Goal: Transaction & Acquisition: Purchase product/service

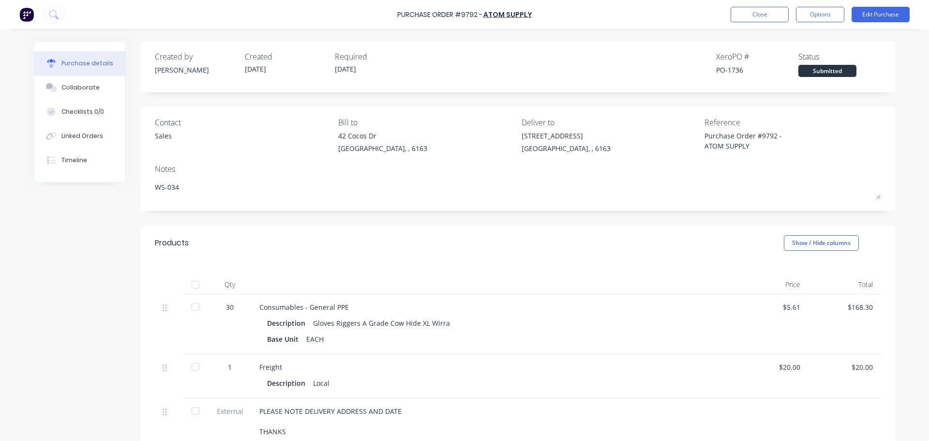
type textarea "x"
click at [744, 13] on button "Close" at bounding box center [760, 14] width 58 height 15
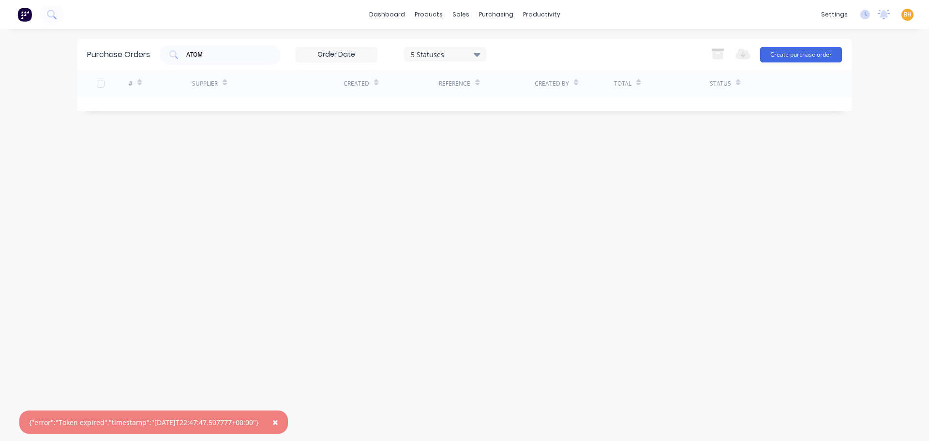
click at [278, 421] on span "×" at bounding box center [275, 422] width 6 height 14
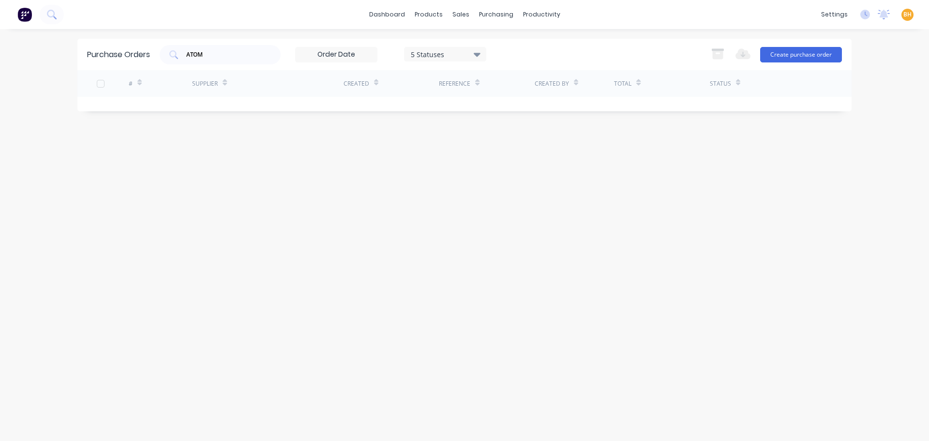
click at [330, 333] on div "Purchase Orders ATOM 5 Statuses 5 Statuses Export to Excel (XLSX) Create purcha…" at bounding box center [464, 235] width 774 height 392
click at [304, 235] on div "Purchase Orders ATOM 5 Statuses 5 Statuses Export to Excel (XLSX) Create purcha…" at bounding box center [464, 235] width 774 height 392
click at [669, 317] on div "Purchase Orders ATOM 5 Statuses 5 Statuses Export to Excel (XLSX) Create purcha…" at bounding box center [464, 235] width 774 height 392
click at [205, 275] on div "Purchase Orders ATOM 5 Statuses 5 Statuses Export to Excel (XLSX) Create purcha…" at bounding box center [464, 235] width 774 height 392
click at [271, 269] on div "Purchase Orders ATOM 5 Statuses 5 Statuses Export to Excel (XLSX) Create purcha…" at bounding box center [464, 235] width 774 height 392
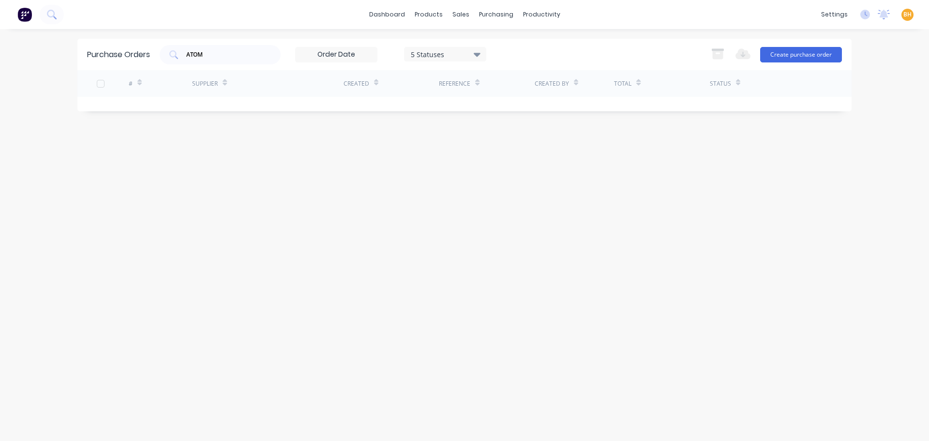
click at [718, 158] on div "Purchase Orders ATOM 5 Statuses 5 Statuses Export to Excel (XLSX) Create purcha…" at bounding box center [464, 235] width 774 height 392
click at [233, 61] on div "ATOM" at bounding box center [220, 54] width 121 height 19
type input "A"
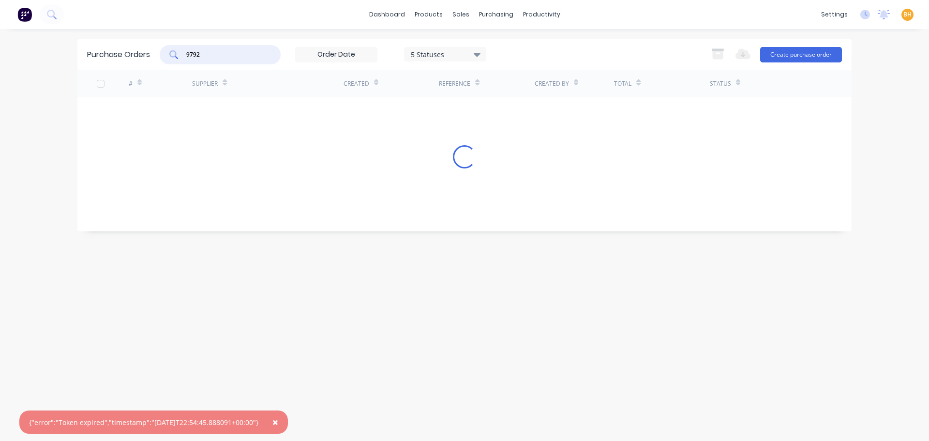
click at [278, 423] on span "×" at bounding box center [275, 422] width 6 height 14
click at [278, 424] on span "×" at bounding box center [275, 422] width 6 height 14
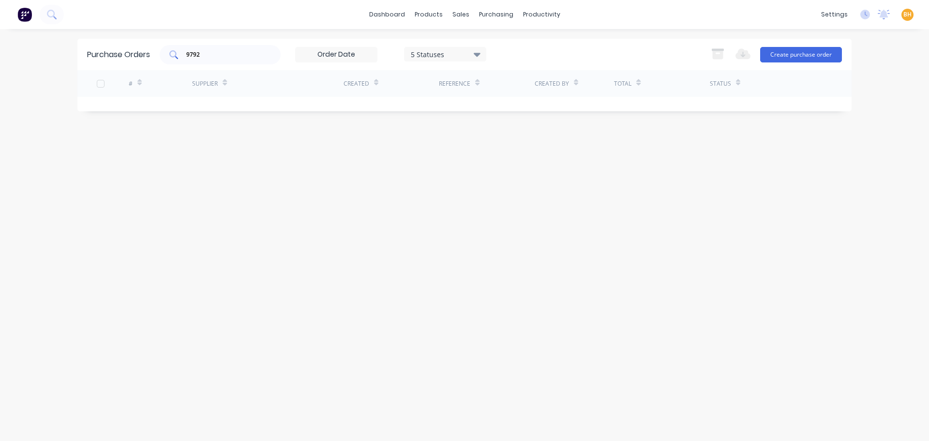
click at [223, 52] on input "9792" at bounding box center [225, 55] width 80 height 10
type input "9"
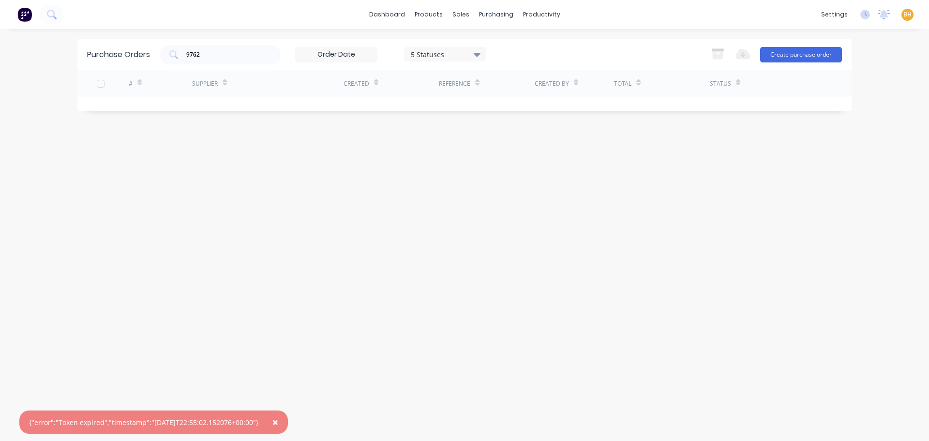
click at [282, 424] on button "×" at bounding box center [275, 421] width 25 height 23
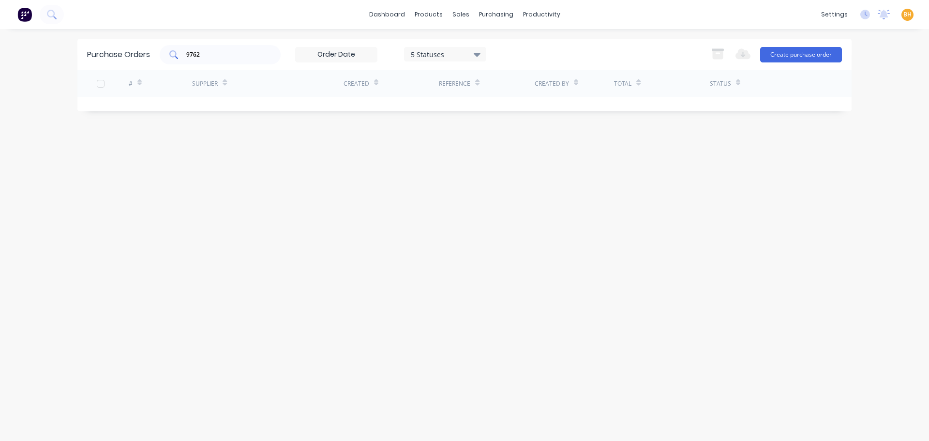
click at [204, 52] on input "9762" at bounding box center [225, 55] width 80 height 10
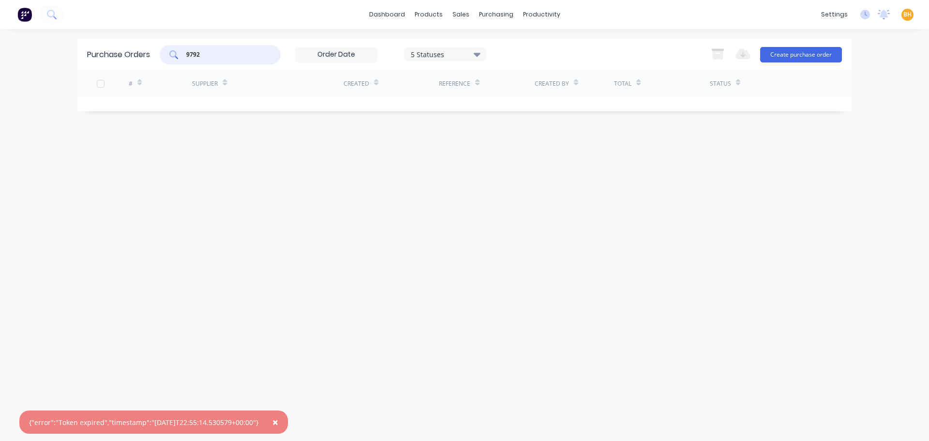
click at [278, 423] on span "×" at bounding box center [275, 422] width 6 height 14
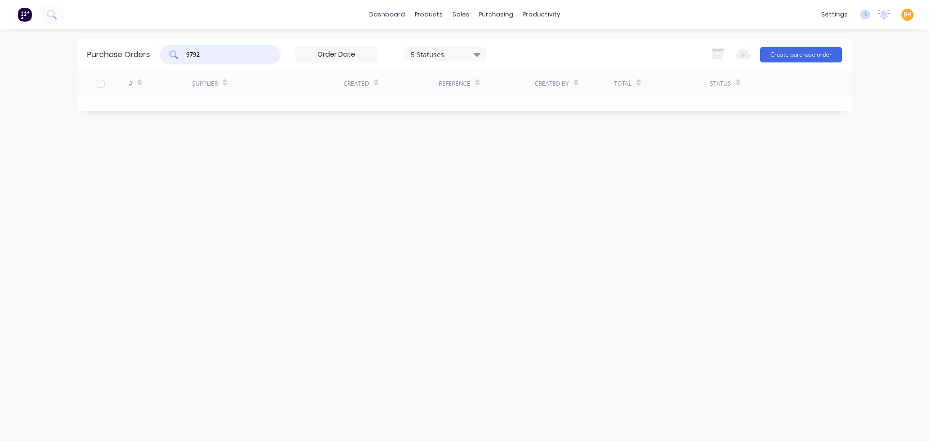
click at [202, 52] on input "9792" at bounding box center [225, 55] width 80 height 10
type input "9"
type input "atom"
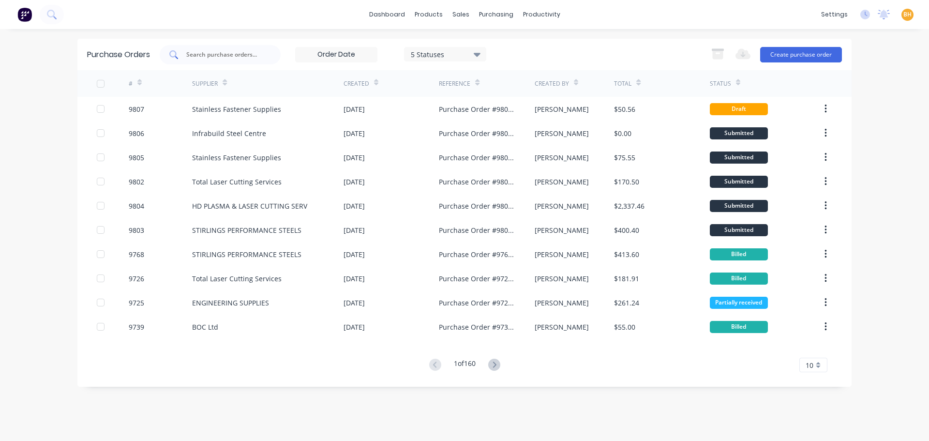
click at [195, 57] on input "text" at bounding box center [225, 55] width 80 height 10
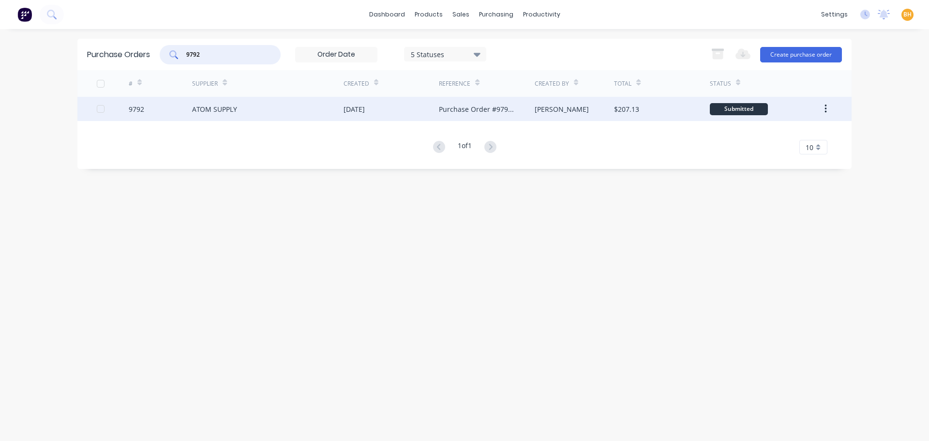
type input "9792"
click at [223, 112] on div "ATOM SUPPLY" at bounding box center [214, 109] width 45 height 10
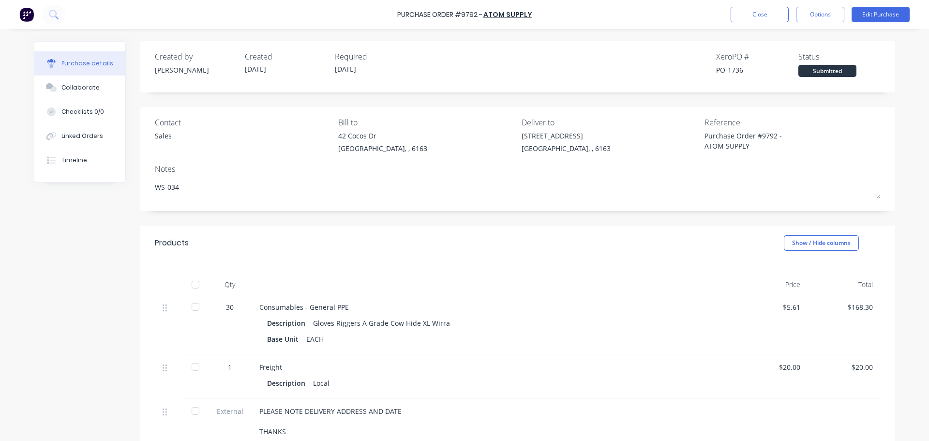
type textarea "x"
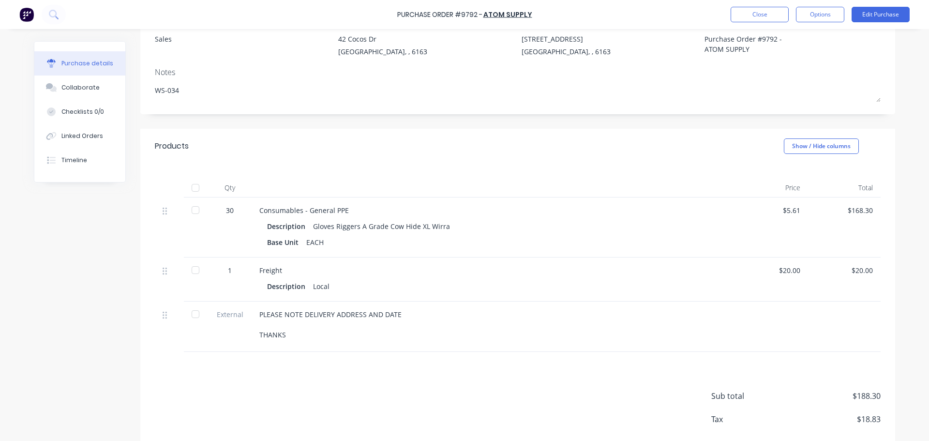
scroll to position [146, 0]
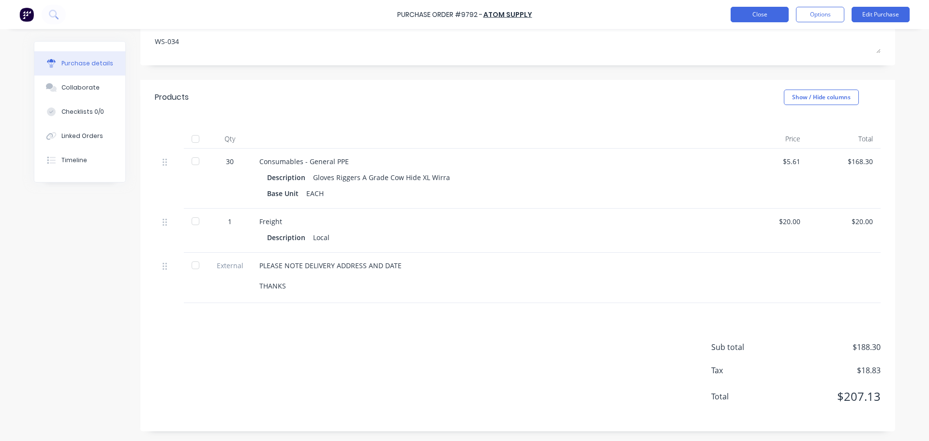
click at [763, 15] on button "Close" at bounding box center [760, 14] width 58 height 15
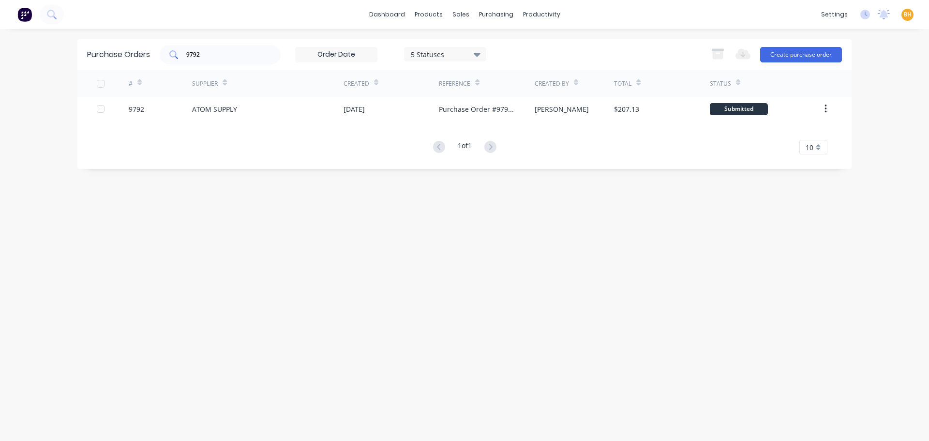
click at [224, 58] on div "9792" at bounding box center [220, 54] width 121 height 19
type input "9"
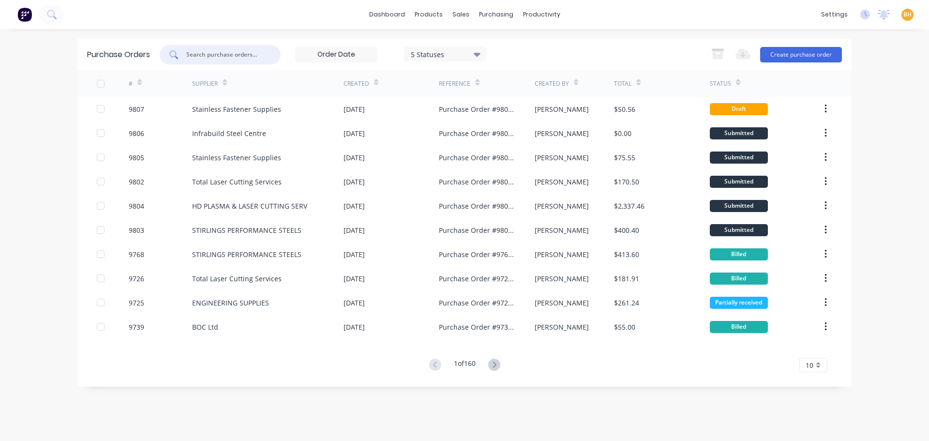
click at [191, 52] on input "text" at bounding box center [225, 55] width 80 height 10
click at [227, 56] on input "text" at bounding box center [225, 55] width 80 height 10
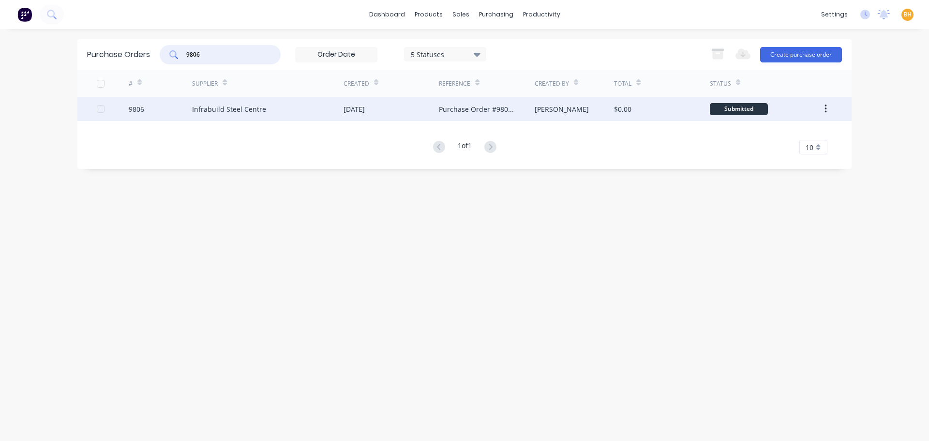
type input "9806"
click at [217, 104] on div "Infrabuild Steel Centre" at bounding box center [229, 109] width 74 height 10
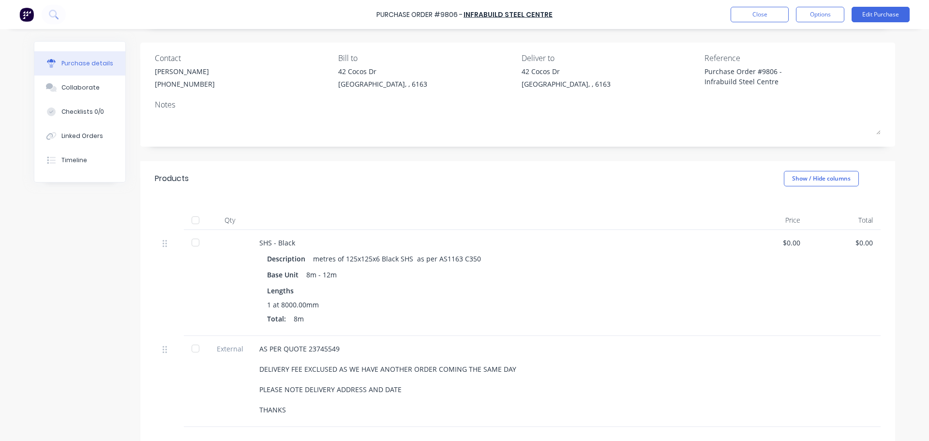
scroll to position [97, 0]
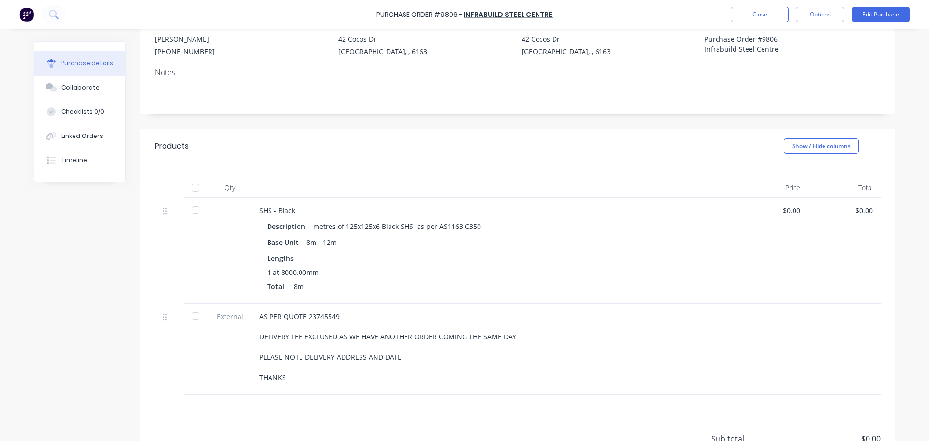
click at [868, 210] on div "$0.00" at bounding box center [844, 210] width 57 height 10
click at [879, 16] on button "Edit Purchase" at bounding box center [881, 14] width 58 height 15
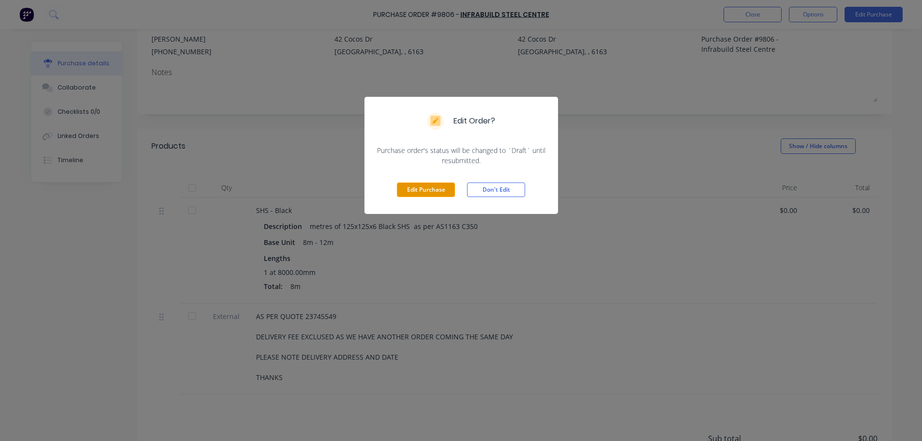
click at [434, 192] on button "Edit Purchase" at bounding box center [426, 189] width 58 height 15
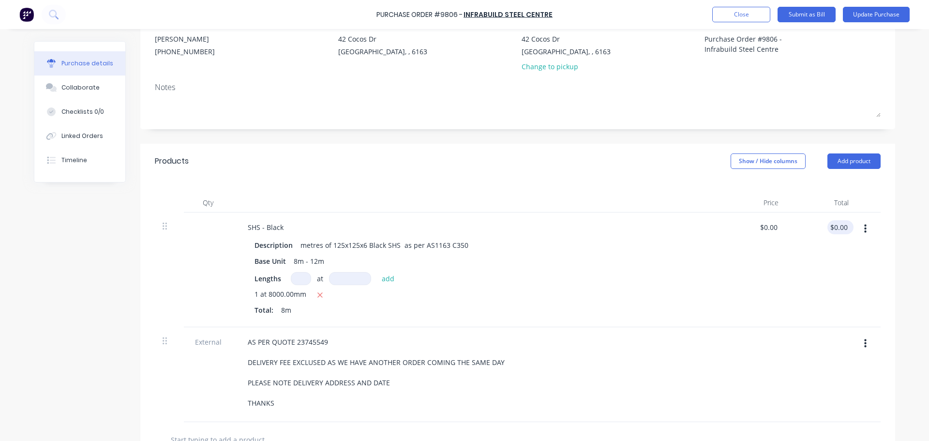
type textarea "x"
click at [846, 228] on input "0.00" at bounding box center [840, 227] width 18 height 14
type input "0"
type input "320.19"
type textarea "x"
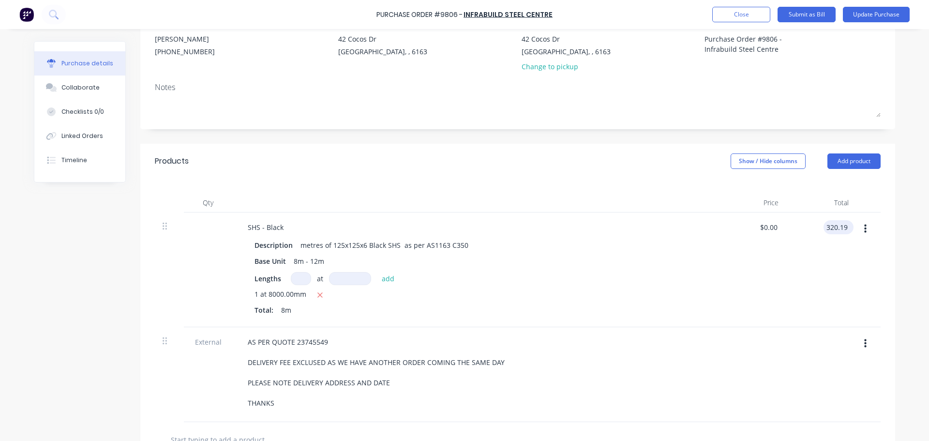
type input "$40.0238"
type input "$320.19"
click at [786, 272] on div "$320.19 $320.19" at bounding box center [821, 269] width 70 height 115
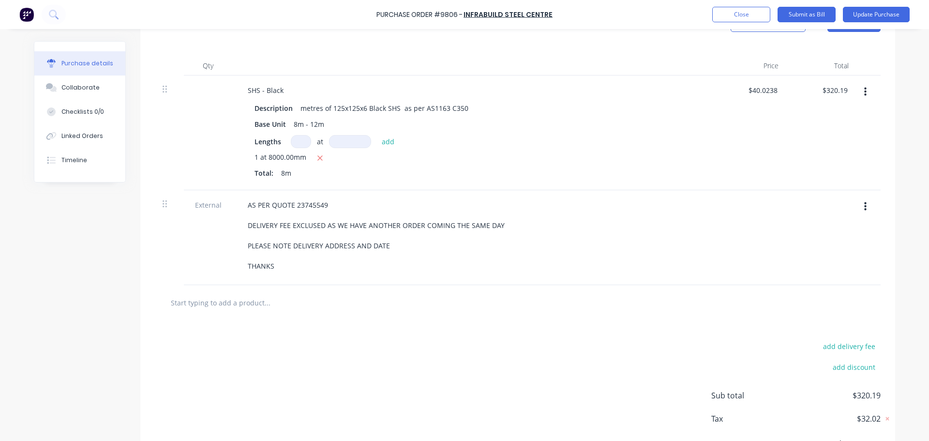
scroll to position [0, 0]
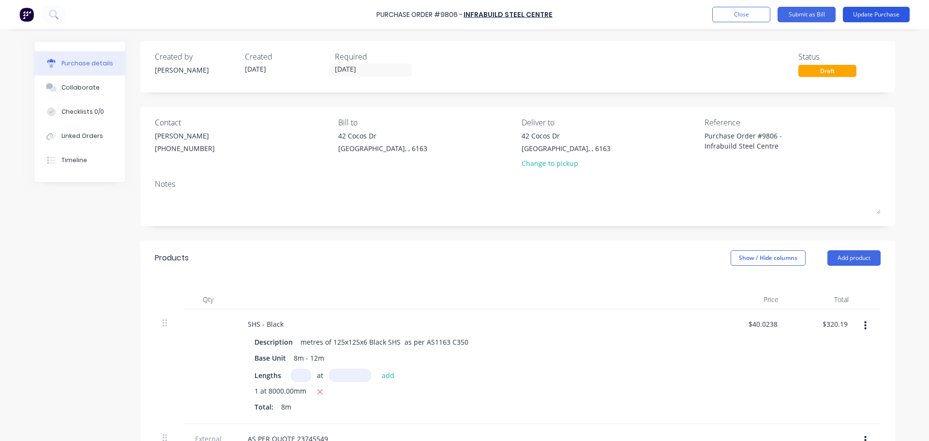
click at [874, 12] on button "Update Purchase" at bounding box center [876, 14] width 67 height 15
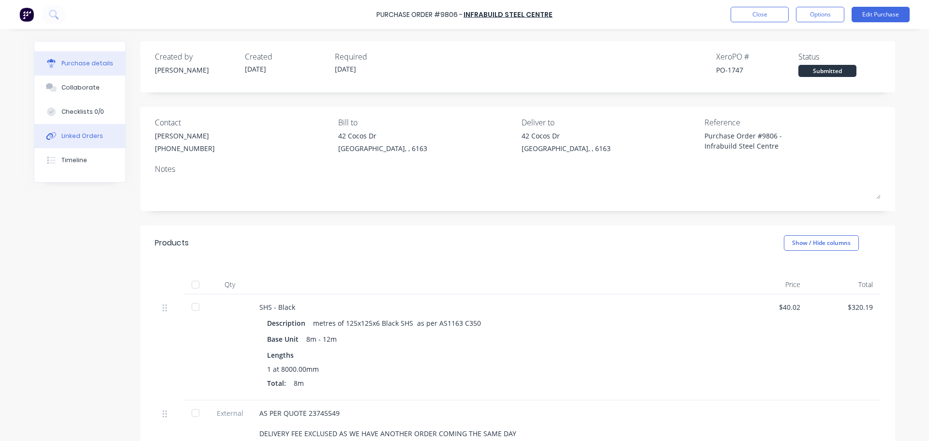
click at [65, 135] on div "Linked Orders" at bounding box center [82, 136] width 42 height 9
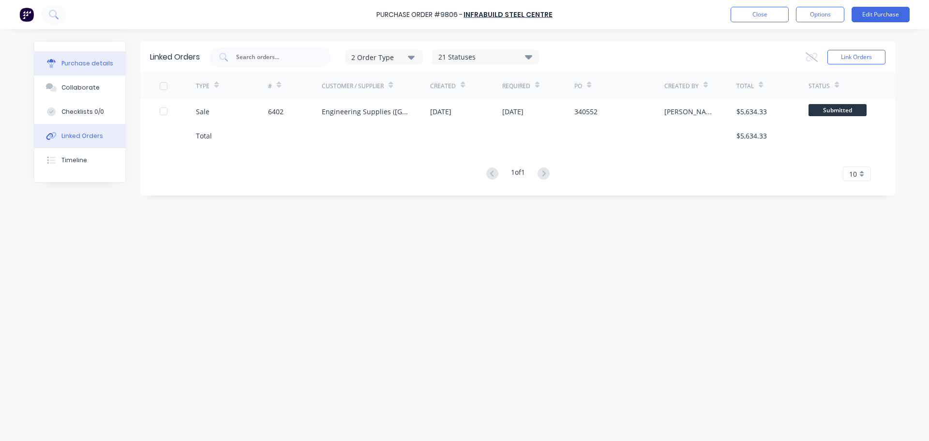
click at [68, 68] on button "Purchase details" at bounding box center [79, 63] width 91 height 24
type textarea "x"
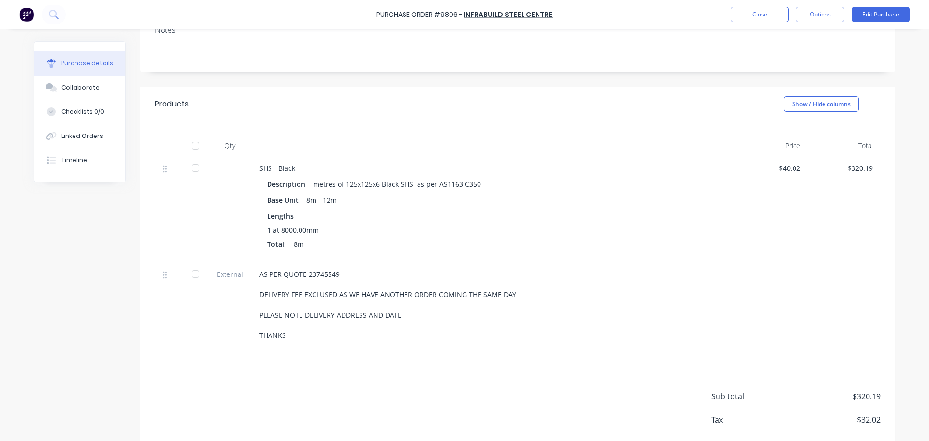
scroll to position [188, 0]
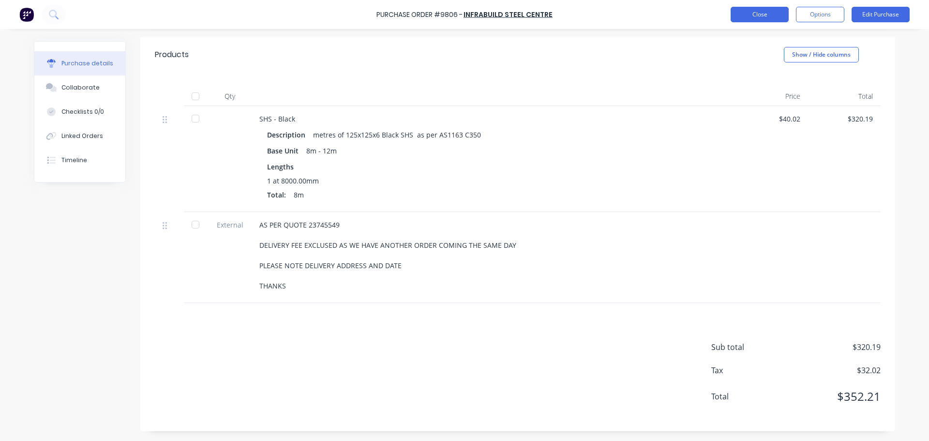
click at [768, 19] on button "Close" at bounding box center [760, 14] width 58 height 15
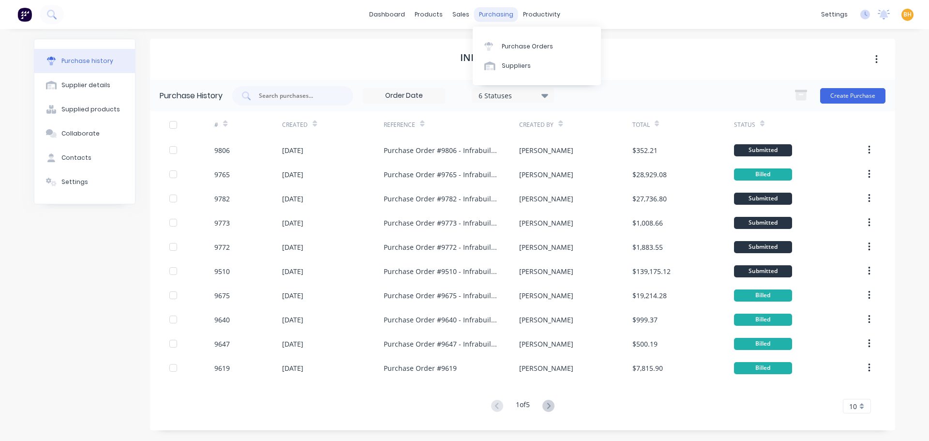
click at [490, 8] on div "purchasing" at bounding box center [496, 14] width 44 height 15
click at [525, 45] on div "Purchase Orders" at bounding box center [527, 46] width 51 height 9
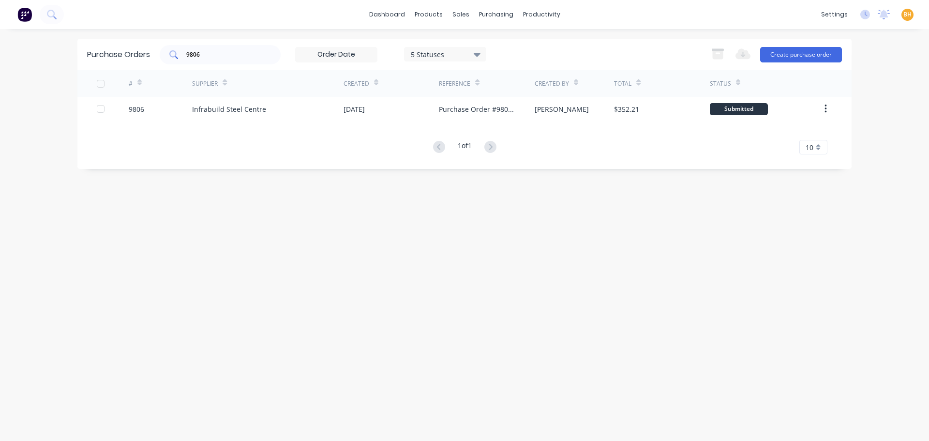
click at [224, 56] on input "9806" at bounding box center [225, 55] width 80 height 10
type input "9"
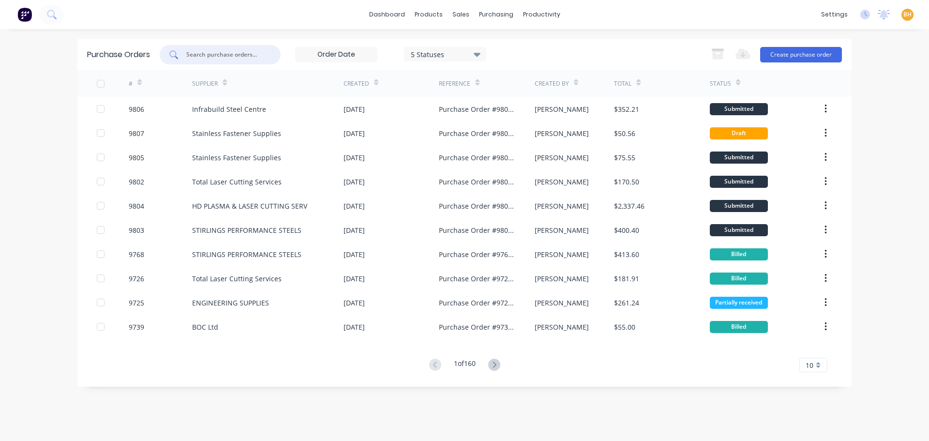
click at [199, 57] on input "text" at bounding box center [225, 55] width 80 height 10
click at [205, 59] on div at bounding box center [220, 54] width 121 height 19
click at [208, 52] on input "text" at bounding box center [225, 55] width 80 height 10
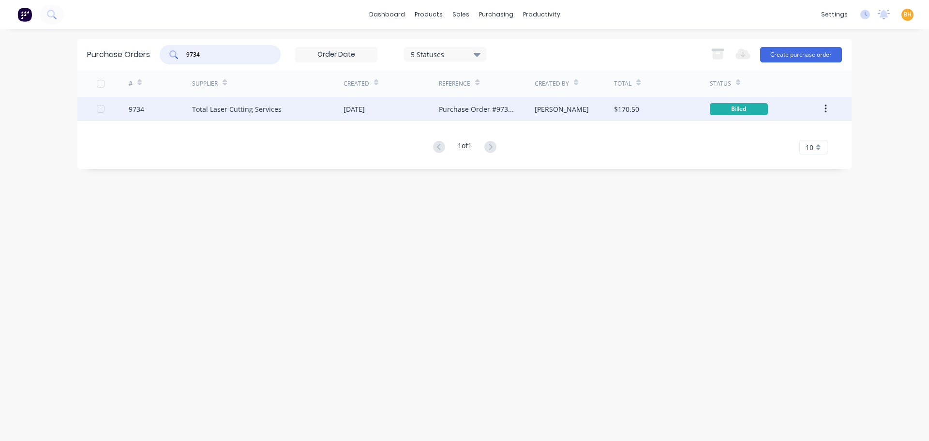
type input "9734"
click at [226, 106] on div "Total Laser Cutting Services" at bounding box center [237, 109] width 90 height 10
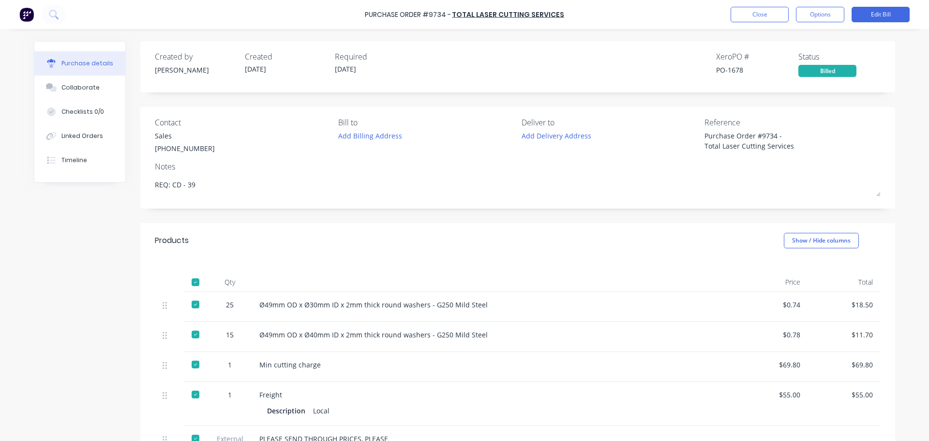
type textarea "x"
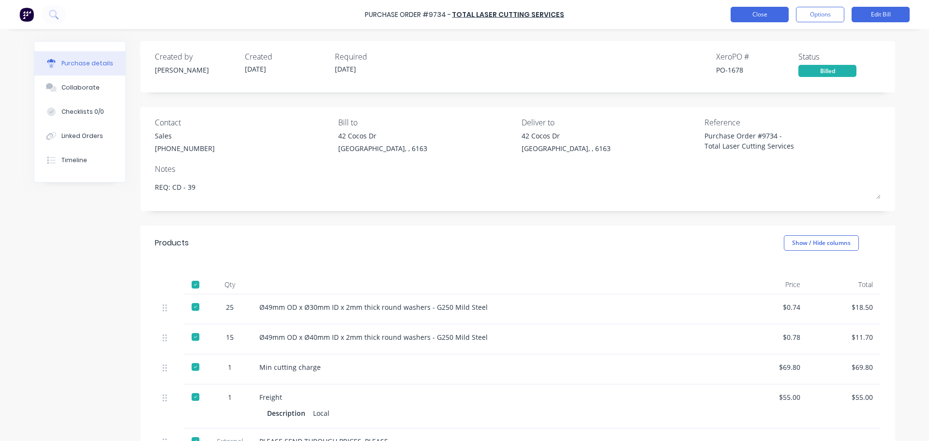
click at [760, 17] on button "Close" at bounding box center [760, 14] width 58 height 15
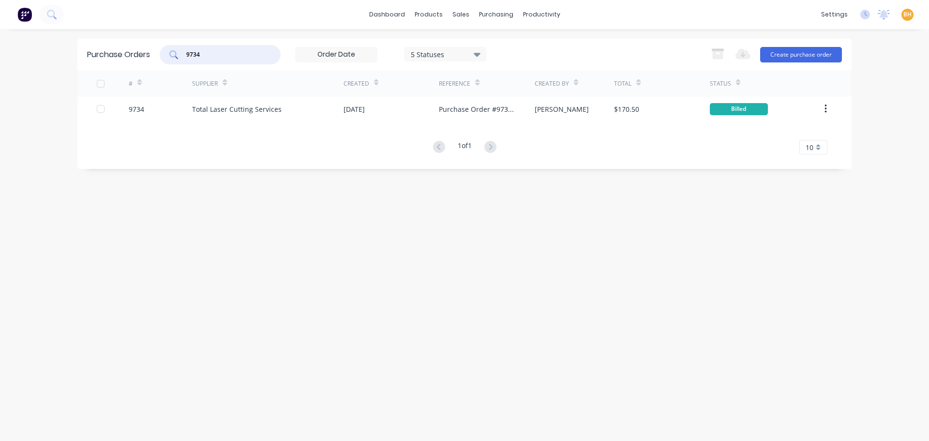
click at [212, 54] on input "9734" at bounding box center [225, 55] width 80 height 10
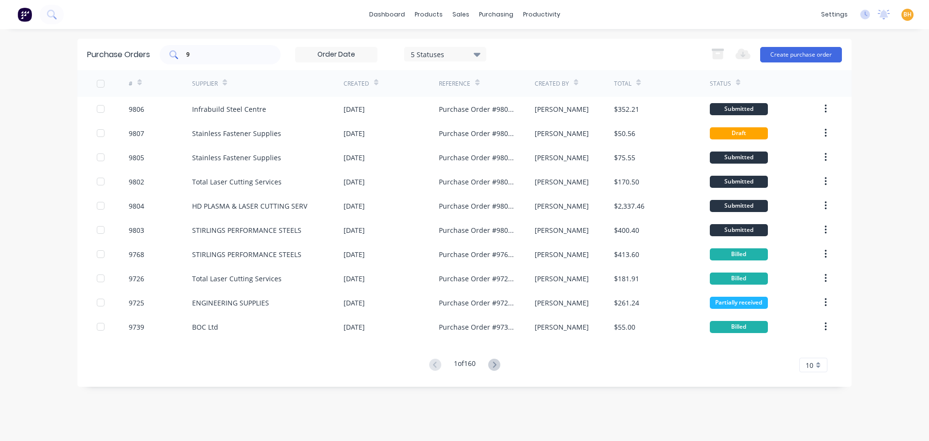
click at [208, 53] on input "9" at bounding box center [225, 55] width 80 height 10
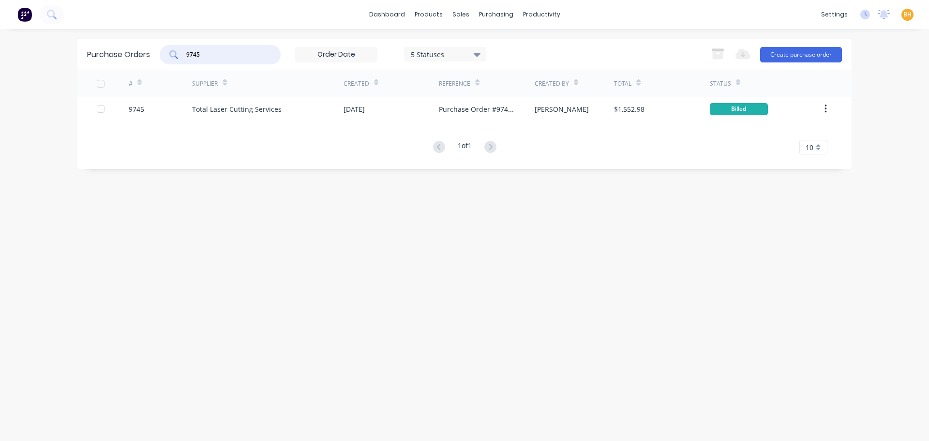
click at [223, 309] on div "Purchase Orders 9745 5 Statuses 5 Statuses Export to Excel (XLSX) Create purcha…" at bounding box center [464, 235] width 774 height 392
click at [219, 60] on div "9745" at bounding box center [220, 54] width 121 height 19
type input "9"
click at [230, 345] on div "Purchase Orders 5 Statuses 5 Statuses Export to Excel (XLSX) Create purchase or…" at bounding box center [464, 235] width 774 height 392
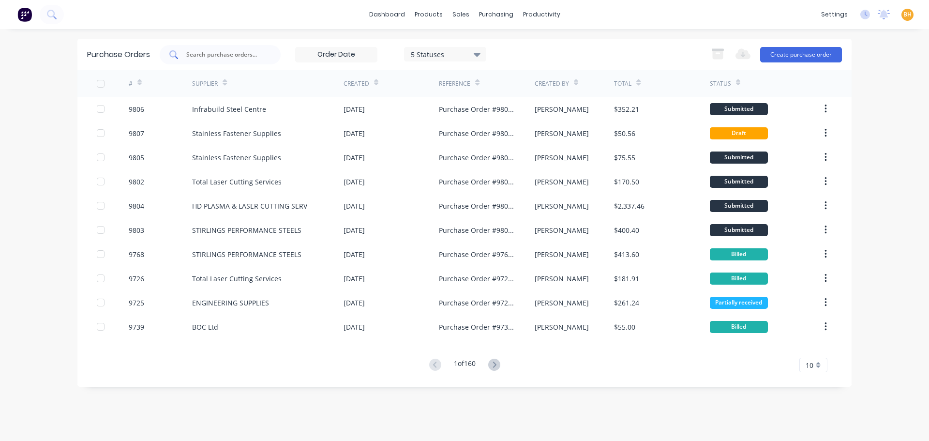
click at [191, 52] on input "text" at bounding box center [225, 55] width 80 height 10
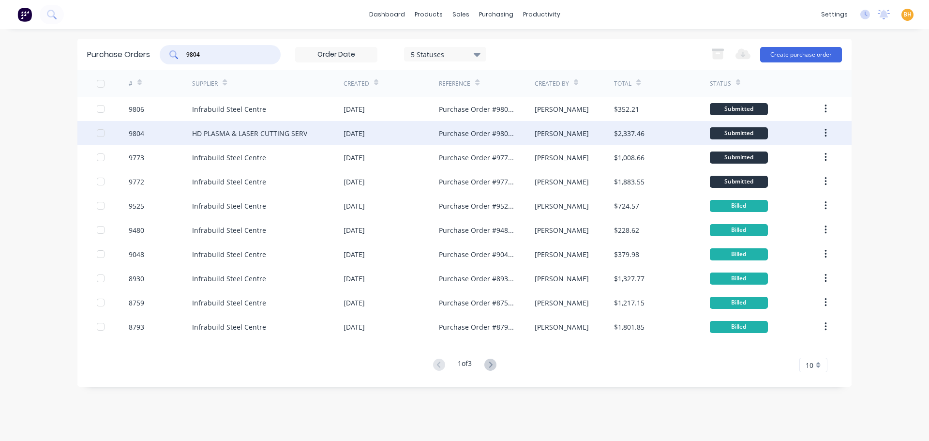
type input "9804"
click at [264, 128] on div "HD PLASMA & LASER CUTTING SERV" at bounding box center [267, 133] width 151 height 24
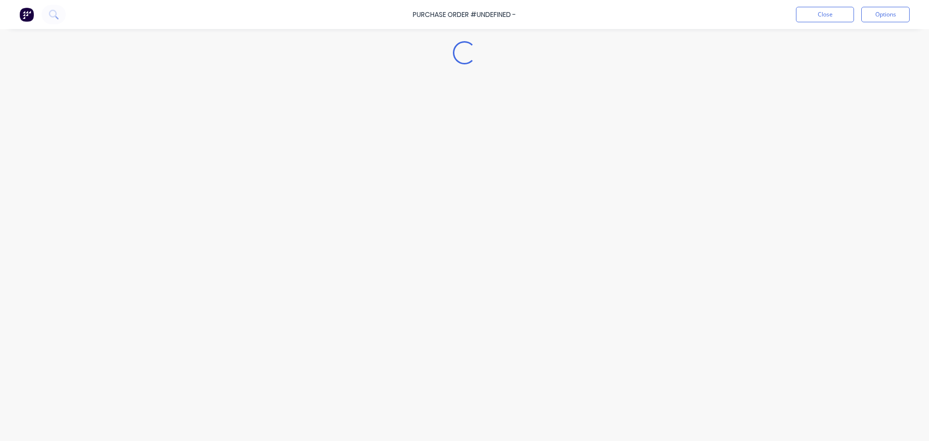
type textarea "x"
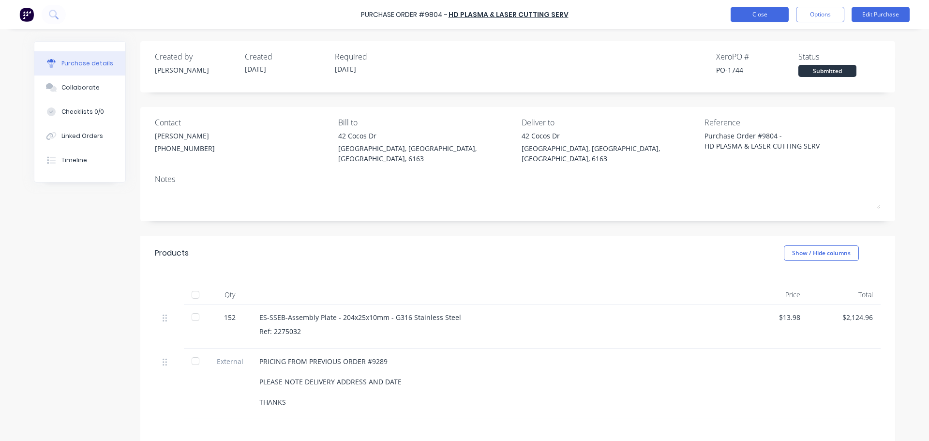
click at [767, 17] on button "Close" at bounding box center [760, 14] width 58 height 15
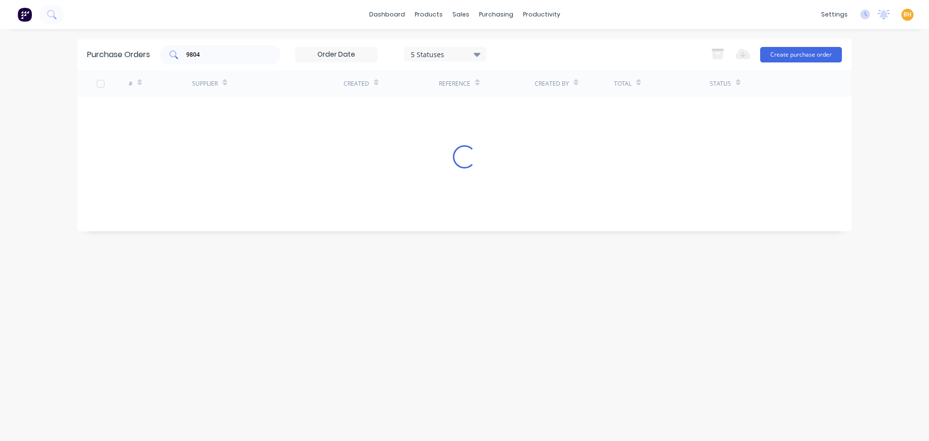
click at [211, 56] on input "9804" at bounding box center [225, 55] width 80 height 10
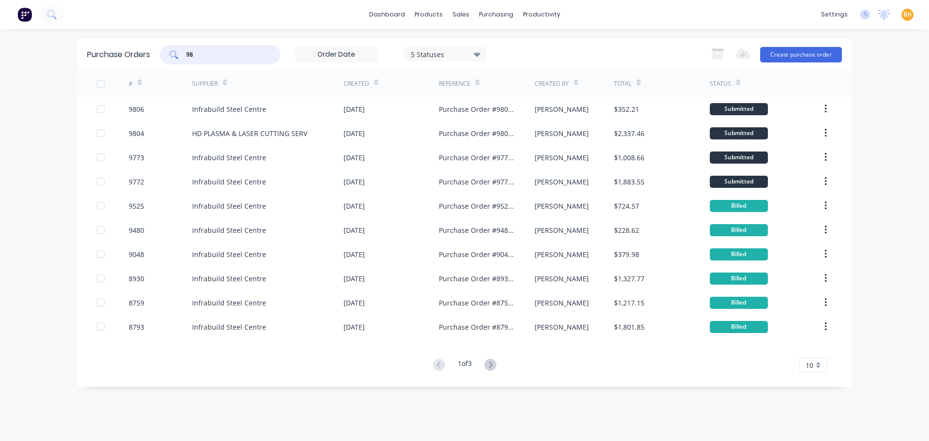
type input "9"
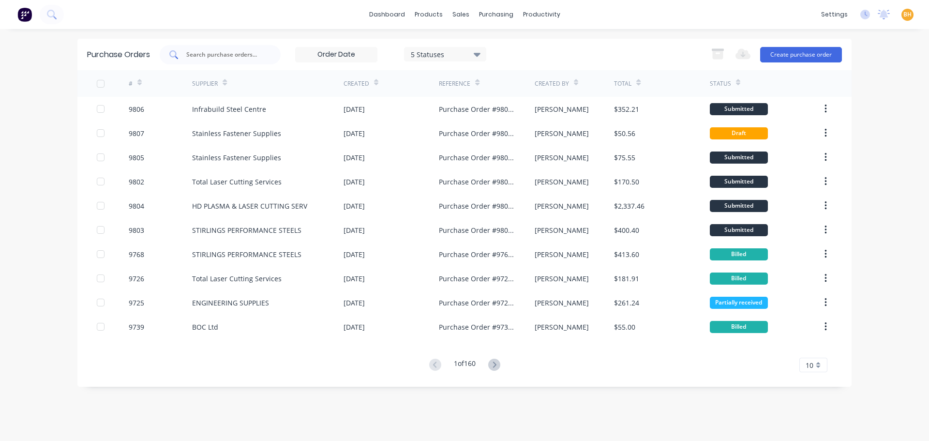
click at [219, 58] on input "text" at bounding box center [225, 55] width 80 height 10
click at [460, 16] on div "sales" at bounding box center [461, 14] width 27 height 15
click at [495, 53] on link "Sales Orders" at bounding box center [512, 45] width 128 height 19
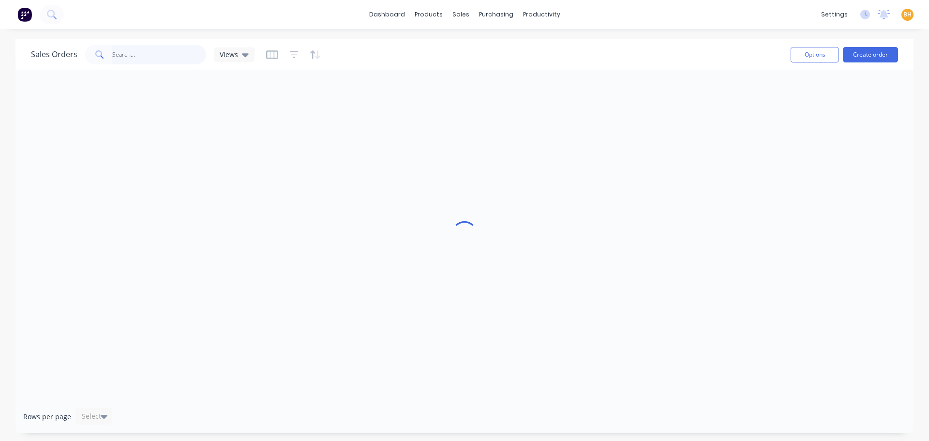
click at [135, 56] on input "text" at bounding box center [159, 54] width 94 height 19
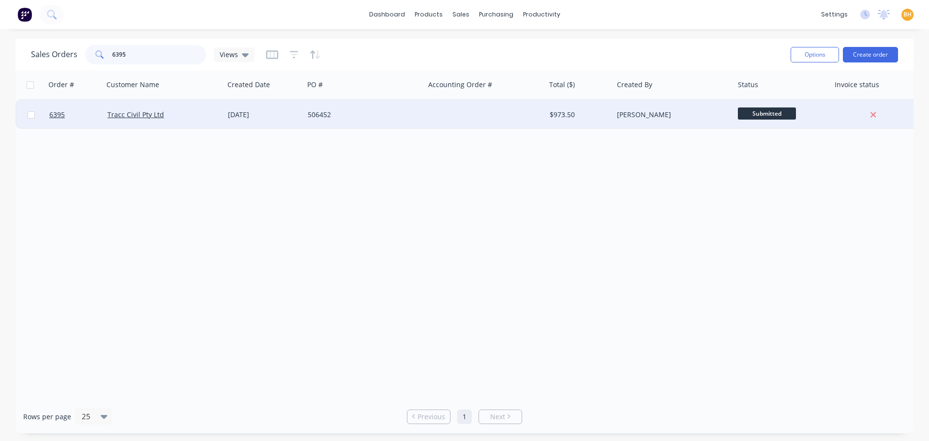
type input "6395"
click at [139, 105] on div "Tracc Civil Pty Ltd" at bounding box center [164, 114] width 121 height 29
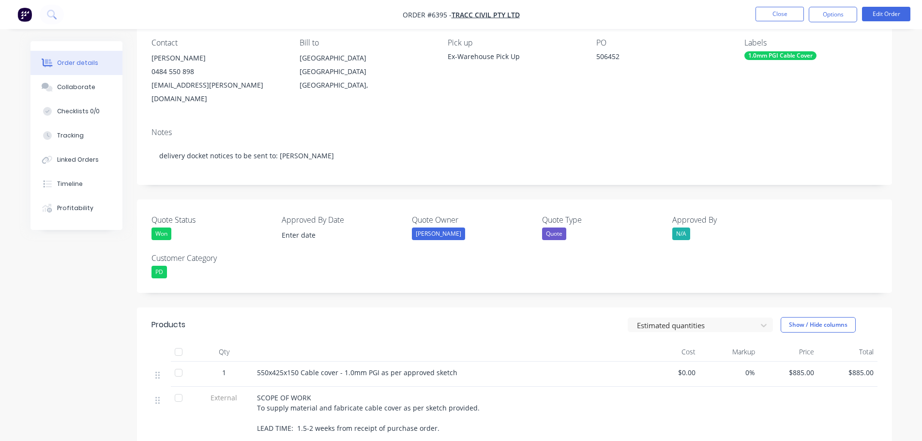
scroll to position [79, 0]
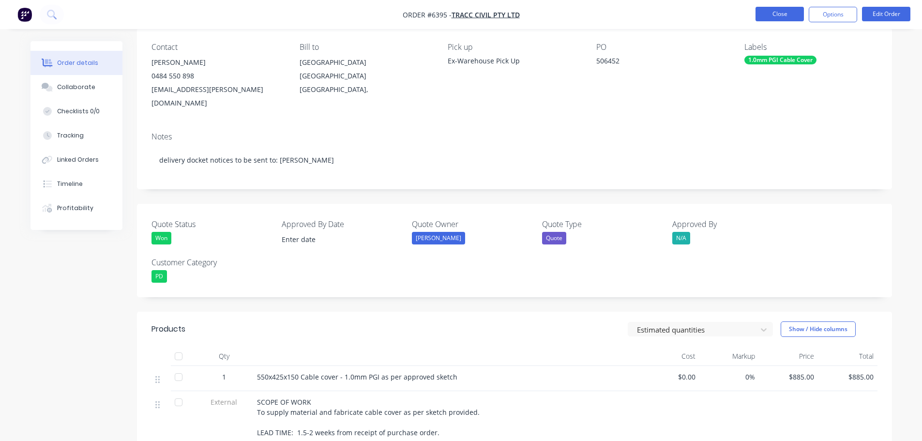
click at [784, 21] on button "Close" at bounding box center [779, 14] width 48 height 15
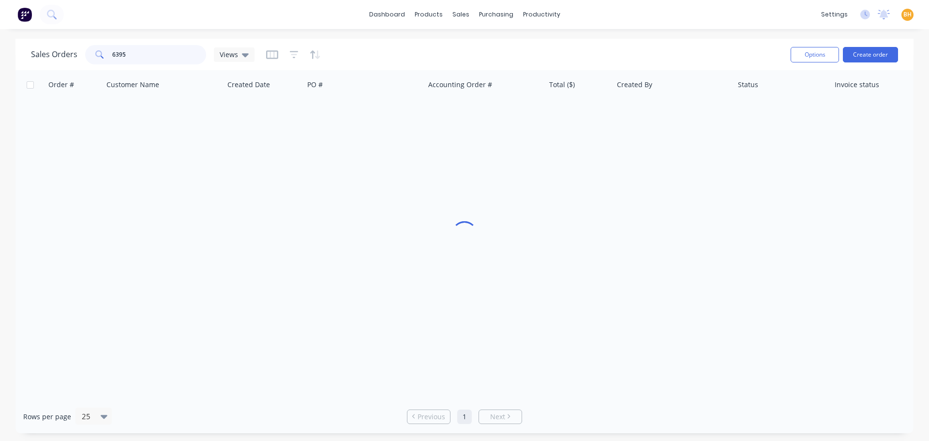
click at [139, 58] on input "6395" at bounding box center [159, 54] width 94 height 19
type input "6"
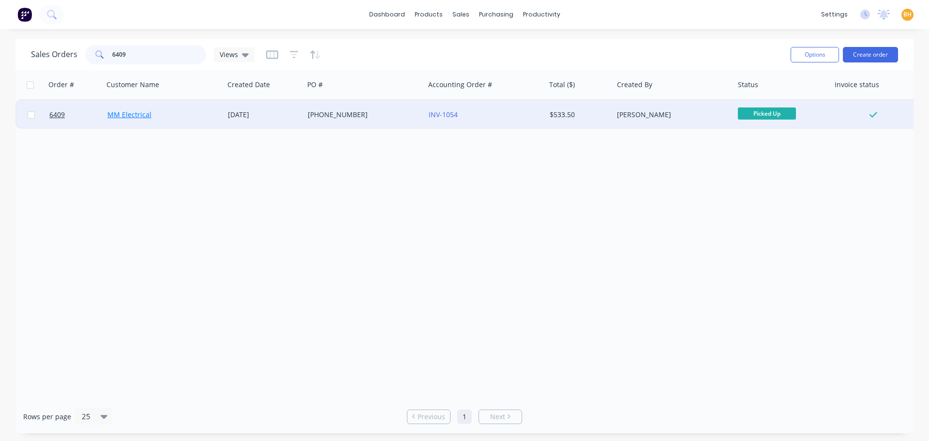
type input "6409"
click at [135, 114] on link "MM Electrical" at bounding box center [129, 114] width 44 height 9
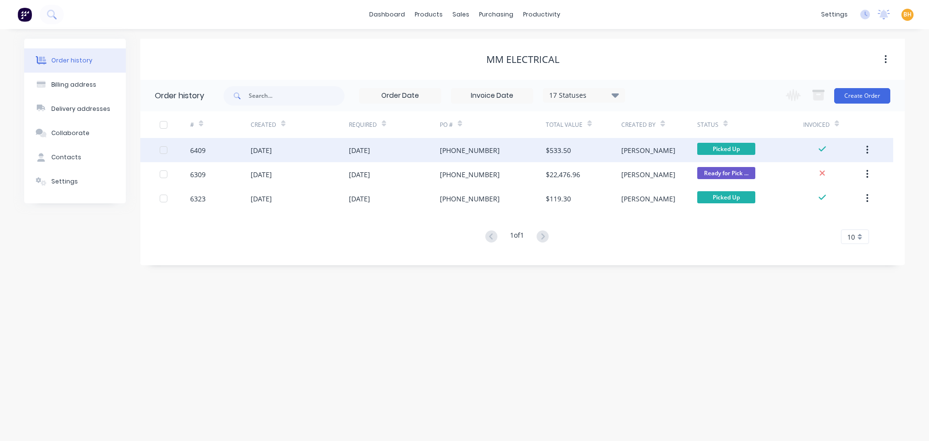
click at [326, 159] on div "[DATE]" at bounding box center [300, 150] width 98 height 24
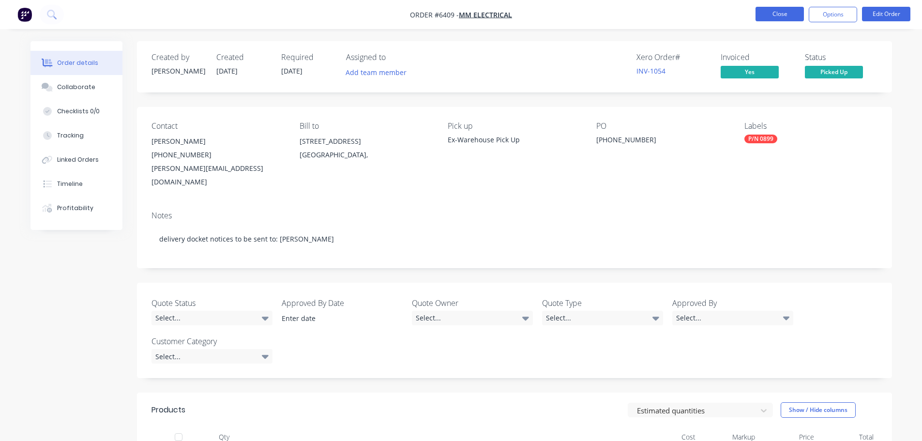
click at [766, 11] on button "Close" at bounding box center [779, 14] width 48 height 15
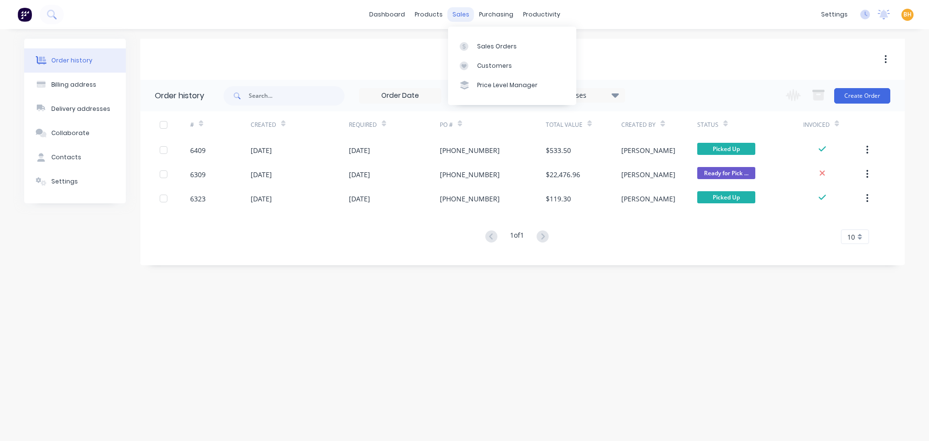
click at [451, 13] on div "sales" at bounding box center [461, 14] width 27 height 15
click at [478, 43] on div "Sales Orders" at bounding box center [497, 46] width 40 height 9
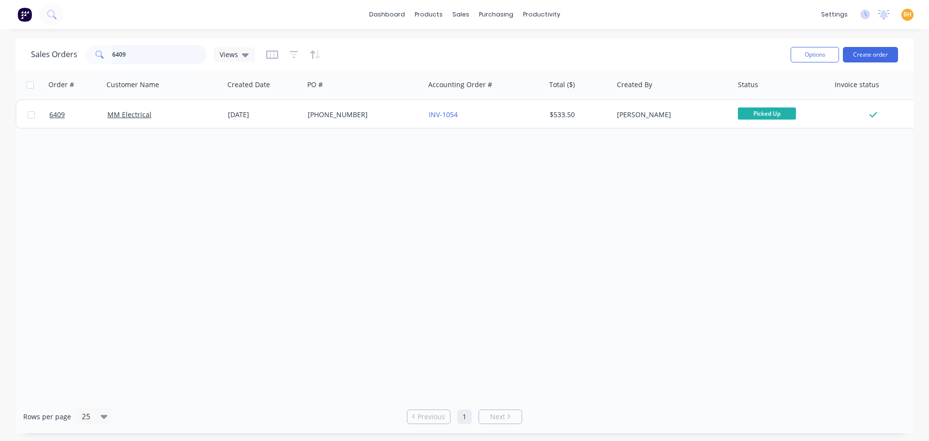
click at [151, 54] on input "6409" at bounding box center [159, 54] width 94 height 19
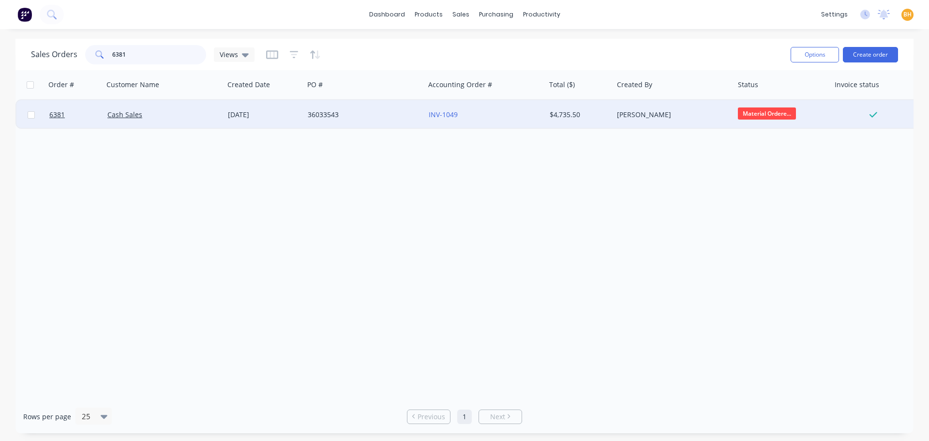
type input "6381"
click at [120, 125] on div "Cash Sales" at bounding box center [164, 114] width 121 height 29
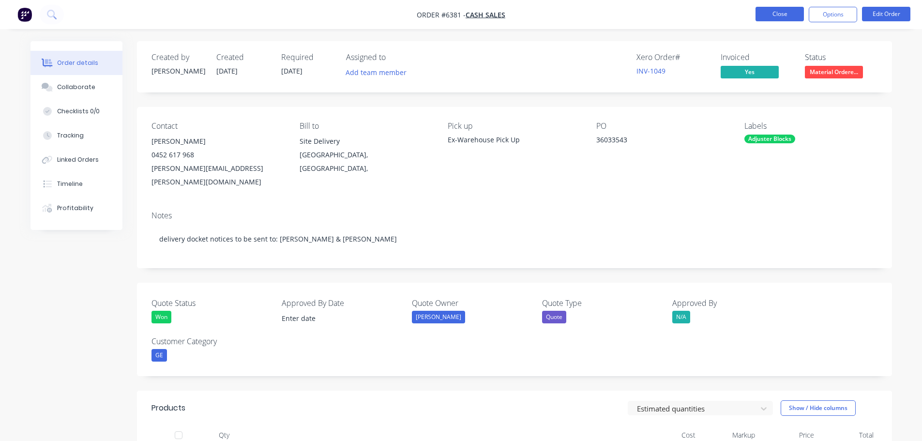
click at [770, 10] on button "Close" at bounding box center [779, 14] width 48 height 15
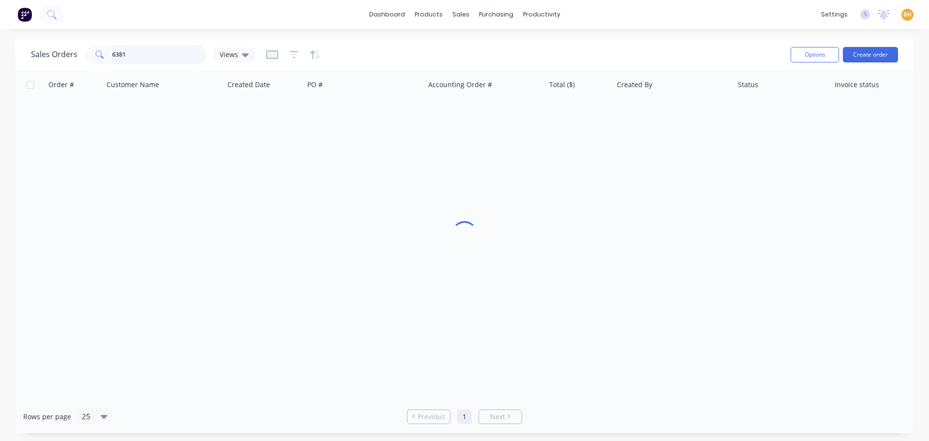
click at [149, 54] on input "6381" at bounding box center [159, 54] width 94 height 19
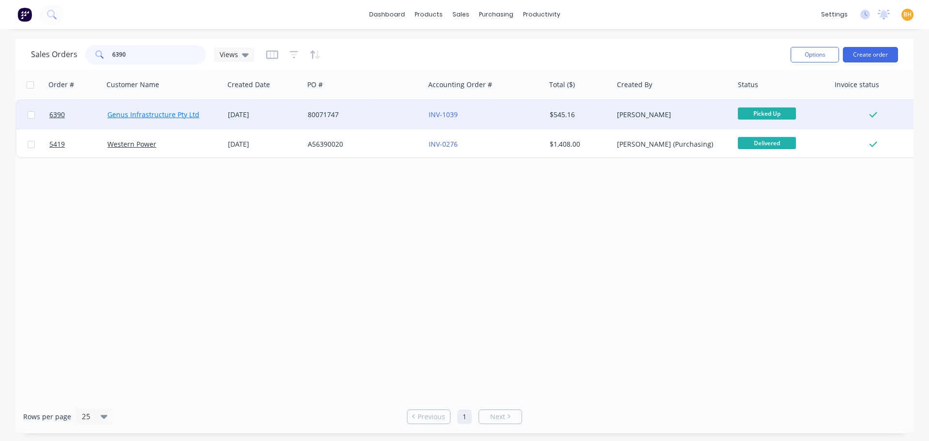
type input "6390"
click at [150, 114] on link "Genus Infrastructure Pty Ltd" at bounding box center [153, 114] width 92 height 9
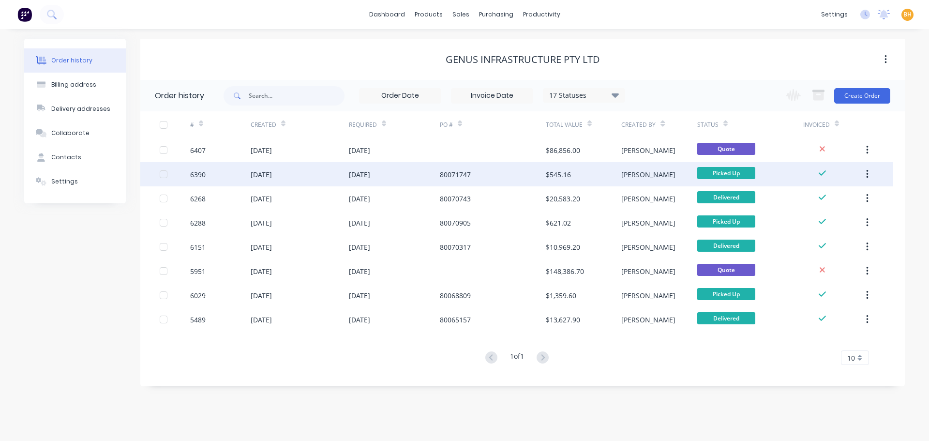
click at [271, 176] on div "[DATE]" at bounding box center [261, 174] width 21 height 10
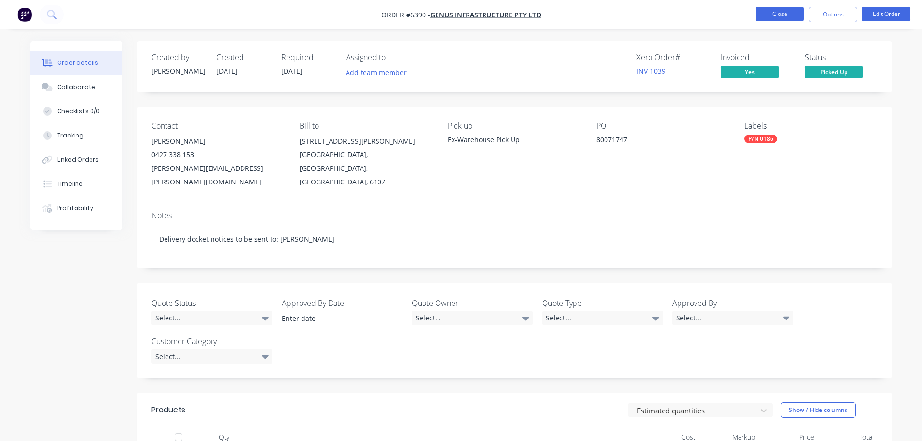
click at [793, 17] on button "Close" at bounding box center [779, 14] width 48 height 15
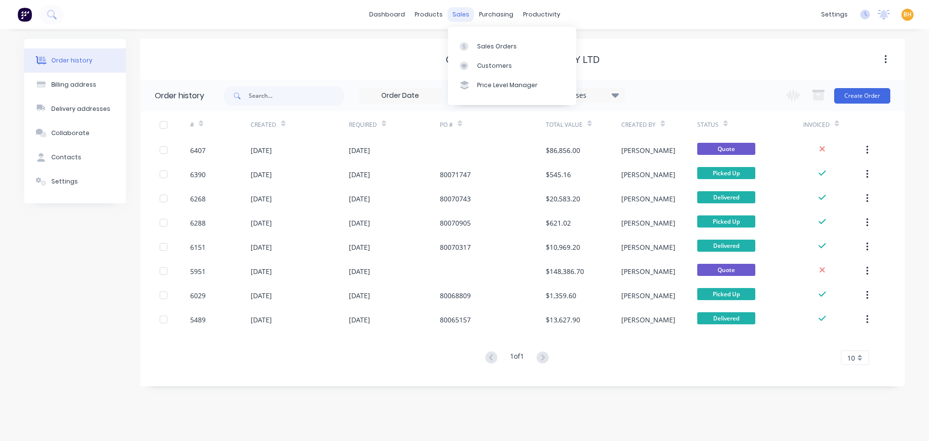
click at [449, 13] on div "sales" at bounding box center [461, 14] width 27 height 15
click at [486, 45] on div "Sales Orders" at bounding box center [497, 46] width 40 height 9
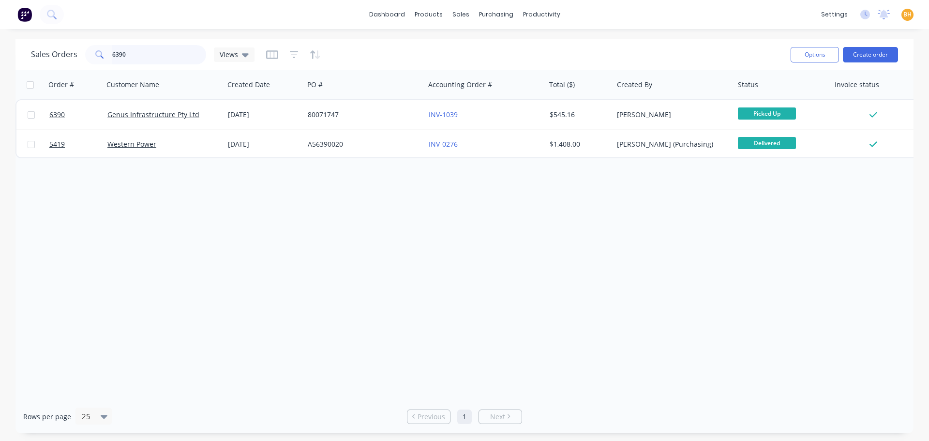
click at [129, 55] on input "6390" at bounding box center [159, 54] width 94 height 19
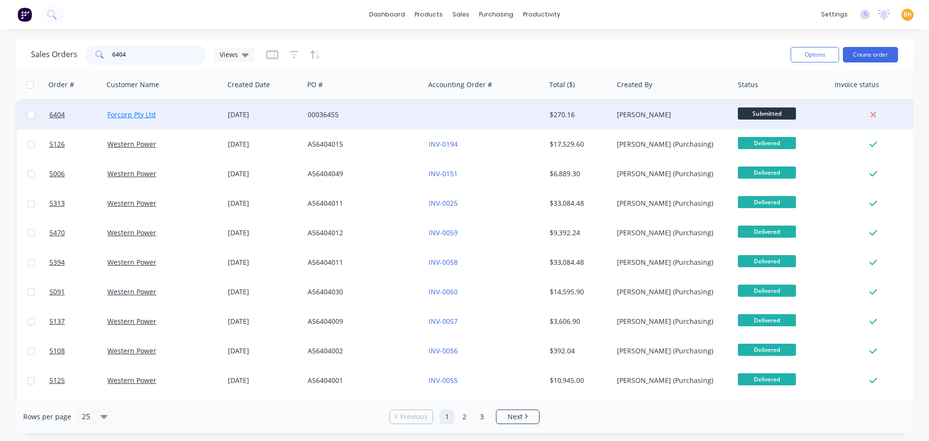
type input "6404"
click at [152, 119] on link "Forcorp Pty Ltd" at bounding box center [131, 114] width 48 height 9
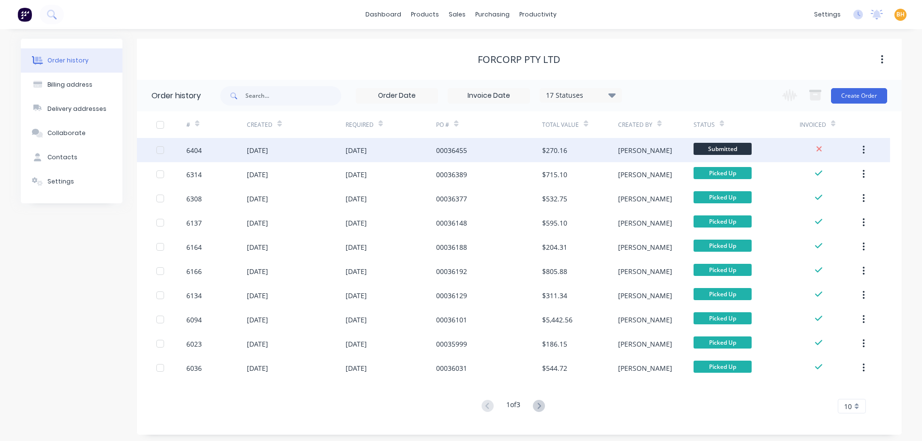
click at [258, 153] on div "[DATE]" at bounding box center [257, 150] width 21 height 10
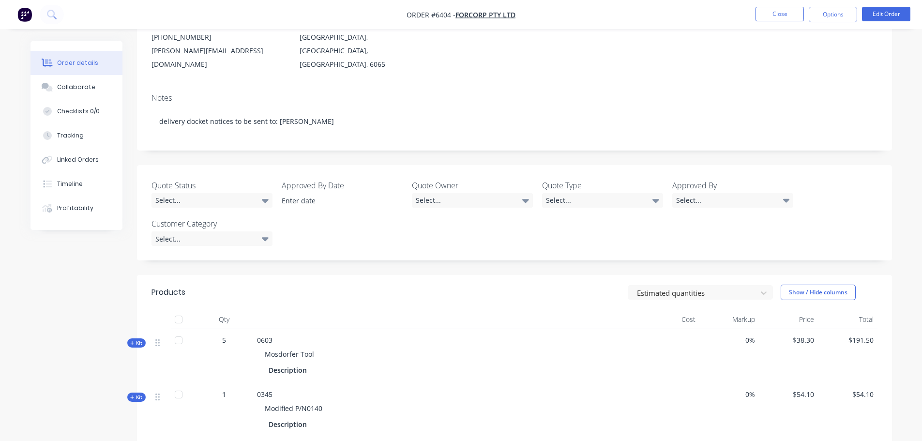
scroll to position [97, 0]
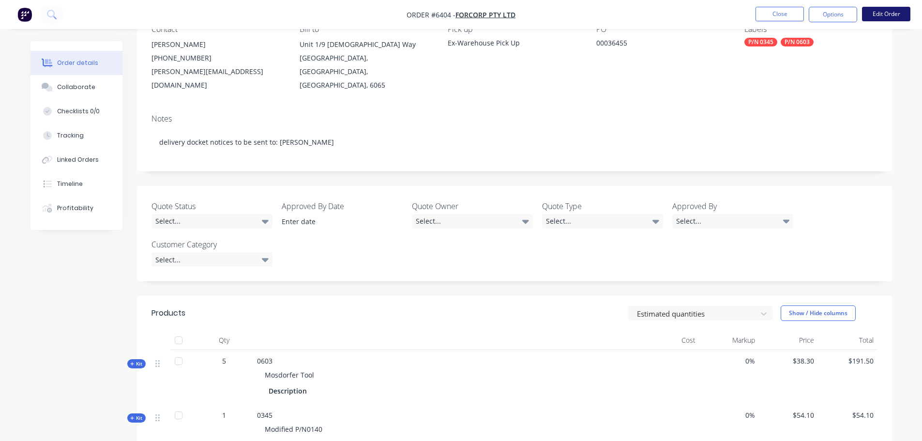
click at [889, 17] on button "Edit Order" at bounding box center [886, 14] width 48 height 15
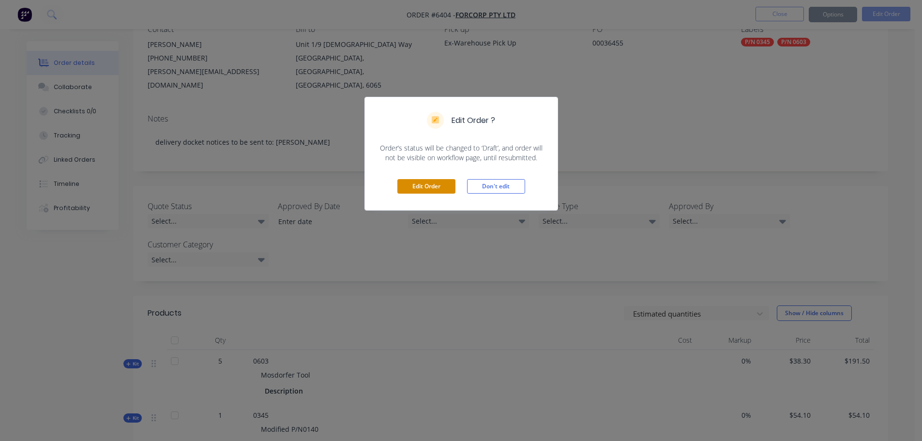
click at [429, 184] on button "Edit Order" at bounding box center [426, 186] width 58 height 15
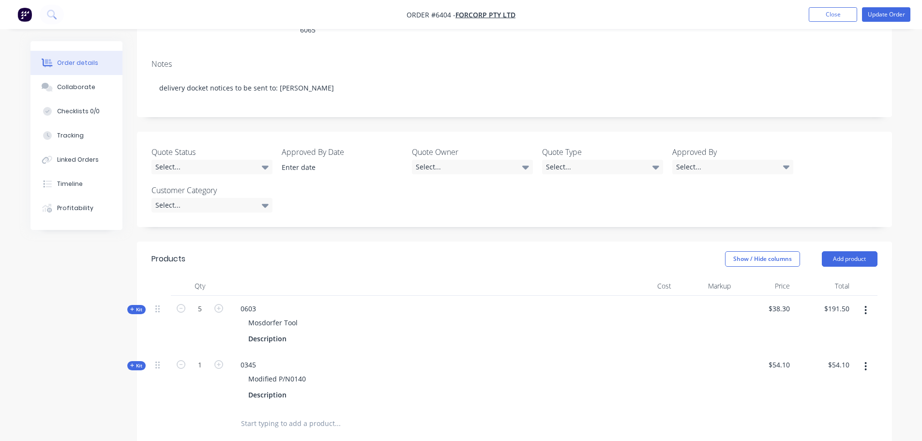
scroll to position [195, 0]
click at [220, 359] on icon "button" at bounding box center [218, 363] width 9 height 9
type input "2"
type input "$108.20"
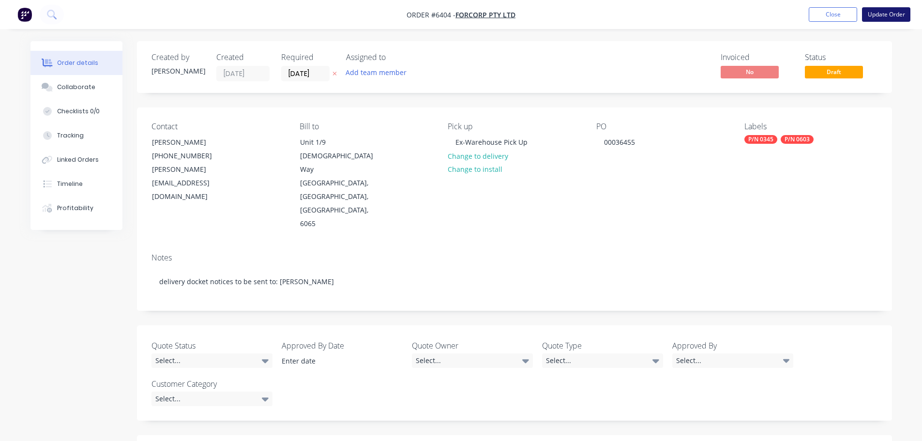
click at [888, 15] on button "Update Order" at bounding box center [886, 14] width 48 height 15
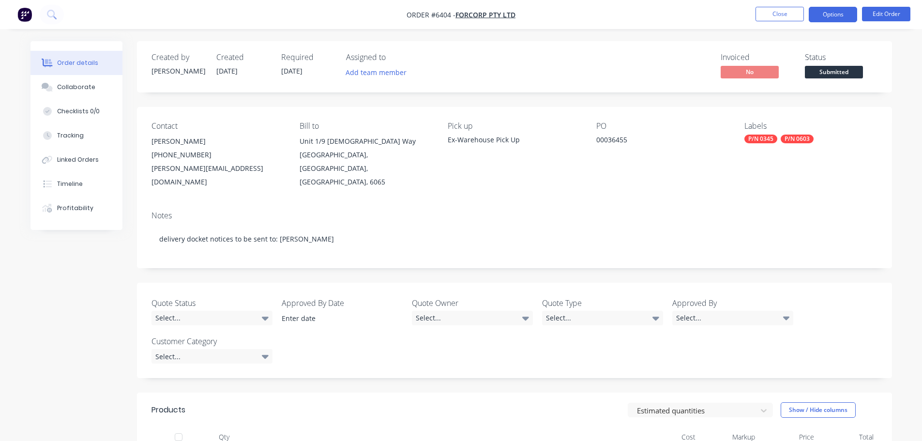
drag, startPoint x: 838, startPoint y: 15, endPoint x: 824, endPoint y: 13, distance: 14.3
click at [838, 15] on button "Options" at bounding box center [832, 14] width 48 height 15
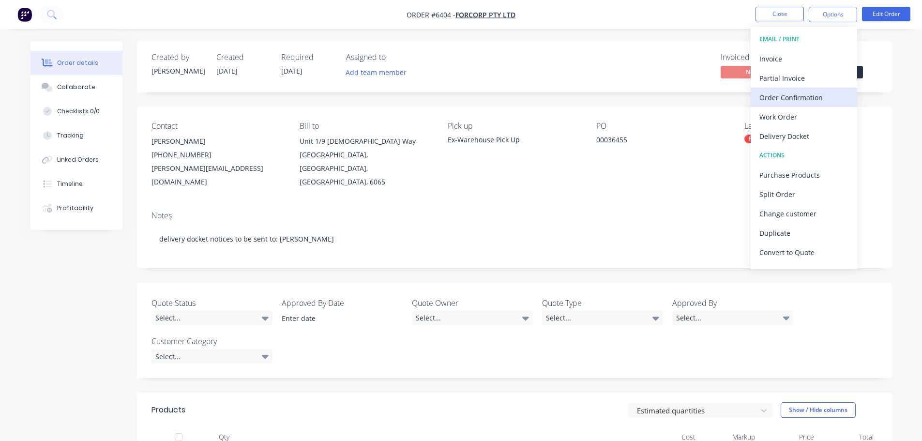
click at [787, 97] on div "Order Confirmation" at bounding box center [803, 97] width 89 height 14
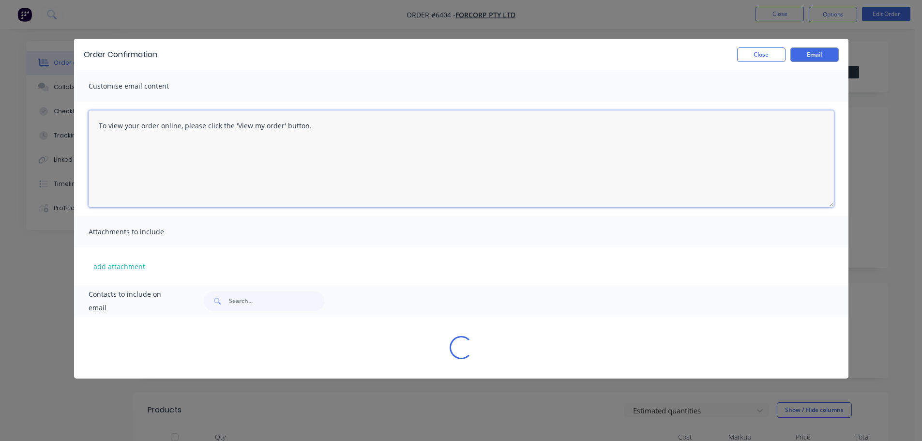
click at [309, 127] on textarea "To view your order online, please click the 'View my order' button." at bounding box center [461, 158] width 745 height 97
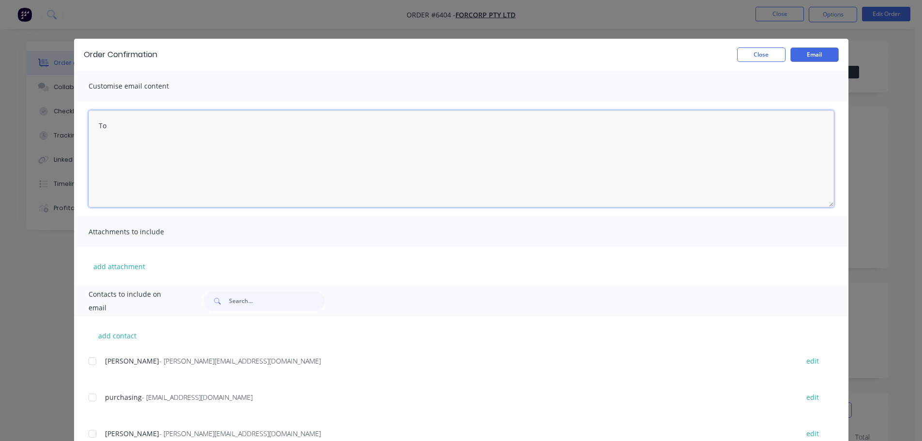
type textarea "T"
click at [184, 147] on textarea "Good morning, [PERSON_NAME] Please see above sales orderCORRECTED" at bounding box center [461, 158] width 745 height 97
click at [240, 145] on textarea "Good morning, [PERSON_NAME] Please see above sales order CORRECTED" at bounding box center [461, 158] width 745 height 97
drag, startPoint x: 188, startPoint y: 145, endPoint x: 193, endPoint y: 151, distance: 7.9
click at [188, 145] on textarea "Good morning, [PERSON_NAME] Please see above sales order CORRECTED" at bounding box center [461, 158] width 745 height 97
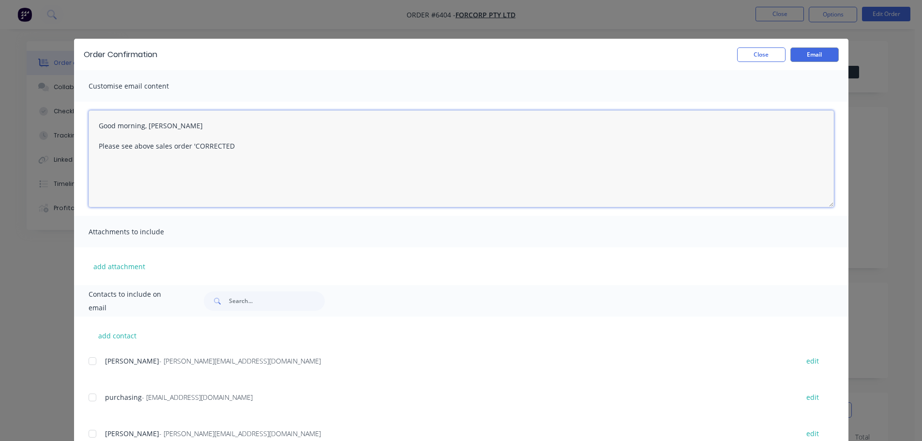
click at [228, 143] on textarea "Good morning, [PERSON_NAME] Please see above sales order 'CORRECTED" at bounding box center [461, 158] width 745 height 97
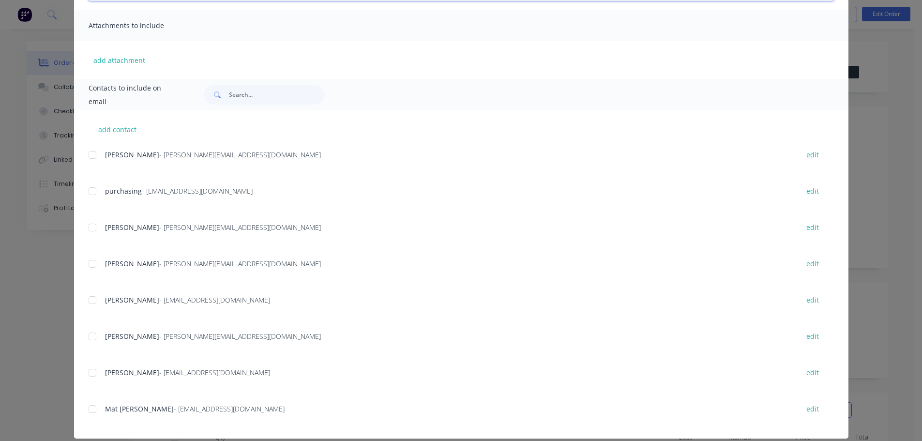
scroll to position [217, 0]
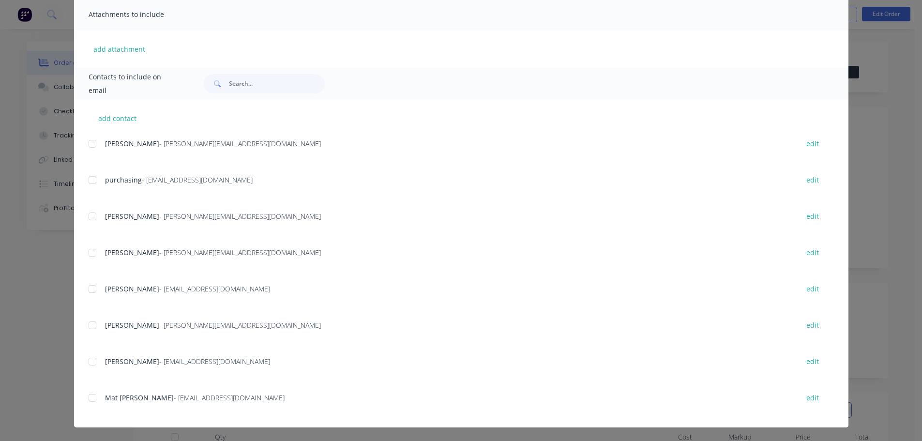
click at [89, 288] on div at bounding box center [92, 288] width 19 height 19
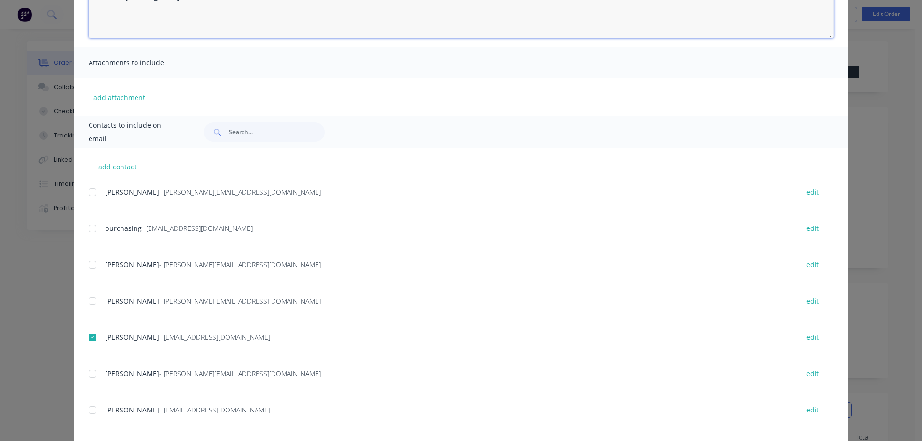
type textarea "Good morning, [PERSON_NAME] Please see above sales order 'CORRECTED' for Forcor…"
click at [85, 266] on div "add contact [PERSON_NAME] - [PERSON_NAME][EMAIL_ADDRESS][DOMAIN_NAME] edit purc…" at bounding box center [461, 312] width 774 height 328
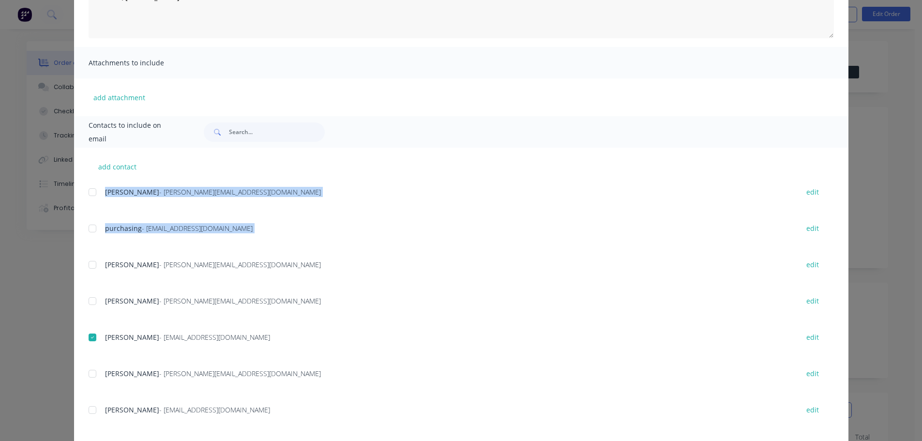
click at [85, 300] on div at bounding box center [92, 300] width 19 height 19
click at [88, 265] on div at bounding box center [92, 264] width 19 height 19
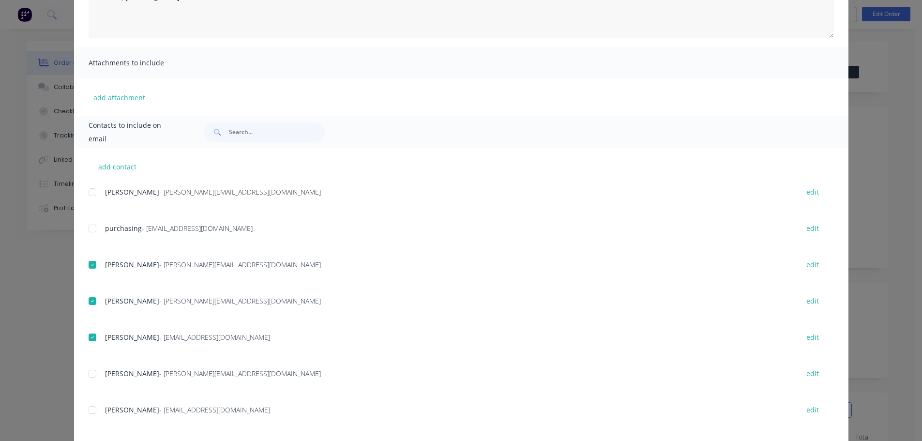
click at [347, 295] on div "Andrew - [EMAIL_ADDRESS][DOMAIN_NAME] edit" at bounding box center [469, 300] width 760 height 13
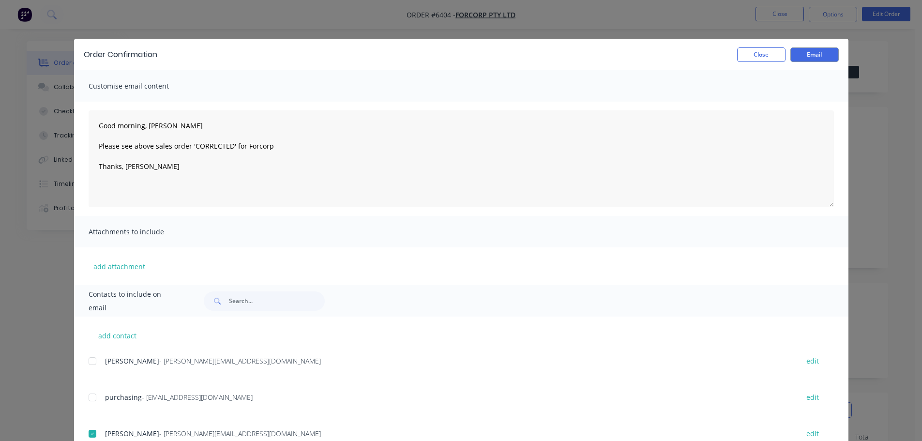
scroll to position [0, 0]
click at [821, 55] on button "Email" at bounding box center [814, 54] width 48 height 15
click at [77, 419] on icon "button" at bounding box center [80, 420] width 6 height 9
click at [752, 54] on button "Close" at bounding box center [761, 54] width 48 height 15
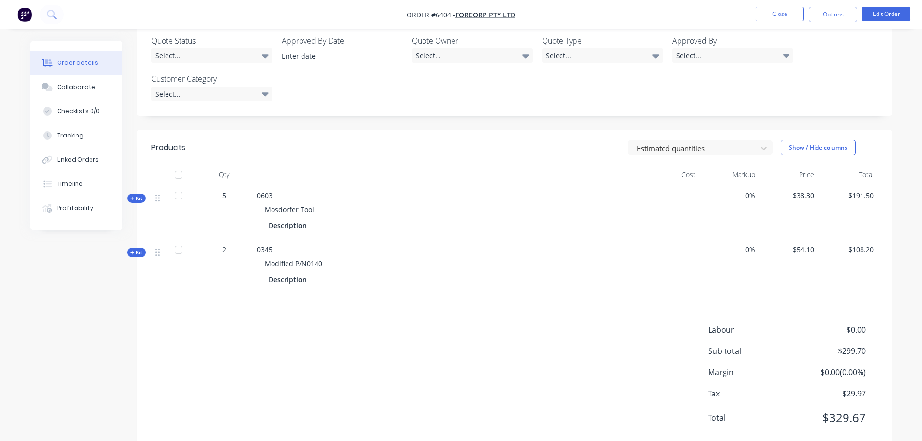
scroll to position [273, 0]
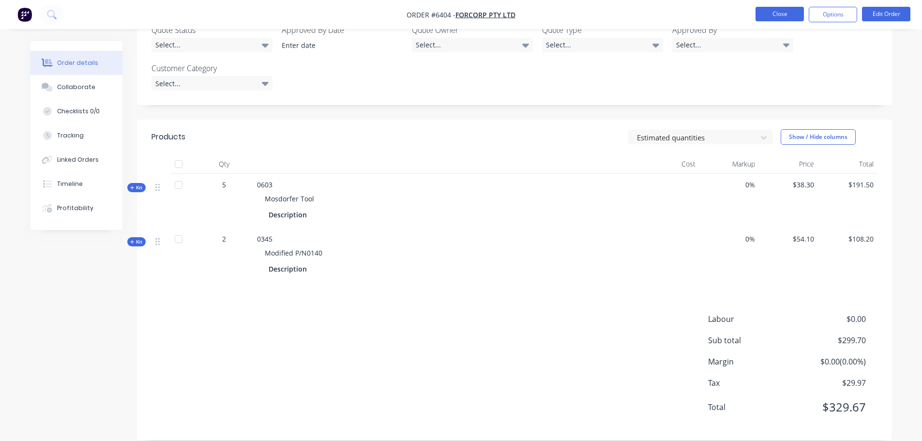
click at [780, 11] on button "Close" at bounding box center [779, 14] width 48 height 15
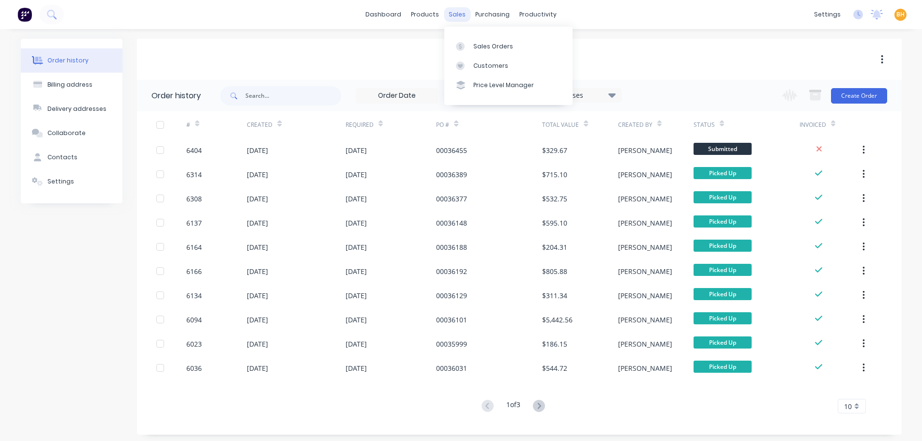
click at [451, 15] on div "sales" at bounding box center [457, 14] width 27 height 15
click at [476, 43] on div "Sales Orders" at bounding box center [493, 46] width 40 height 9
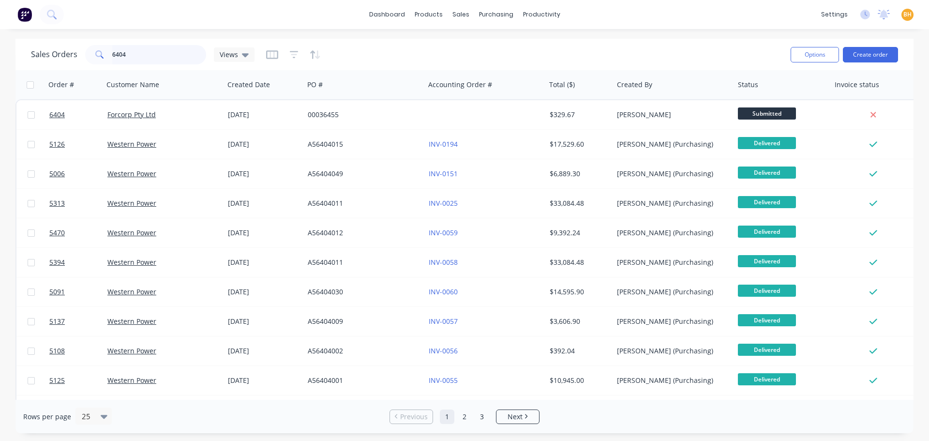
click at [157, 56] on input "6404" at bounding box center [159, 54] width 94 height 19
type input "6"
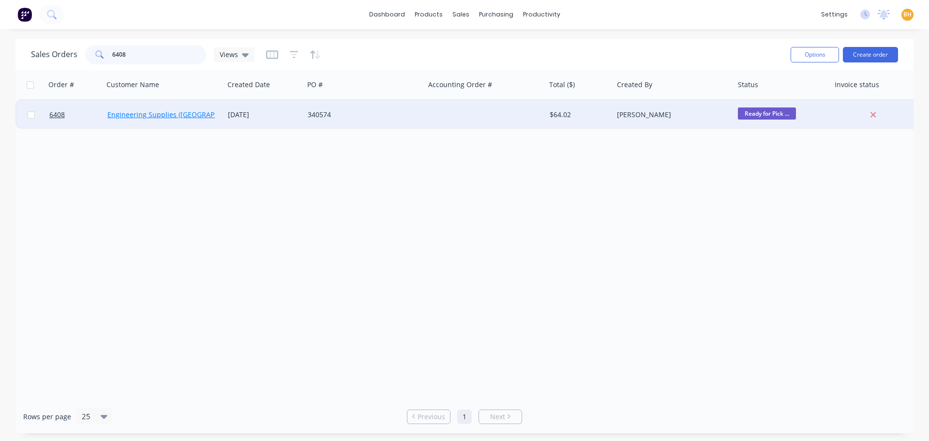
type input "6408"
click at [167, 119] on link "Engineering Supplies ([GEOGRAPHIC_DATA]) Pty Ltd" at bounding box center [189, 114] width 165 height 9
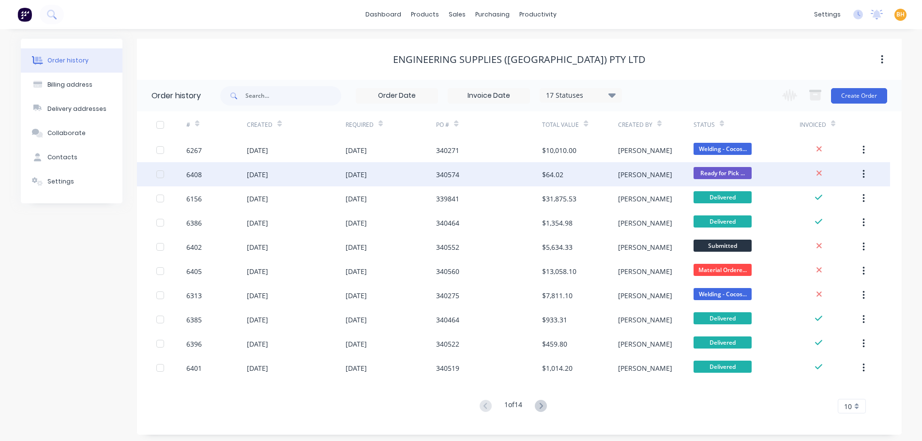
click at [254, 173] on div "[DATE]" at bounding box center [257, 174] width 21 height 10
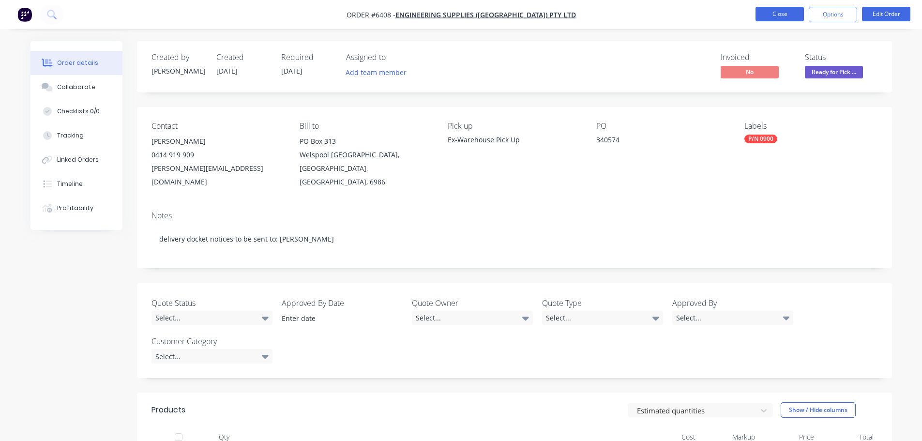
click at [766, 18] on button "Close" at bounding box center [779, 14] width 48 height 15
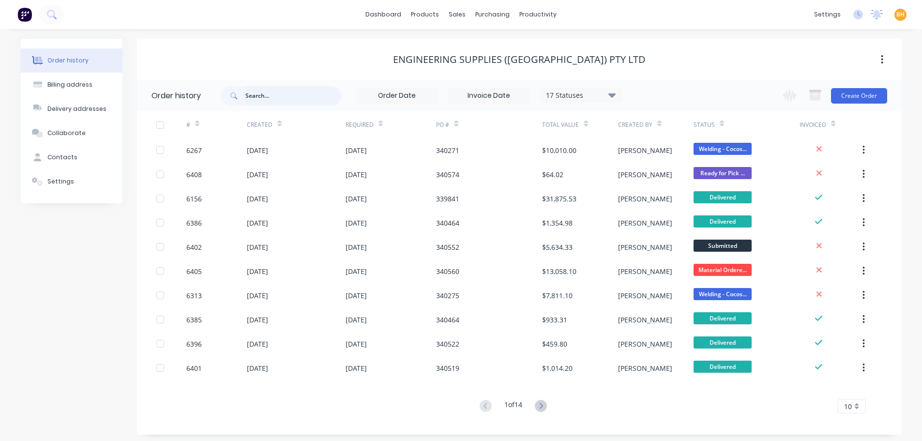
click at [256, 95] on input "text" at bounding box center [293, 95] width 96 height 19
type input "9405"
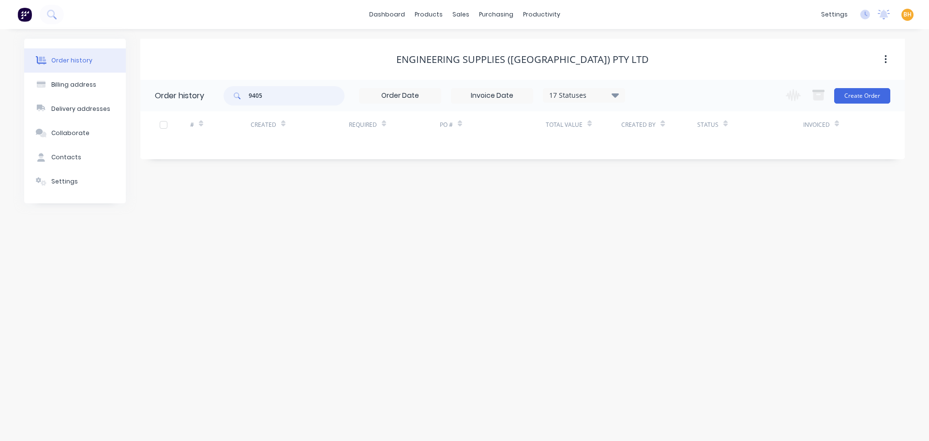
click at [272, 99] on input "9405" at bounding box center [297, 95] width 96 height 19
type input "9"
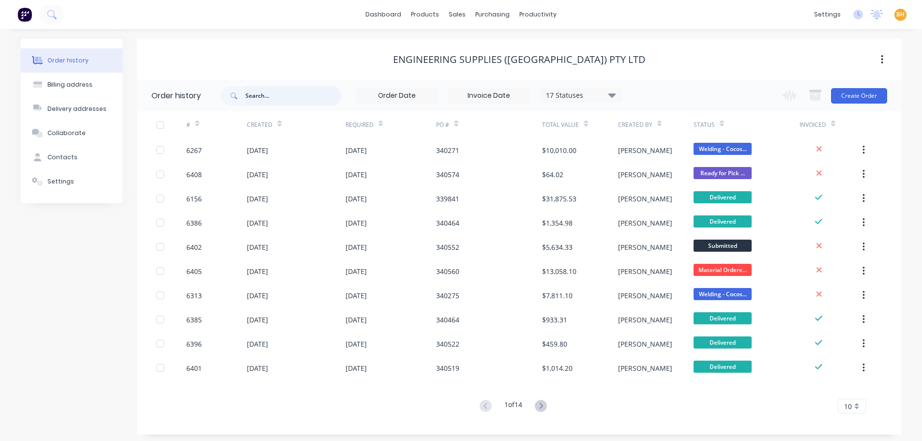
click at [269, 100] on input "text" at bounding box center [293, 95] width 96 height 19
type input "6405"
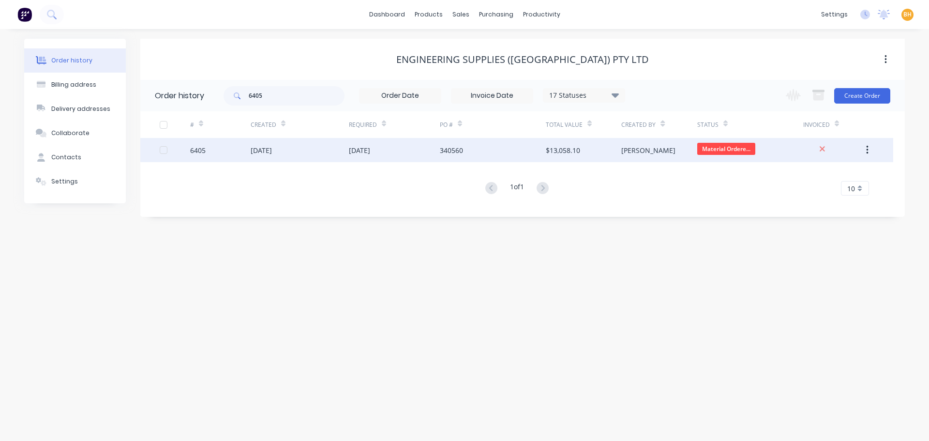
click at [261, 159] on div "[DATE]" at bounding box center [300, 150] width 98 height 24
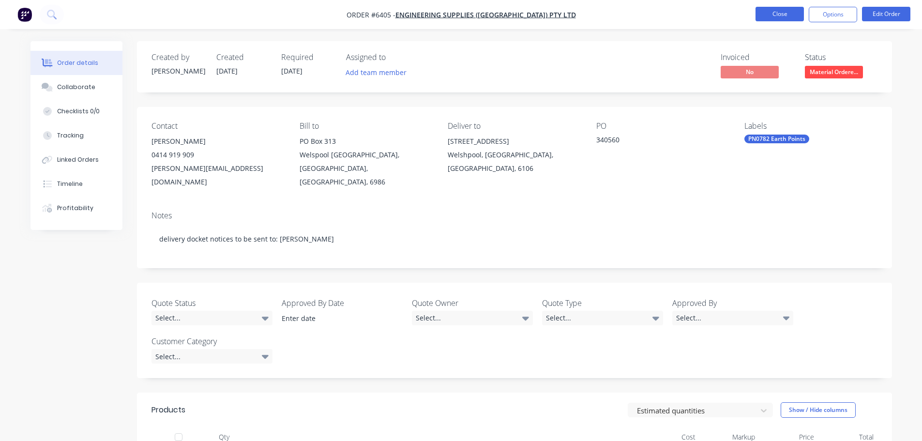
click at [767, 11] on button "Close" at bounding box center [779, 14] width 48 height 15
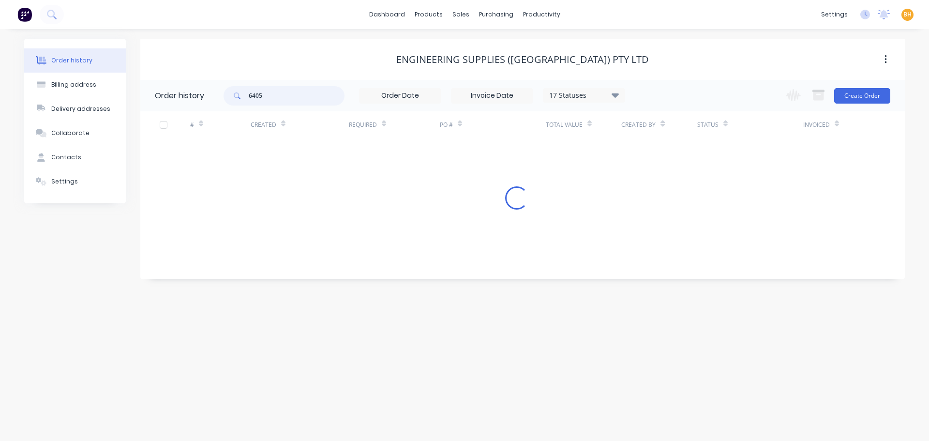
click at [270, 101] on input "6405" at bounding box center [297, 95] width 96 height 19
type input "6"
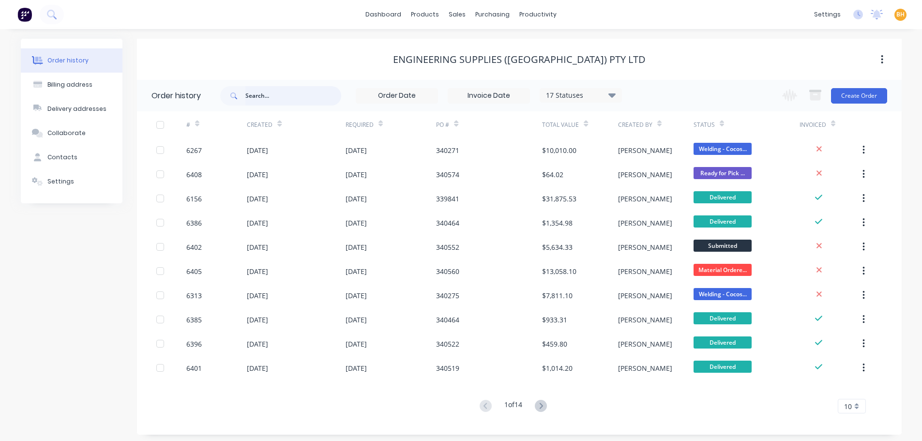
click at [270, 101] on input "text" at bounding box center [293, 95] width 96 height 19
type input "6402"
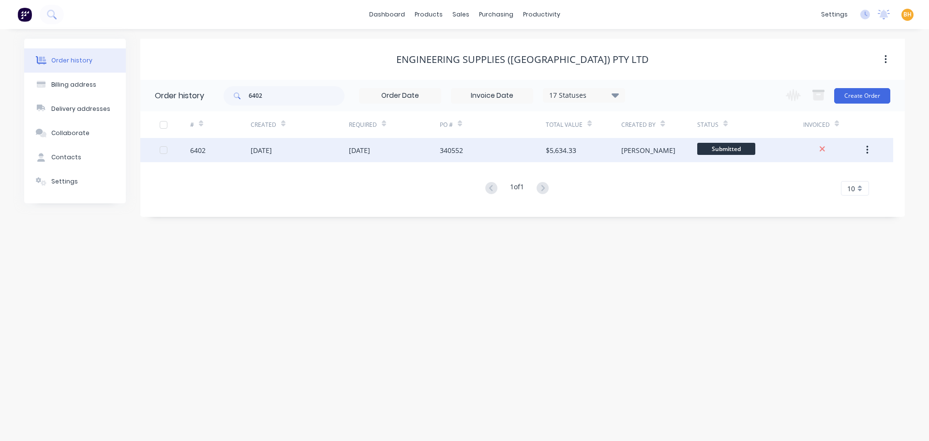
click at [250, 145] on div "6402" at bounding box center [220, 150] width 60 height 24
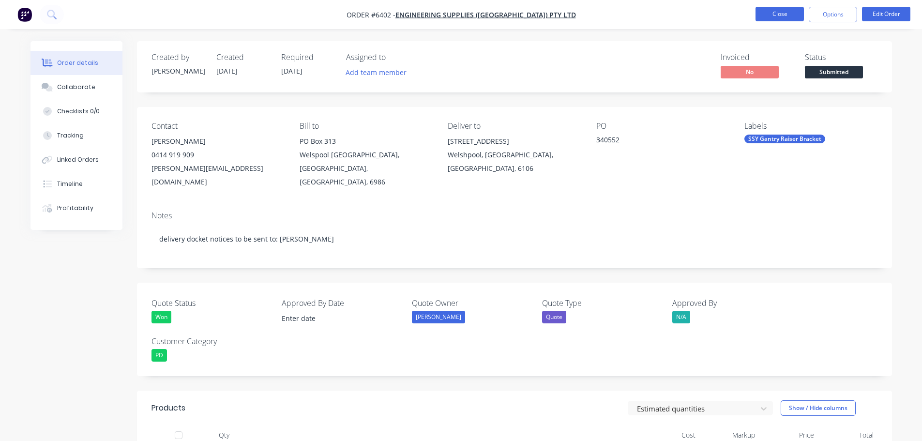
click at [780, 8] on button "Close" at bounding box center [779, 14] width 48 height 15
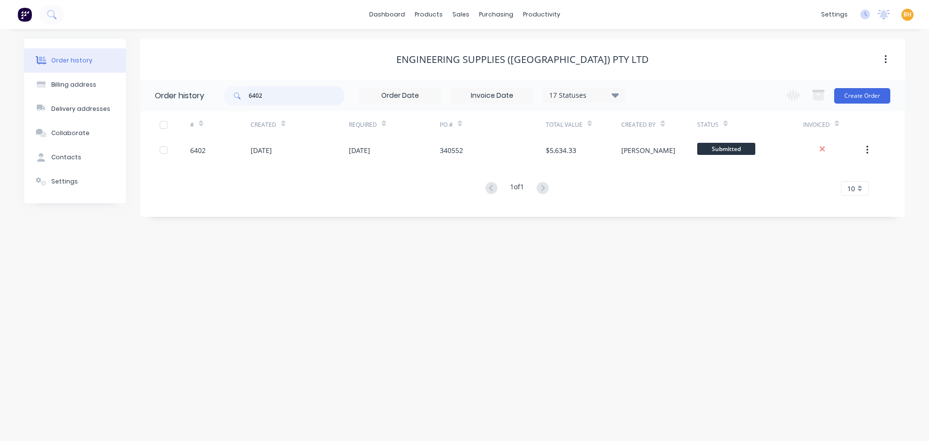
click at [284, 98] on input "6402" at bounding box center [297, 95] width 96 height 19
type input "6396"
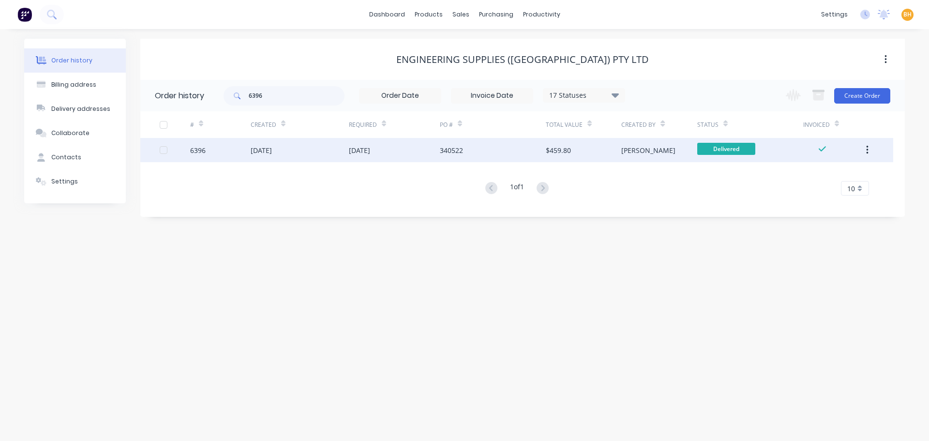
click at [264, 151] on div "[DATE]" at bounding box center [261, 150] width 21 height 10
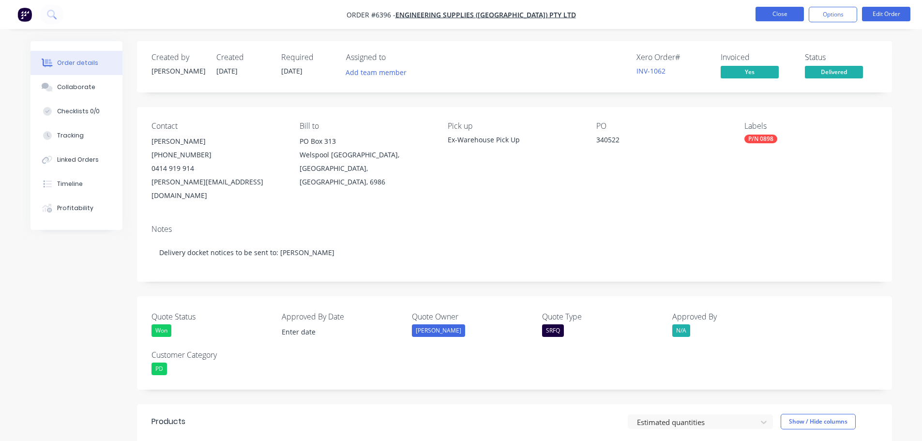
click at [779, 11] on button "Close" at bounding box center [779, 14] width 48 height 15
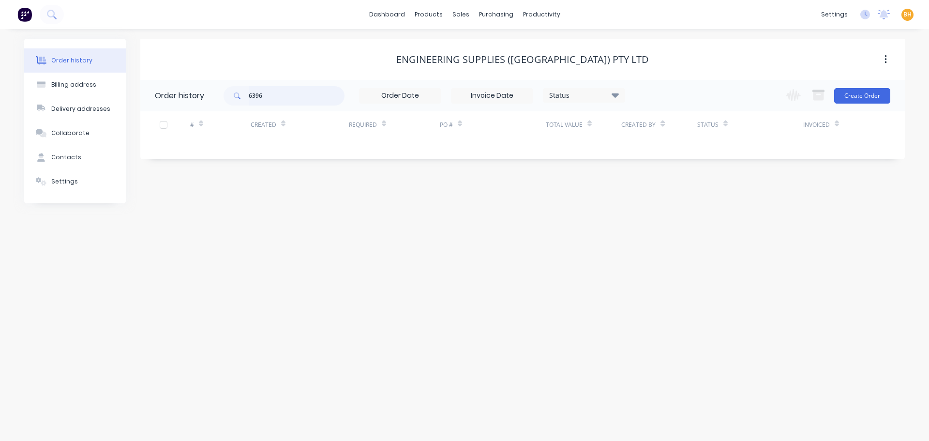
click at [297, 97] on input "6396" at bounding box center [297, 95] width 96 height 19
type input "6"
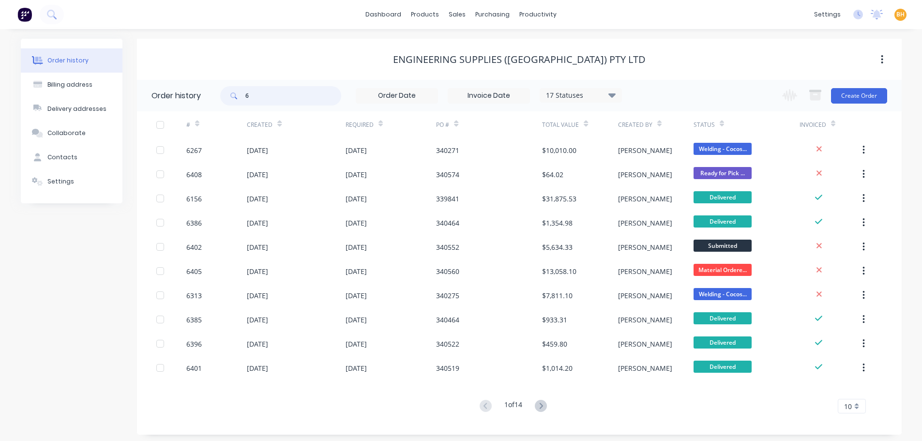
click at [274, 97] on input "6" at bounding box center [293, 95] width 96 height 19
type input "6401"
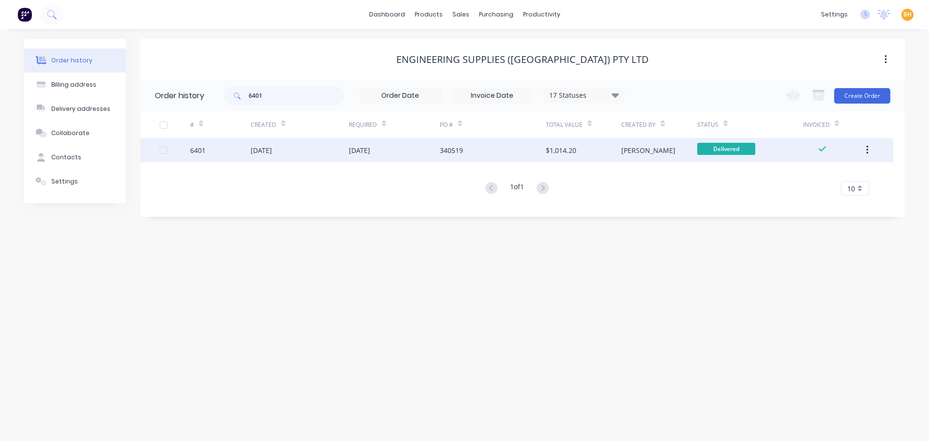
click at [258, 154] on div "[DATE]" at bounding box center [261, 150] width 21 height 10
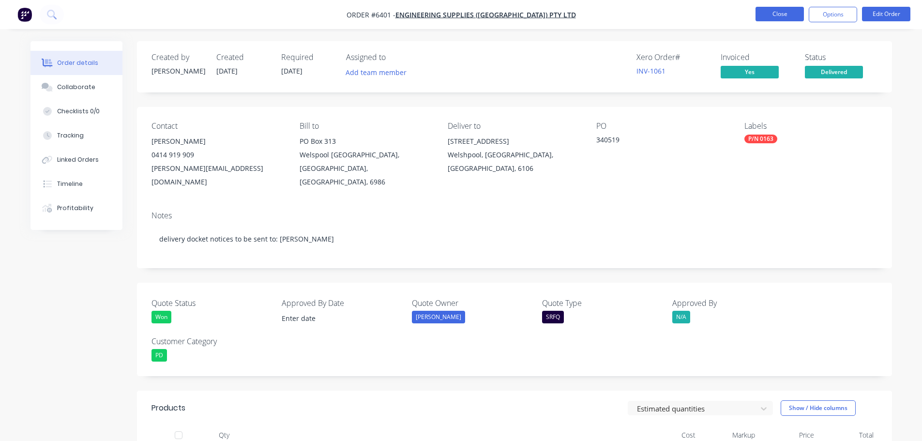
click at [773, 15] on button "Close" at bounding box center [779, 14] width 48 height 15
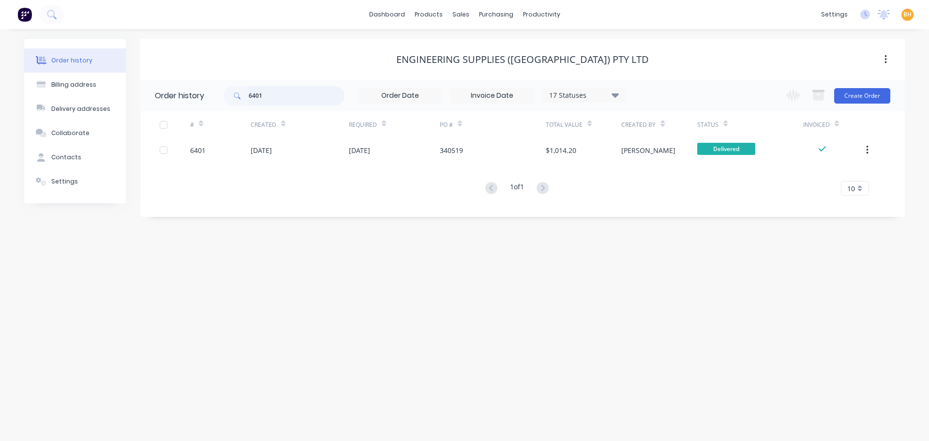
click at [275, 98] on input "6401" at bounding box center [297, 95] width 96 height 19
type input "6"
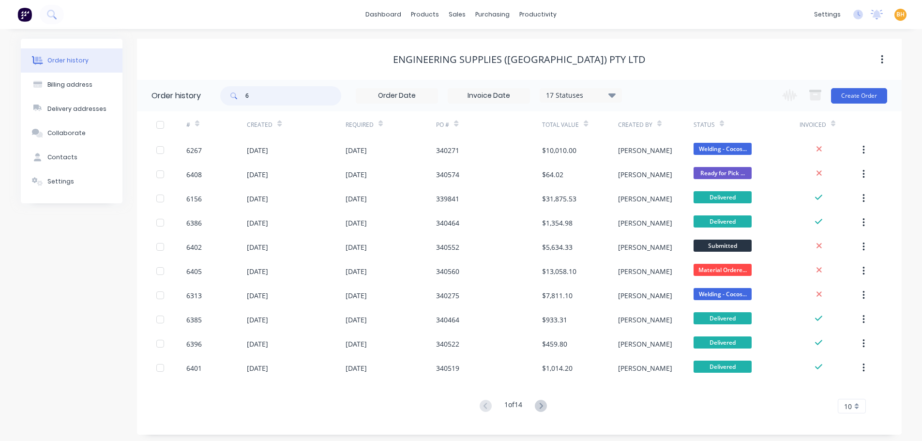
click at [260, 96] on input "6" at bounding box center [293, 95] width 96 height 19
type input "6394"
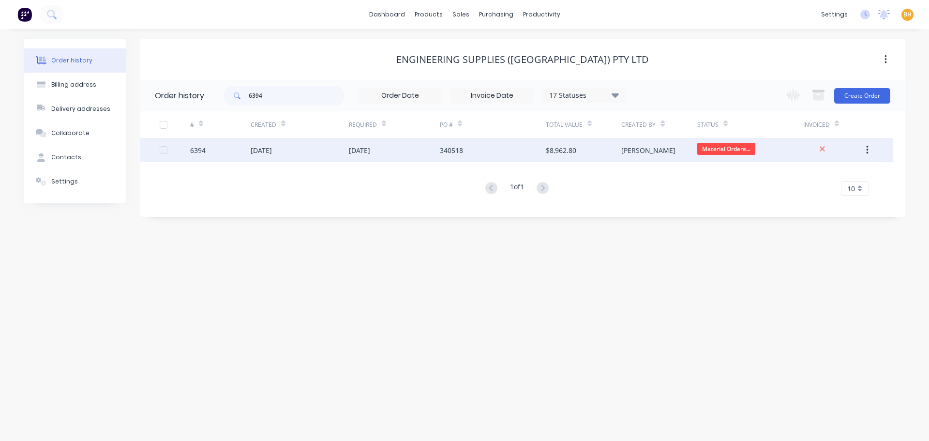
click at [263, 153] on div "[DATE]" at bounding box center [261, 150] width 21 height 10
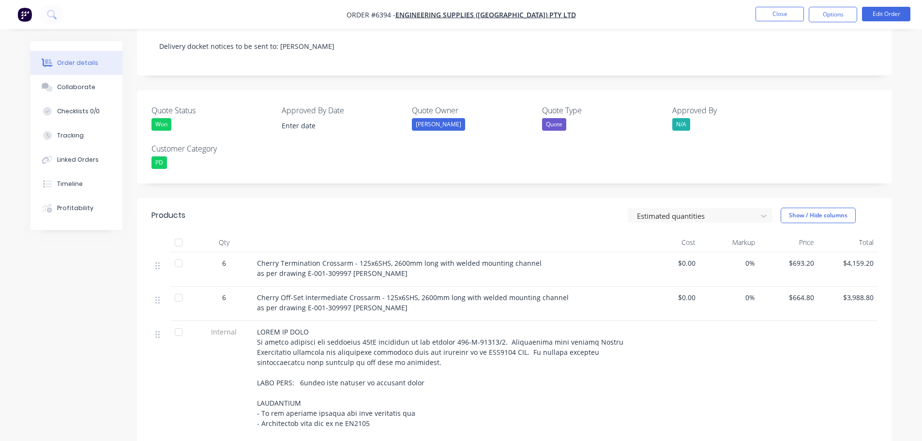
scroll to position [194, 0]
click at [763, 10] on button "Close" at bounding box center [779, 14] width 48 height 15
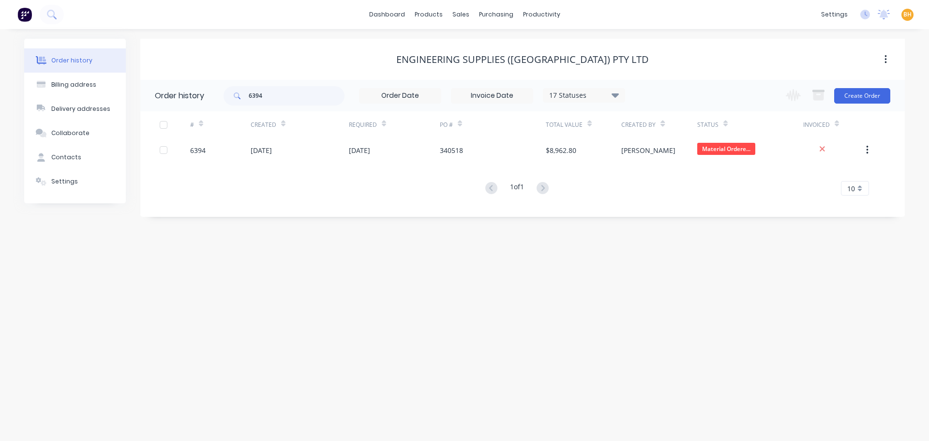
click at [206, 44] on div "Engineering Supplies ([GEOGRAPHIC_DATA]) Pty Ltd" at bounding box center [522, 59] width 764 height 41
click at [704, 37] on div "Order history Billing address Delivery addresses Collaborate Contacts Settings …" at bounding box center [464, 235] width 929 height 412
click at [483, 12] on div "purchasing" at bounding box center [496, 14] width 44 height 15
click at [498, 11] on div "purchasing" at bounding box center [496, 14] width 44 height 15
click at [492, 13] on div "purchasing" at bounding box center [496, 14] width 44 height 15
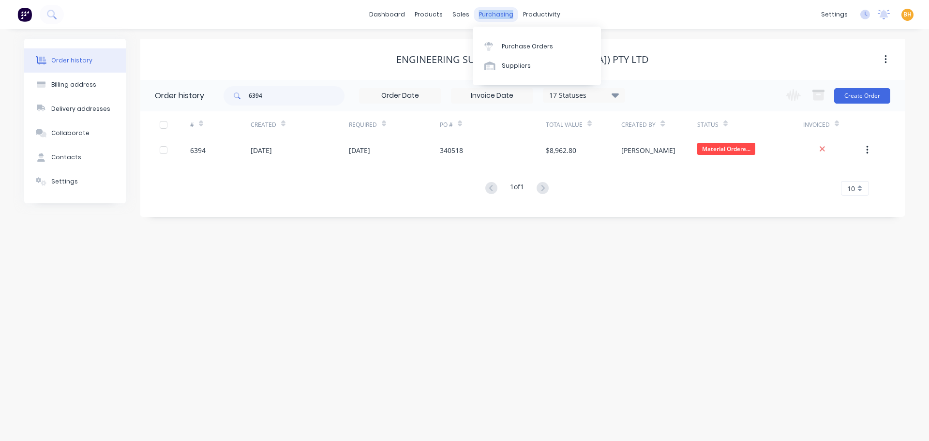
click at [492, 12] on div "purchasing" at bounding box center [496, 14] width 44 height 15
click at [532, 52] on link "Purchase Orders" at bounding box center [537, 45] width 128 height 19
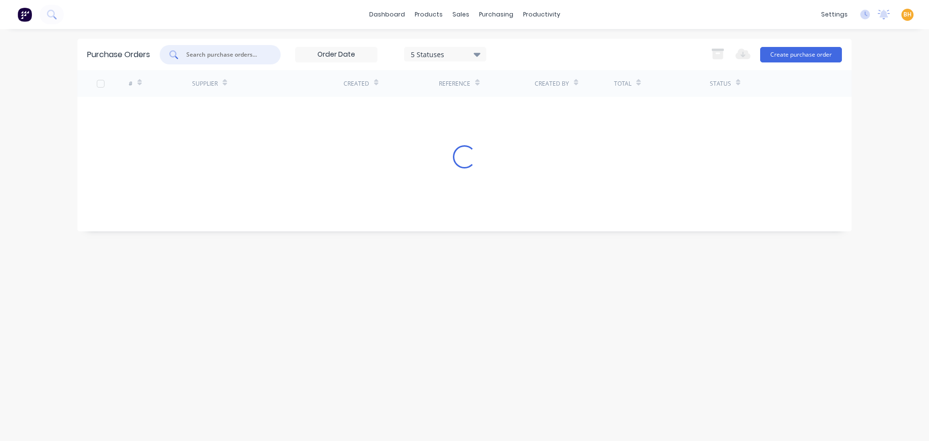
click at [211, 55] on input "text" at bounding box center [225, 55] width 80 height 10
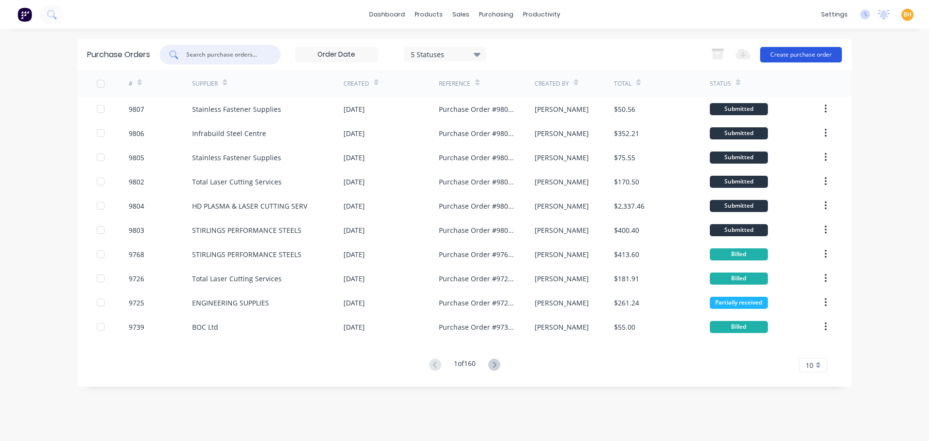
click at [809, 55] on button "Create purchase order" at bounding box center [801, 54] width 82 height 15
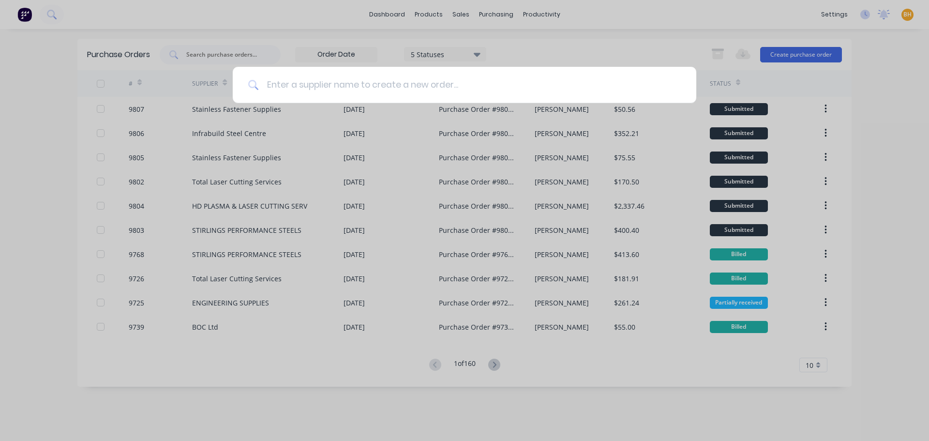
click at [279, 85] on input at bounding box center [470, 85] width 422 height 36
click at [279, 89] on input at bounding box center [470, 85] width 422 height 36
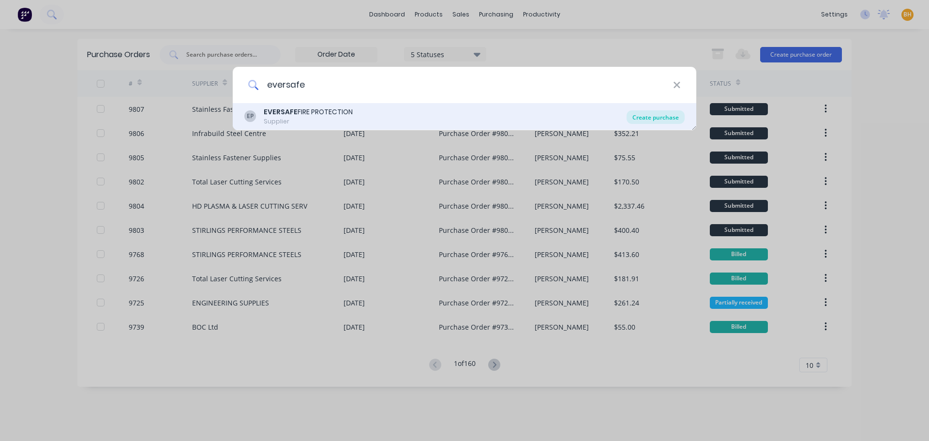
type input "eversafe"
click at [679, 116] on div "Create purchase" at bounding box center [656, 117] width 58 height 14
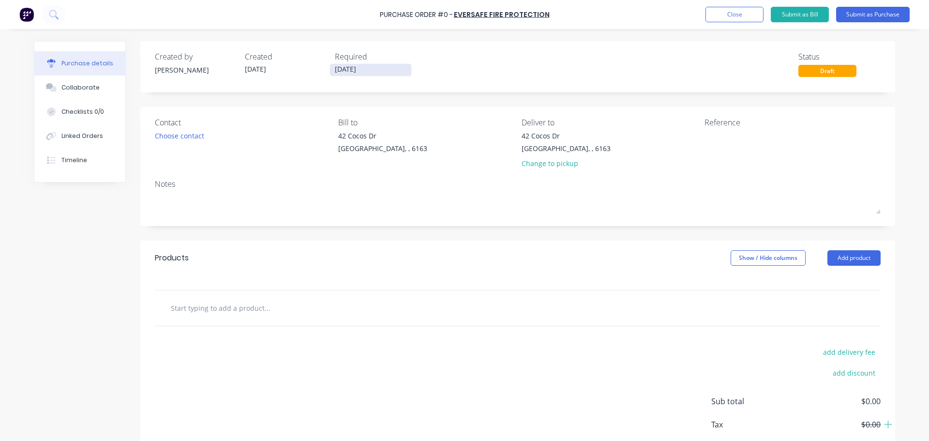
click at [339, 71] on input "[DATE]" at bounding box center [370, 70] width 81 height 12
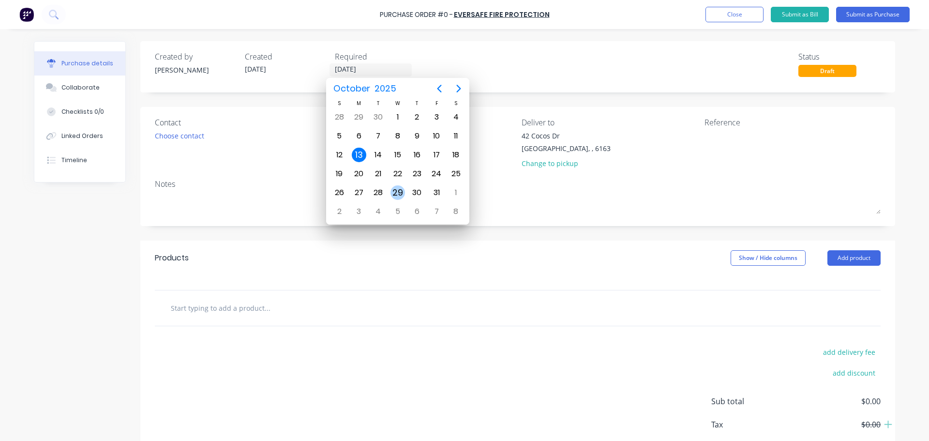
click at [396, 187] on div "29" at bounding box center [397, 192] width 15 height 15
type input "[DATE]"
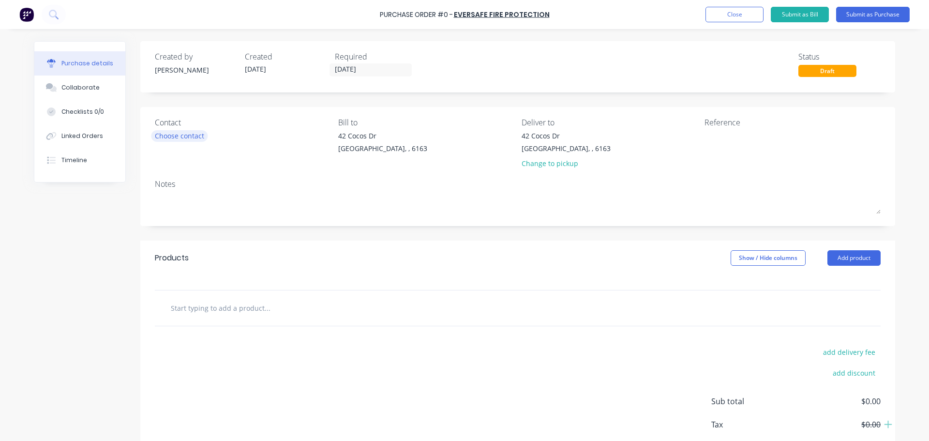
click at [180, 138] on div "Choose contact" at bounding box center [179, 136] width 49 height 10
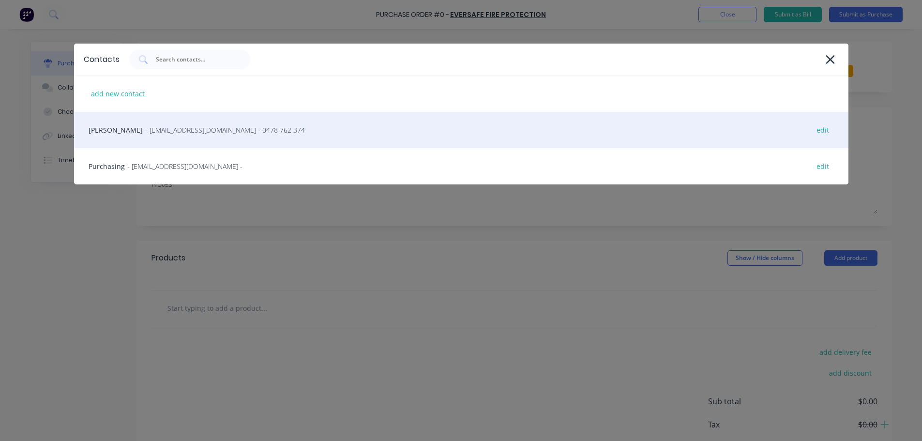
click at [282, 136] on div "[PERSON_NAME] - [EMAIL_ADDRESS][DOMAIN_NAME] - 0478 762 374 edit" at bounding box center [461, 130] width 774 height 36
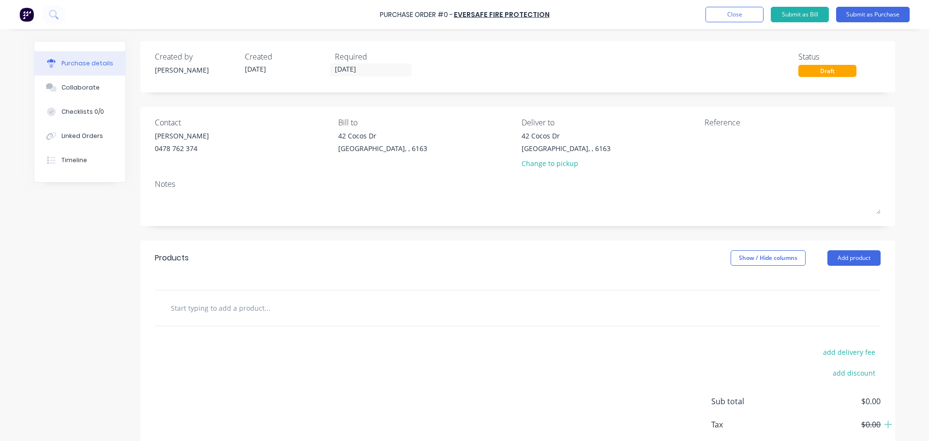
click at [215, 312] on input "text" at bounding box center [267, 307] width 194 height 19
click at [845, 254] on button "Add product" at bounding box center [853, 257] width 53 height 15
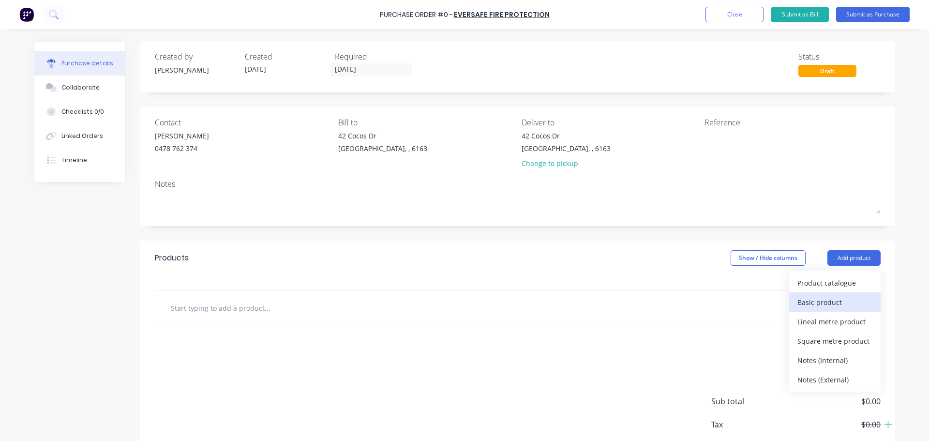
click at [816, 305] on div "Basic product" at bounding box center [834, 302] width 75 height 14
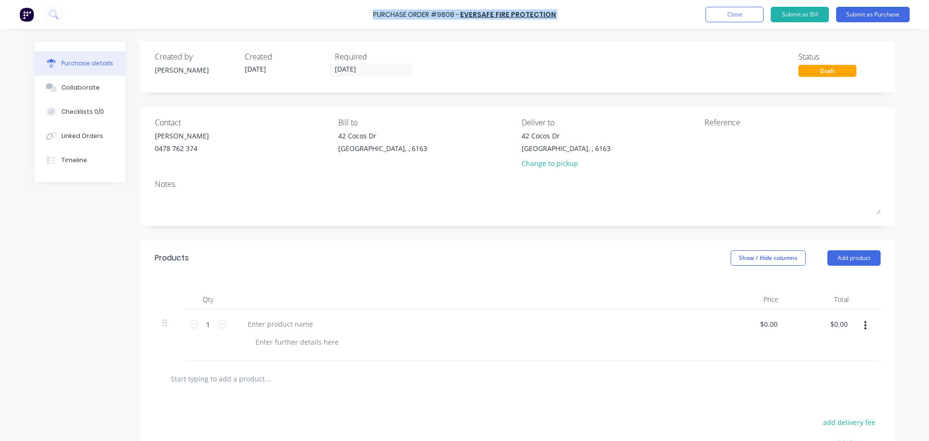
drag, startPoint x: 370, startPoint y: 14, endPoint x: 573, endPoint y: 20, distance: 203.3
click at [573, 20] on div "Purchase Order #9808 - EVERSAFE FIRE PROTECTION Add product Close Submit as Bil…" at bounding box center [464, 14] width 929 height 29
copy div "Purchase Order #9808 - EVERSAFE FIRE PROTECTION Add product Close Submit as Bil…"
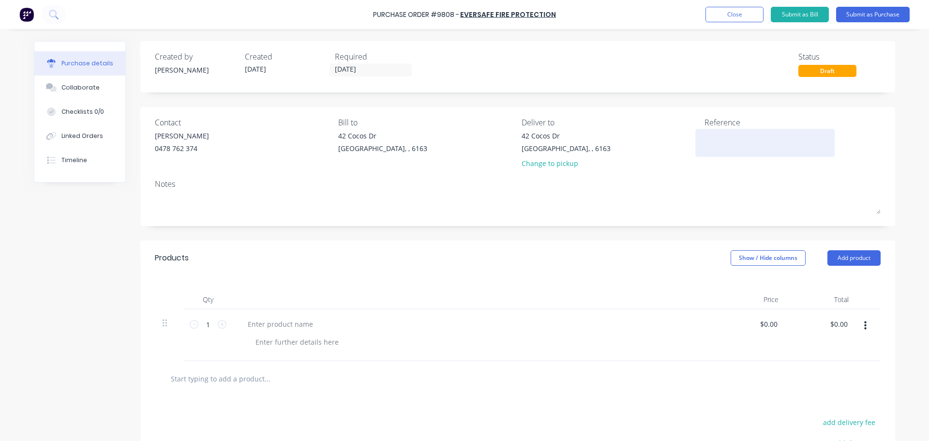
click at [711, 149] on textarea at bounding box center [764, 142] width 121 height 22
paste textarea "Purchase Order #9808 - EVERSAFE FIRE PROTECTION"
type textarea "x"
type textarea "Purchase Order #9808 - EVERSAFE FIRE PROTECTION"
type textarea "x"
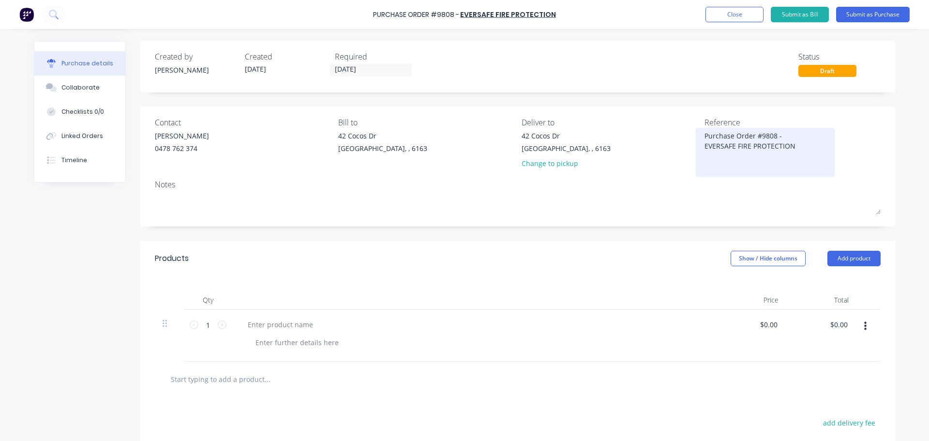
type textarea "Purchase Order #9808 - EVERSAFE FIRE PROTECTION"
type textarea "x"
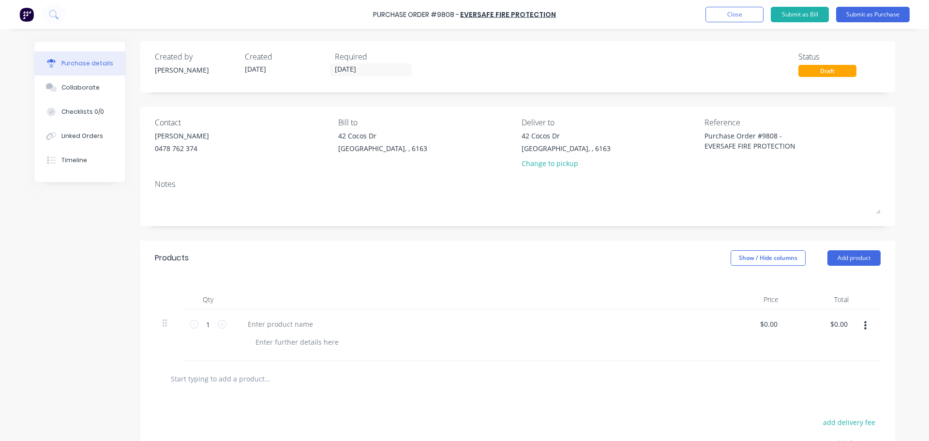
type textarea "Purchase Order #9808 - EVERSAFE FIRE PROTECTION"
type textarea "x"
type textarea "Purchase Order #9808 - EVERSAFE FIRE PROTECTION"
click at [512, 336] on div at bounding box center [478, 342] width 461 height 14
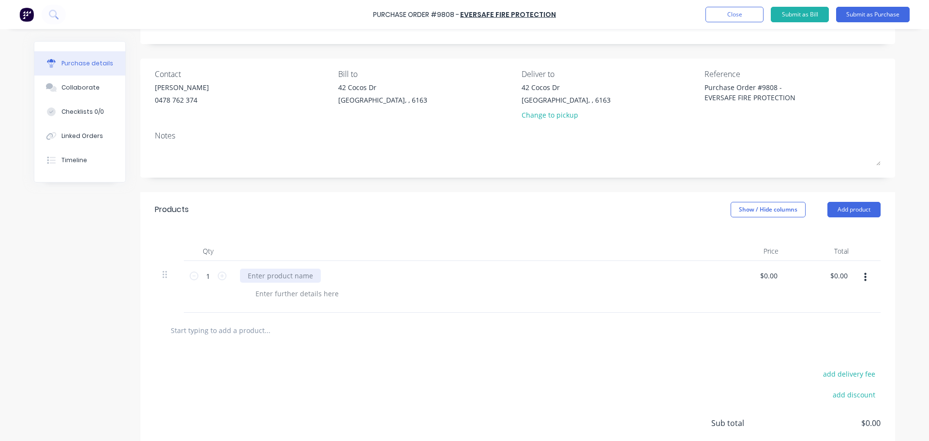
type textarea "x"
click at [256, 281] on div at bounding box center [280, 276] width 81 height 14
type textarea "x"
click at [264, 299] on div at bounding box center [297, 293] width 99 height 14
click at [864, 209] on button "Add product" at bounding box center [853, 209] width 53 height 15
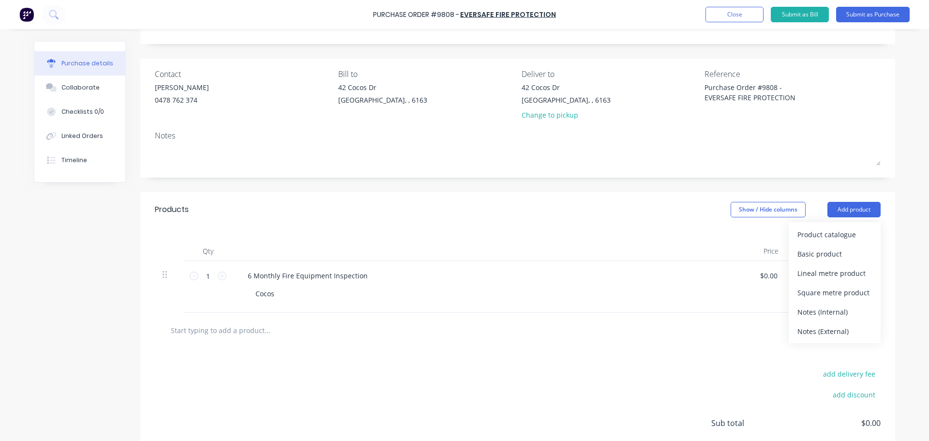
click at [820, 254] on div "Basic product" at bounding box center [834, 254] width 75 height 14
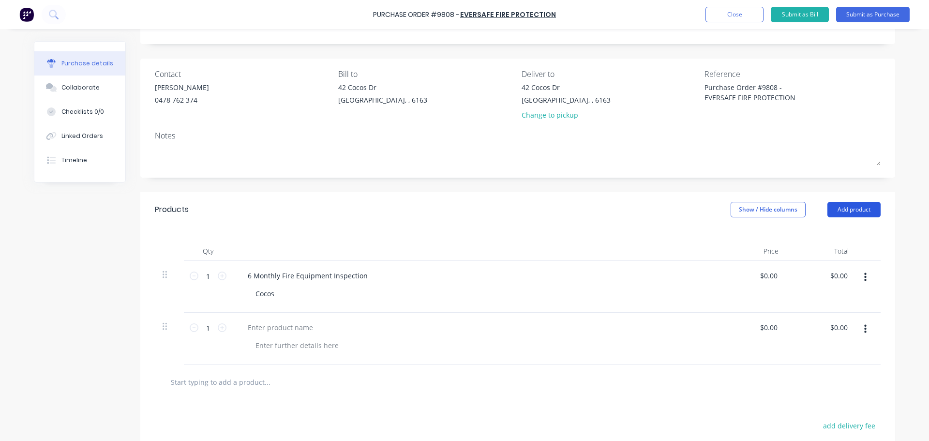
click at [852, 211] on button "Add product" at bounding box center [853, 209] width 53 height 15
click at [834, 256] on div "Basic product" at bounding box center [834, 254] width 75 height 14
click at [390, 220] on div "Products Show / Hide columns Add product" at bounding box center [517, 209] width 755 height 35
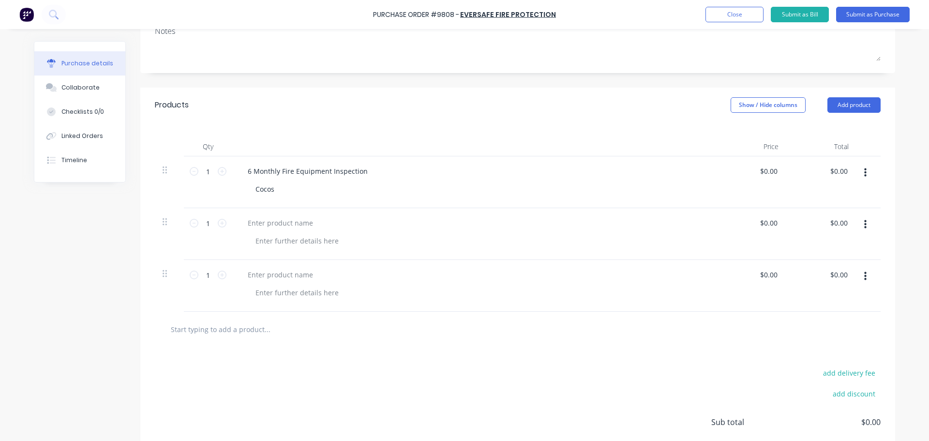
scroll to position [194, 0]
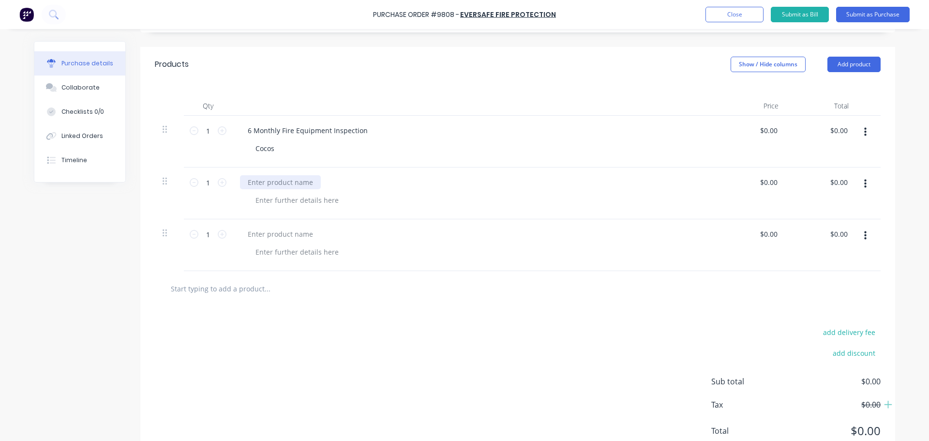
click at [255, 182] on div at bounding box center [280, 182] width 81 height 14
drag, startPoint x: 365, startPoint y: 130, endPoint x: 241, endPoint y: 136, distance: 124.0
click at [241, 136] on div "6 Monthly Fire Equipment Inspection" at bounding box center [474, 130] width 468 height 14
copy div "6 Monthly Fire Equipment Inspection"
type textarea "x"
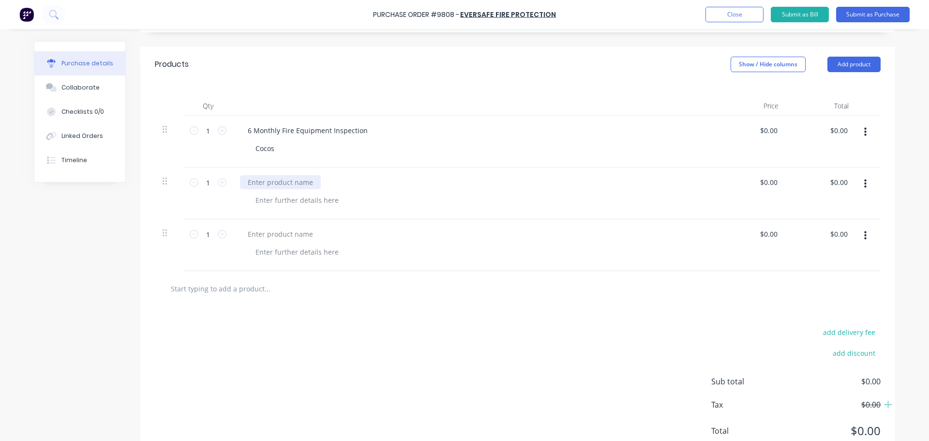
click at [270, 185] on div at bounding box center [280, 182] width 81 height 14
paste div
type textarea "x"
click at [271, 233] on div at bounding box center [280, 234] width 81 height 14
paste div
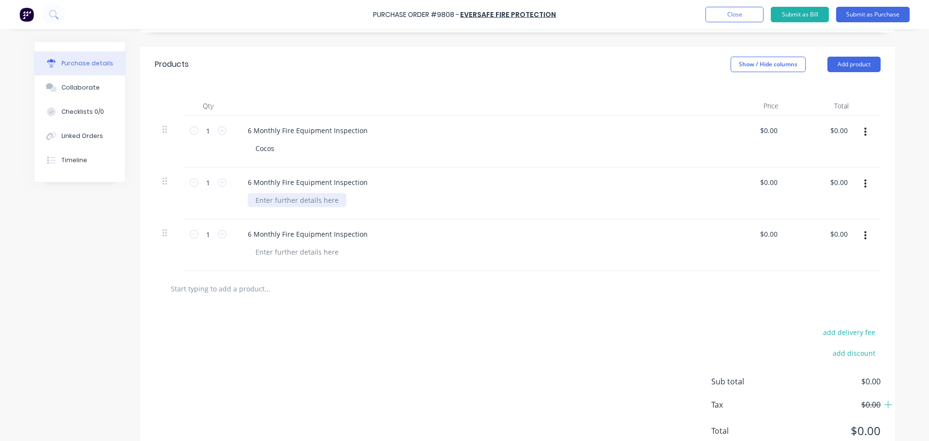
type textarea "x"
click at [263, 204] on div at bounding box center [297, 200] width 99 height 14
type textarea "x"
click at [259, 254] on div at bounding box center [297, 252] width 99 height 14
click at [373, 324] on div "add delivery fee add discount Sub total $0.00 Tax $0.00 Total $0.00" at bounding box center [517, 385] width 755 height 159
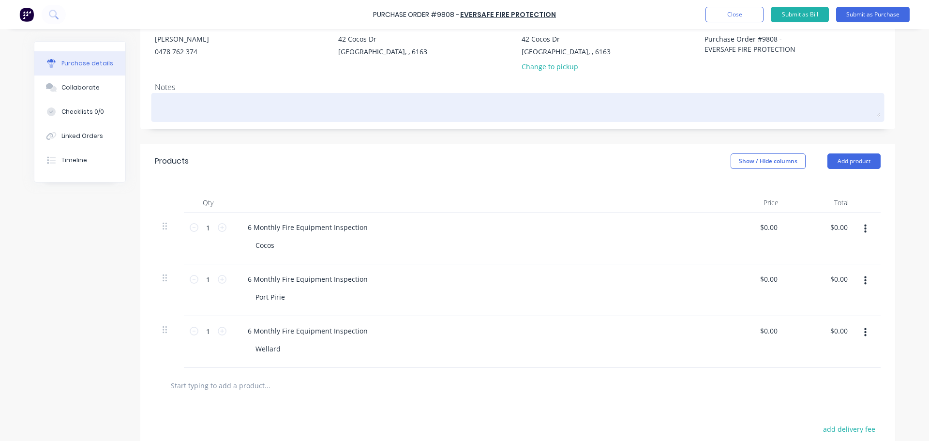
scroll to position [0, 0]
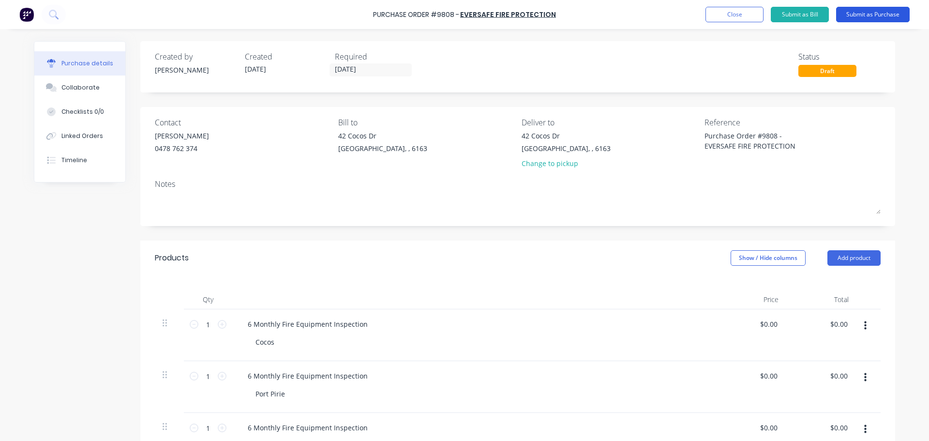
click at [858, 16] on button "Submit as Purchase" at bounding box center [873, 14] width 74 height 15
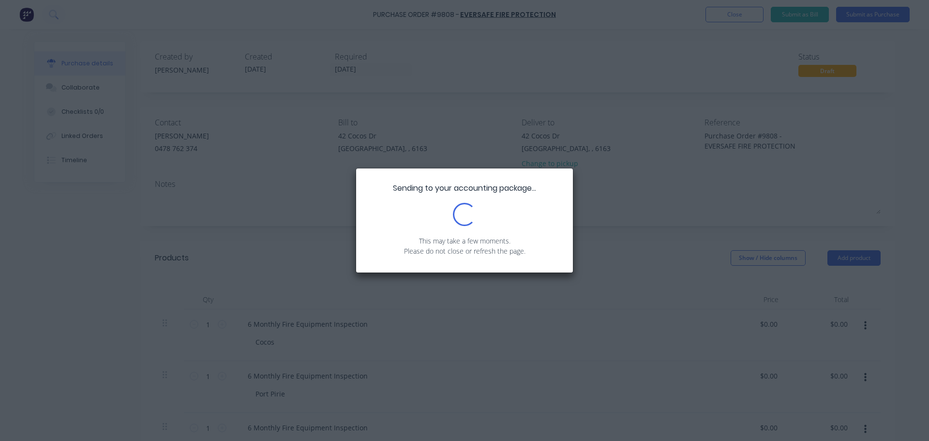
type textarea "x"
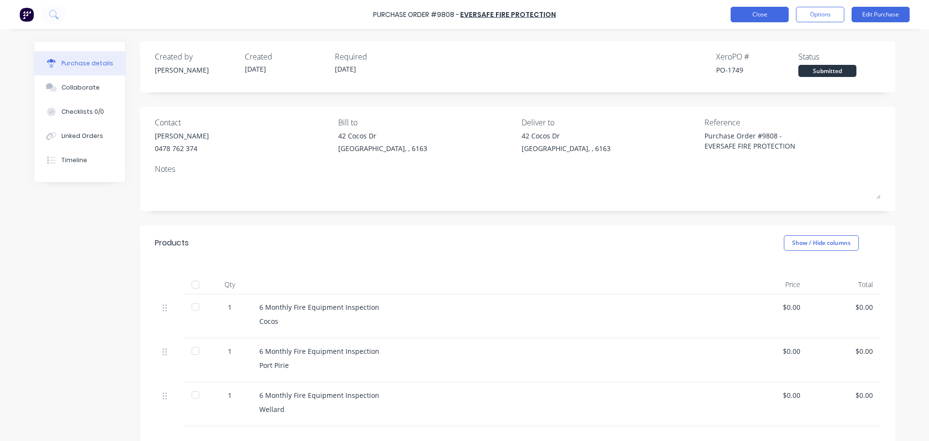
click at [754, 13] on button "Close" at bounding box center [760, 14] width 58 height 15
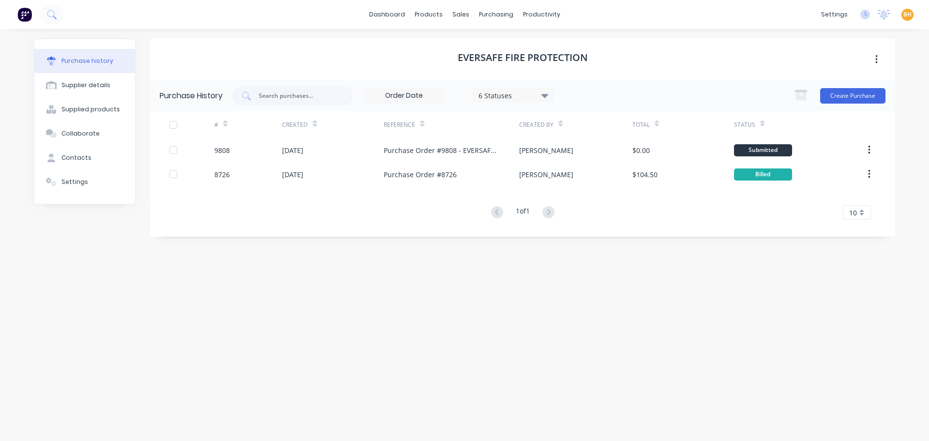
click at [347, 61] on div "EVERSAFE FIRE PROTECTION" at bounding box center [522, 59] width 745 height 41
drag, startPoint x: 396, startPoint y: 280, endPoint x: 392, endPoint y: 270, distance: 10.7
click at [395, 280] on div "EVERSAFE FIRE PROTECTION Purchase History 6 Statuses 6 Statuses Create Purchase…" at bounding box center [522, 230] width 745 height 383
click at [497, 13] on div "purchasing" at bounding box center [496, 14] width 44 height 15
click at [513, 48] on div "Purchase Orders" at bounding box center [527, 46] width 51 height 9
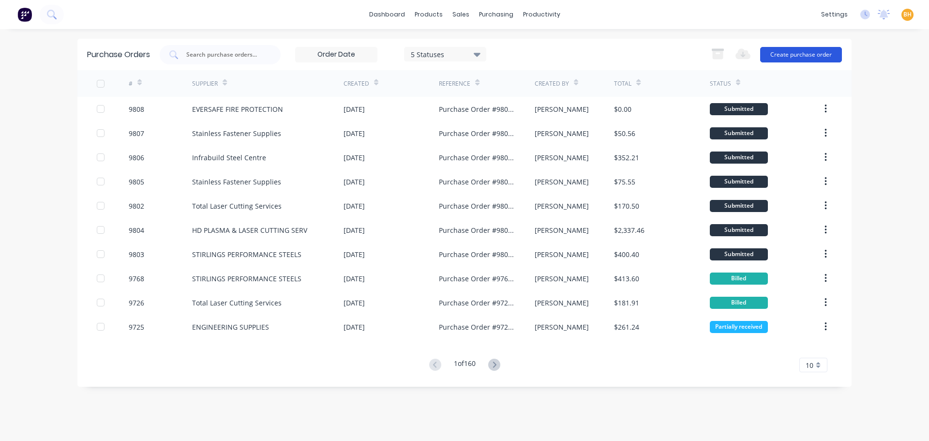
click at [807, 52] on button "Create purchase order" at bounding box center [801, 54] width 82 height 15
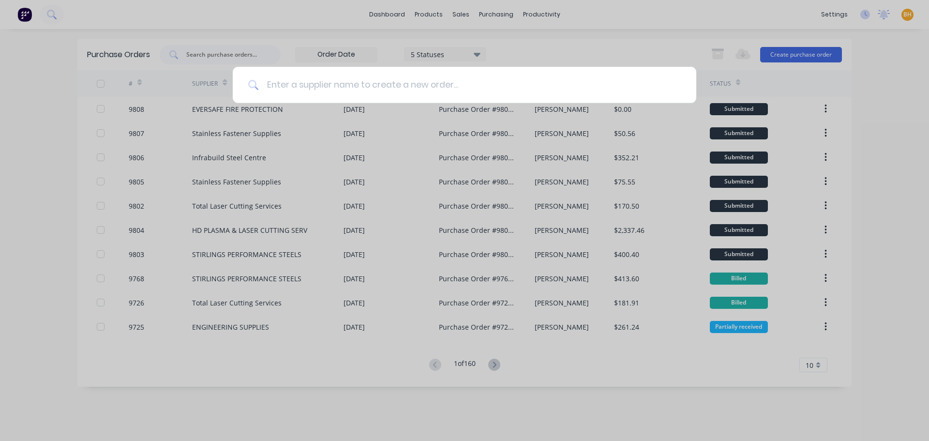
click at [270, 85] on input at bounding box center [470, 85] width 422 height 36
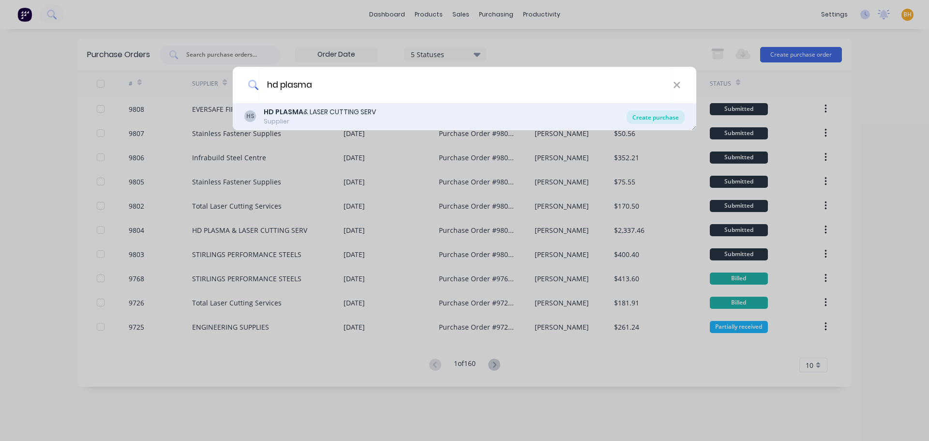
type input "hd plasma"
click at [659, 113] on div "Create purchase" at bounding box center [656, 117] width 58 height 14
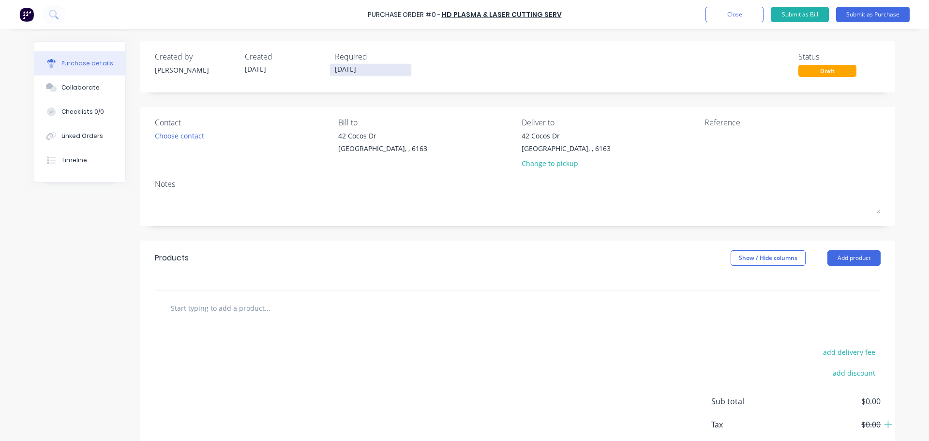
click at [339, 68] on input "[DATE]" at bounding box center [370, 70] width 81 height 12
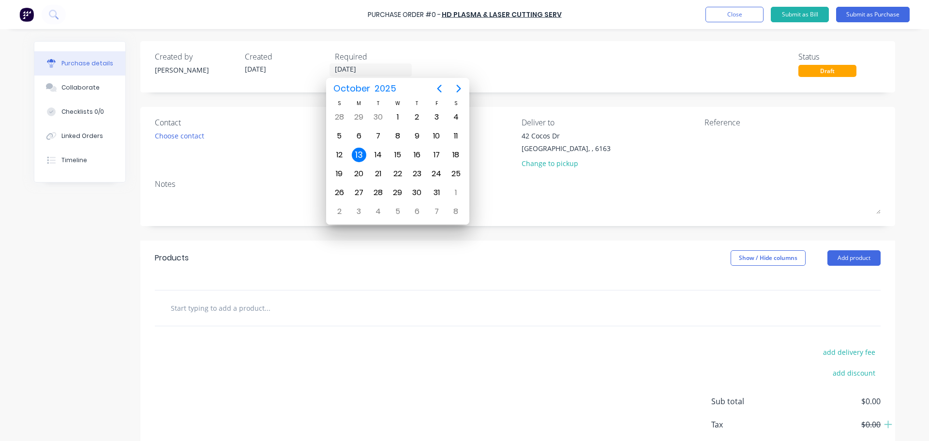
click at [582, 88] on div "Created by [PERSON_NAME] Created [DATE] Required [DATE] Status Draft" at bounding box center [517, 66] width 755 height 51
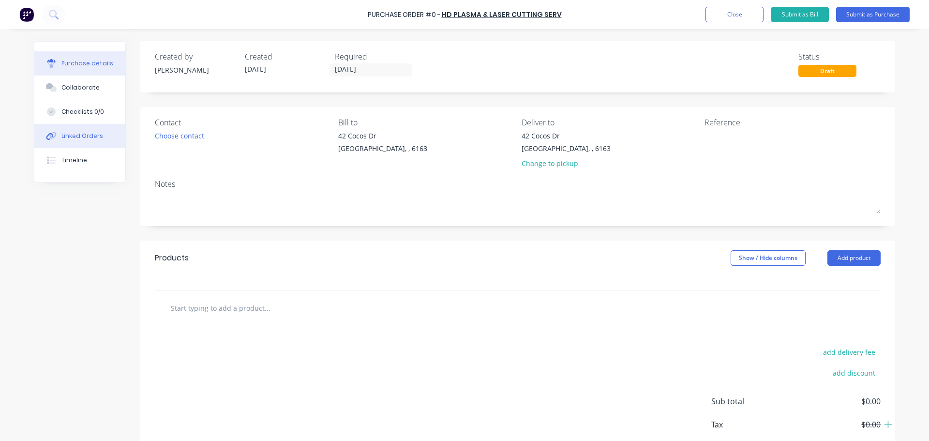
click at [57, 136] on button "Linked Orders" at bounding box center [79, 136] width 91 height 24
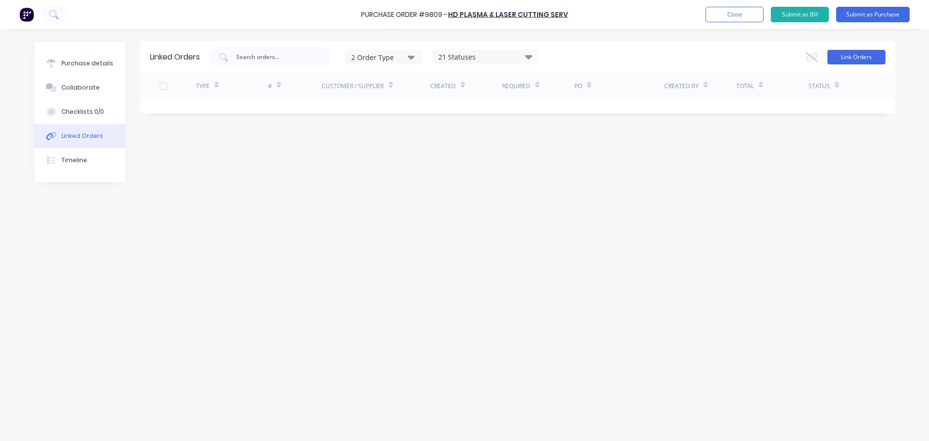
click at [857, 52] on button "Link Orders" at bounding box center [856, 57] width 58 height 15
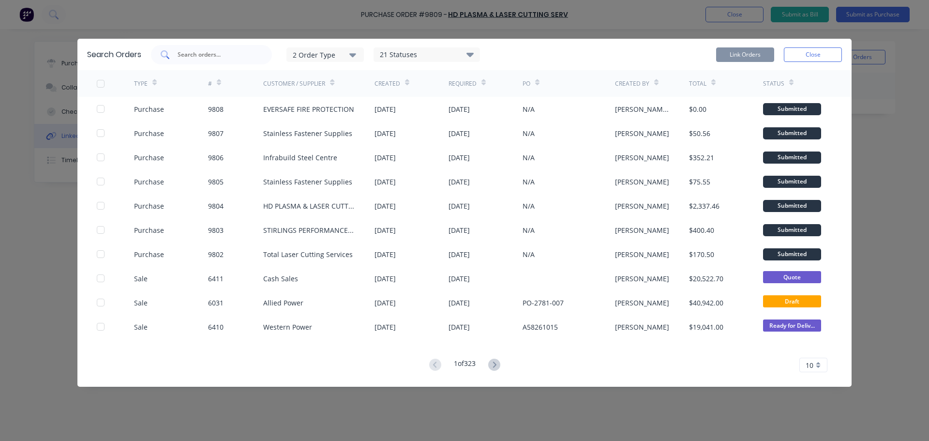
click at [186, 56] on input "text" at bounding box center [217, 55] width 80 height 10
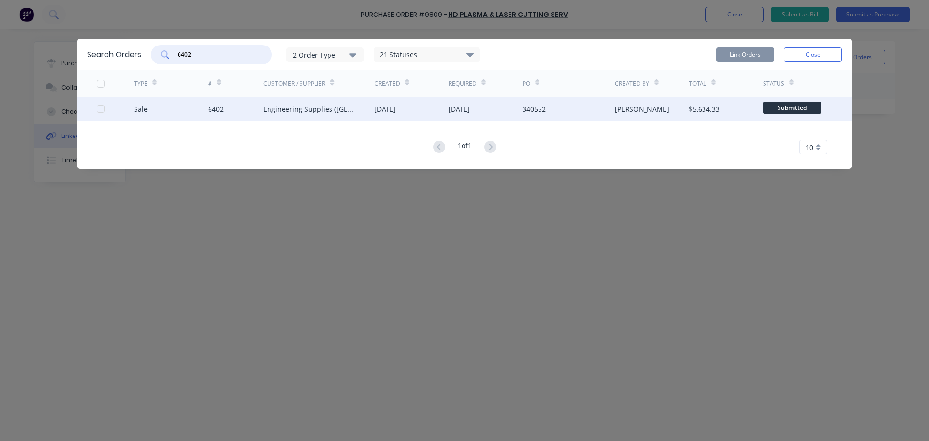
click at [99, 107] on div at bounding box center [100, 108] width 19 height 19
type input "6402"
click at [742, 55] on button "Link Orders" at bounding box center [745, 54] width 58 height 15
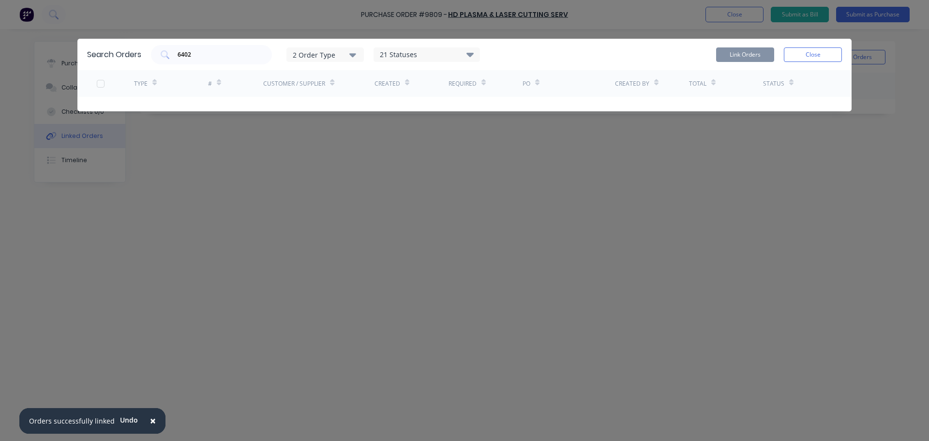
click at [822, 51] on button "Close" at bounding box center [813, 54] width 58 height 15
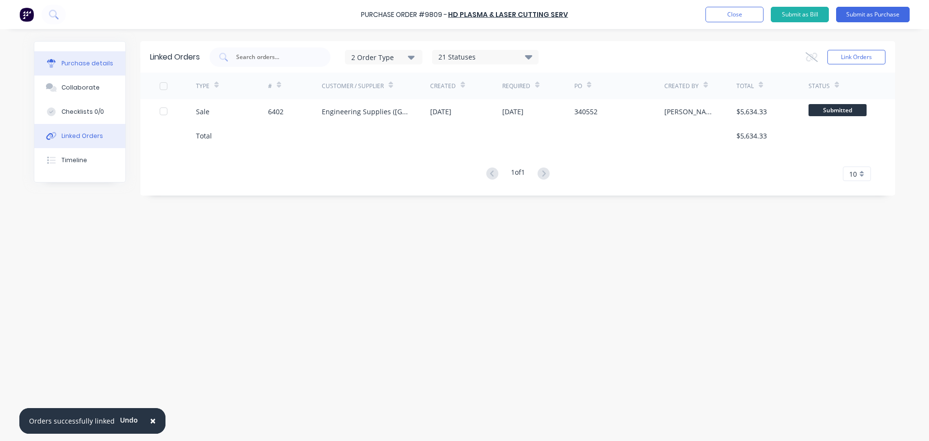
click at [66, 66] on div "Purchase details" at bounding box center [87, 63] width 52 height 9
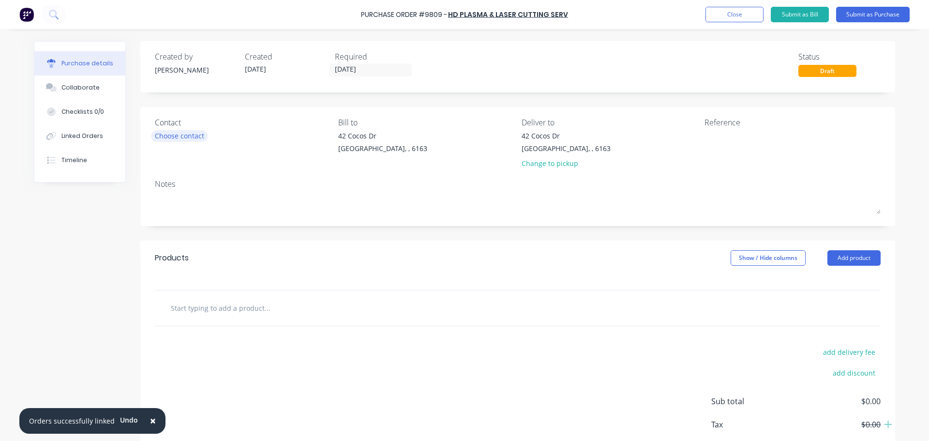
click at [163, 135] on div "Choose contact" at bounding box center [179, 136] width 49 height 10
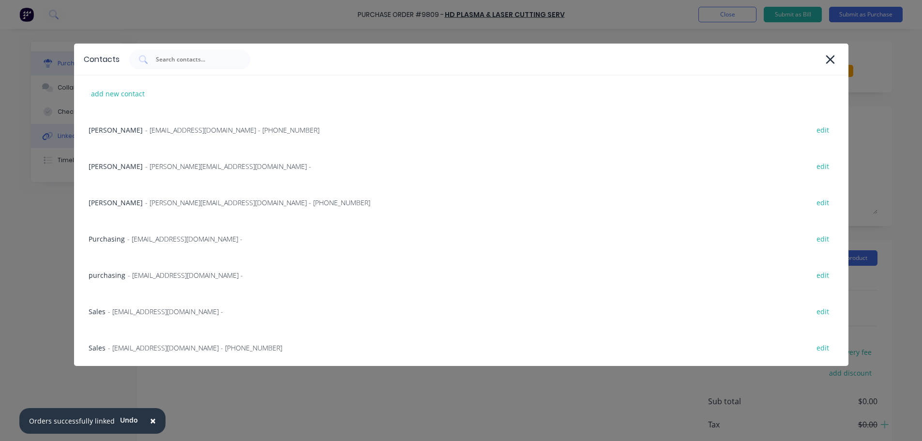
click at [120, 128] on div "[PERSON_NAME] - [PERSON_NAME][EMAIL_ADDRESS][DOMAIN_NAME] - [PHONE_NUMBER] edit" at bounding box center [461, 130] width 774 height 36
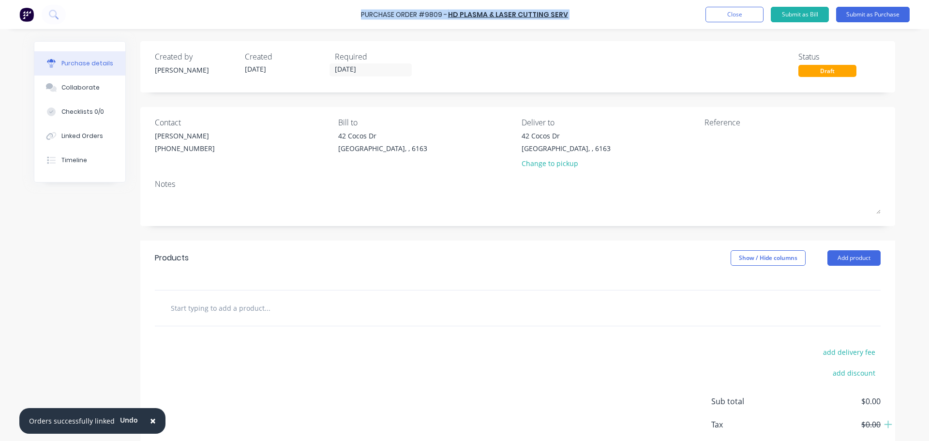
drag, startPoint x: 364, startPoint y: 12, endPoint x: 568, endPoint y: 15, distance: 204.2
click at [568, 15] on div "Purchase Order #9809 - HD PLASMA & LASER CUTTING SERV Add product Close Submit …" at bounding box center [464, 14] width 929 height 29
copy div "Purchase Order #9809 - HD PLASMA & LASER CUTTING SERV Add product Close Submit …"
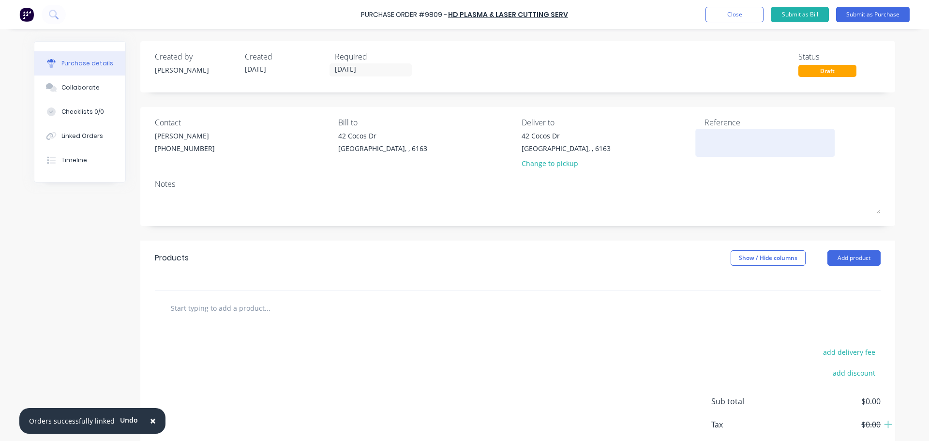
click at [719, 138] on textarea at bounding box center [764, 142] width 121 height 22
paste textarea "Purchase Order #9809 - HD PLASMA & LASER CUTTING SERV"
type textarea "Purchase Order #9809 - HD PLASMA & LASER CUTTING SERV"
type textarea "x"
type textarea "Purchase Order #9809 - HD PLASMA & LASER CUTTING SERV"
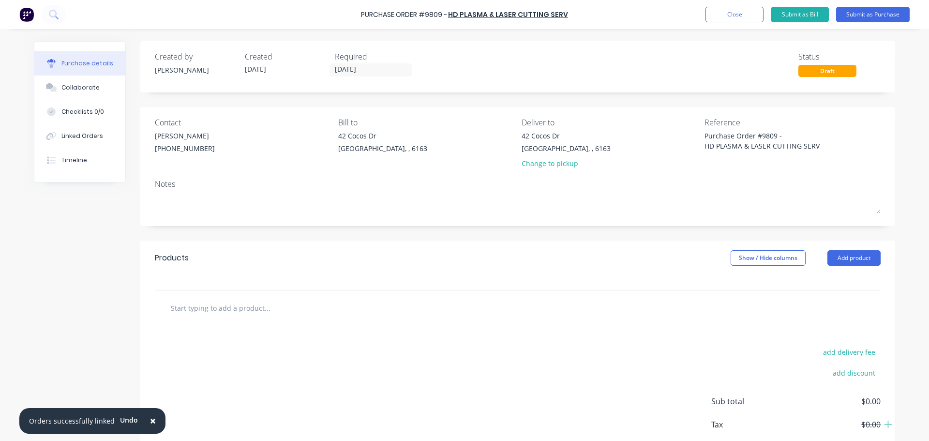
click at [150, 422] on span "×" at bounding box center [153, 421] width 6 height 14
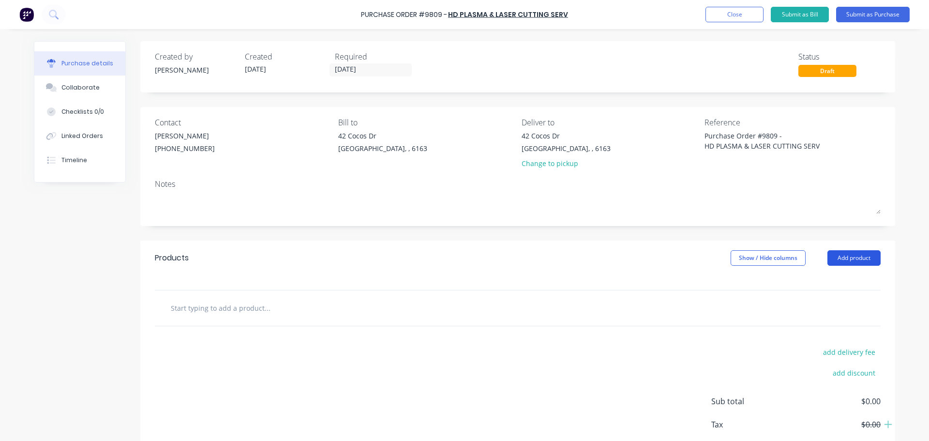
click at [848, 257] on button "Add product" at bounding box center [853, 257] width 53 height 15
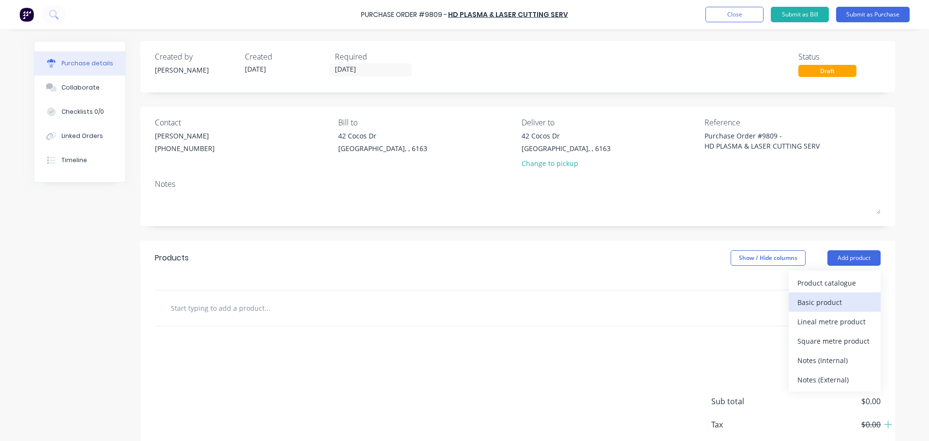
click at [820, 304] on div "Basic product" at bounding box center [834, 302] width 75 height 14
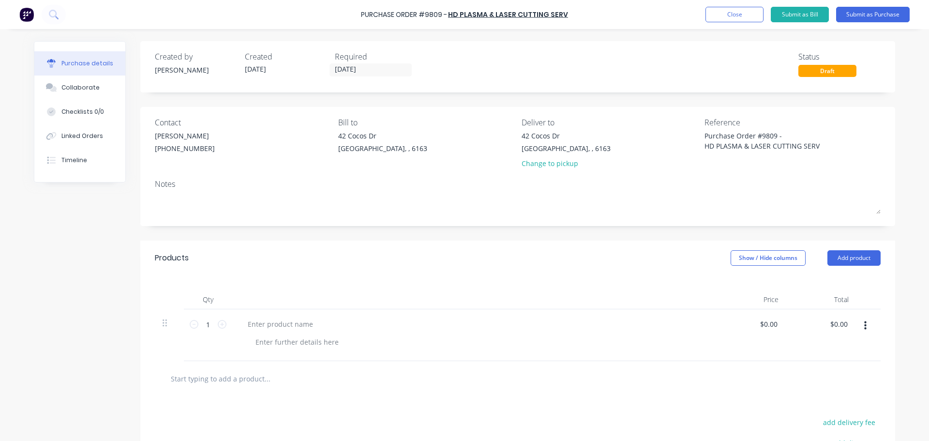
scroll to position [97, 0]
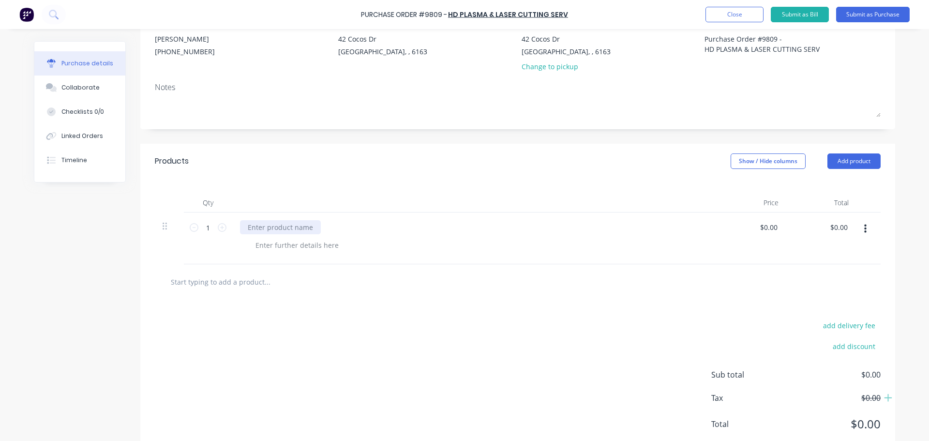
type textarea "x"
click at [291, 224] on div at bounding box center [280, 227] width 81 height 14
paste div
click at [377, 254] on div "345x200x16mm plate with holes" at bounding box center [474, 238] width 484 height 52
click at [218, 228] on icon at bounding box center [222, 227] width 9 height 9
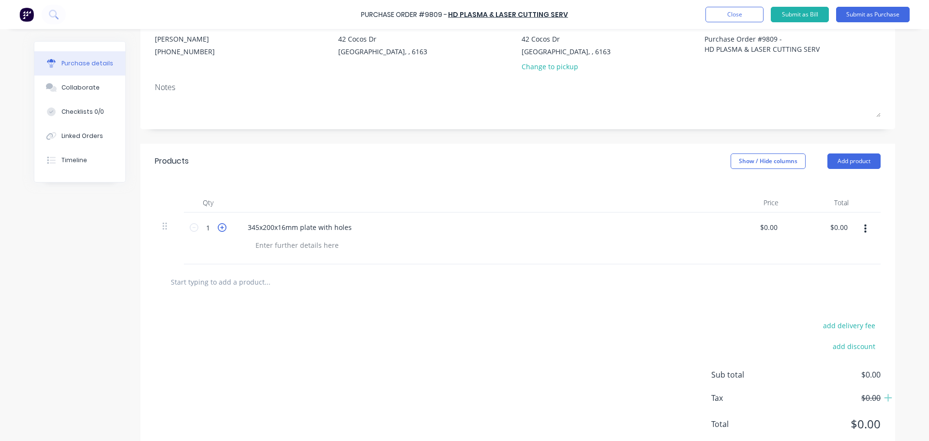
type textarea "x"
type input "2"
click at [218, 228] on icon at bounding box center [222, 227] width 9 height 9
type textarea "x"
type input "3"
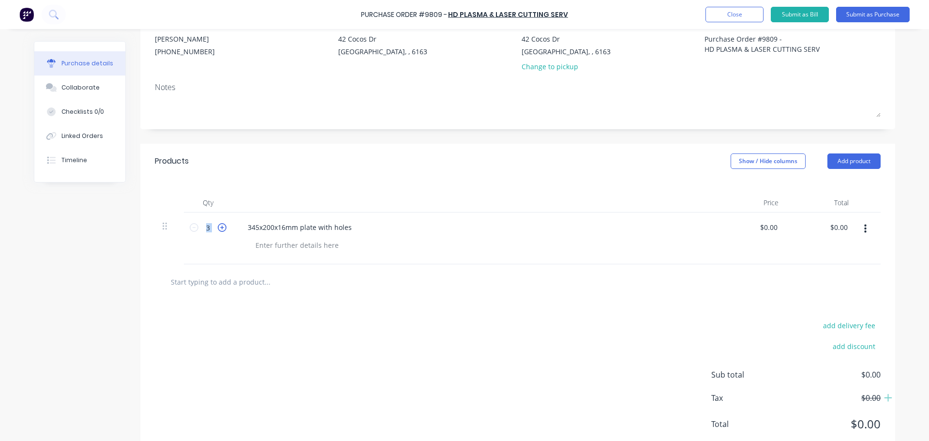
click at [218, 228] on icon at bounding box center [222, 227] width 9 height 9
type textarea "x"
type input "4"
click at [525, 314] on div "add delivery fee add discount Sub total $0.00 Tax $0.00 Total $0.00" at bounding box center [517, 378] width 755 height 159
type textarea "x"
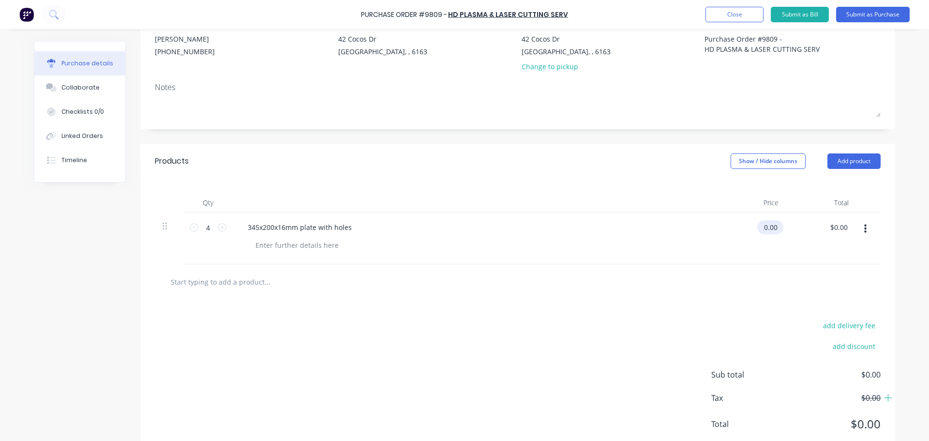
click at [774, 228] on input "0.00" at bounding box center [768, 227] width 22 height 14
type input "0"
type input "37.11"
type textarea "x"
type input "$37.11"
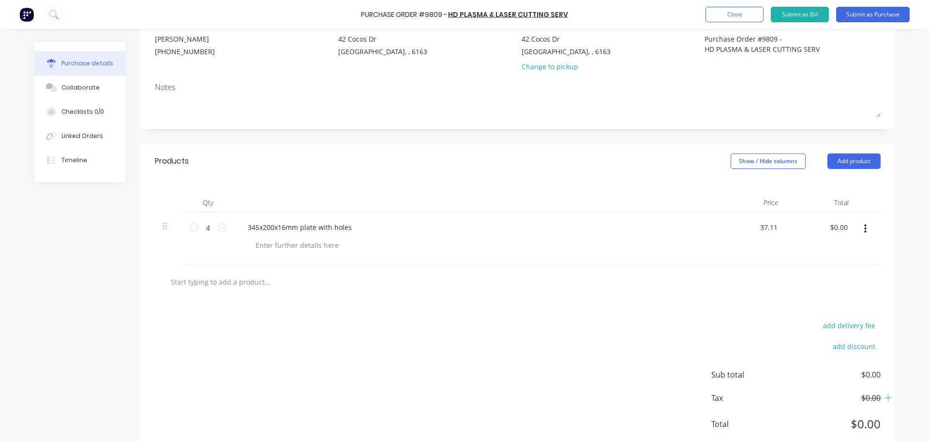
type input "148.44"
type textarea "x"
type input "$148.44"
click at [851, 165] on button "Add product" at bounding box center [853, 160] width 53 height 15
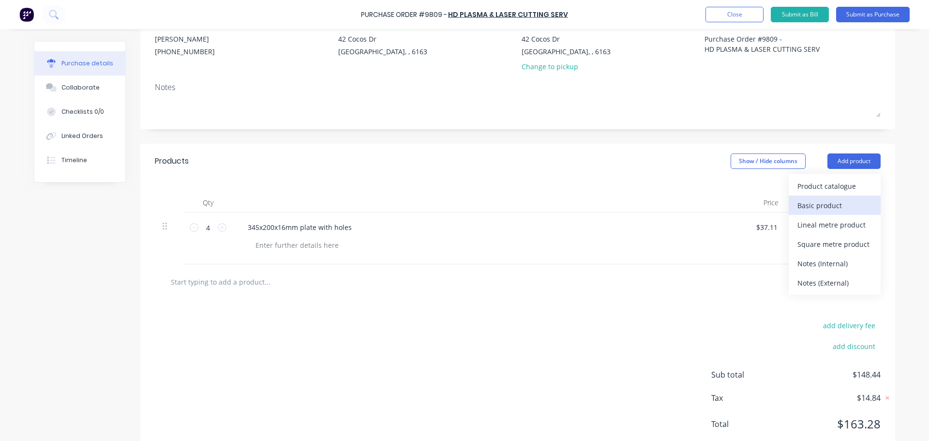
click at [825, 208] on div "Basic product" at bounding box center [834, 205] width 75 height 14
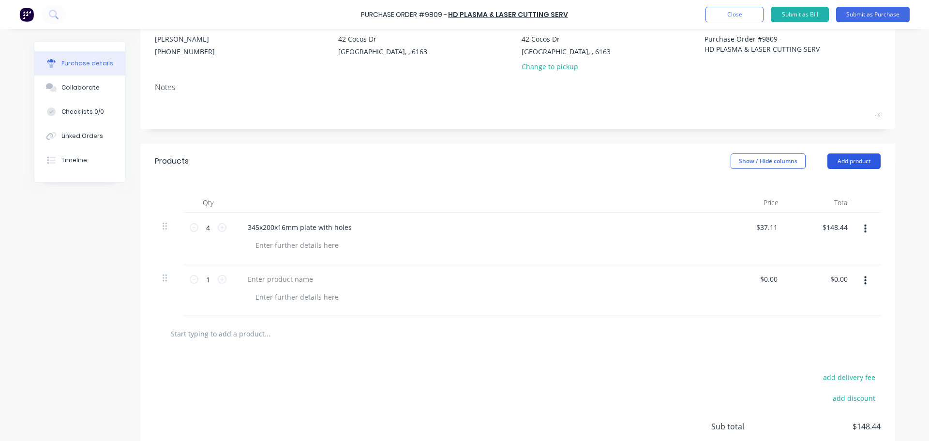
click at [843, 161] on button "Add product" at bounding box center [853, 160] width 53 height 15
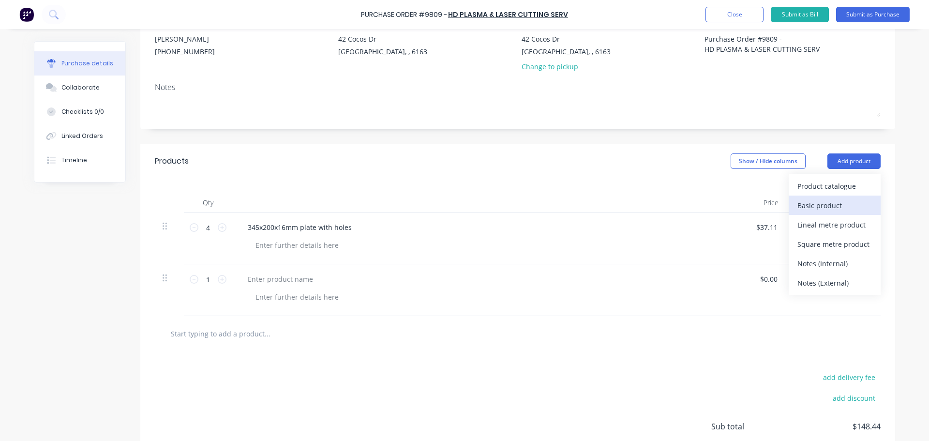
click at [822, 206] on div "Basic product" at bounding box center [834, 205] width 75 height 14
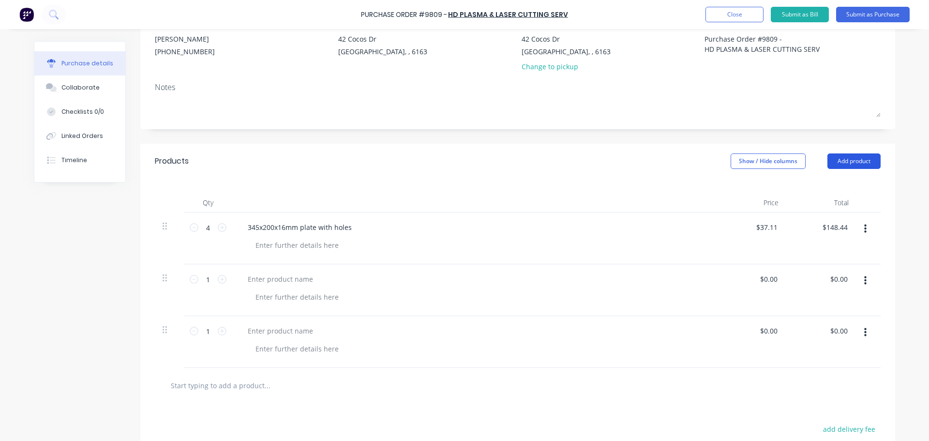
click at [849, 162] on button "Add product" at bounding box center [853, 160] width 53 height 15
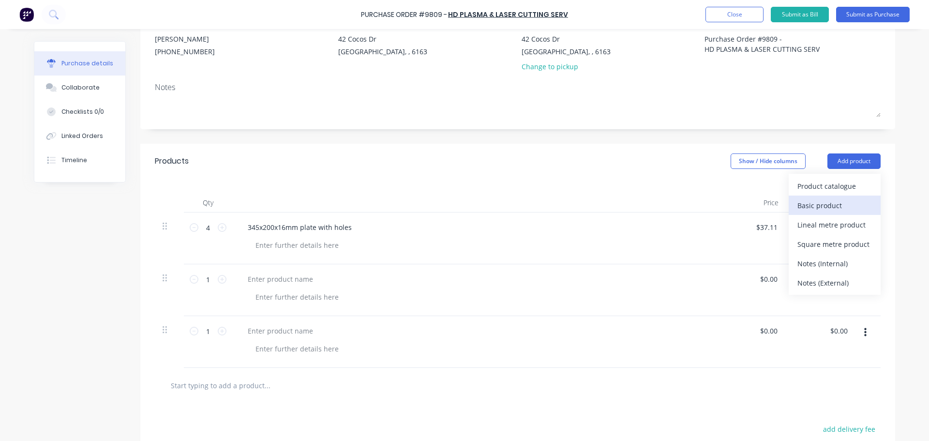
click at [825, 209] on div "Basic product" at bounding box center [834, 205] width 75 height 14
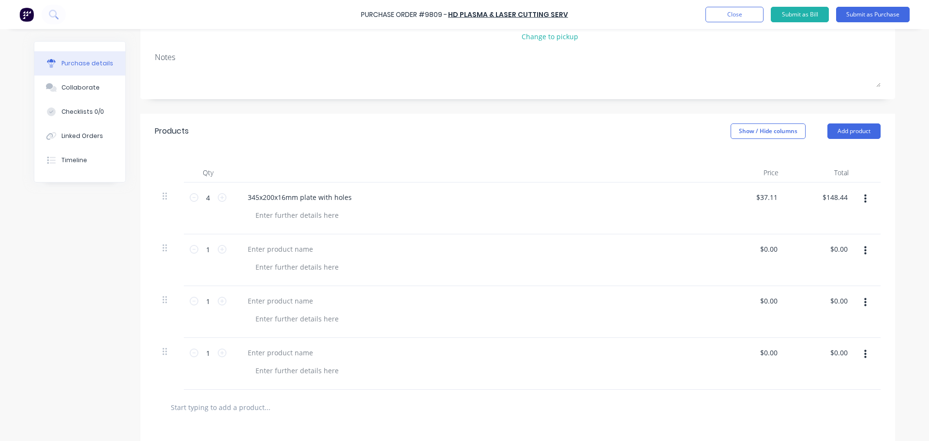
scroll to position [145, 0]
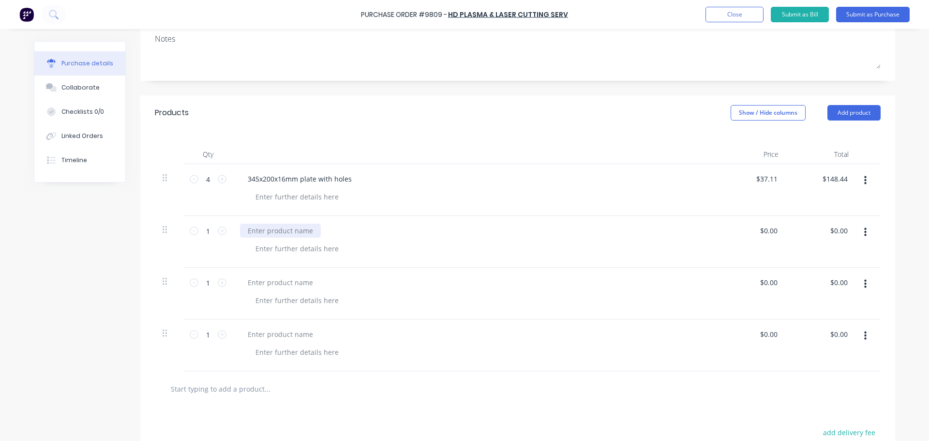
type textarea "x"
click at [274, 225] on div at bounding box center [280, 231] width 81 height 14
paste div
click at [222, 231] on icon at bounding box center [222, 230] width 9 height 9
type textarea "x"
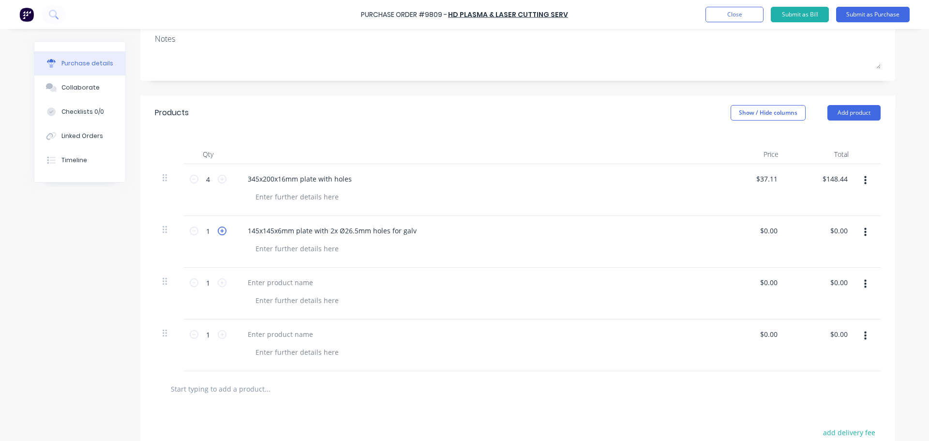
type input "2"
click at [709, 237] on div "145x145x6mm plate with 2x Ø26.5mm holes for galv" at bounding box center [474, 242] width 484 height 52
click at [777, 231] on div "$0.00 $0.00" at bounding box center [770, 231] width 26 height 14
type textarea "x"
click at [771, 233] on input "0.00" at bounding box center [770, 231] width 18 height 14
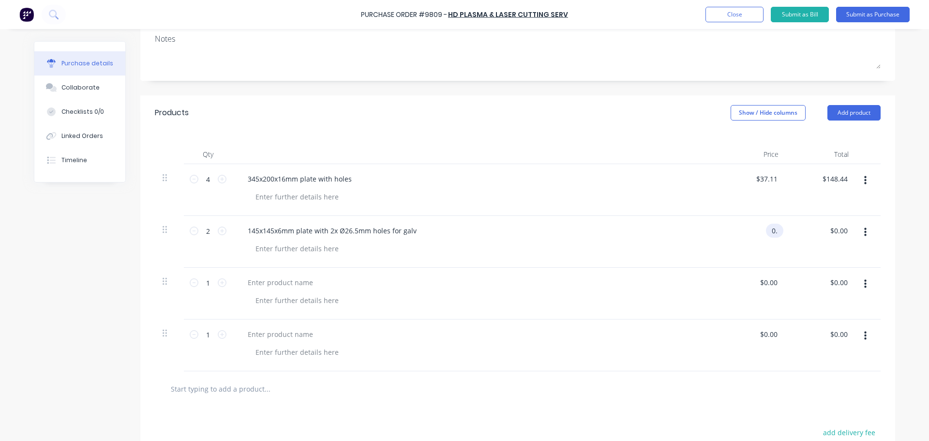
type input "0"
type input "16.64"
type textarea "x"
type input "$16.64"
type input "33.28"
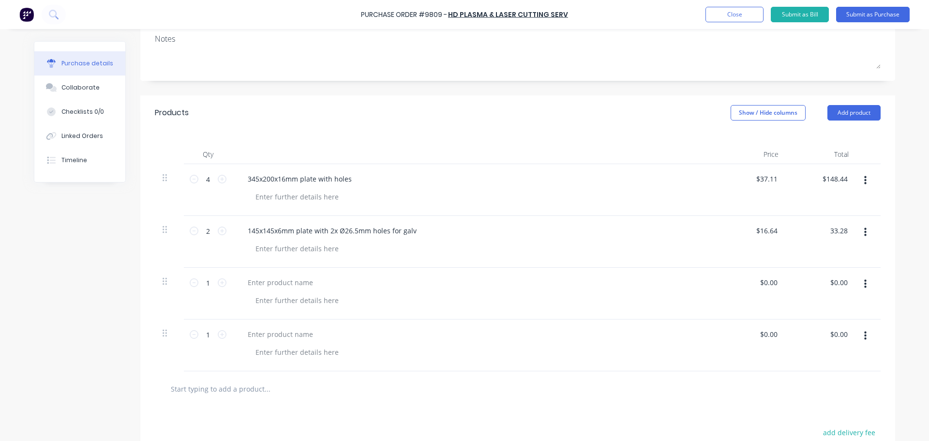
type textarea "x"
type input "$33.28"
click at [603, 340] on div at bounding box center [474, 334] width 468 height 14
type textarea "x"
click at [290, 280] on div at bounding box center [280, 282] width 81 height 14
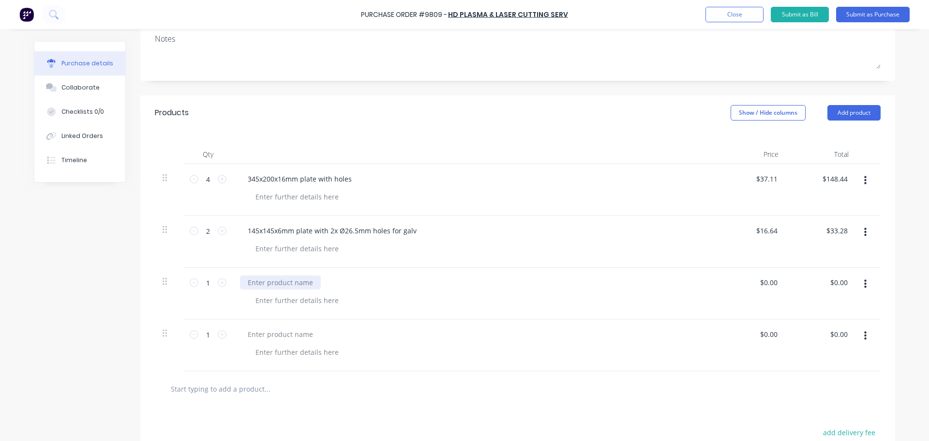
paste div
click at [459, 304] on div at bounding box center [478, 300] width 461 height 14
click at [219, 281] on icon at bounding box center [222, 282] width 9 height 9
type textarea "x"
type input "2"
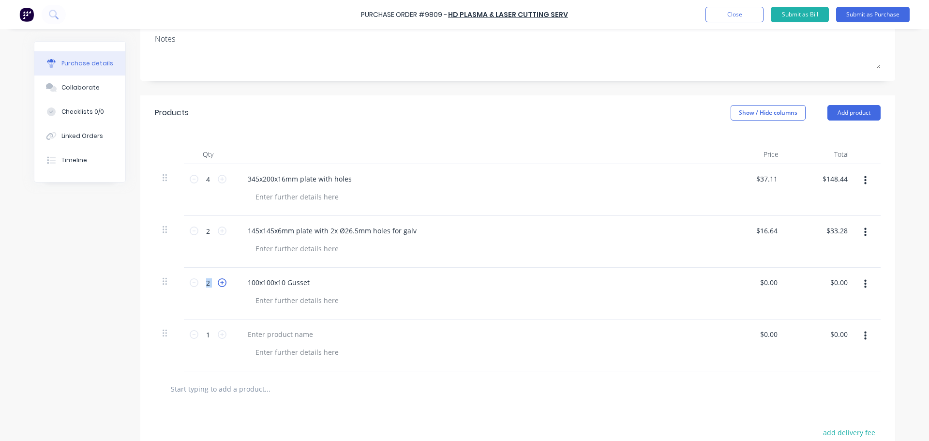
click at [219, 281] on icon at bounding box center [222, 282] width 9 height 9
type textarea "x"
type input "3"
click at [219, 281] on icon at bounding box center [222, 282] width 9 height 9
type textarea "x"
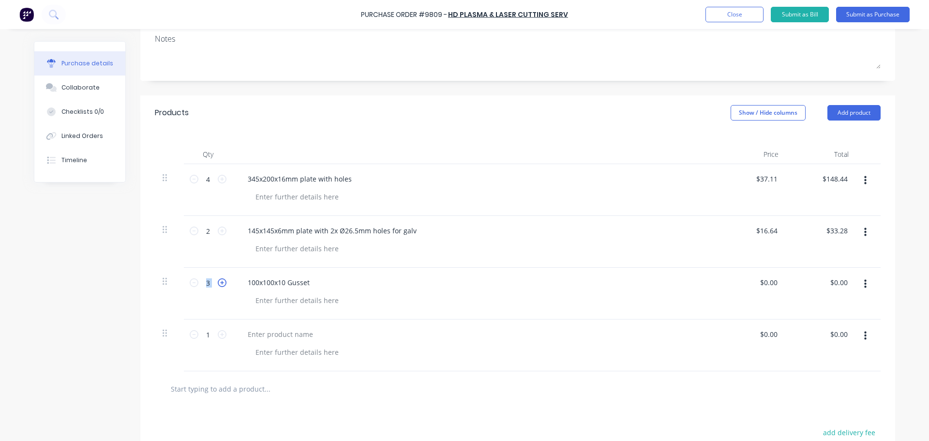
type input "4"
click at [219, 281] on icon at bounding box center [222, 282] width 9 height 9
type textarea "x"
type input "5"
click at [219, 281] on icon at bounding box center [222, 282] width 9 height 9
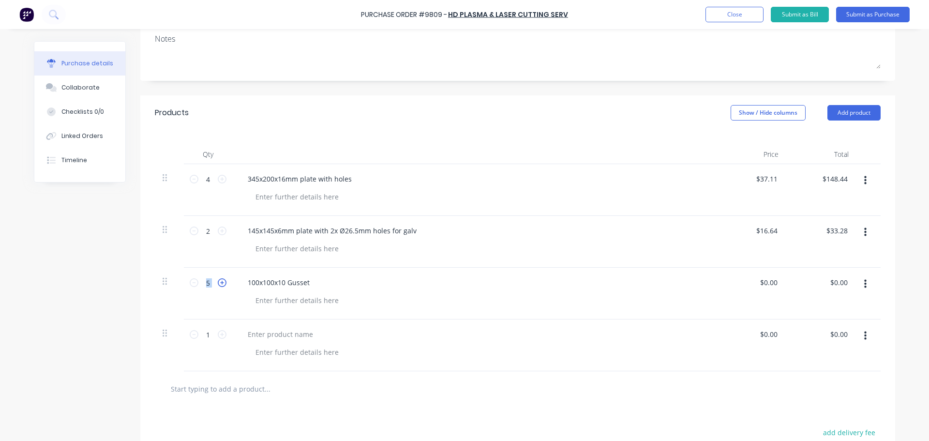
type textarea "x"
type input "6"
click at [219, 281] on icon at bounding box center [222, 282] width 9 height 9
type textarea "x"
type input "7"
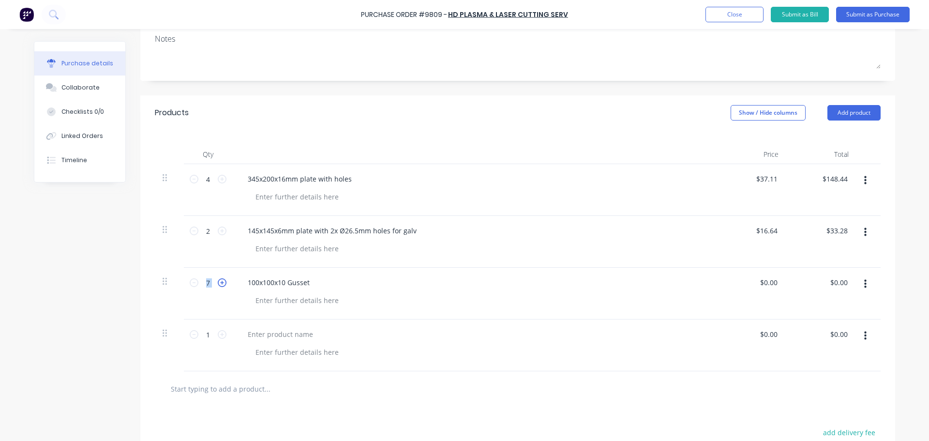
click at [219, 281] on icon at bounding box center [222, 282] width 9 height 9
type textarea "x"
type input "8"
type textarea "x"
click at [770, 284] on input "0.00" at bounding box center [768, 282] width 22 height 14
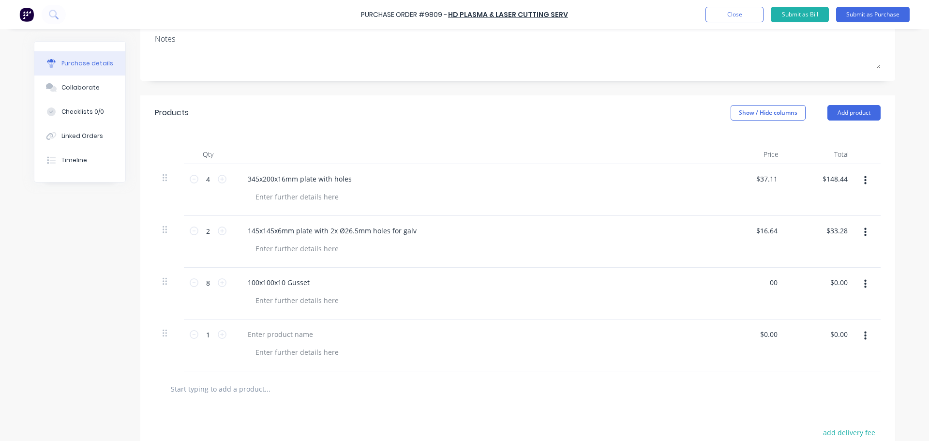
type input "0"
type input "16.46"
type textarea "x"
type input "$16.46"
type input "131.68"
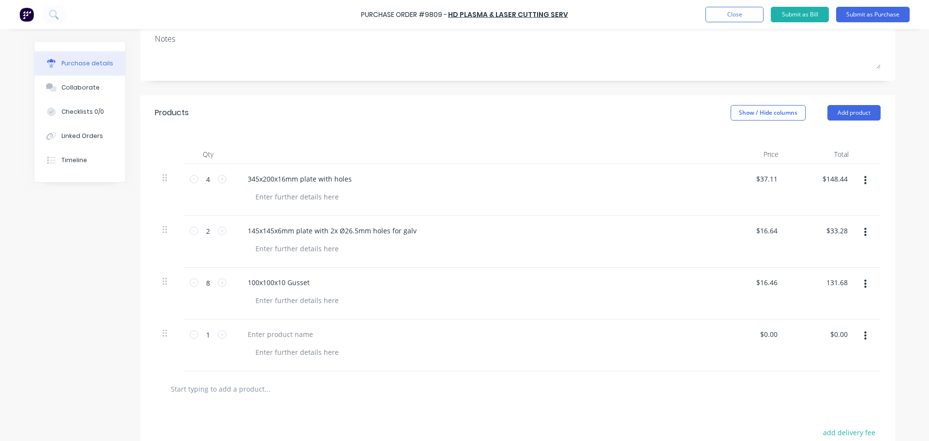
type textarea "x"
type input "$131.68"
click at [690, 291] on div "100x100x10 Gusset" at bounding box center [474, 294] width 484 height 52
type textarea "x"
click at [304, 333] on div at bounding box center [280, 334] width 81 height 14
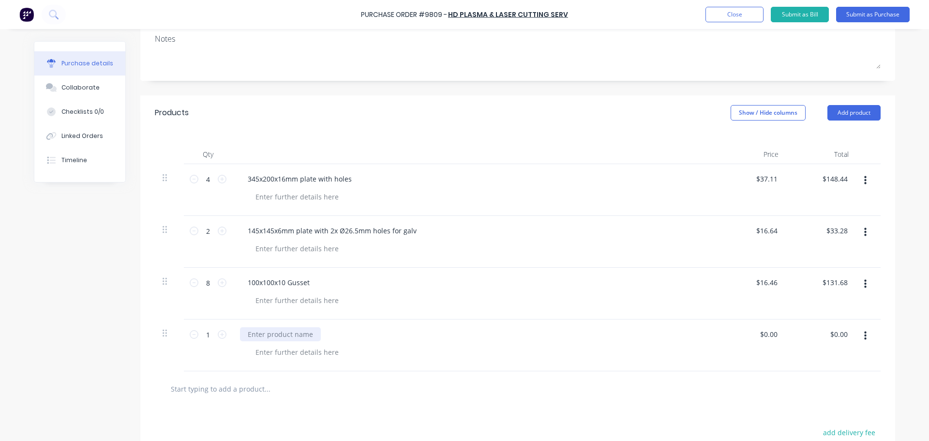
paste div
click at [219, 335] on icon at bounding box center [222, 334] width 9 height 9
type textarea "x"
type input "2"
click at [219, 335] on icon at bounding box center [222, 334] width 9 height 9
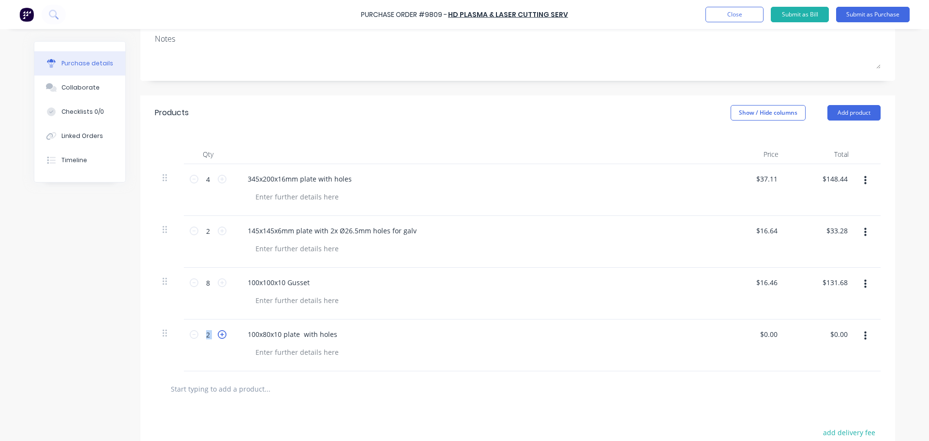
type textarea "x"
type input "3"
click at [219, 335] on icon at bounding box center [222, 334] width 9 height 9
type textarea "x"
type input "4"
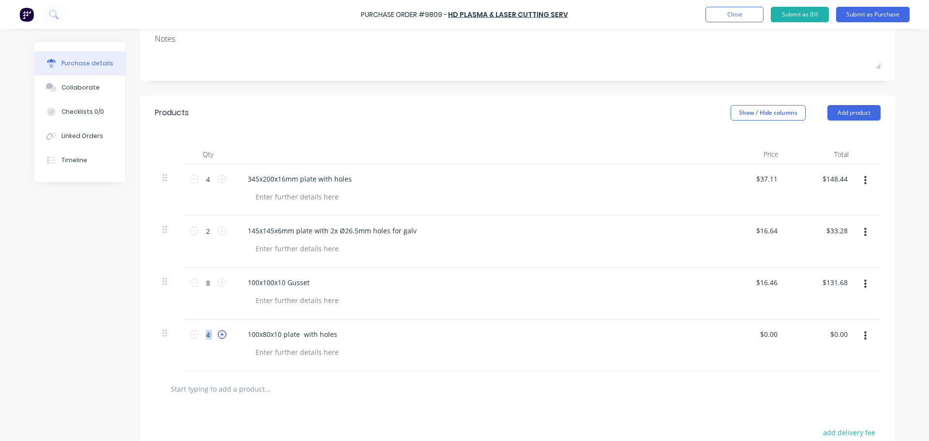
click at [219, 335] on icon at bounding box center [222, 334] width 9 height 9
type textarea "x"
type input "5"
click at [192, 338] on icon at bounding box center [194, 334] width 9 height 9
type textarea "x"
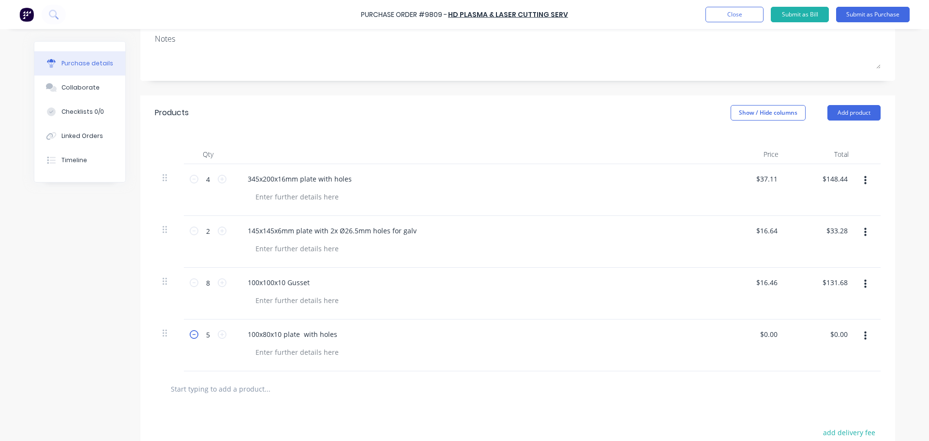
type input "4"
click at [778, 336] on div "$0.00 $0.00" at bounding box center [770, 334] width 26 height 14
type textarea "x"
click at [776, 336] on input "0.00" at bounding box center [768, 334] width 22 height 14
type input "0"
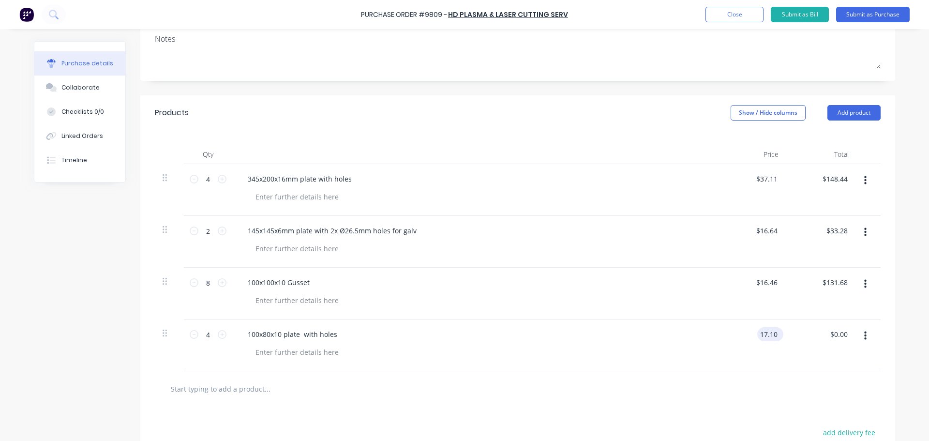
type input "17.10"
type textarea "x"
type input "$17.10"
type input "68.40"
type textarea "x"
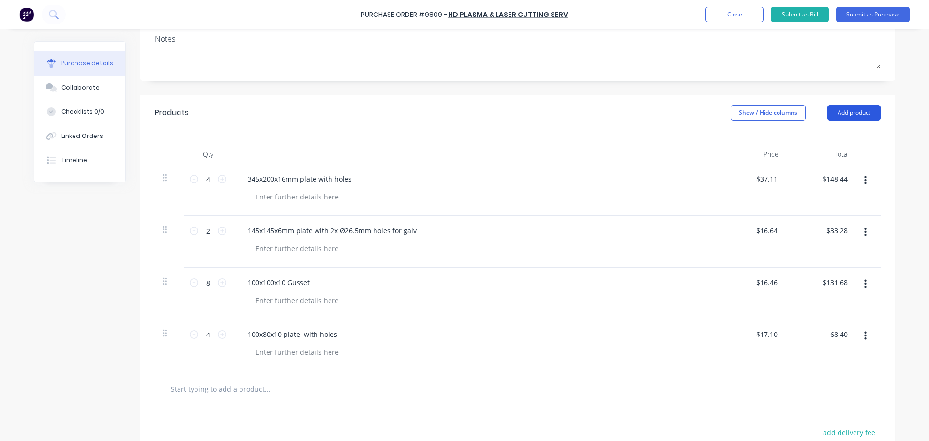
type input "$68.40"
click at [848, 109] on button "Add product" at bounding box center [853, 112] width 53 height 15
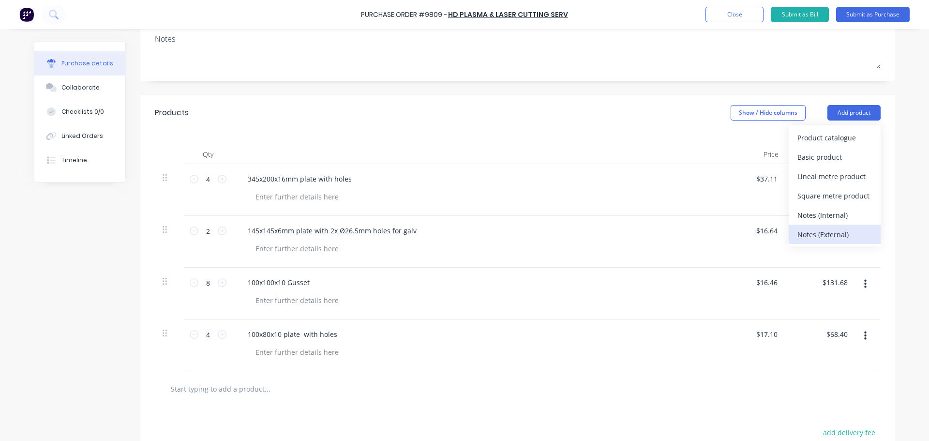
click at [811, 230] on div "Notes (External)" at bounding box center [834, 234] width 75 height 14
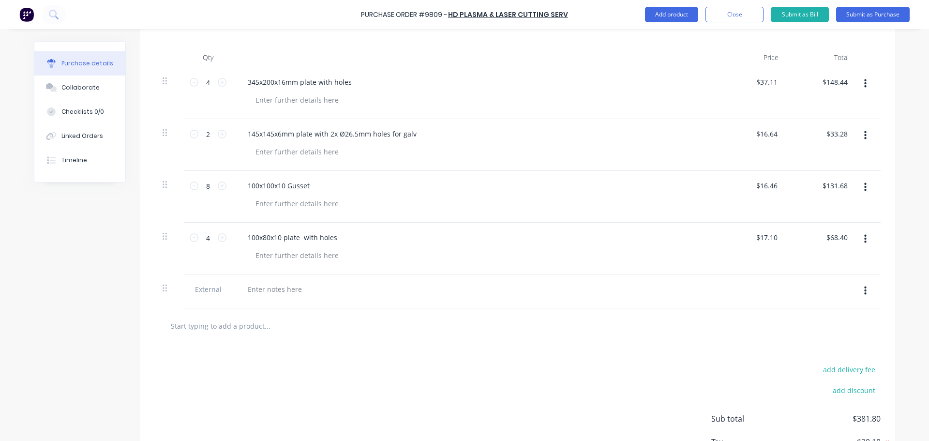
scroll to position [290, 0]
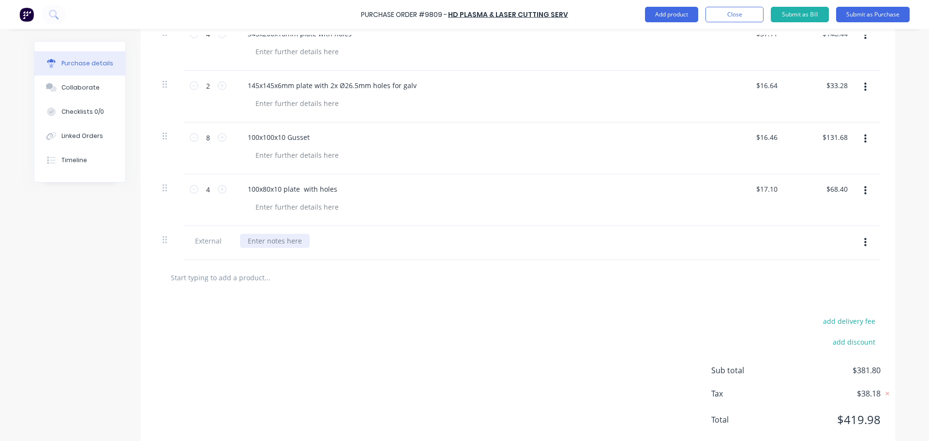
type textarea "x"
click at [251, 245] on div at bounding box center [275, 241] width 70 height 14
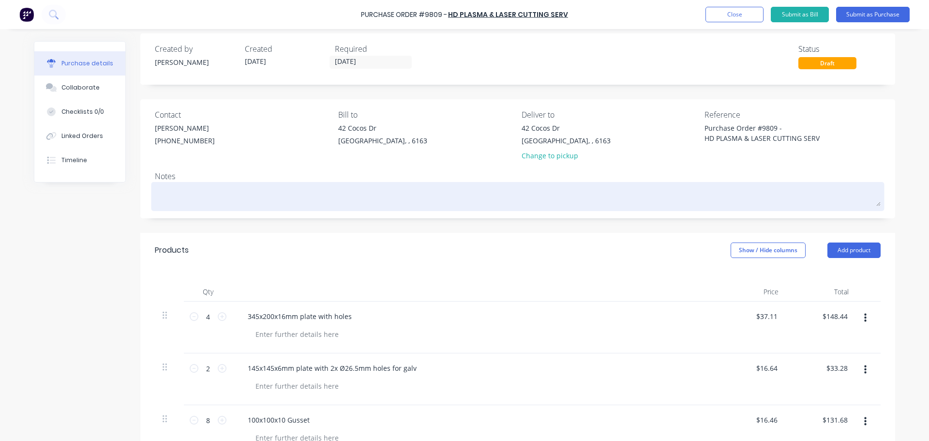
scroll to position [0, 0]
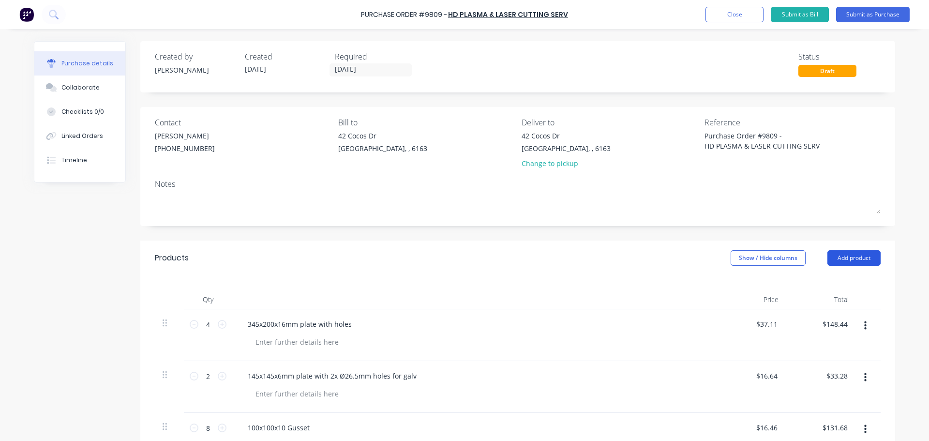
click at [836, 264] on button "Add product" at bounding box center [853, 257] width 53 height 15
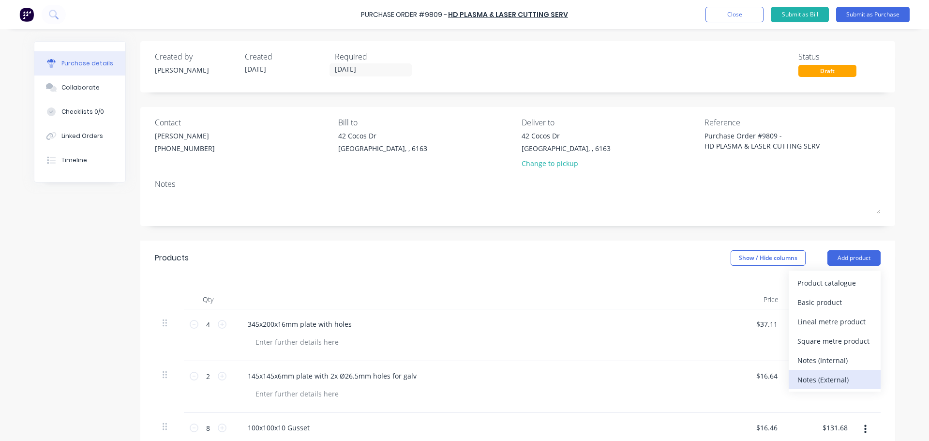
click at [814, 381] on div "Notes (External)" at bounding box center [834, 380] width 75 height 14
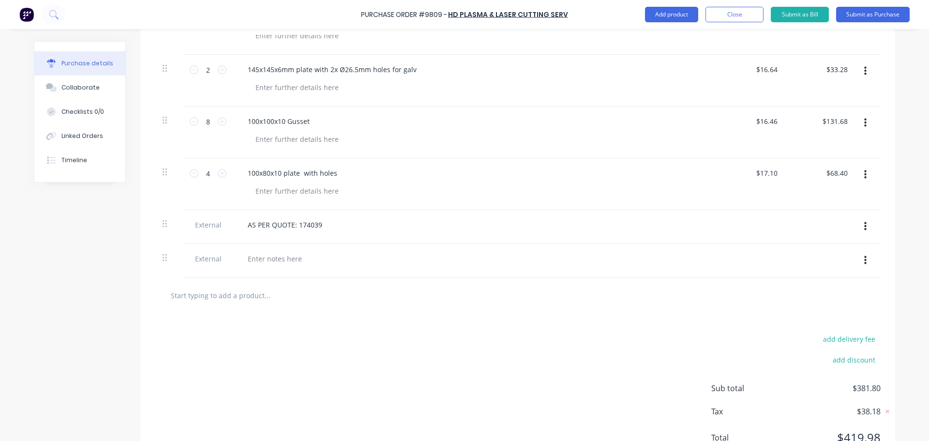
scroll to position [347, 0]
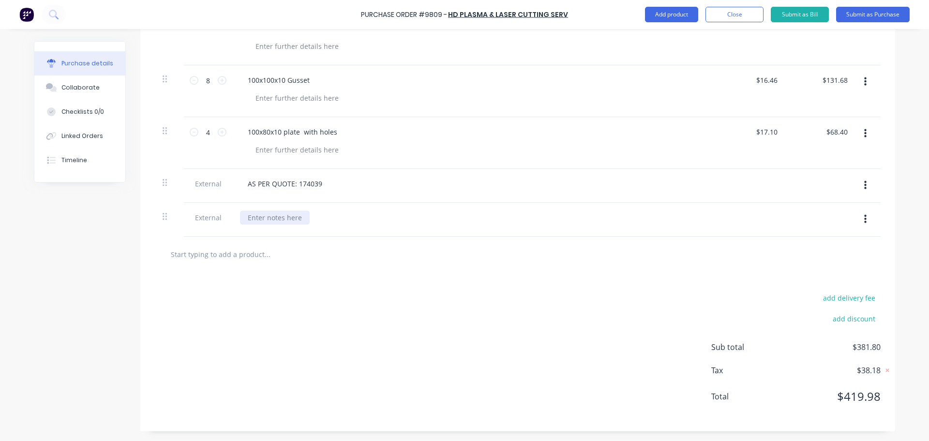
click at [273, 212] on div at bounding box center [275, 217] width 70 height 14
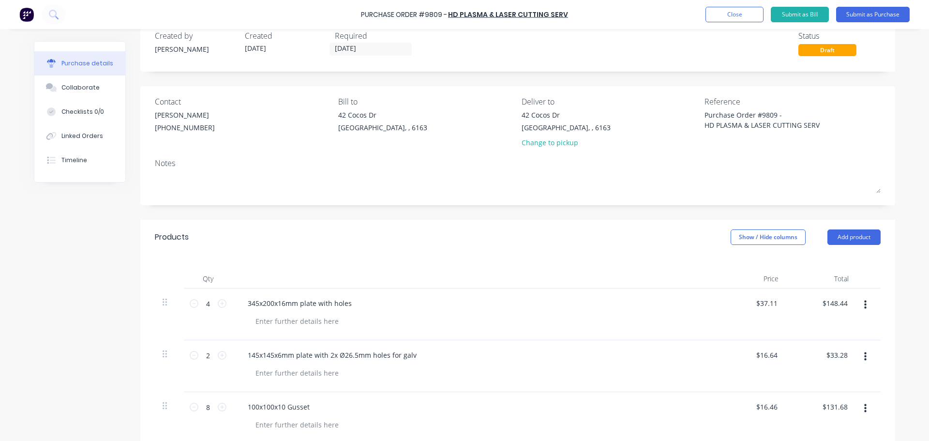
scroll to position [0, 0]
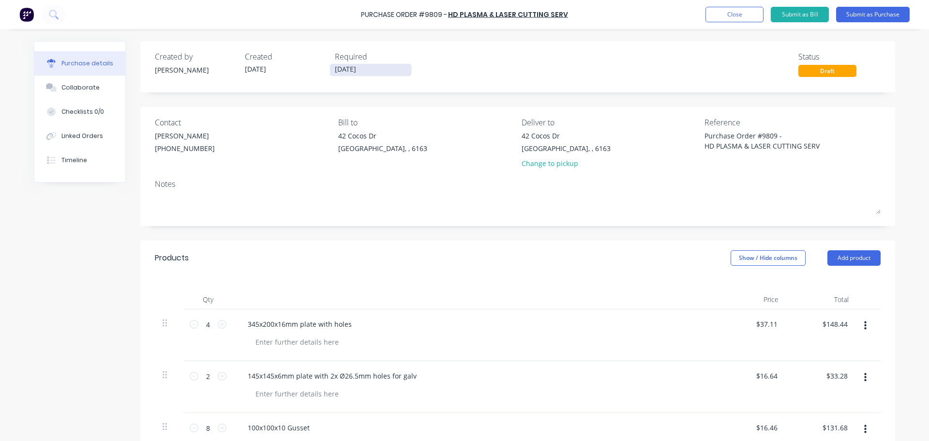
click at [339, 72] on input "[DATE]" at bounding box center [370, 70] width 81 height 12
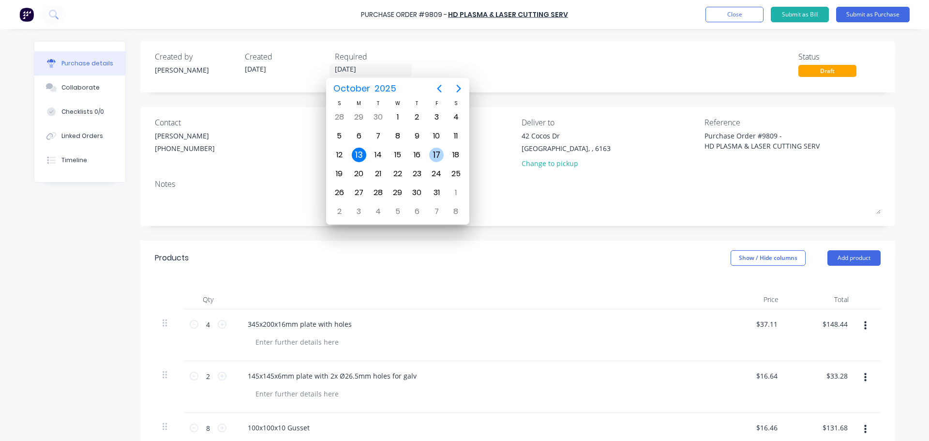
click at [435, 157] on div "17" at bounding box center [436, 155] width 15 height 15
type textarea "x"
type input "[DATE]"
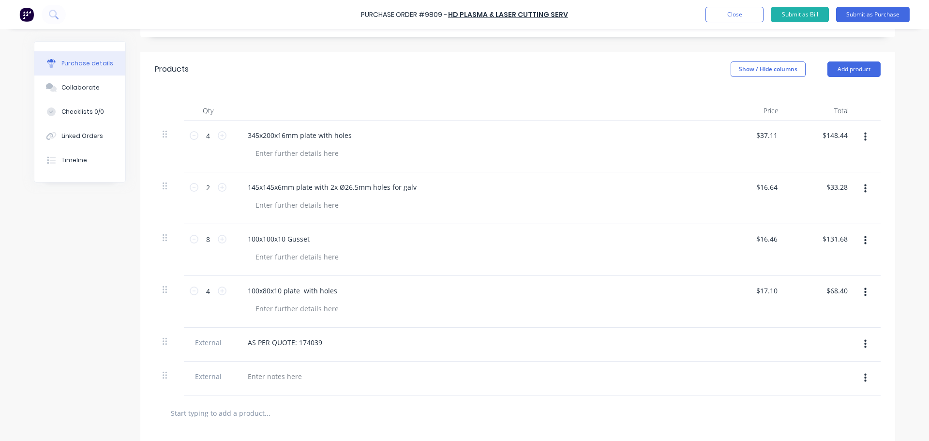
scroll to position [290, 0]
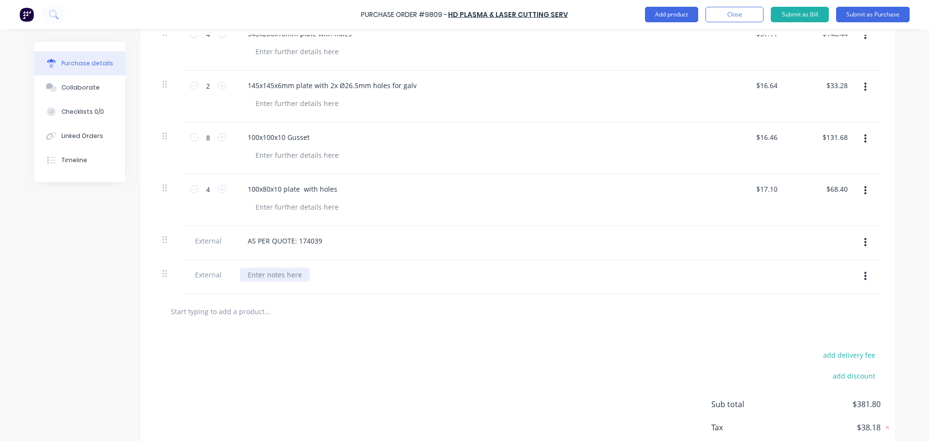
type textarea "x"
click at [254, 278] on div at bounding box center [275, 275] width 70 height 14
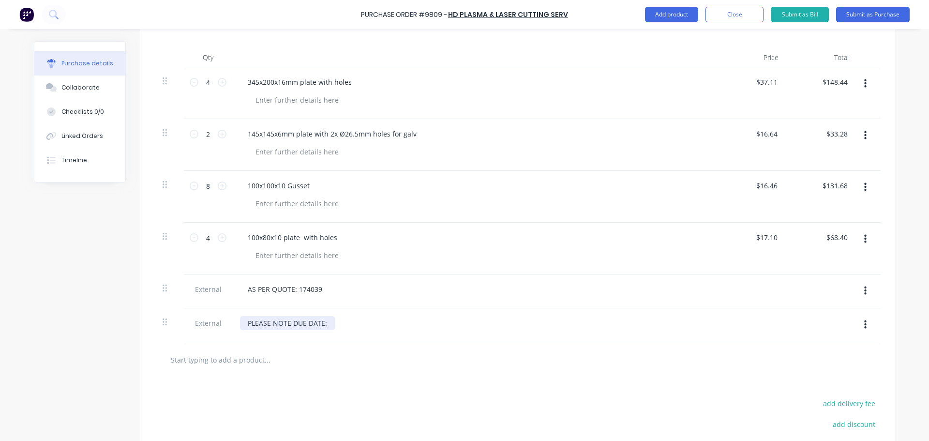
scroll to position [339, 0]
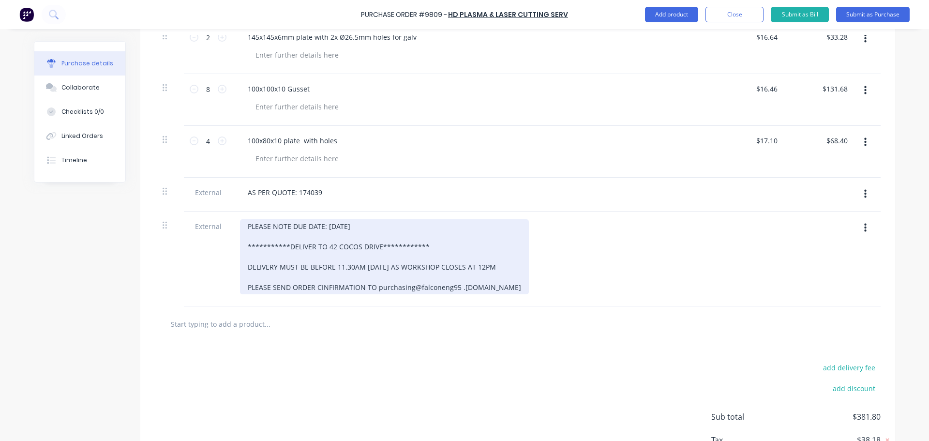
click at [319, 289] on div "**********" at bounding box center [384, 256] width 289 height 75
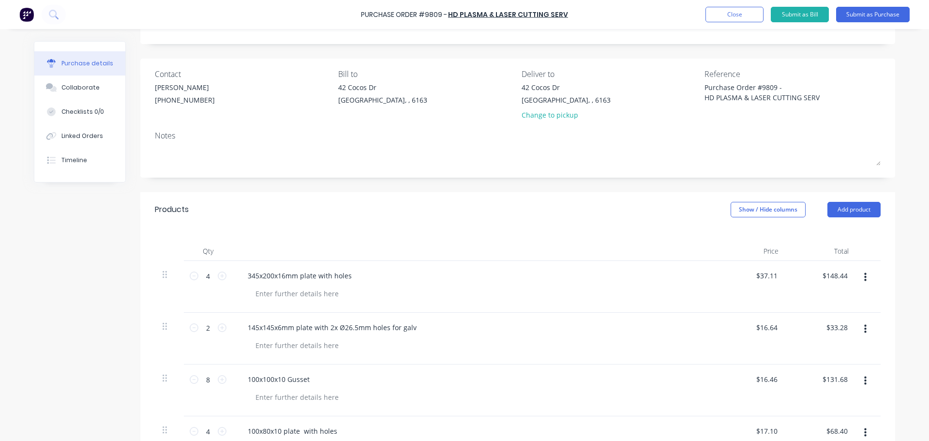
scroll to position [0, 0]
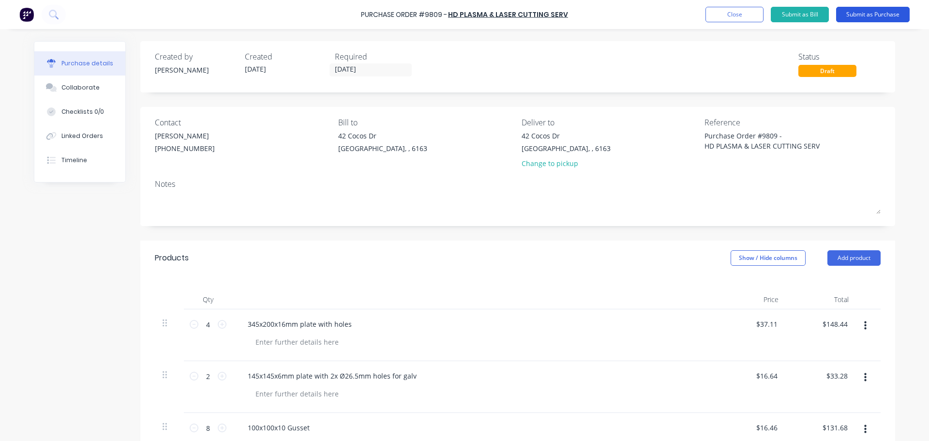
click at [872, 10] on button "Submit as Purchase" at bounding box center [873, 14] width 74 height 15
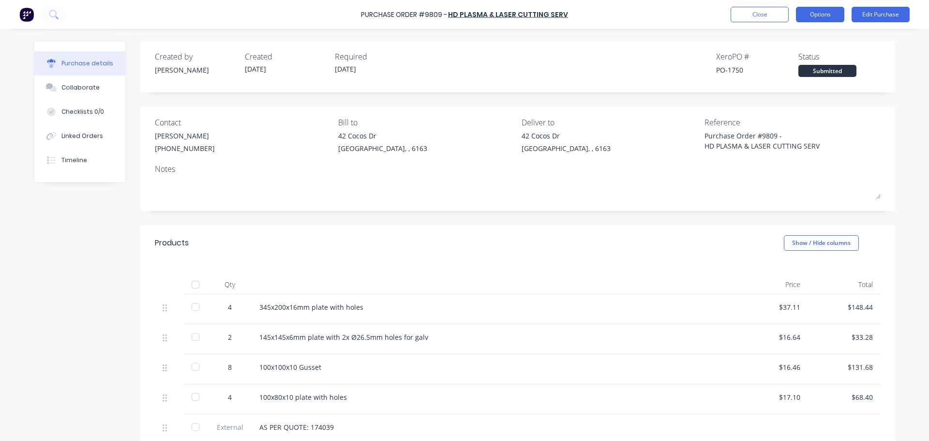
click at [807, 14] on button "Options" at bounding box center [820, 14] width 48 height 15
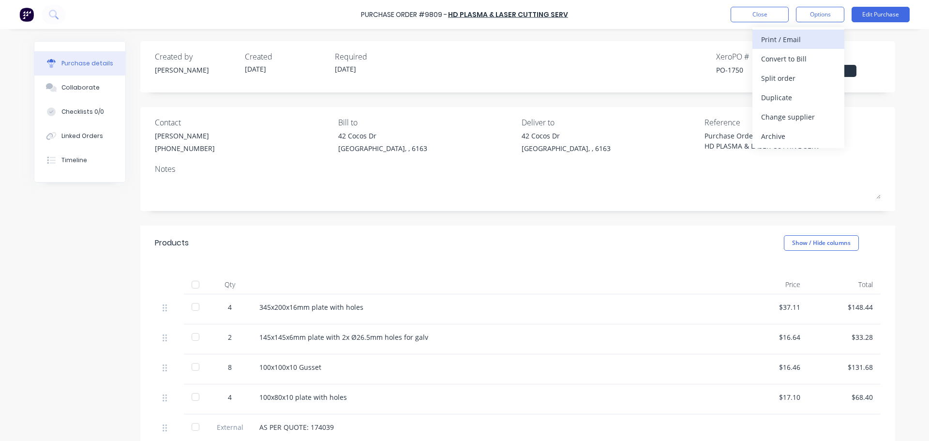
click at [773, 39] on div "Print / Email" at bounding box center [798, 39] width 75 height 14
click at [778, 57] on div "With pricing" at bounding box center [798, 59] width 75 height 14
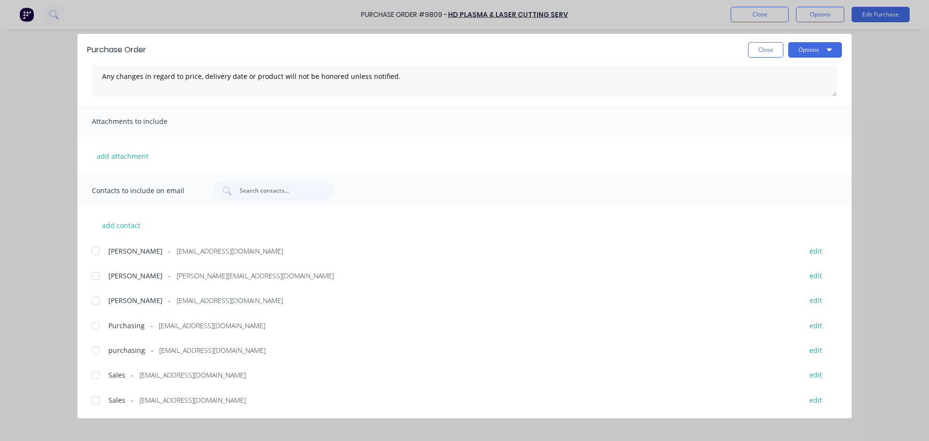
scroll to position [105, 0]
click at [97, 256] on div at bounding box center [95, 251] width 19 height 19
click at [101, 375] on div at bounding box center [95, 375] width 19 height 19
click at [94, 326] on div at bounding box center [95, 325] width 19 height 19
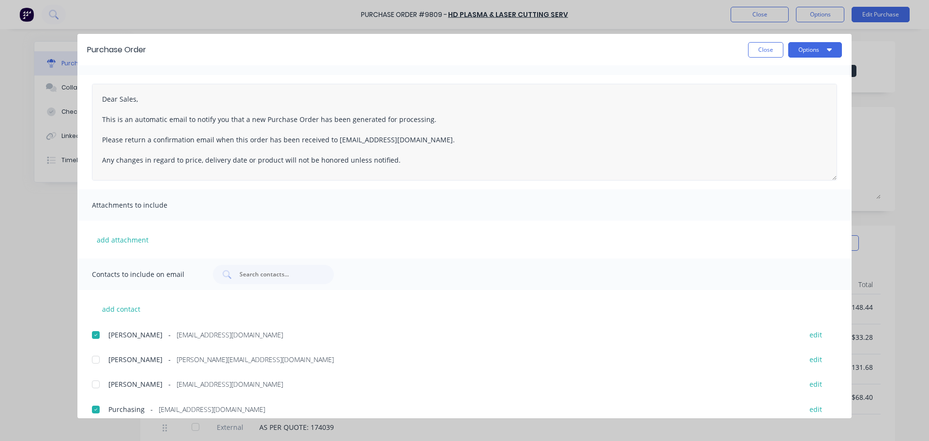
scroll to position [0, 0]
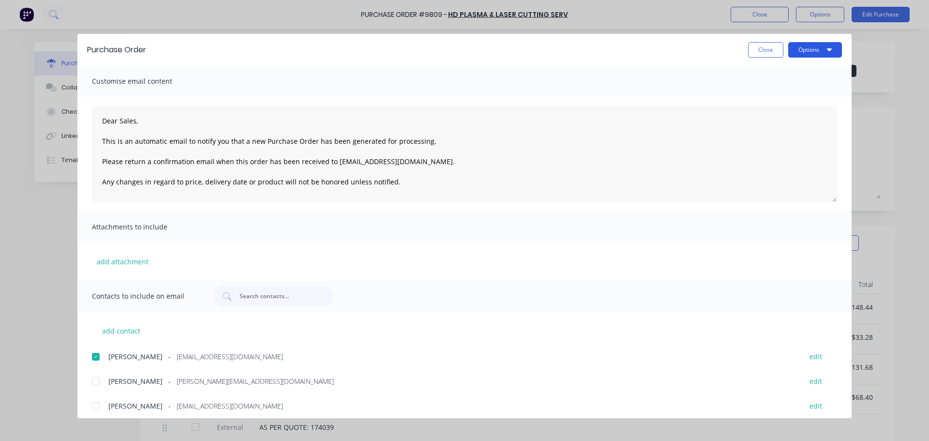
click at [815, 51] on button "Options" at bounding box center [815, 49] width 54 height 15
click at [764, 115] on div "Email" at bounding box center [796, 113] width 75 height 14
click at [79, 423] on span "×" at bounding box center [80, 422] width 6 height 14
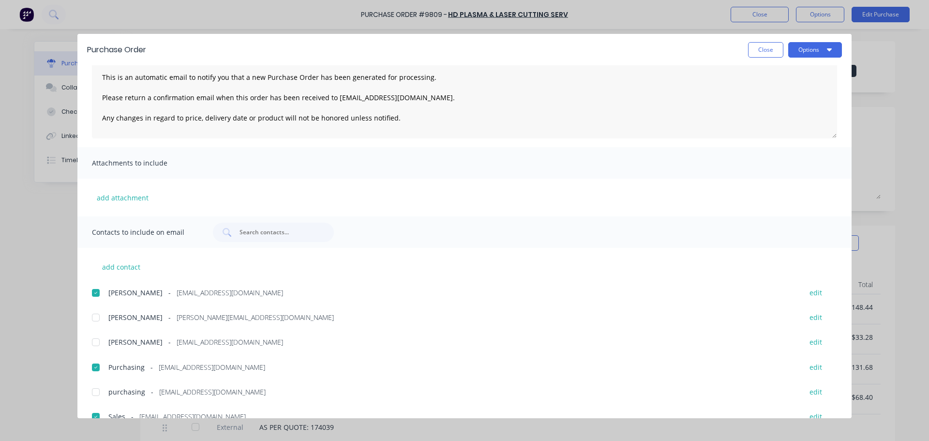
scroll to position [105, 0]
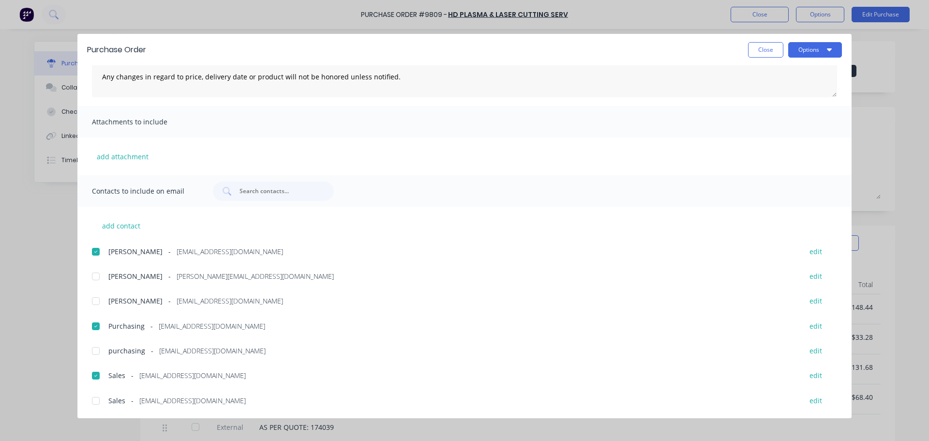
click at [764, 46] on button "Close" at bounding box center [765, 49] width 35 height 15
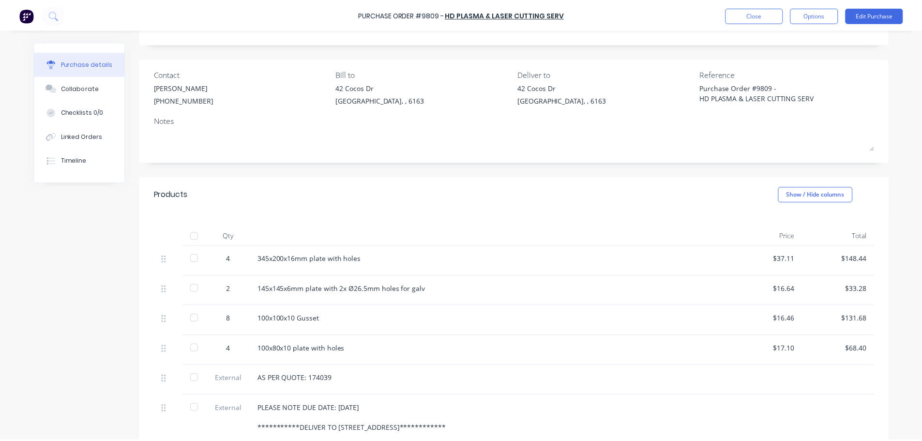
scroll to position [0, 0]
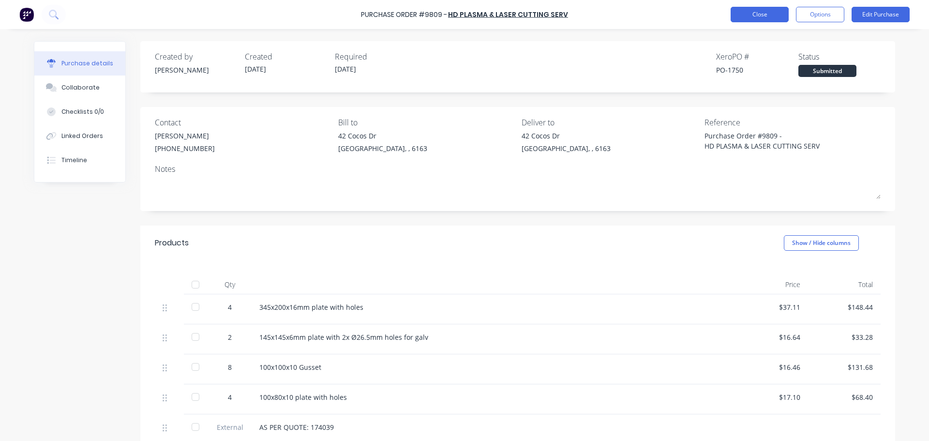
click at [755, 17] on button "Close" at bounding box center [760, 14] width 58 height 15
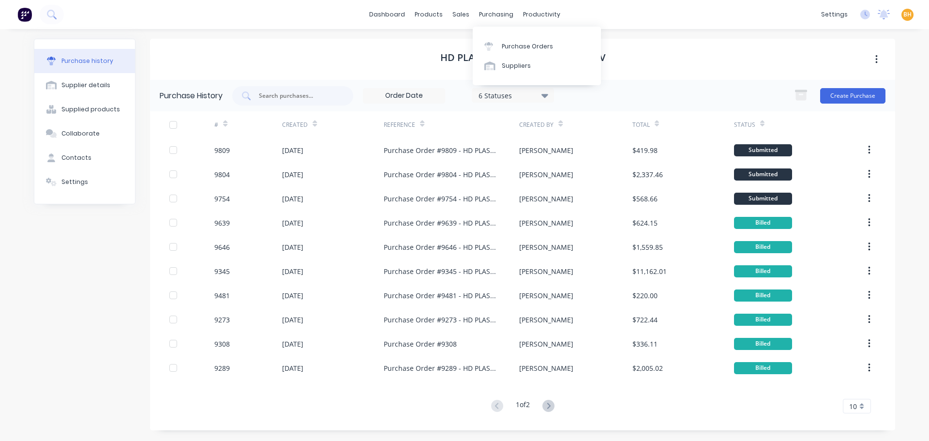
click at [493, 6] on div "dashboard products sales purchasing productivity dashboard products Product Cat…" at bounding box center [464, 14] width 929 height 29
click at [509, 52] on link "Purchase Orders" at bounding box center [537, 45] width 128 height 19
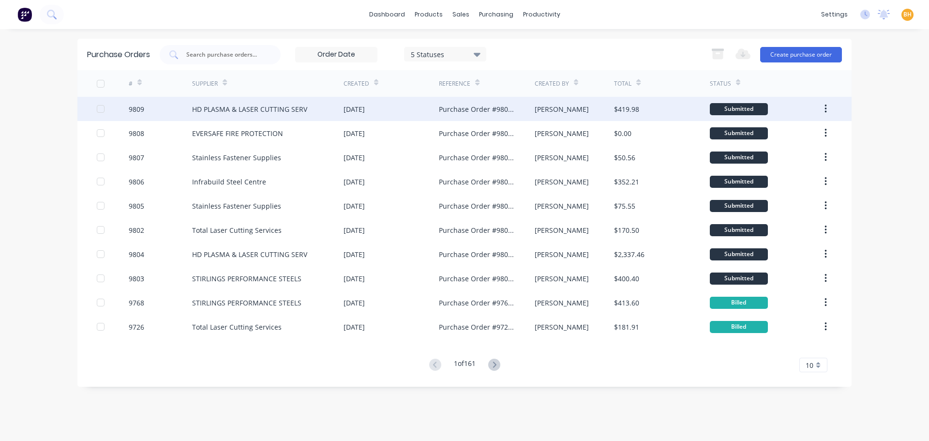
click at [255, 113] on div "HD PLASMA & LASER CUTTING SERV" at bounding box center [249, 109] width 115 height 10
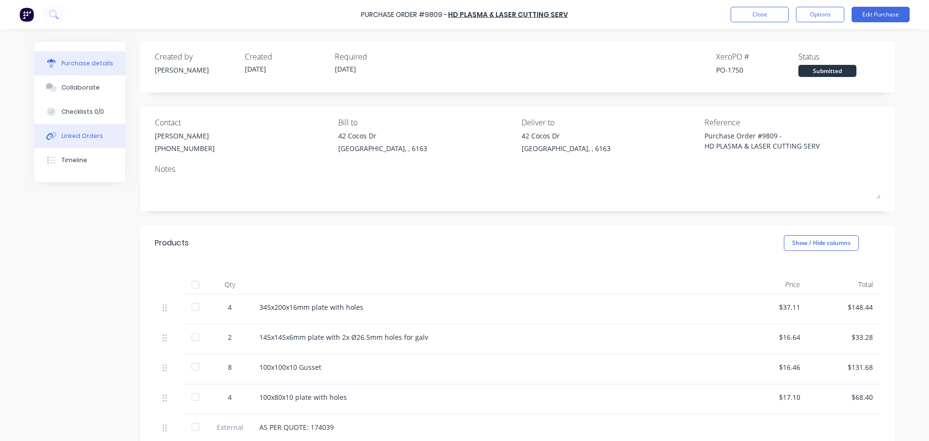
click at [84, 135] on div "Linked Orders" at bounding box center [82, 136] width 42 height 9
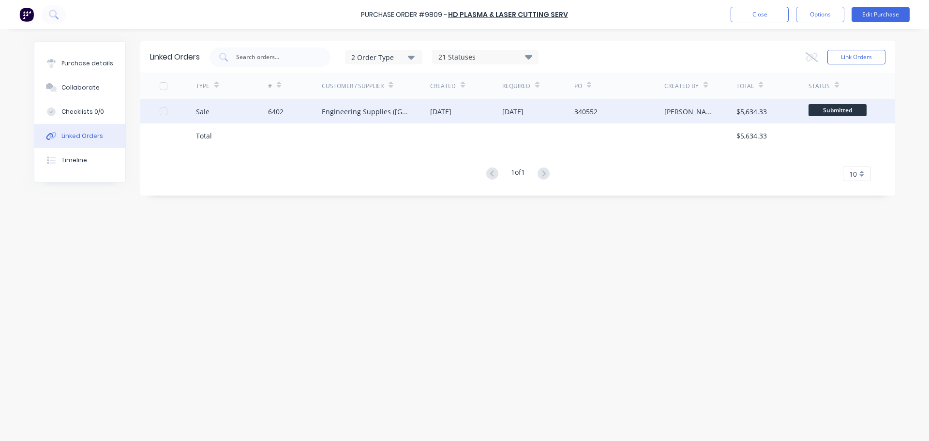
click at [364, 104] on div "Engineering Supplies ([GEOGRAPHIC_DATA]) Pty Ltd" at bounding box center [376, 111] width 108 height 24
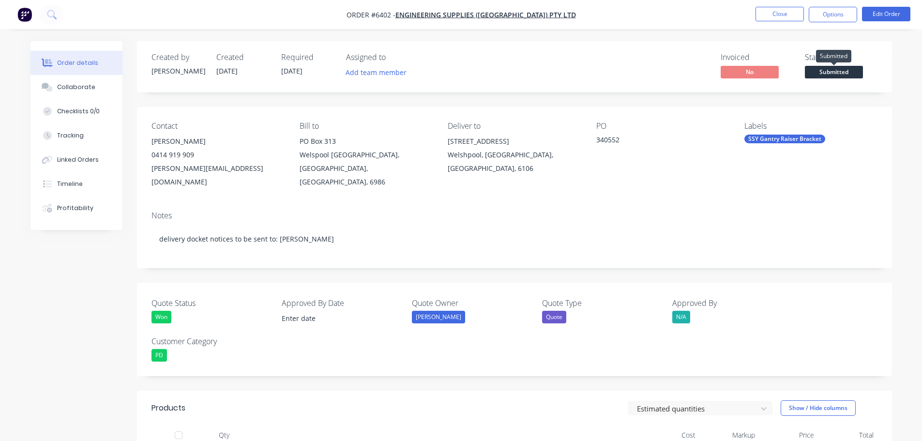
click at [835, 69] on span "Submitted" at bounding box center [834, 72] width 58 height 12
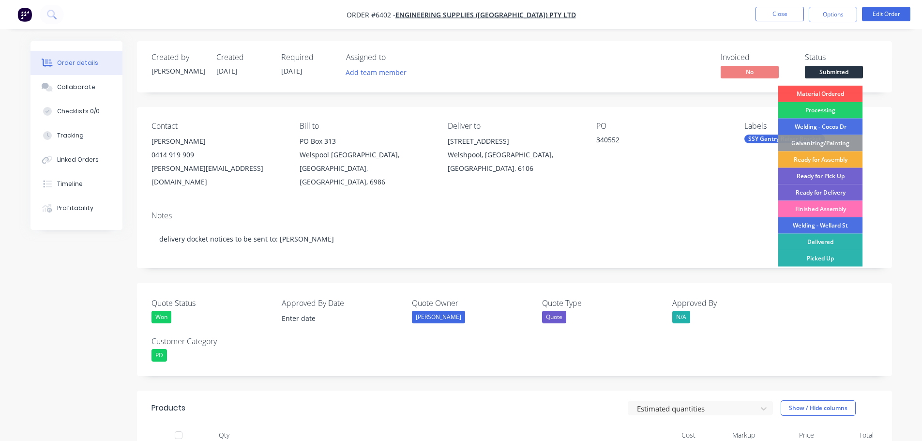
click at [826, 90] on div "Material Ordered" at bounding box center [820, 94] width 85 height 16
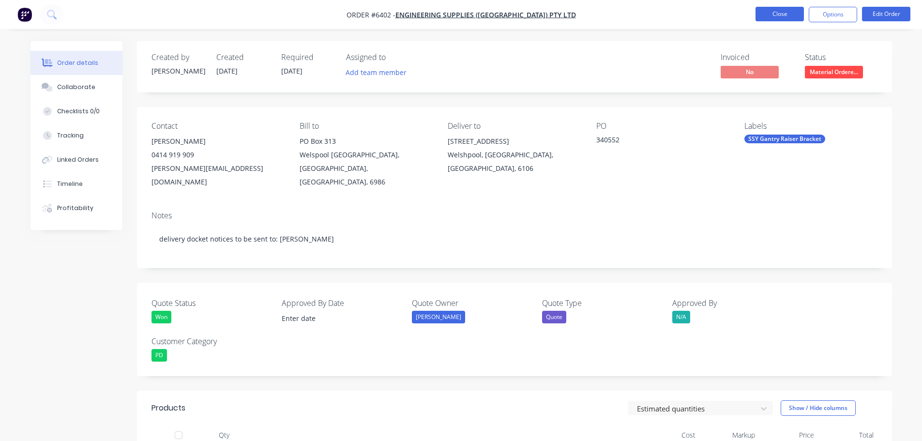
click at [775, 14] on button "Close" at bounding box center [779, 14] width 48 height 15
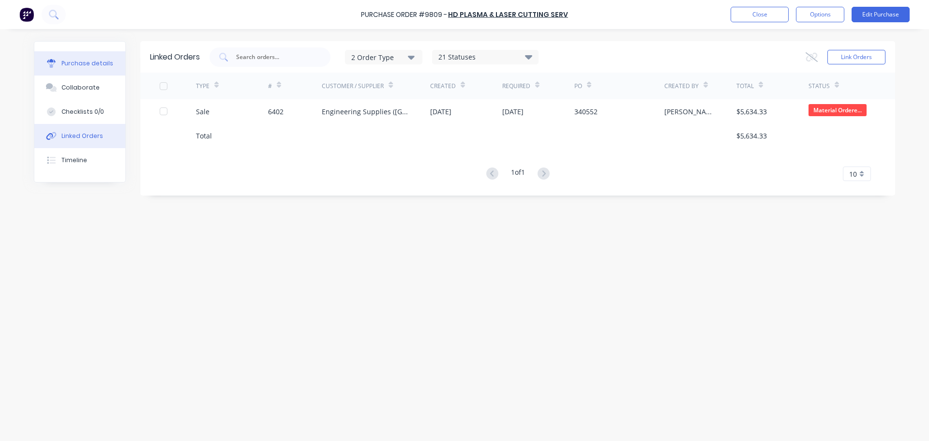
click at [82, 68] on button "Purchase details" at bounding box center [79, 63] width 91 height 24
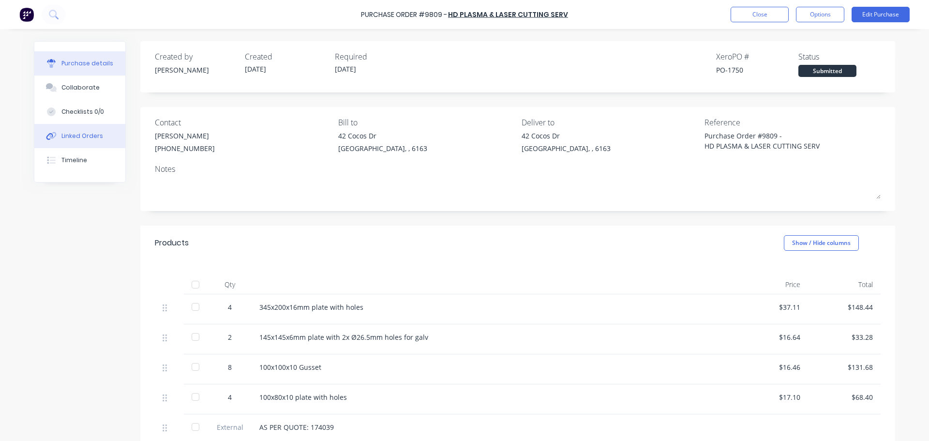
click at [73, 138] on div "Linked Orders" at bounding box center [82, 136] width 42 height 9
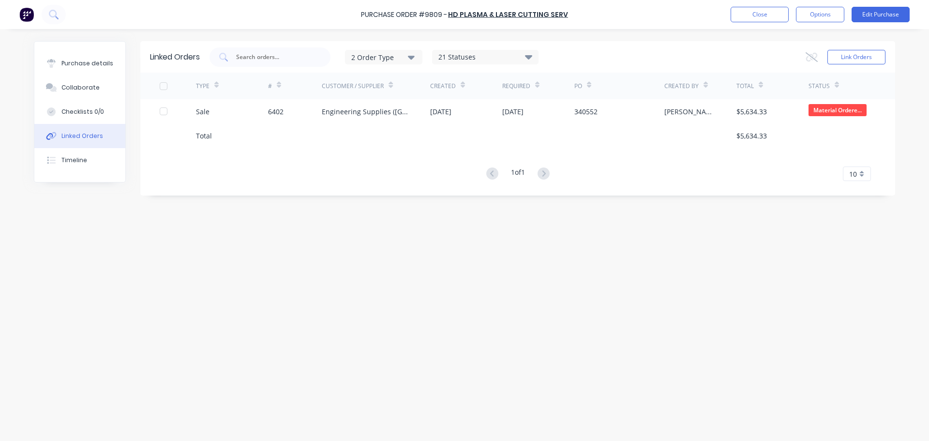
click at [366, 123] on div at bounding box center [376, 135] width 108 height 24
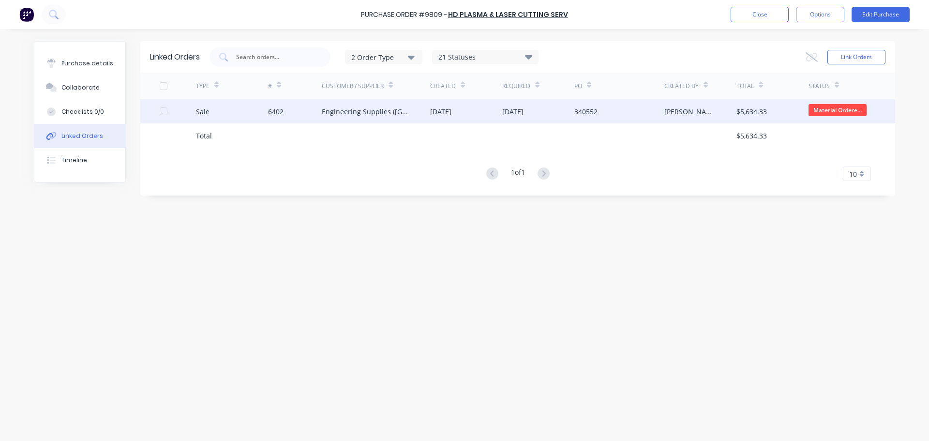
click at [372, 110] on div "Engineering Supplies ([GEOGRAPHIC_DATA]) Pty Ltd" at bounding box center [366, 111] width 89 height 10
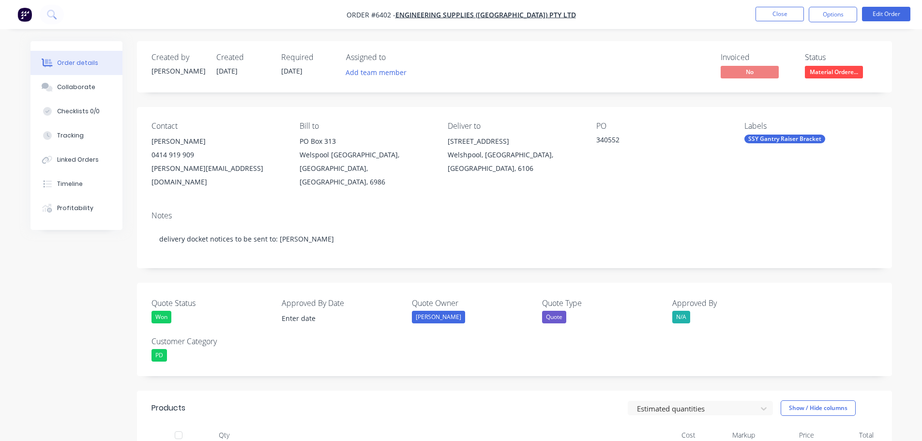
scroll to position [194, 0]
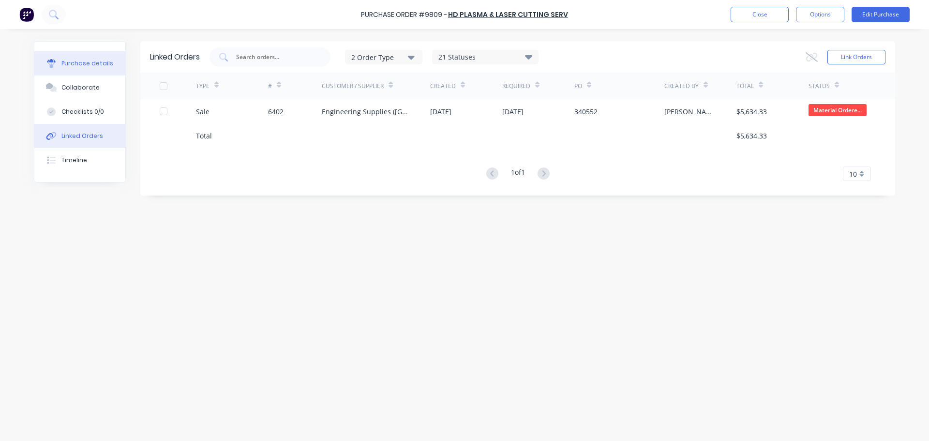
click at [100, 54] on button "Purchase details" at bounding box center [79, 63] width 91 height 24
type textarea "x"
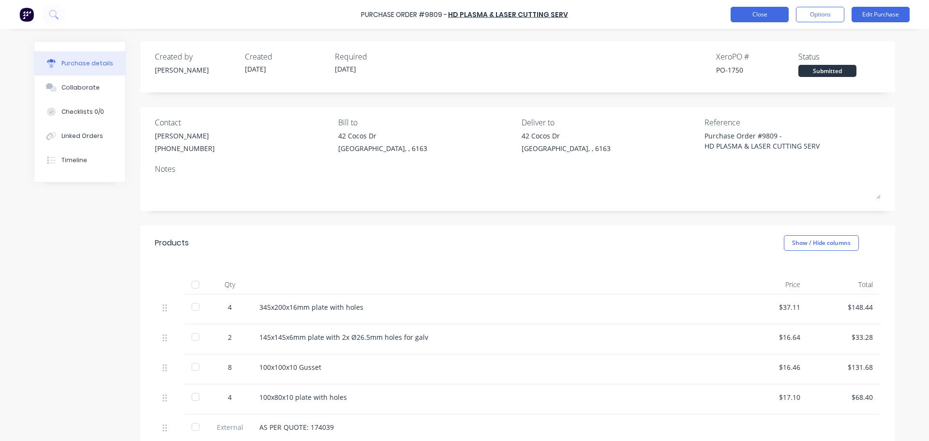
click at [758, 14] on button "Close" at bounding box center [760, 14] width 58 height 15
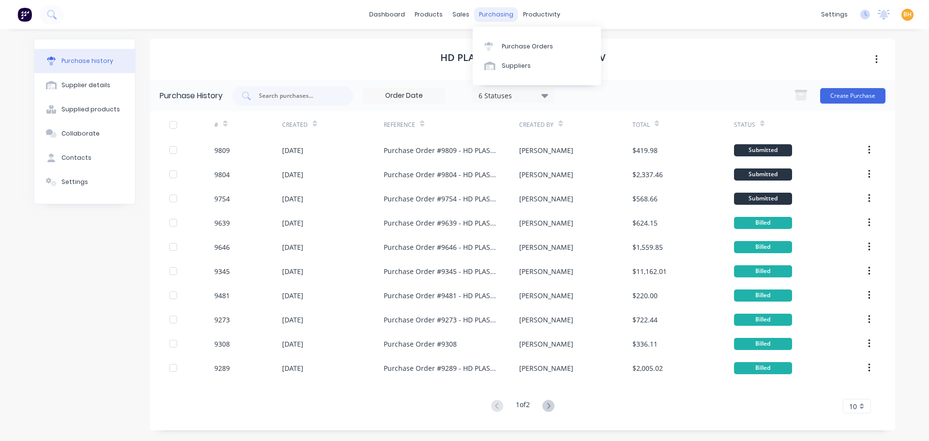
click at [500, 18] on div "purchasing" at bounding box center [496, 14] width 44 height 15
click at [515, 41] on link "Purchase Orders" at bounding box center [537, 45] width 128 height 19
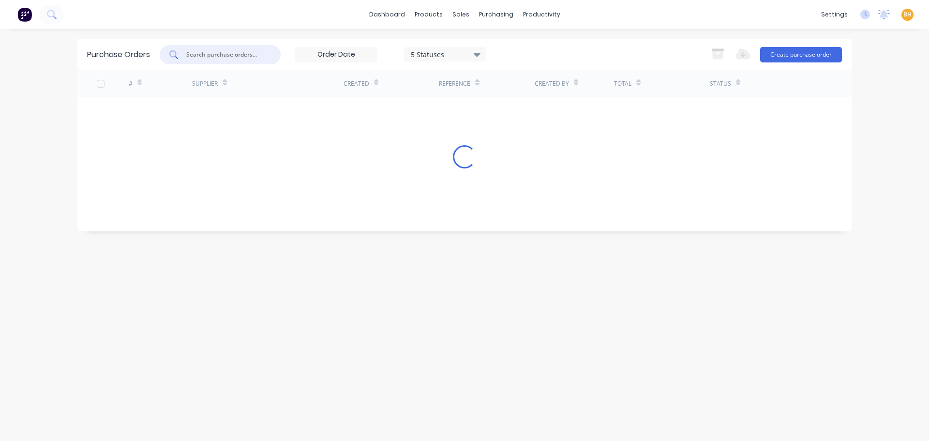
click at [220, 54] on input "text" at bounding box center [225, 55] width 80 height 10
type input "6031"
click at [456, 14] on div "sales" at bounding box center [461, 14] width 27 height 15
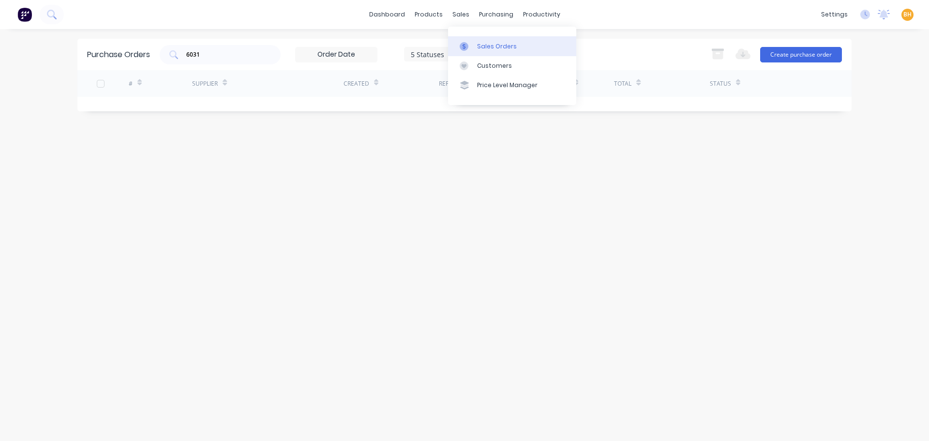
click at [473, 44] on div at bounding box center [467, 46] width 15 height 9
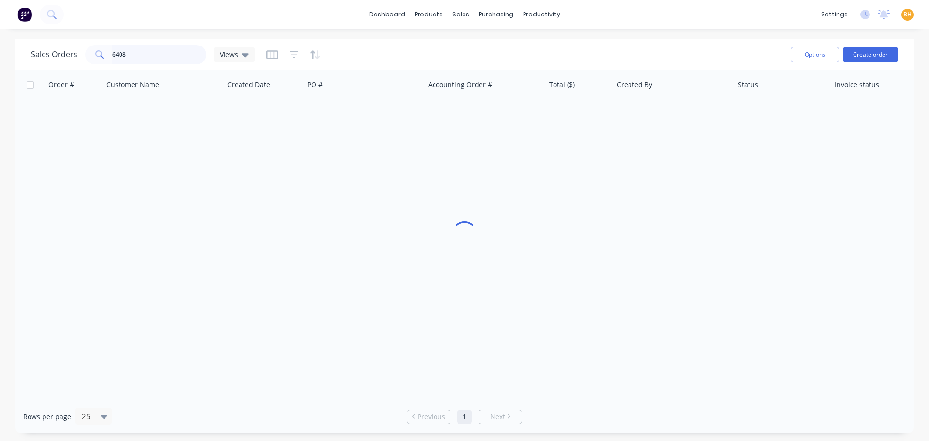
click at [152, 55] on input "6408" at bounding box center [159, 54] width 94 height 19
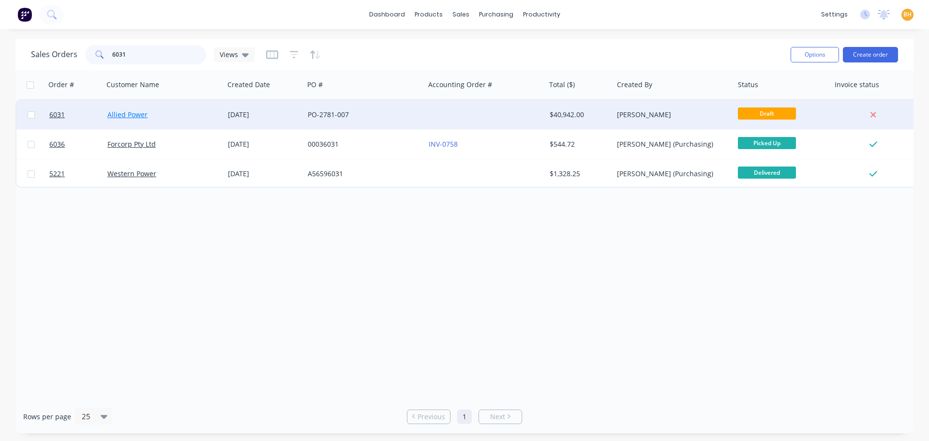
type input "6031"
click at [128, 117] on link "Allied Power" at bounding box center [127, 114] width 40 height 9
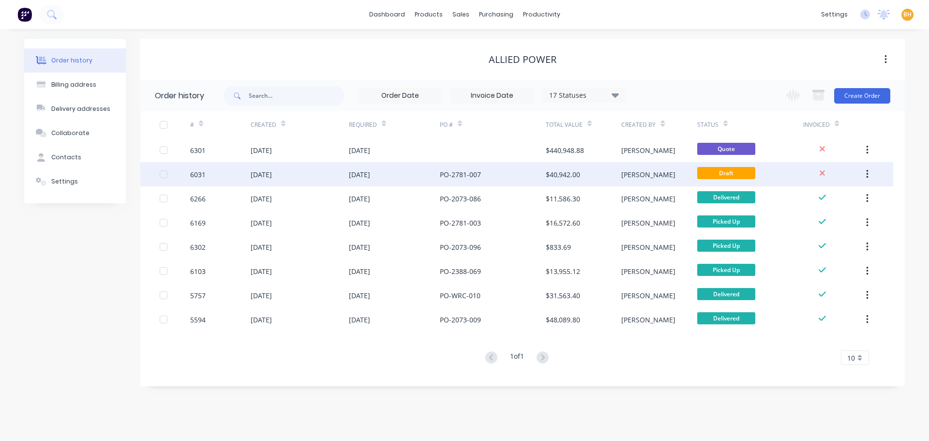
click at [272, 177] on div "[DATE]" at bounding box center [261, 174] width 21 height 10
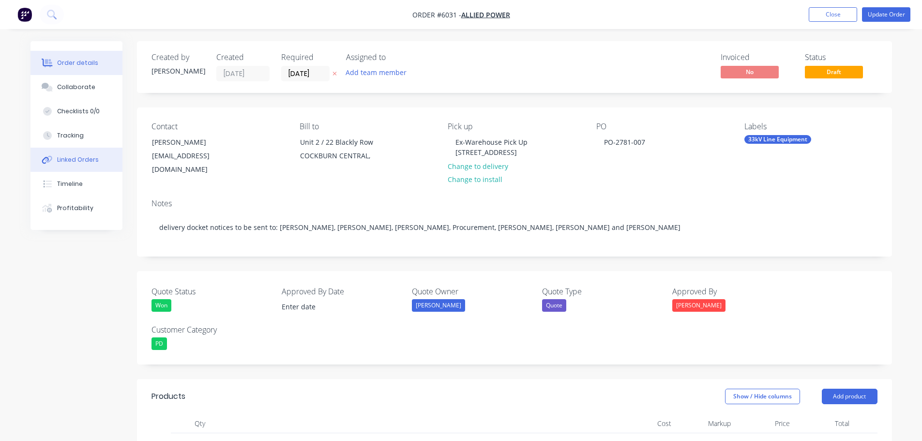
click at [75, 154] on button "Linked Orders" at bounding box center [76, 160] width 92 height 24
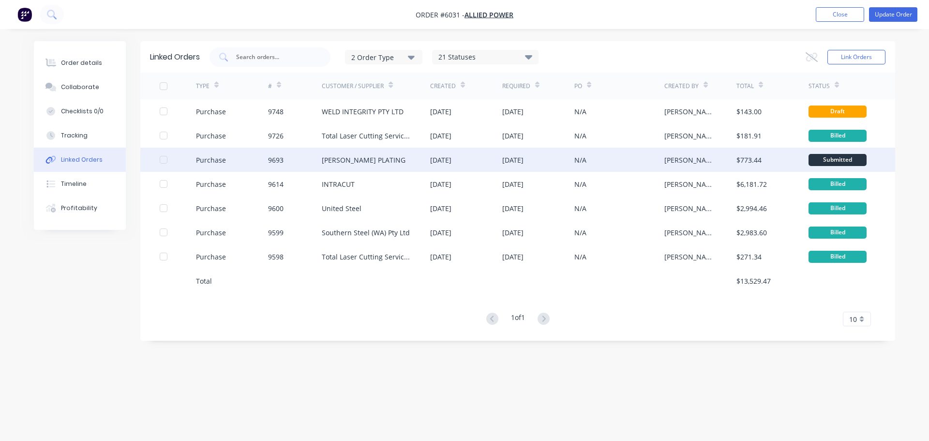
click at [360, 165] on div "[PERSON_NAME] PLATING" at bounding box center [376, 160] width 108 height 24
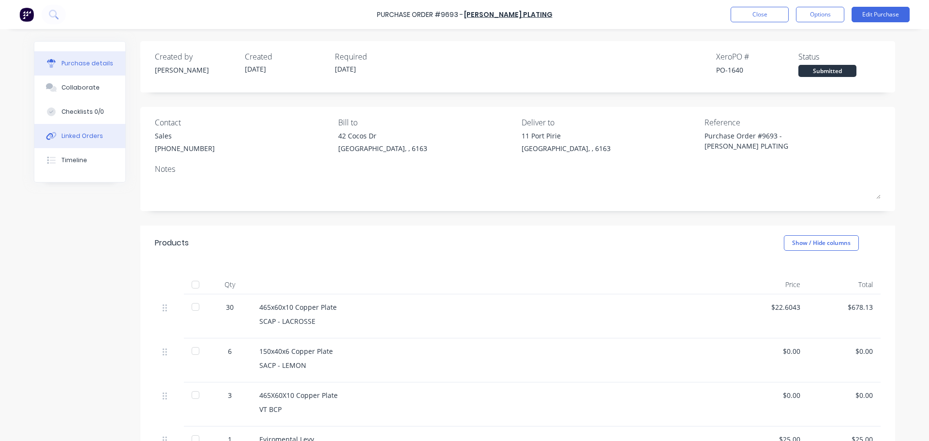
click at [72, 131] on button "Linked Orders" at bounding box center [79, 136] width 91 height 24
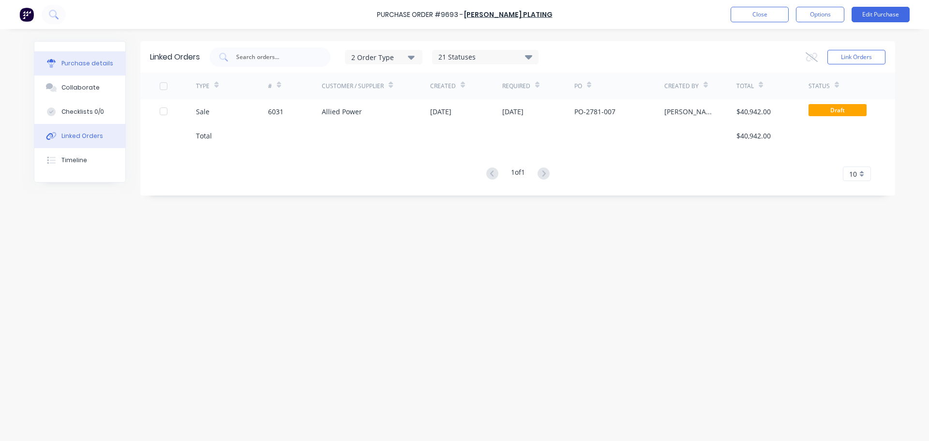
click at [90, 59] on button "Purchase details" at bounding box center [79, 63] width 91 height 24
type textarea "x"
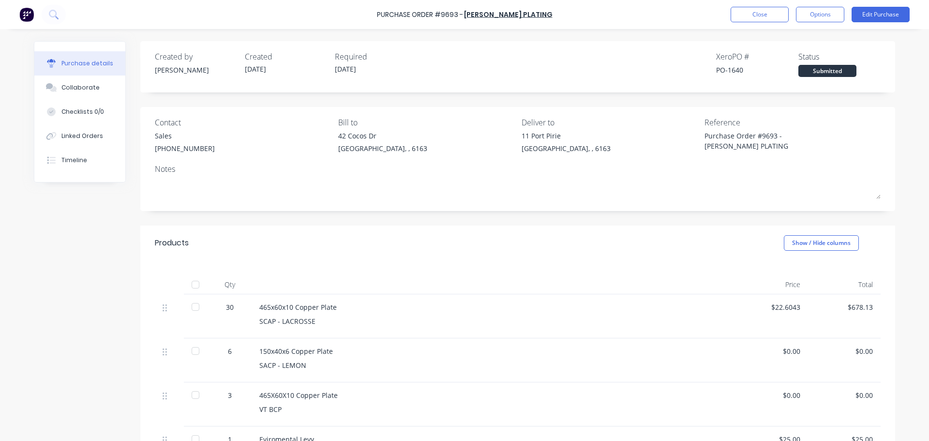
click at [699, 326] on div "465x60x10 Copper Plate SCAP - LACROSSE" at bounding box center [494, 316] width 484 height 44
click at [713, 336] on div "465x60x10 Copper Plate SCAP - LACROSSE" at bounding box center [494, 316] width 484 height 44
click at [73, 238] on div "Created by [PERSON_NAME] Created [DATE] Required [DATE] Xero PO # PO-1640 Statu…" at bounding box center [464, 348] width 861 height 614
click at [135, 228] on div "Created by [PERSON_NAME] Created [DATE] Required [DATE] Xero PO # PO-1640 Statu…" at bounding box center [464, 348] width 861 height 614
click at [738, 11] on button "Close" at bounding box center [760, 14] width 58 height 15
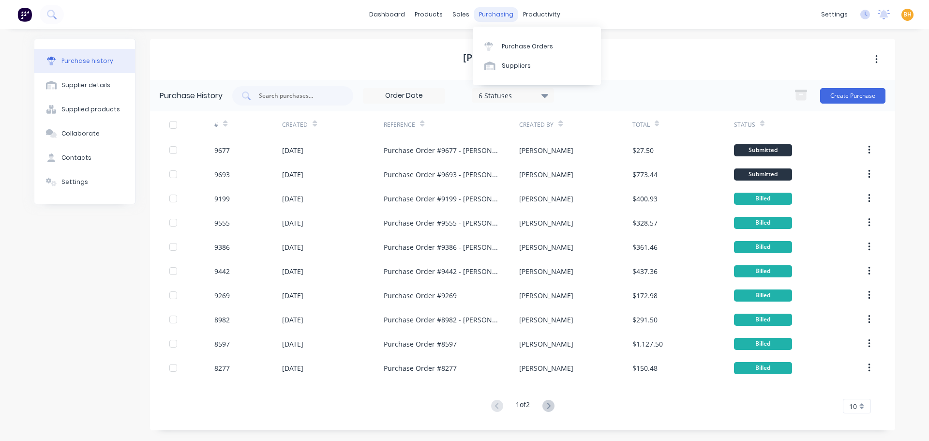
click at [488, 13] on div "purchasing" at bounding box center [496, 14] width 44 height 15
click at [515, 46] on div "Purchase Orders" at bounding box center [527, 46] width 51 height 9
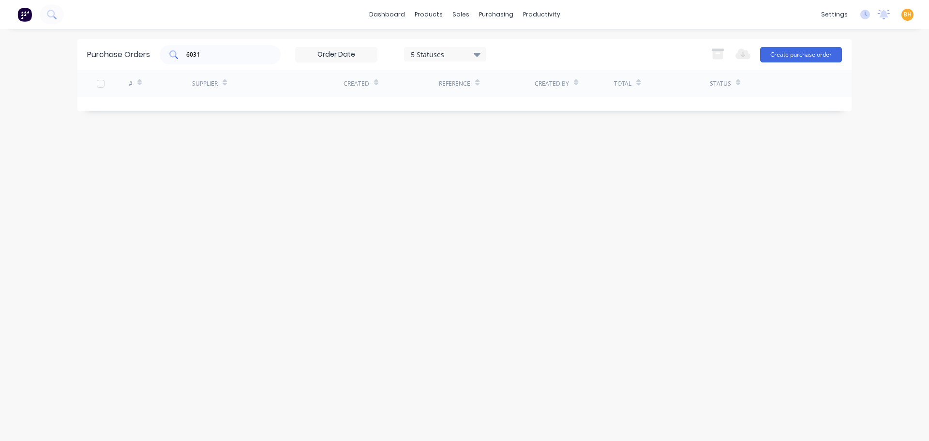
click at [238, 55] on input "6031" at bounding box center [225, 55] width 80 height 10
type input "6"
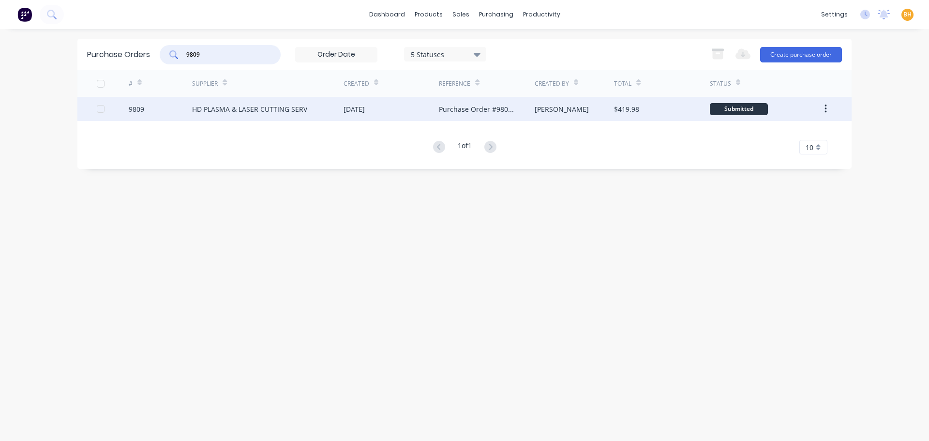
type input "9809"
click at [220, 104] on div "HD PLASMA & LASER CUTTING SERV" at bounding box center [249, 109] width 115 height 10
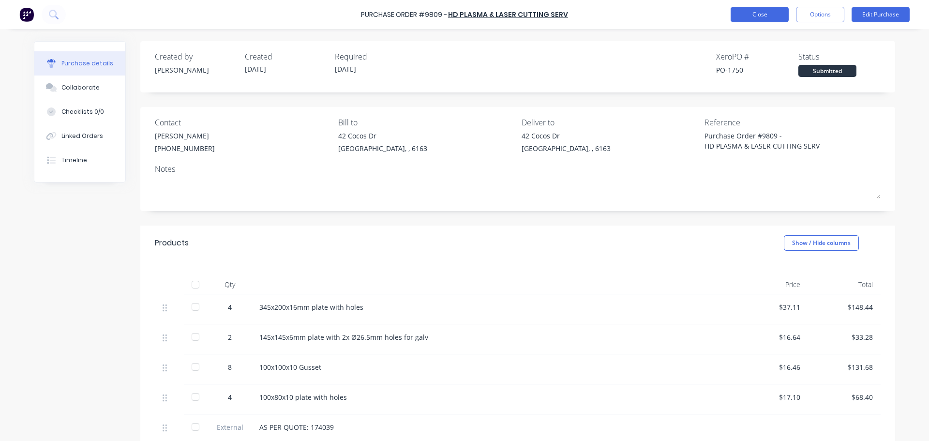
click at [753, 8] on button "Close" at bounding box center [760, 14] width 58 height 15
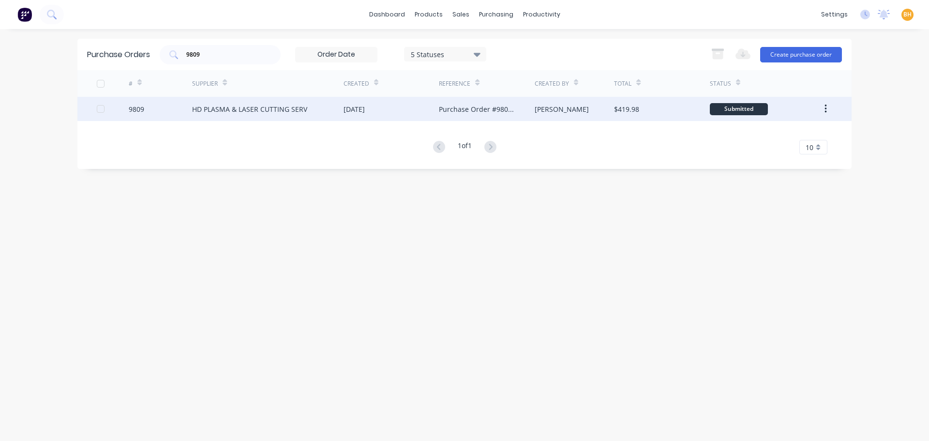
click at [217, 113] on div "HD PLASMA & LASER CUTTING SERV" at bounding box center [249, 109] width 115 height 10
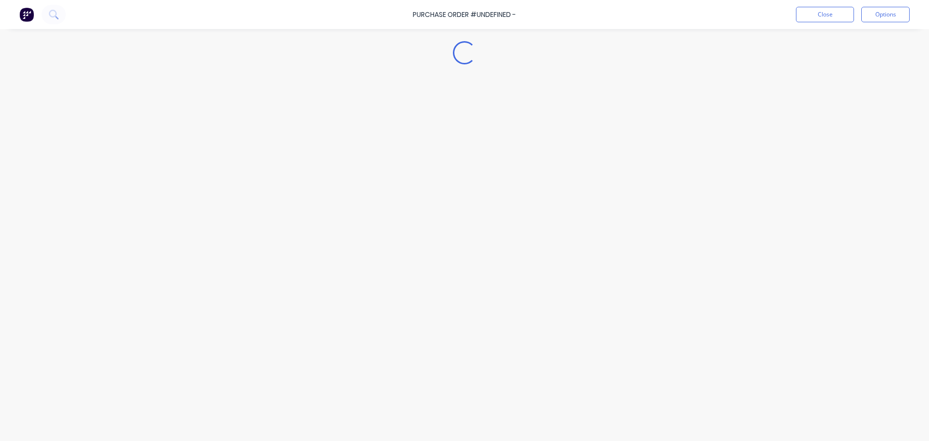
type textarea "x"
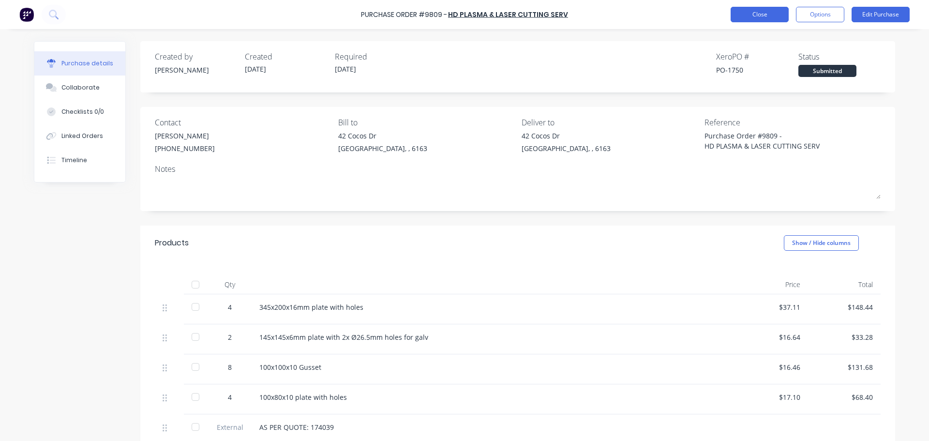
click at [757, 15] on button "Close" at bounding box center [760, 14] width 58 height 15
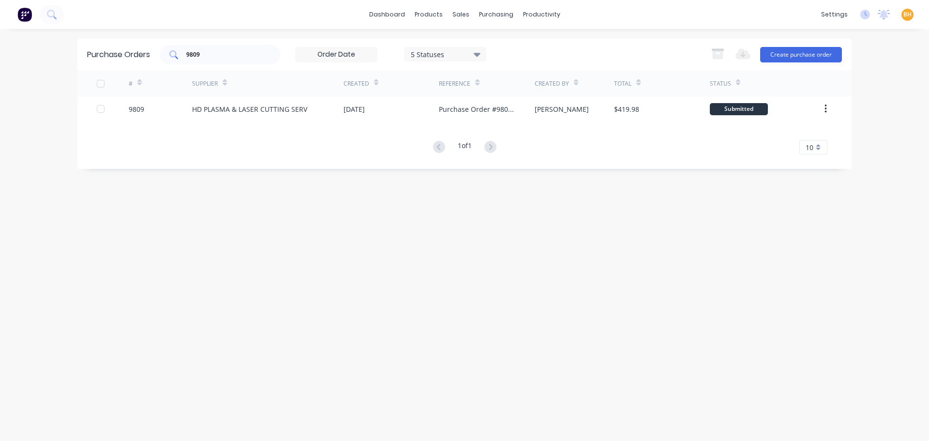
click at [208, 53] on input "9809" at bounding box center [225, 55] width 80 height 10
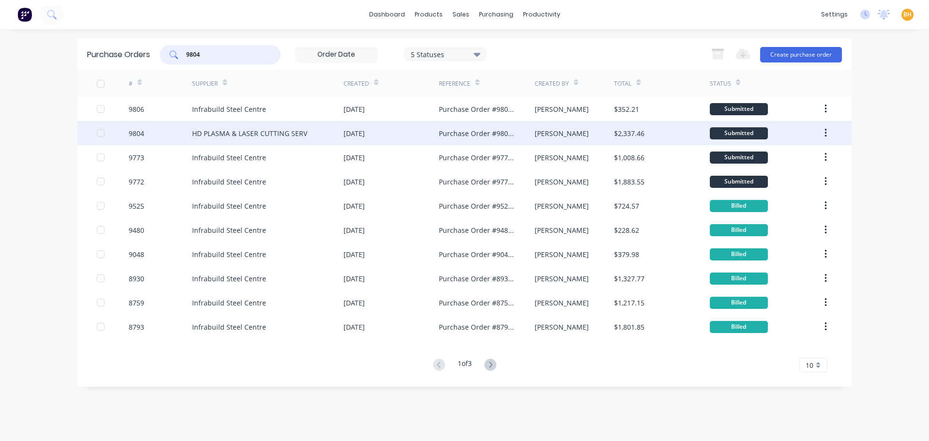
type input "9804"
click at [211, 135] on div "HD PLASMA & LASER CUTTING SERV" at bounding box center [249, 133] width 115 height 10
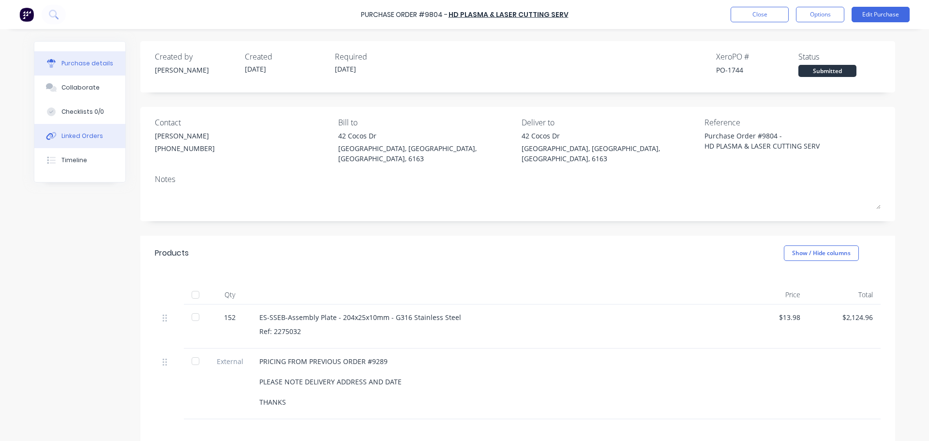
click at [69, 144] on button "Linked Orders" at bounding box center [79, 136] width 91 height 24
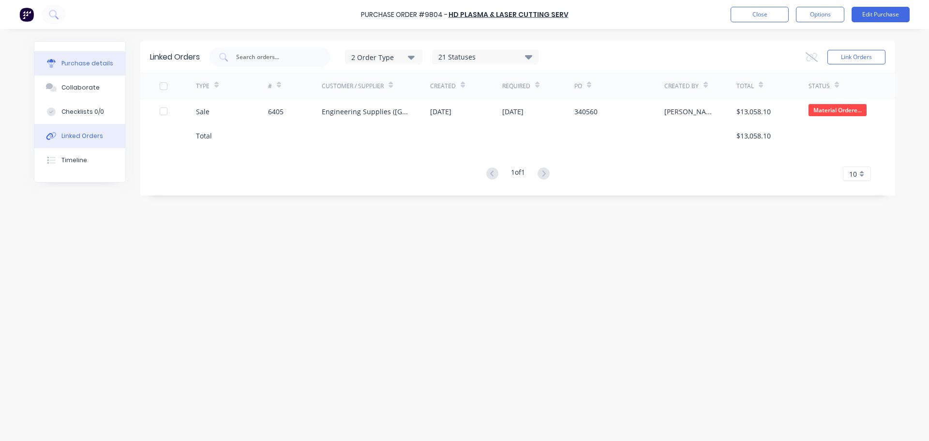
click at [93, 68] on button "Purchase details" at bounding box center [79, 63] width 91 height 24
type textarea "x"
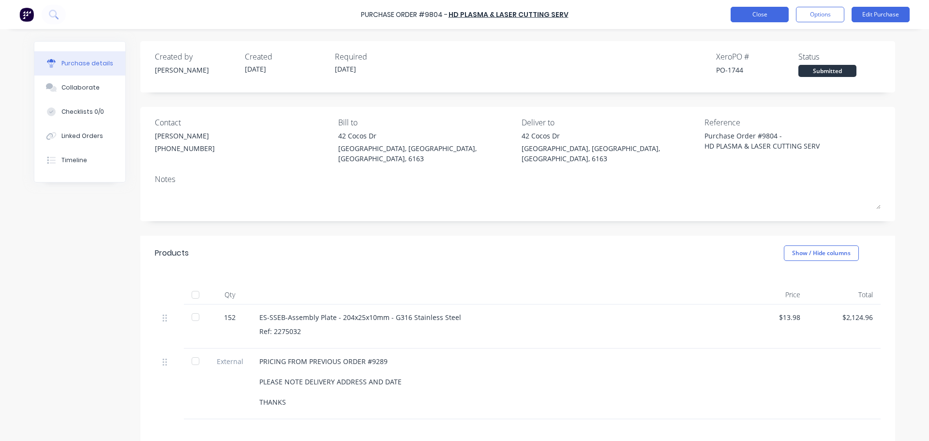
click at [766, 7] on button "Close" at bounding box center [760, 14] width 58 height 15
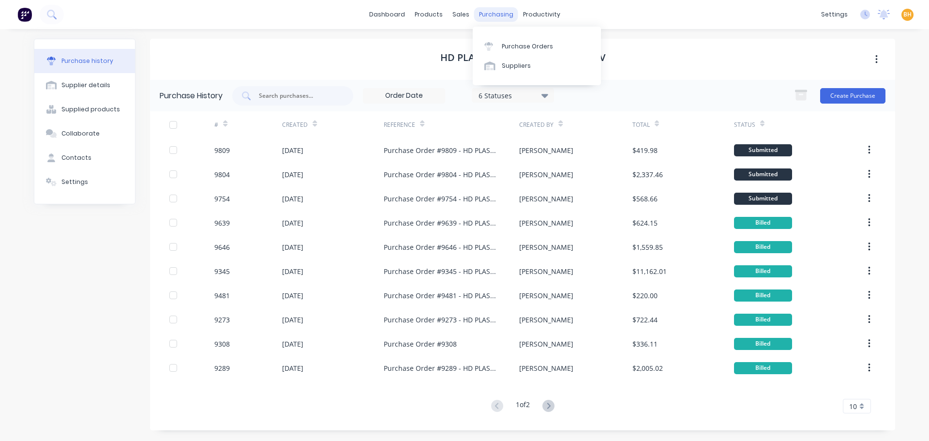
click at [487, 16] on div "purchasing" at bounding box center [496, 14] width 44 height 15
click at [515, 44] on div "Purchase Orders" at bounding box center [527, 46] width 51 height 9
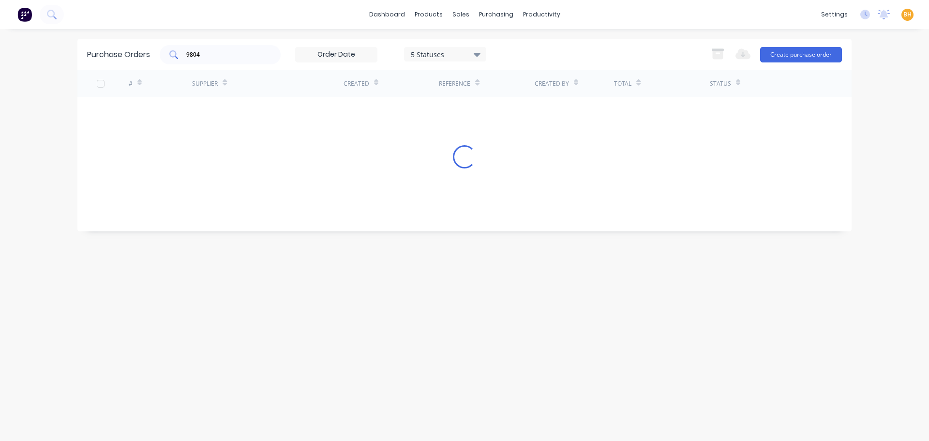
click at [233, 53] on input "9804" at bounding box center [225, 55] width 80 height 10
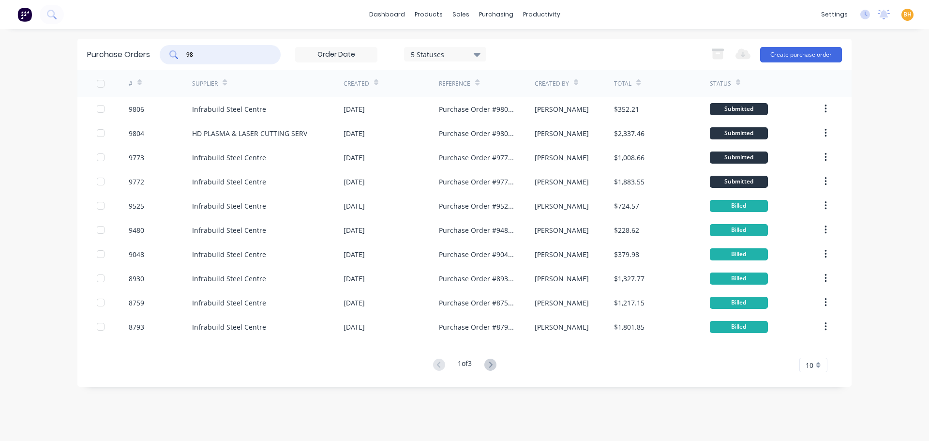
type input "9"
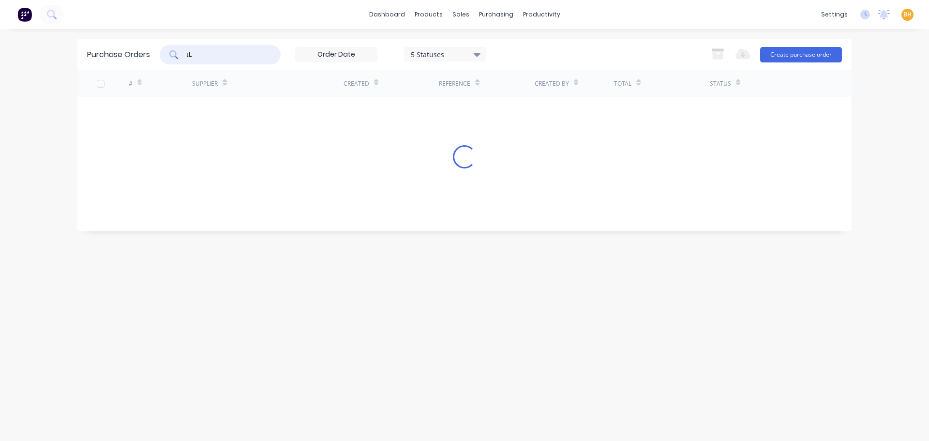
type input "t"
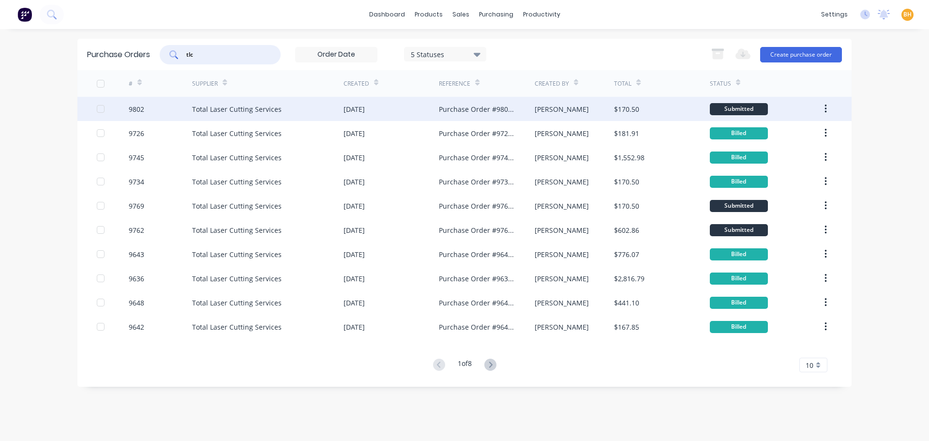
type input "tlc"
click at [231, 111] on div "Total Laser Cutting Services" at bounding box center [237, 109] width 90 height 10
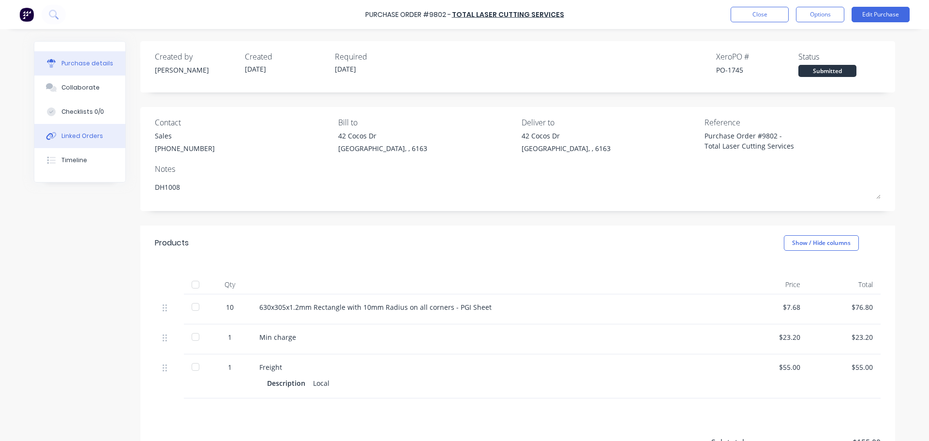
click at [65, 135] on div "Linked Orders" at bounding box center [82, 136] width 42 height 9
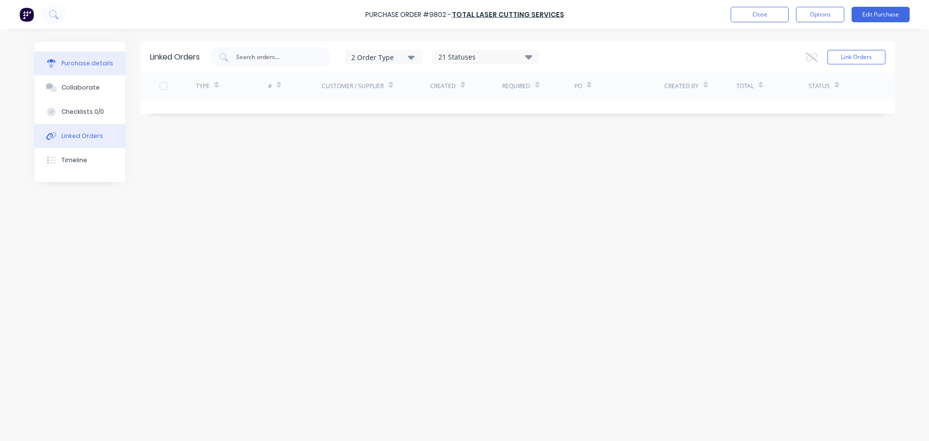
click at [73, 63] on div "Purchase details" at bounding box center [87, 63] width 52 height 9
type textarea "x"
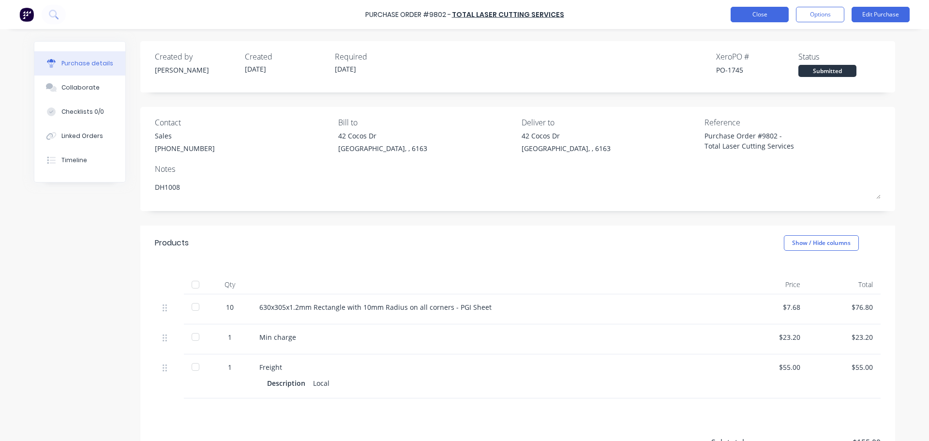
click at [756, 9] on button "Close" at bounding box center [760, 14] width 58 height 15
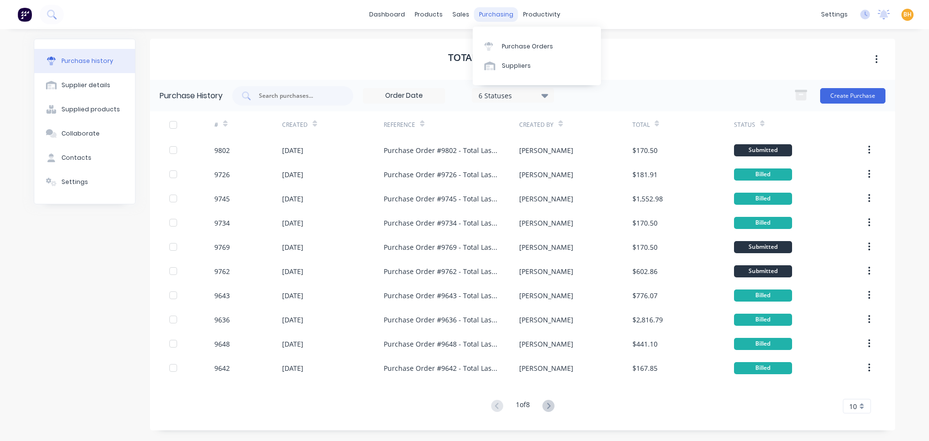
click at [506, 19] on div "purchasing" at bounding box center [496, 14] width 44 height 15
click at [522, 45] on div "Purchase Orders" at bounding box center [527, 46] width 51 height 9
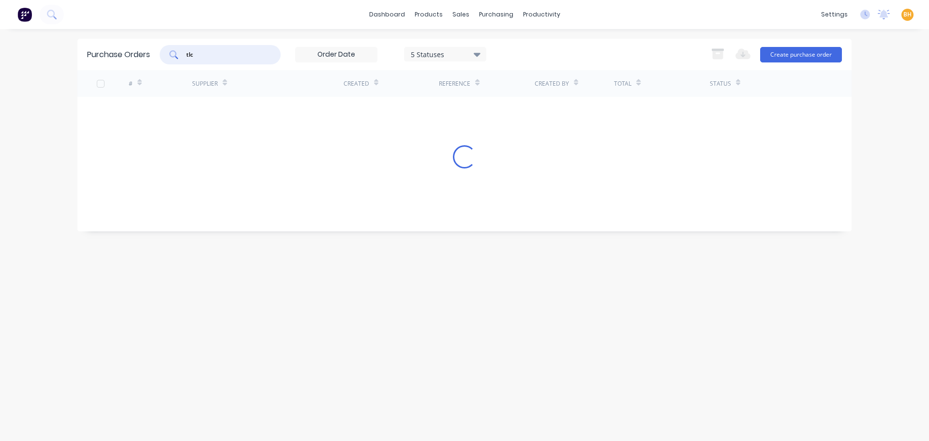
click at [205, 52] on input "tlc" at bounding box center [225, 55] width 80 height 10
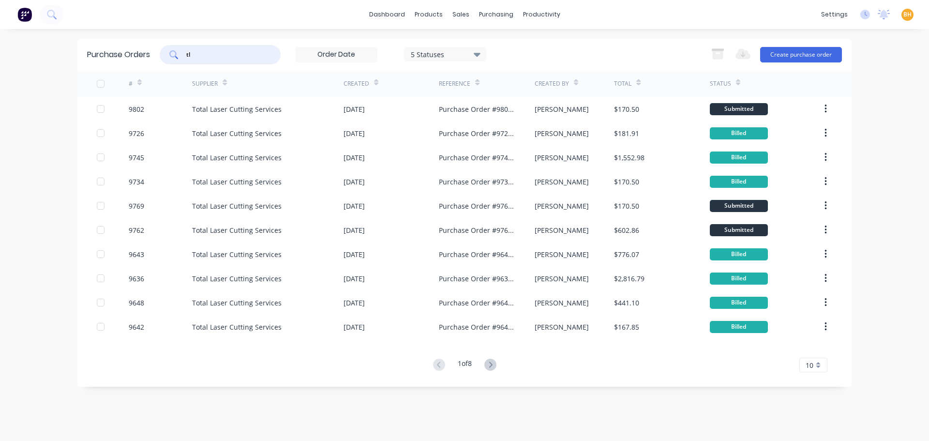
type input "t"
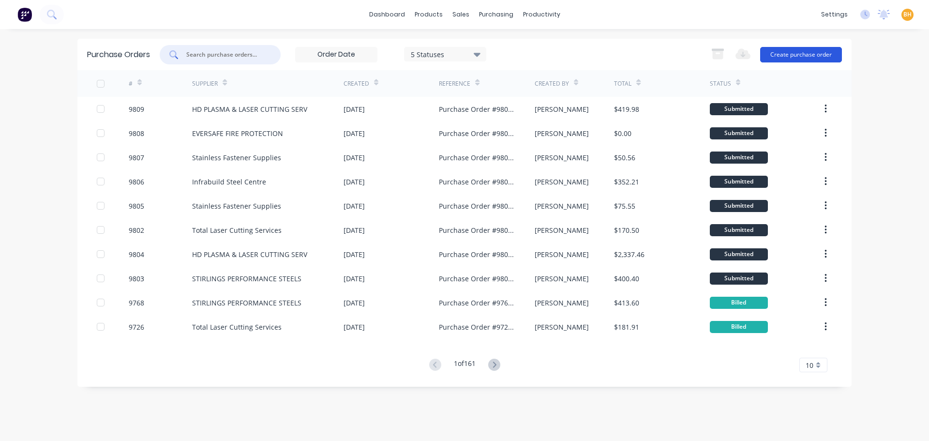
click at [807, 57] on button "Create purchase order" at bounding box center [801, 54] width 82 height 15
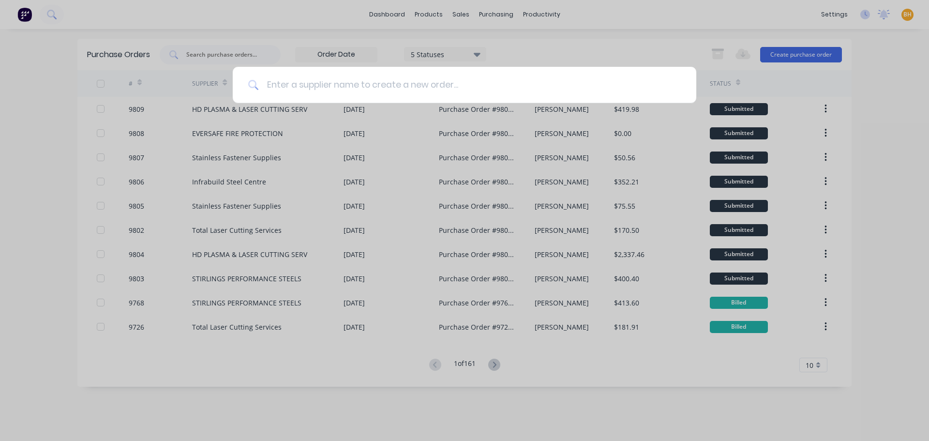
click at [269, 84] on input at bounding box center [470, 85] width 422 height 36
click at [273, 86] on input at bounding box center [470, 85] width 422 height 36
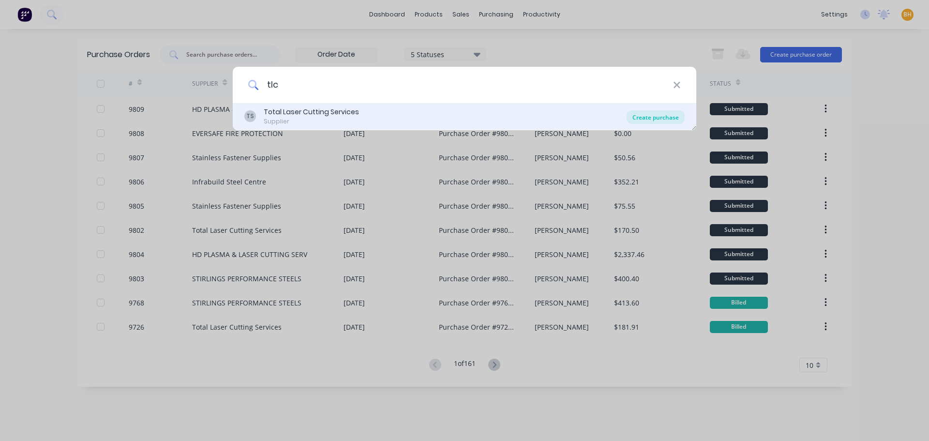
type input "tlc"
click at [664, 117] on div "Create purchase" at bounding box center [656, 117] width 58 height 14
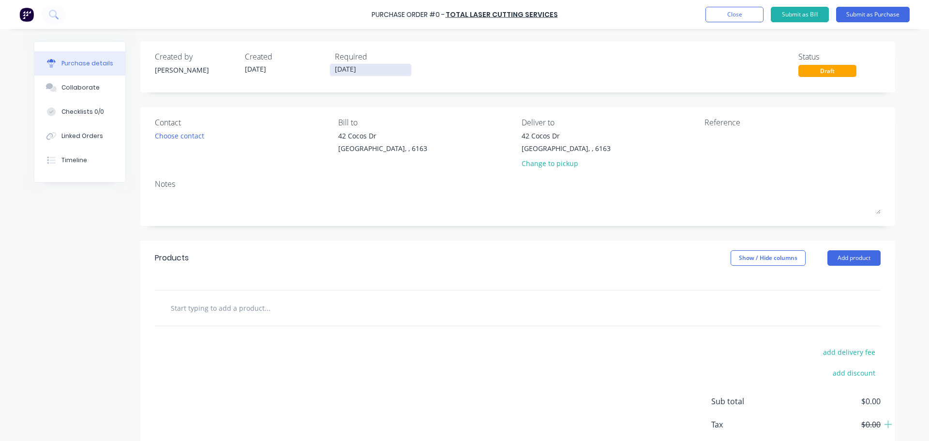
click at [340, 72] on input "[DATE]" at bounding box center [370, 70] width 81 height 12
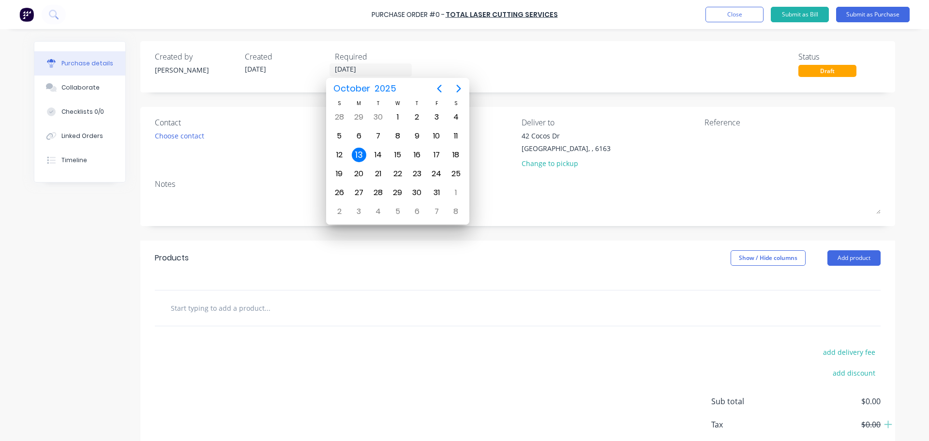
click at [524, 79] on div "Created by [PERSON_NAME] Created [DATE] Required [DATE] Status Draft" at bounding box center [517, 66] width 755 height 51
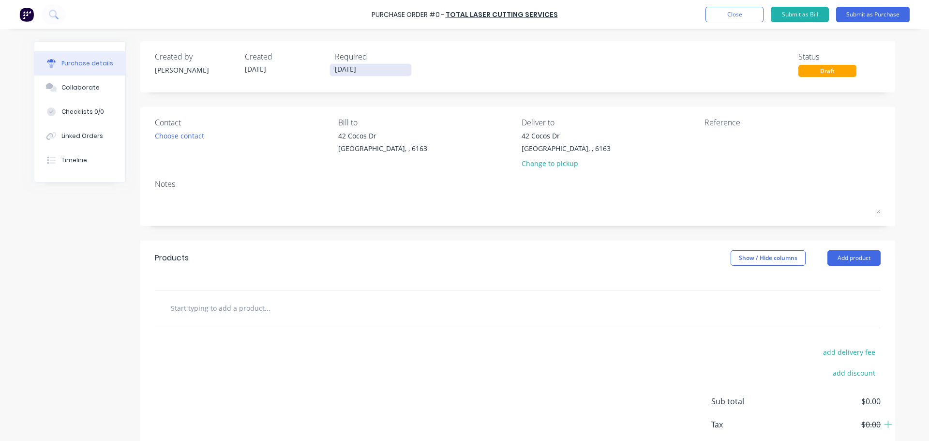
click at [338, 70] on input "[DATE]" at bounding box center [370, 70] width 81 height 12
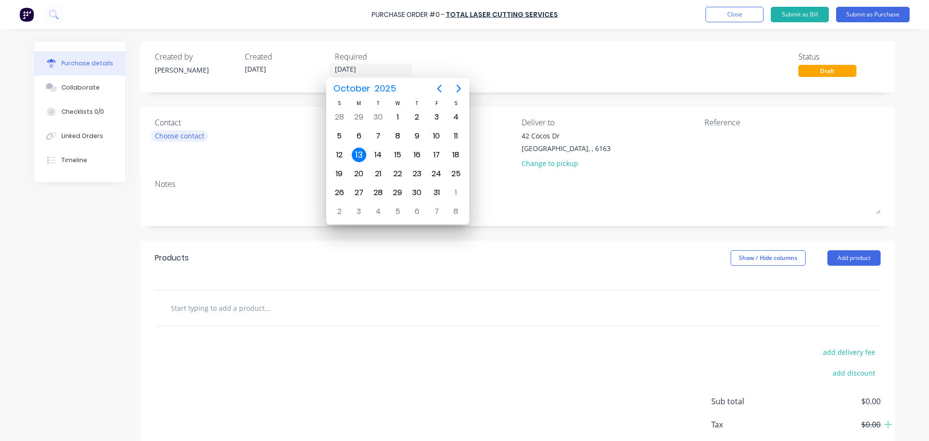
click at [177, 140] on div "Choose contact" at bounding box center [179, 136] width 49 height 10
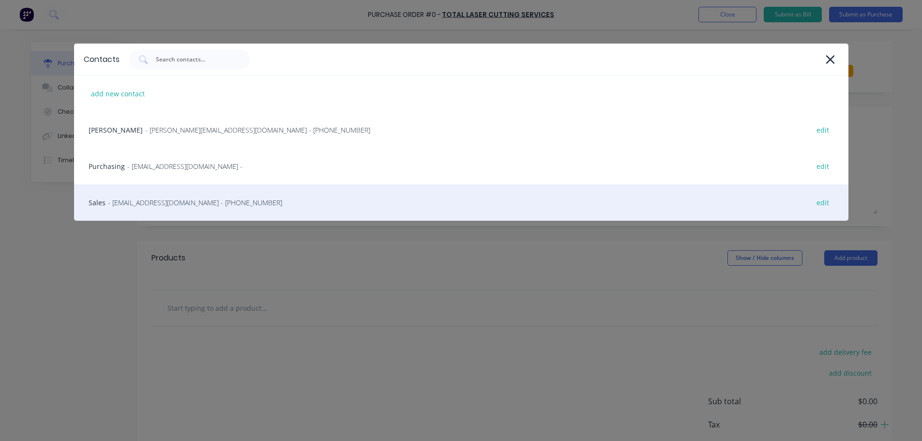
click at [164, 206] on span "- [EMAIL_ADDRESS][DOMAIN_NAME] - [PHONE_NUMBER]" at bounding box center [195, 202] width 174 height 10
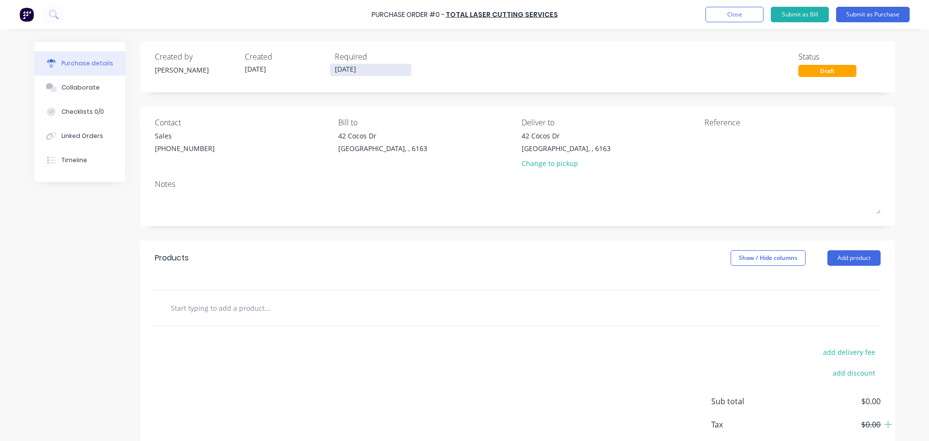
click at [339, 73] on input "[DATE]" at bounding box center [370, 70] width 81 height 12
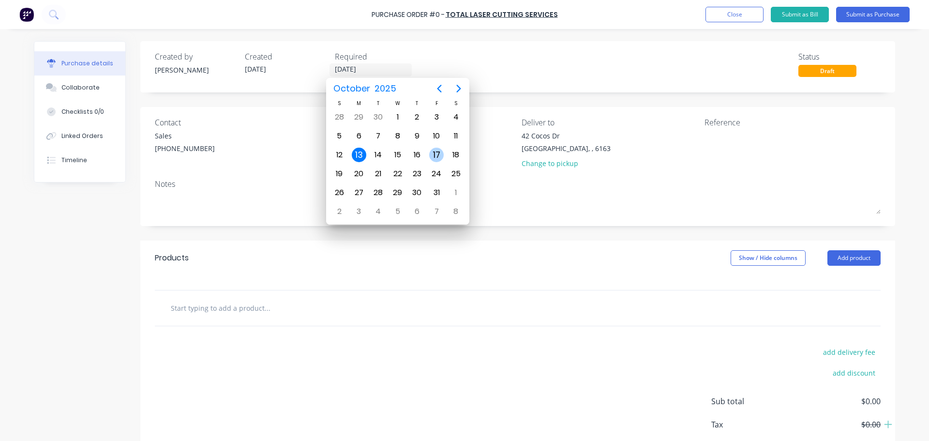
click at [428, 159] on div "17" at bounding box center [436, 155] width 19 height 18
type input "[DATE]"
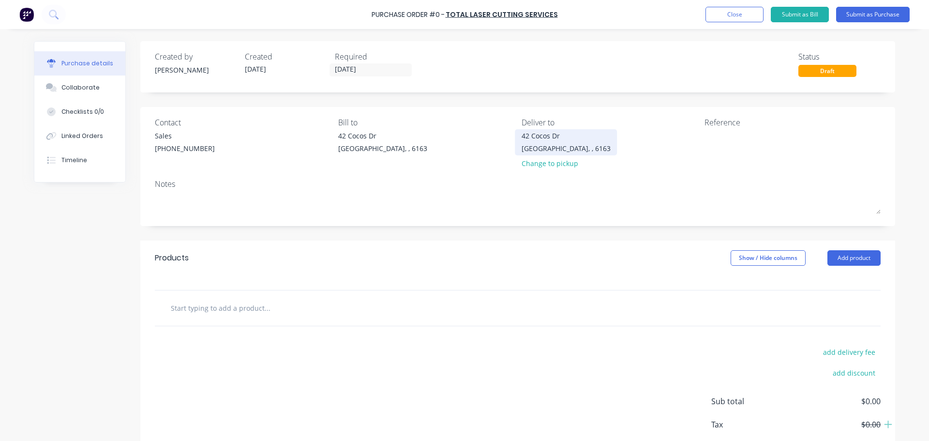
click at [550, 146] on div "[GEOGRAPHIC_DATA], , 6163" at bounding box center [566, 148] width 89 height 10
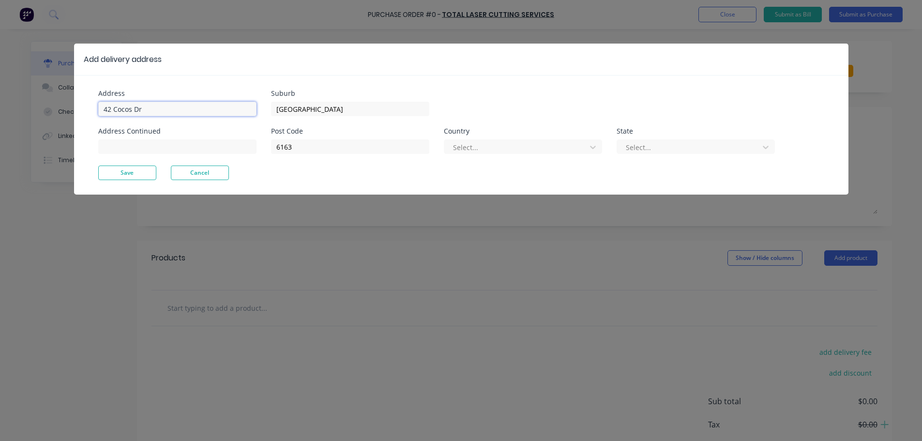
click at [165, 110] on input "42 Cocos Dr" at bounding box center [177, 109] width 158 height 15
type input "4"
type input "[STREET_ADDRESS]"
click at [123, 177] on button "Save" at bounding box center [127, 172] width 58 height 15
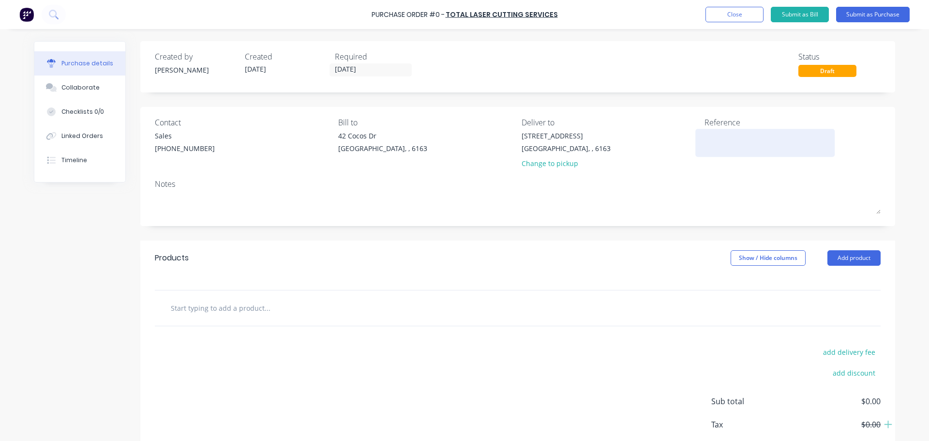
click at [714, 151] on textarea at bounding box center [764, 142] width 121 height 22
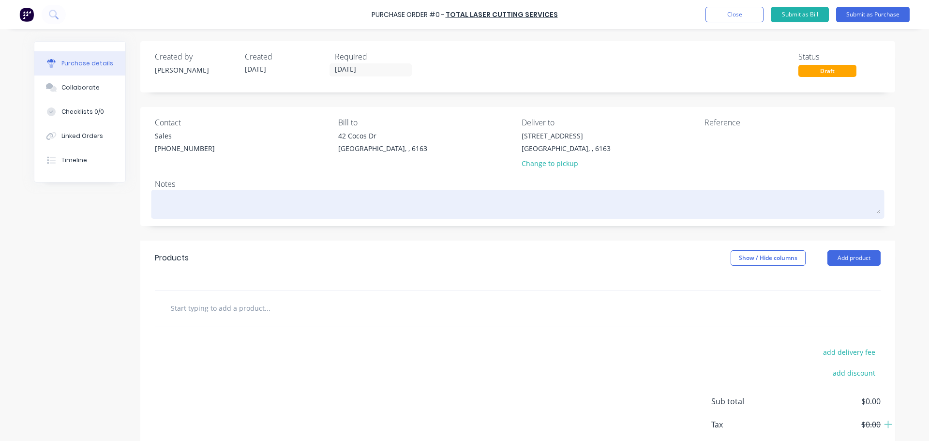
click at [174, 202] on textarea at bounding box center [518, 203] width 726 height 22
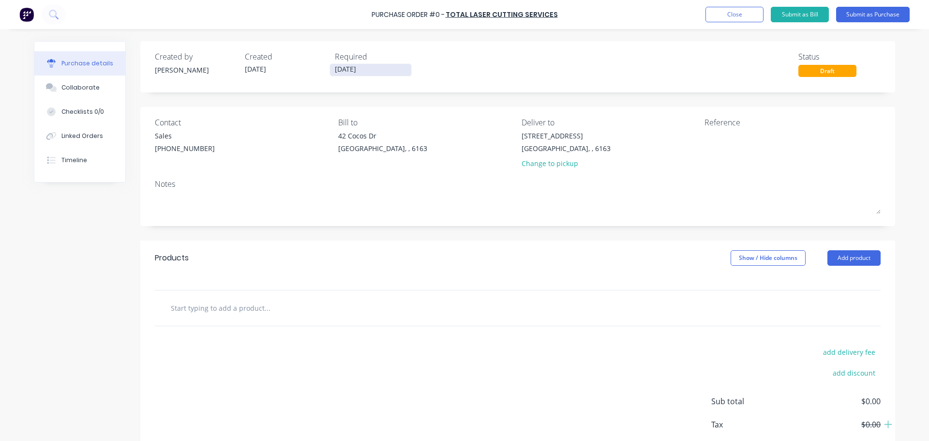
click at [339, 71] on input "[DATE]" at bounding box center [370, 70] width 81 height 12
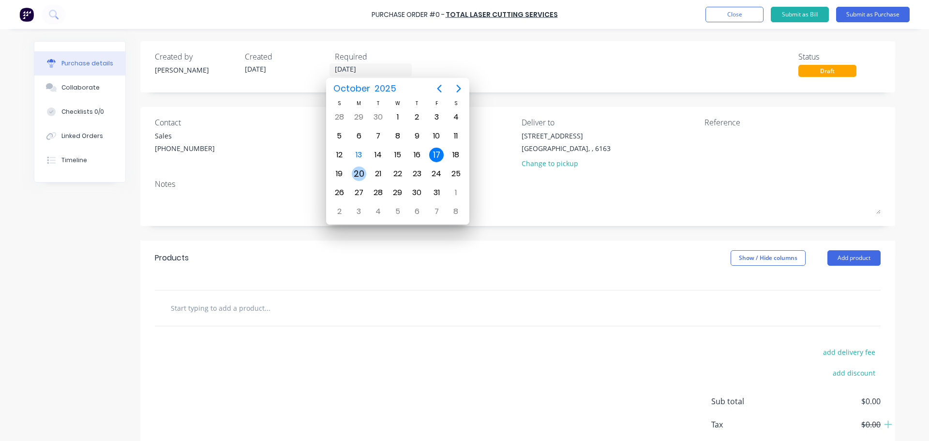
click at [352, 172] on div "20" at bounding box center [359, 173] width 15 height 15
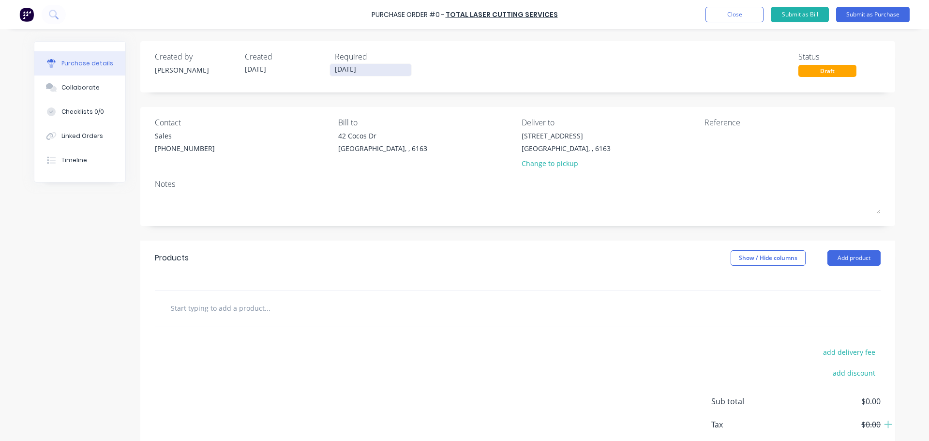
click at [338, 70] on input "[DATE]" at bounding box center [370, 70] width 81 height 12
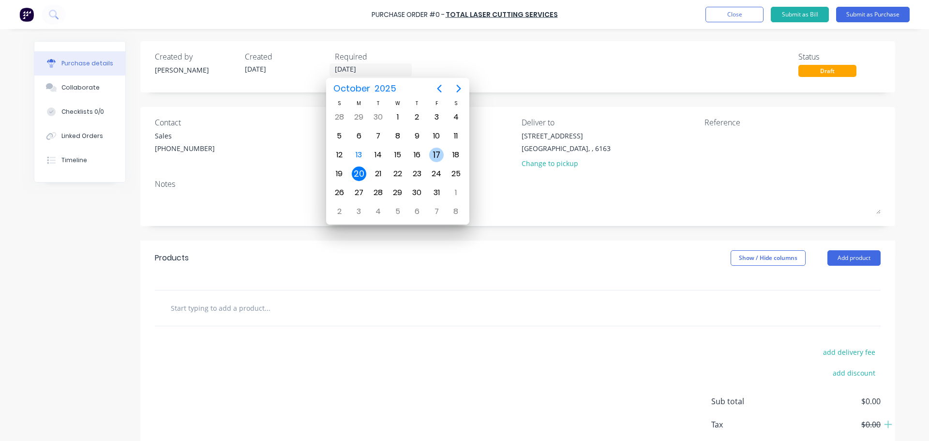
click at [441, 155] on div "17" at bounding box center [436, 155] width 15 height 15
type input "[DATE]"
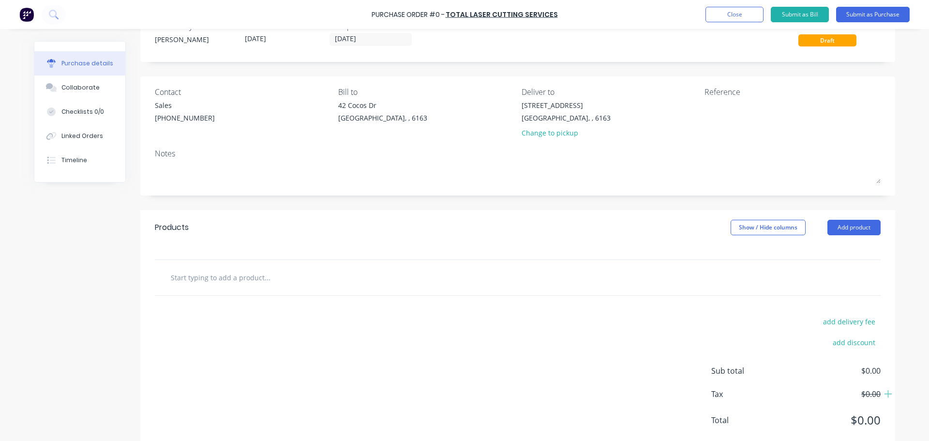
scroll to position [48, 0]
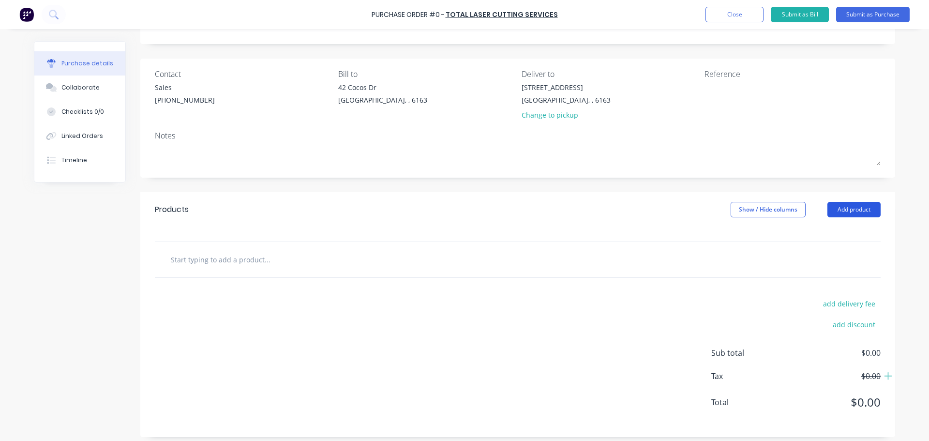
click at [850, 210] on button "Add product" at bounding box center [853, 209] width 53 height 15
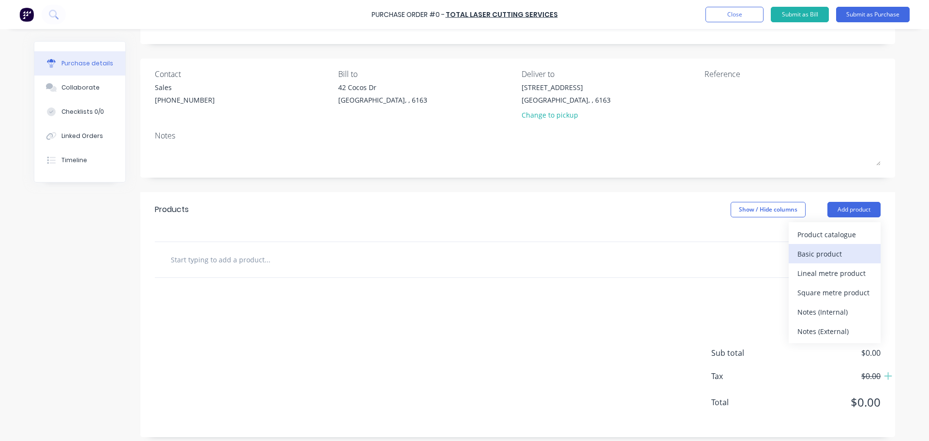
click at [809, 261] on button "Basic product" at bounding box center [835, 253] width 92 height 19
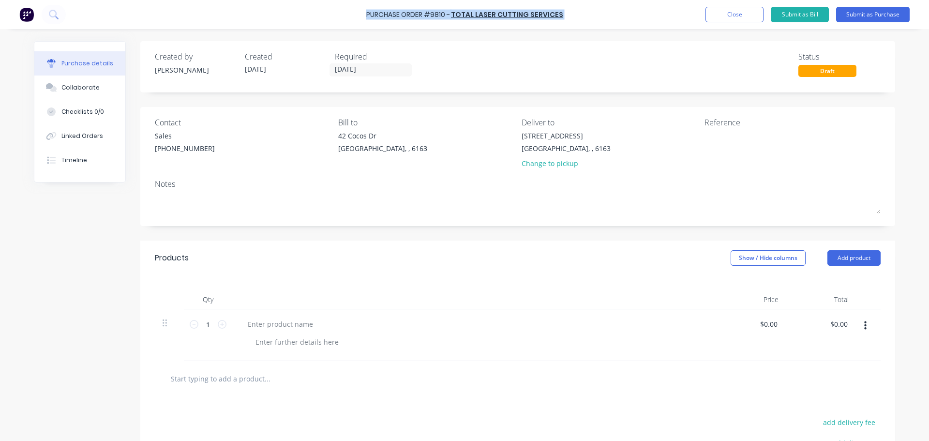
drag, startPoint x: 368, startPoint y: 12, endPoint x: 565, endPoint y: 10, distance: 197.4
click at [565, 9] on div "Purchase Order #9810 - Total Laser Cutting Services Add product Close Submit as…" at bounding box center [464, 14] width 929 height 29
copy div "Purchase Order #9810 - Total Laser Cutting Services Add product Close Submit as…"
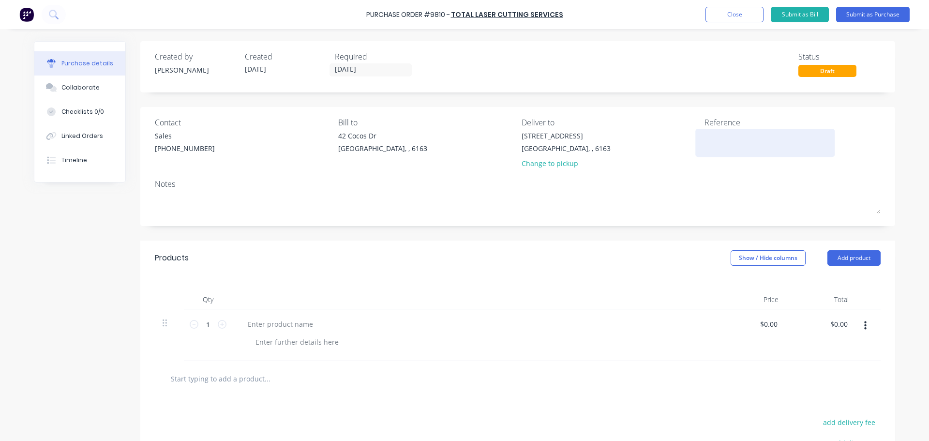
click at [717, 141] on textarea at bounding box center [764, 142] width 121 height 22
paste textarea "Purchase Order #9810 - Total Laser Cutting Services"
type textarea "Purchase Order #9810 - Total Laser Cutting Services"
type textarea "x"
type textarea "Purchase Order #9810 - Total Laser Cutting Services"
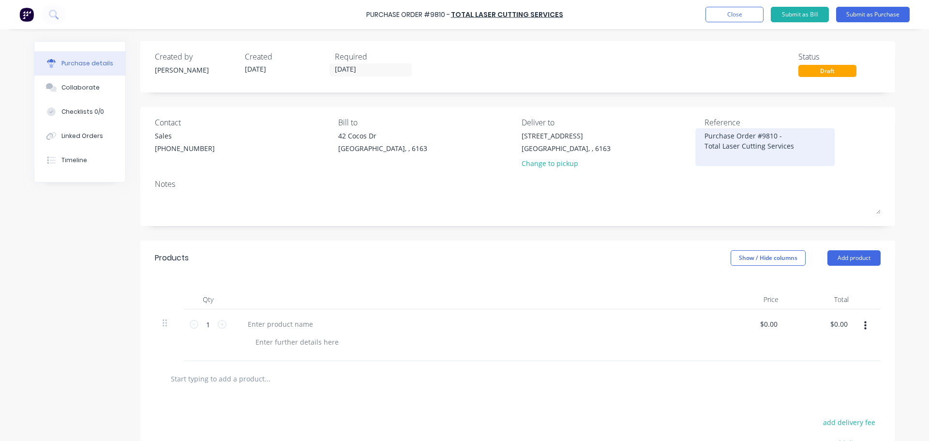
type textarea "x"
type textarea "Purchase Order #9810 - Total Laser Cutting Services"
type textarea "x"
type textarea "Purchase Order #9810 - Total Laser Cutting Services"
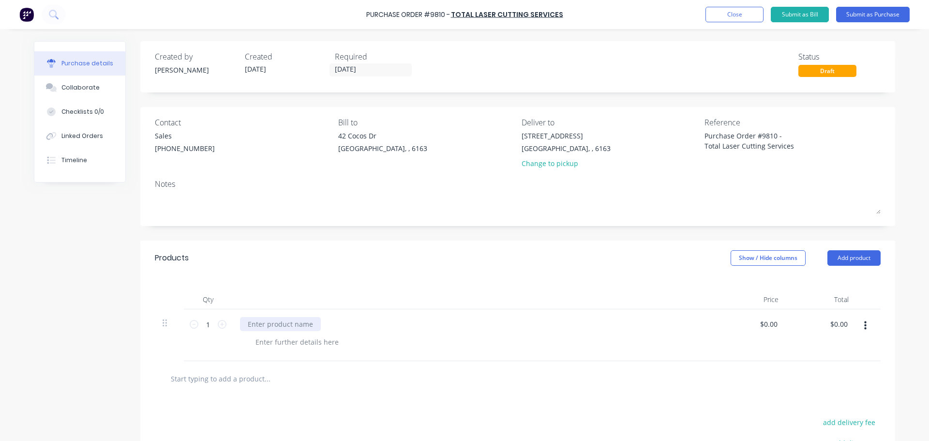
click at [268, 326] on div at bounding box center [280, 324] width 81 height 14
type textarea "x"
click at [275, 322] on div at bounding box center [280, 324] width 81 height 14
paste div
type textarea "x"
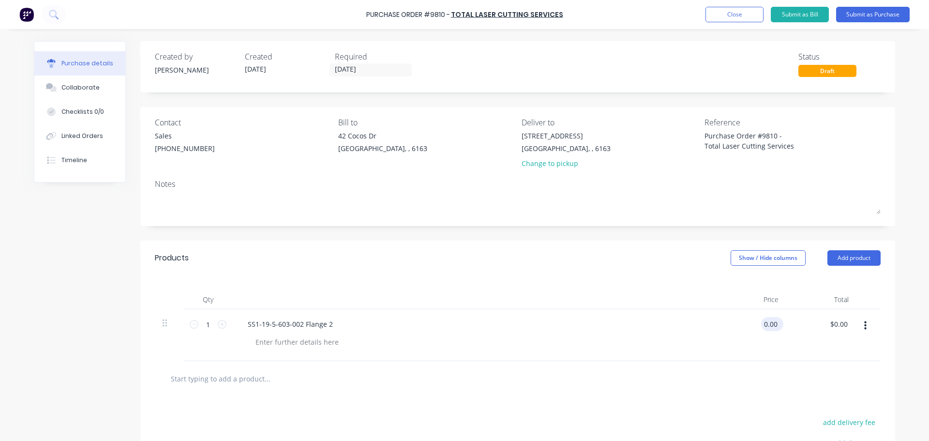
click at [775, 324] on input "0.00" at bounding box center [770, 324] width 18 height 14
type input "0"
type input "9.64"
type textarea "x"
type input "$9.64"
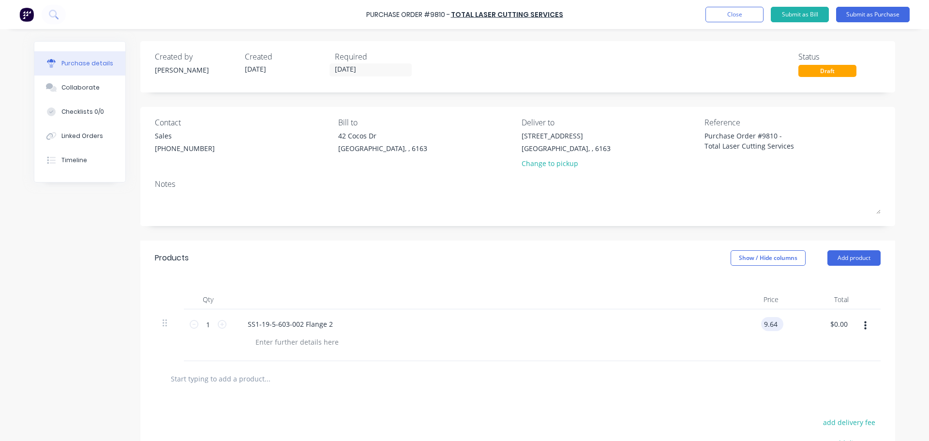
type input "9.64"
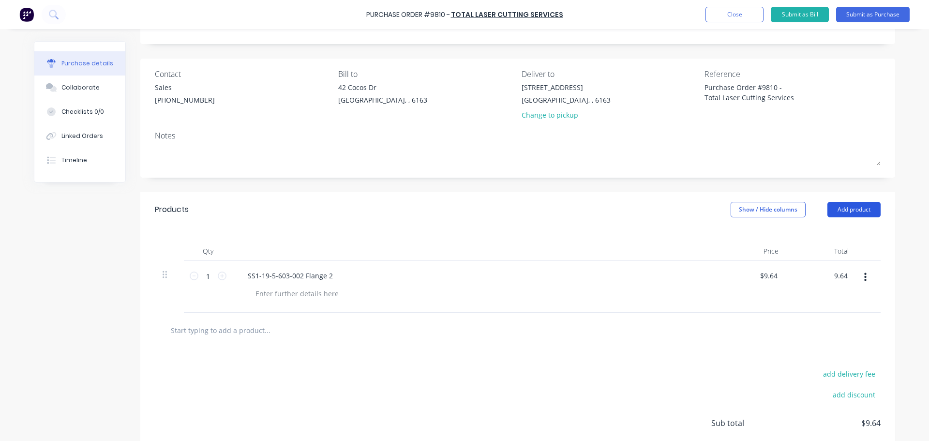
type textarea "x"
type input "$9.64"
click at [850, 213] on button "Add product" at bounding box center [853, 209] width 53 height 15
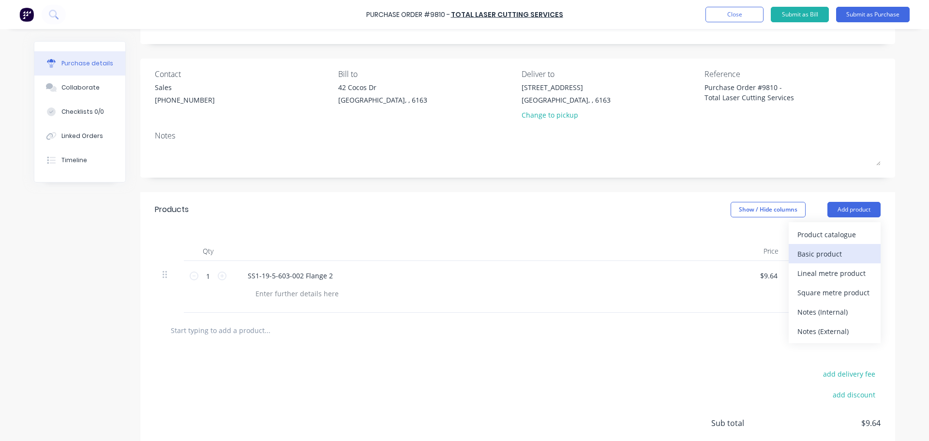
click at [809, 259] on div "Basic product" at bounding box center [834, 254] width 75 height 14
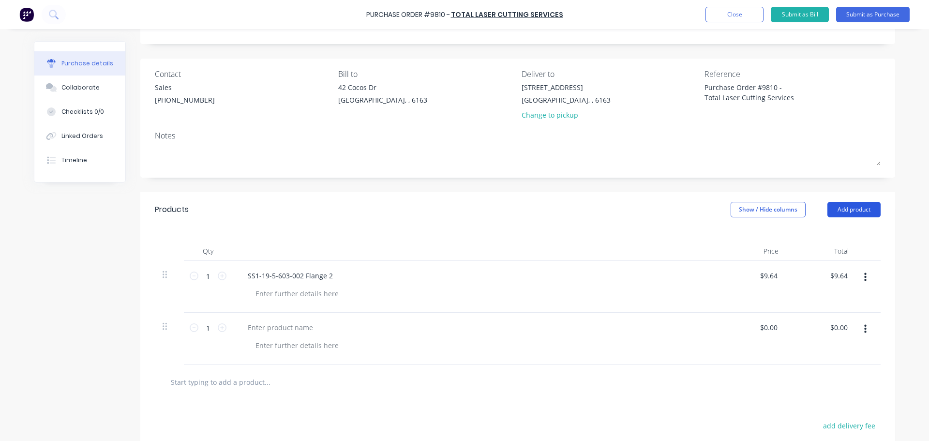
click at [852, 209] on button "Add product" at bounding box center [853, 209] width 53 height 15
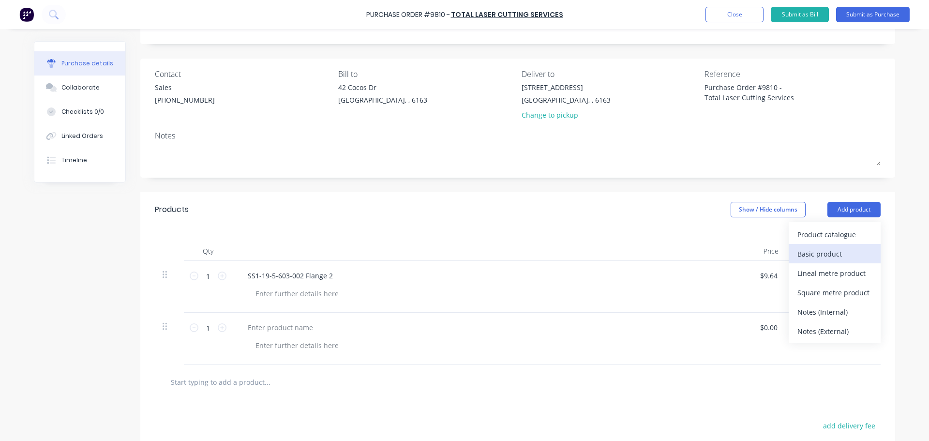
click at [818, 251] on div "Basic product" at bounding box center [834, 254] width 75 height 14
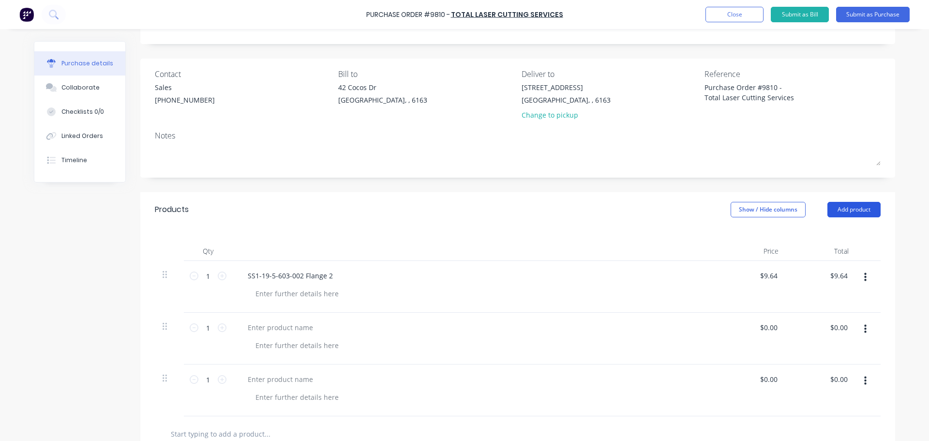
click at [842, 211] on button "Add product" at bounding box center [853, 209] width 53 height 15
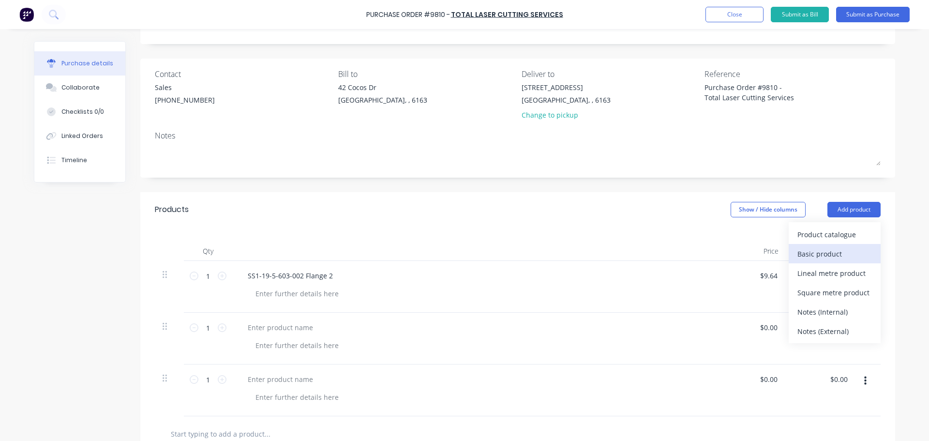
click at [824, 250] on div "Basic product" at bounding box center [834, 254] width 75 height 14
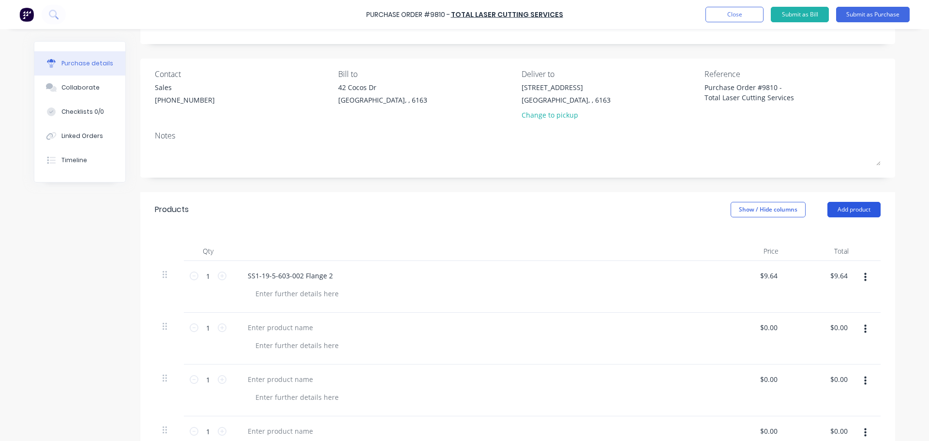
click at [845, 208] on button "Add product" at bounding box center [853, 209] width 53 height 15
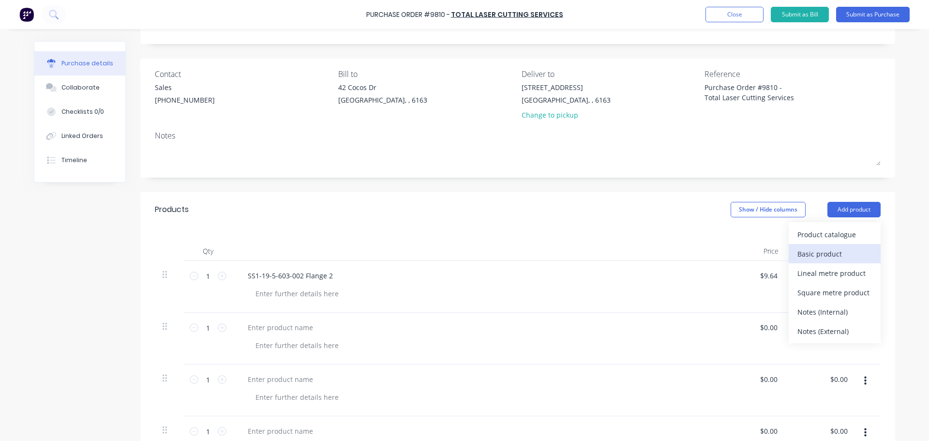
click at [819, 257] on div "Basic product" at bounding box center [834, 254] width 75 height 14
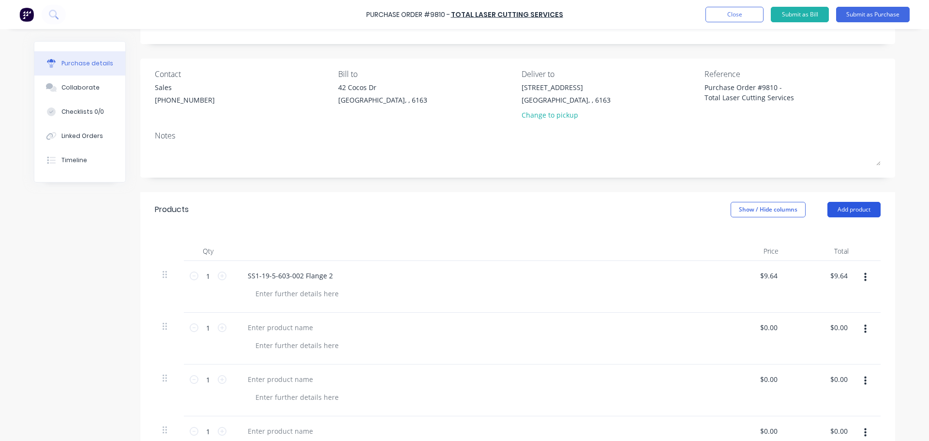
click at [850, 207] on button "Add product" at bounding box center [853, 209] width 53 height 15
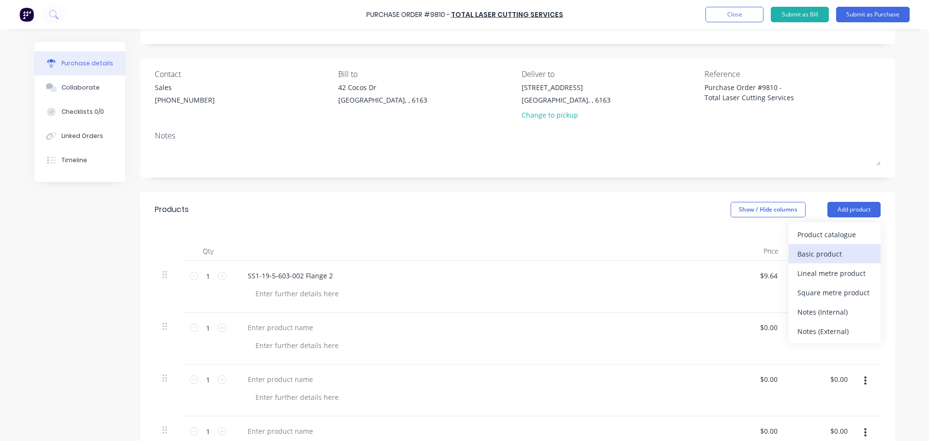
click at [823, 251] on div "Basic product" at bounding box center [834, 254] width 75 height 14
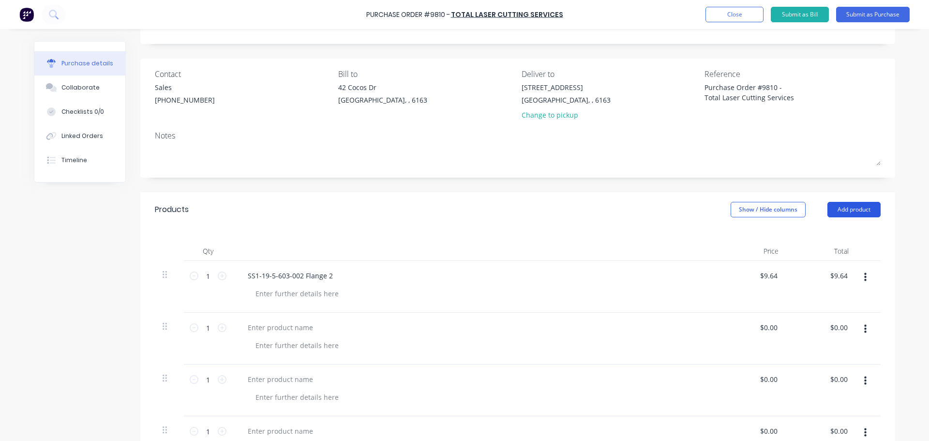
click at [842, 207] on button "Add product" at bounding box center [853, 209] width 53 height 15
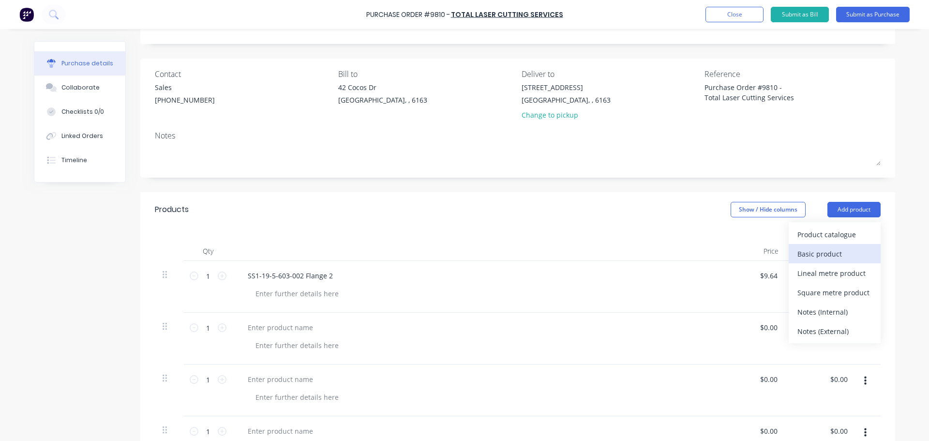
click at [819, 249] on div "Basic product" at bounding box center [834, 254] width 75 height 14
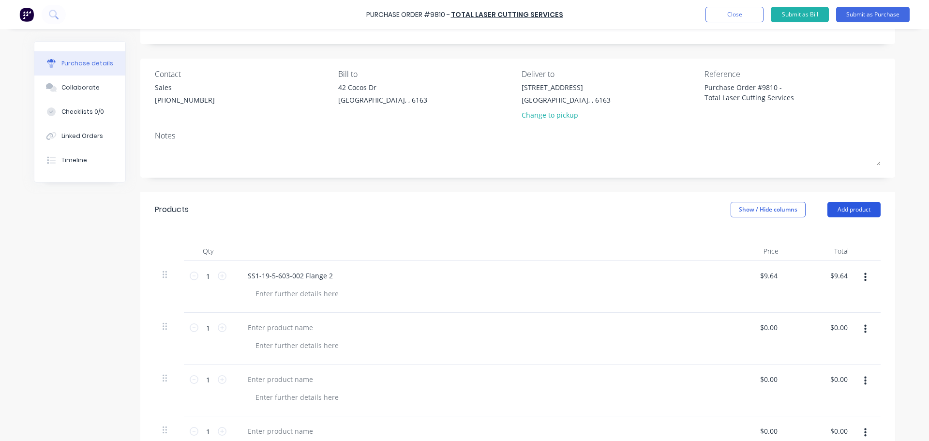
click at [846, 208] on button "Add product" at bounding box center [853, 209] width 53 height 15
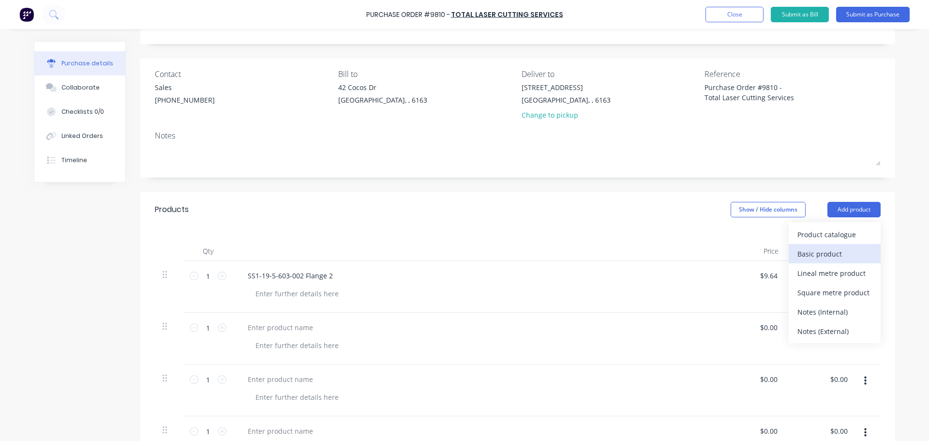
click at [816, 254] on div "Basic product" at bounding box center [834, 254] width 75 height 14
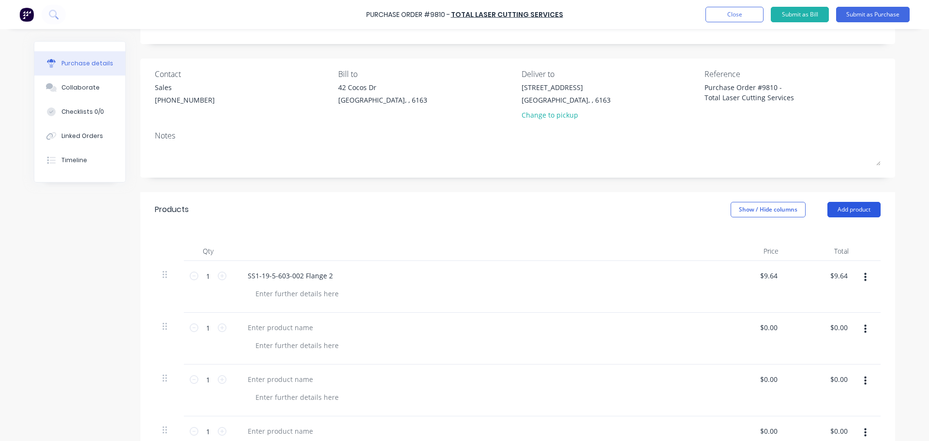
click at [846, 204] on button "Add product" at bounding box center [853, 209] width 53 height 15
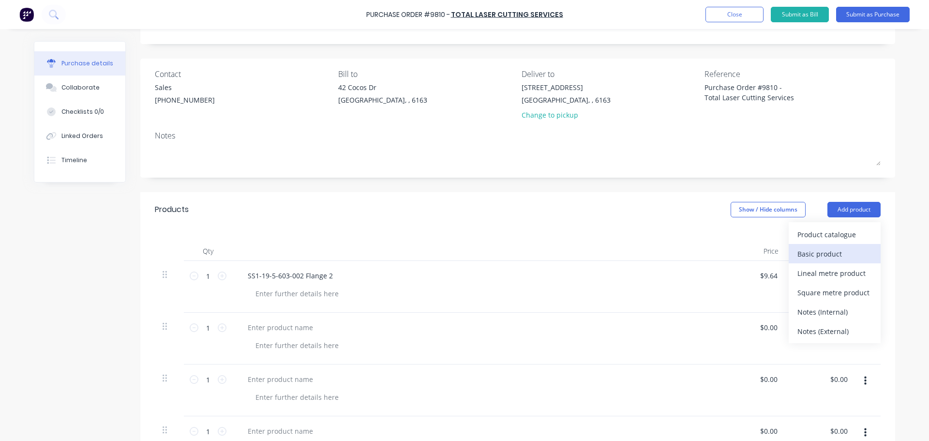
click at [822, 252] on div "Basic product" at bounding box center [834, 254] width 75 height 14
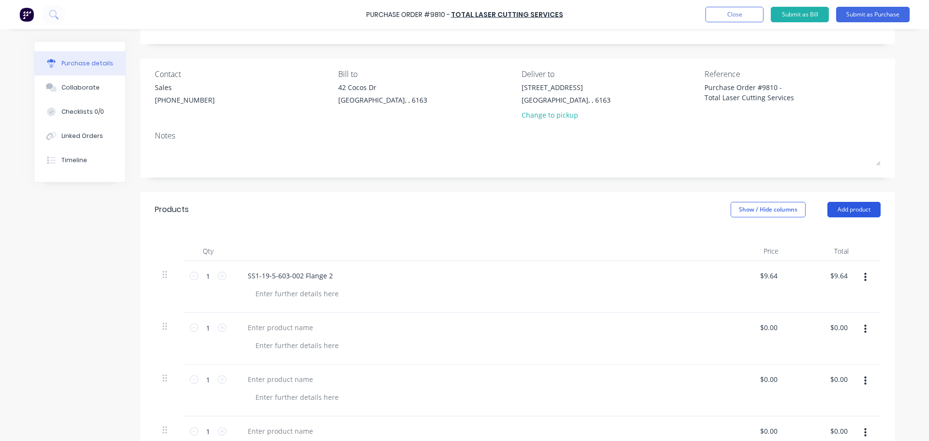
click at [853, 211] on button "Add product" at bounding box center [853, 209] width 53 height 15
click at [828, 251] on div "Basic product" at bounding box center [834, 254] width 75 height 14
click at [853, 213] on button "Add product" at bounding box center [853, 209] width 53 height 15
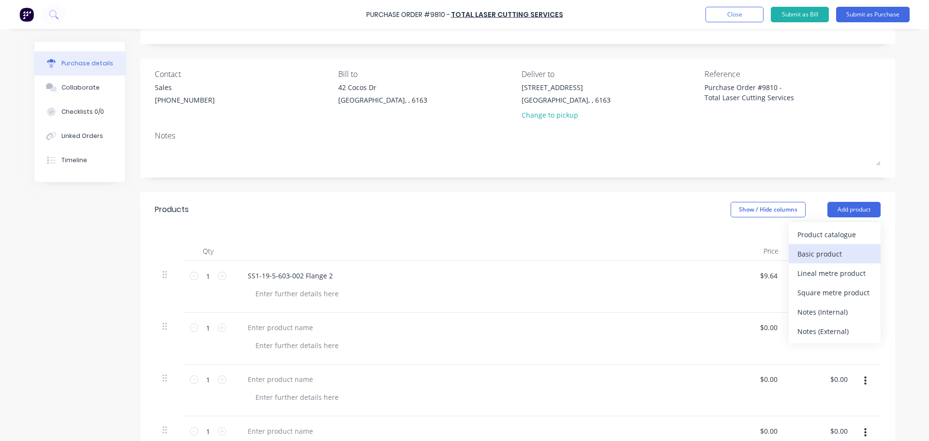
click at [823, 254] on div "Basic product" at bounding box center [834, 254] width 75 height 14
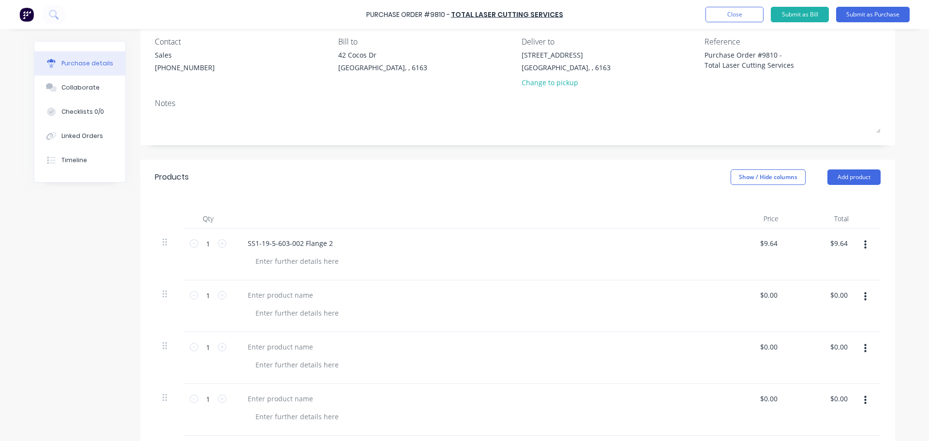
scroll to position [97, 0]
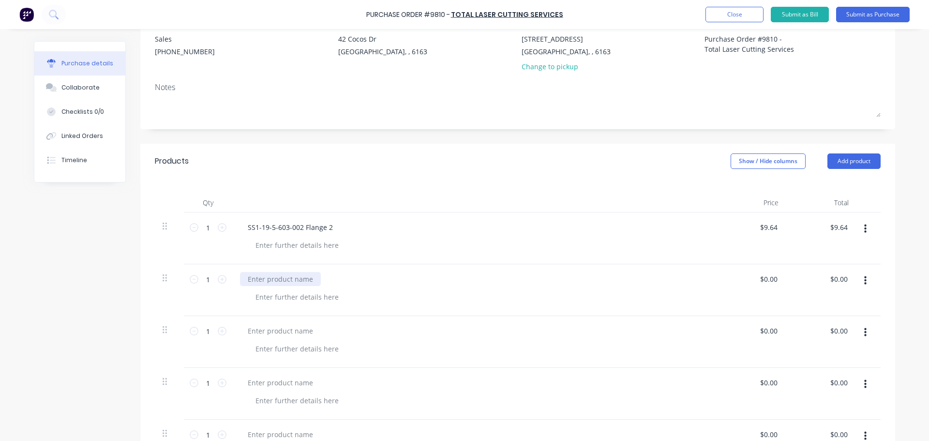
click at [266, 284] on div at bounding box center [280, 279] width 81 height 14
type textarea "x"
click at [289, 284] on div at bounding box center [280, 279] width 81 height 14
paste div
type textarea "x"
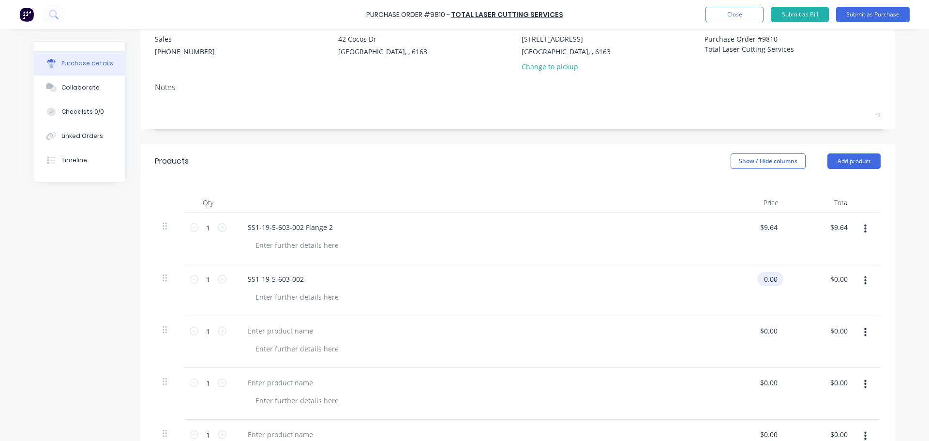
click at [775, 281] on input "0.00" at bounding box center [768, 279] width 22 height 14
type input "0"
type input "10.28"
type textarea "x"
type input "$10.28"
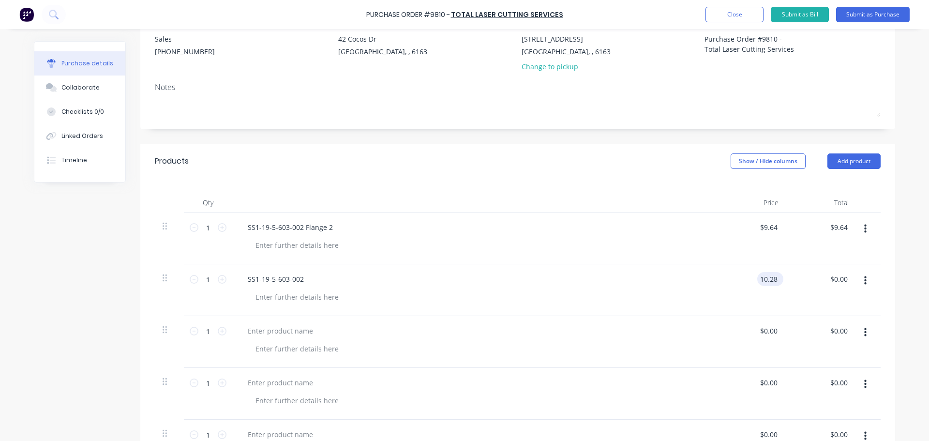
type input "10.28"
type textarea "x"
type input "$10.28"
click at [683, 297] on div at bounding box center [478, 297] width 461 height 14
type textarea "x"
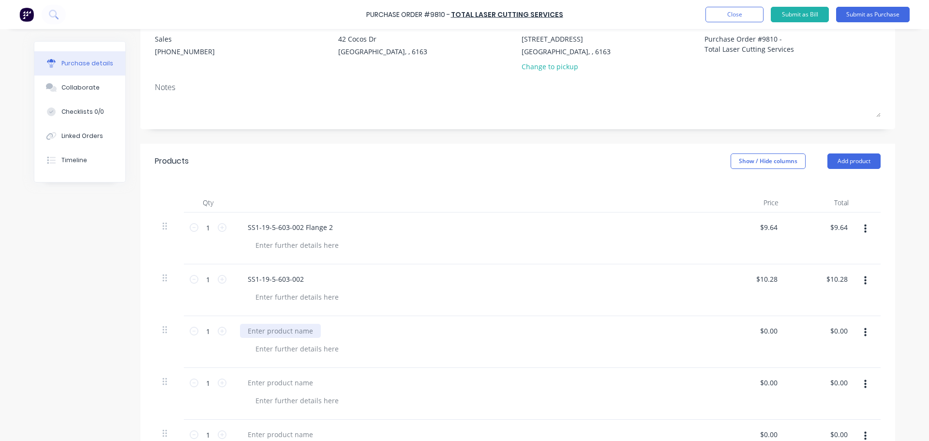
click at [284, 330] on div at bounding box center [280, 331] width 81 height 14
paste div
click at [776, 336] on div "$0.00 $0.00" at bounding box center [768, 331] width 22 height 14
type textarea "x"
click at [775, 331] on input "0.00" at bounding box center [770, 331] width 18 height 14
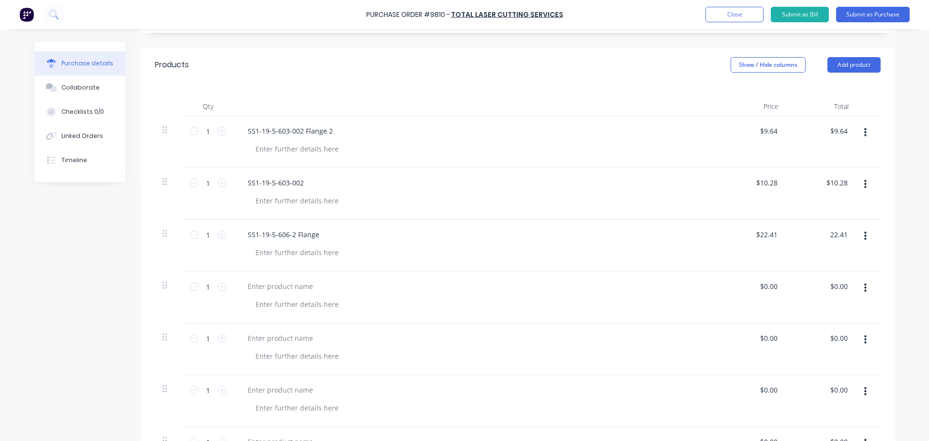
scroll to position [194, 0]
click at [287, 288] on div at bounding box center [280, 286] width 81 height 14
paste div
click at [770, 284] on input "0.00" at bounding box center [770, 286] width 18 height 14
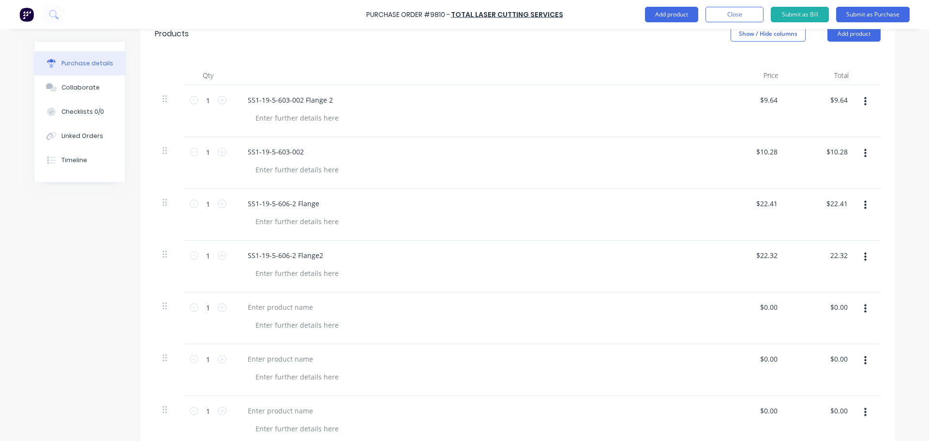
scroll to position [242, 0]
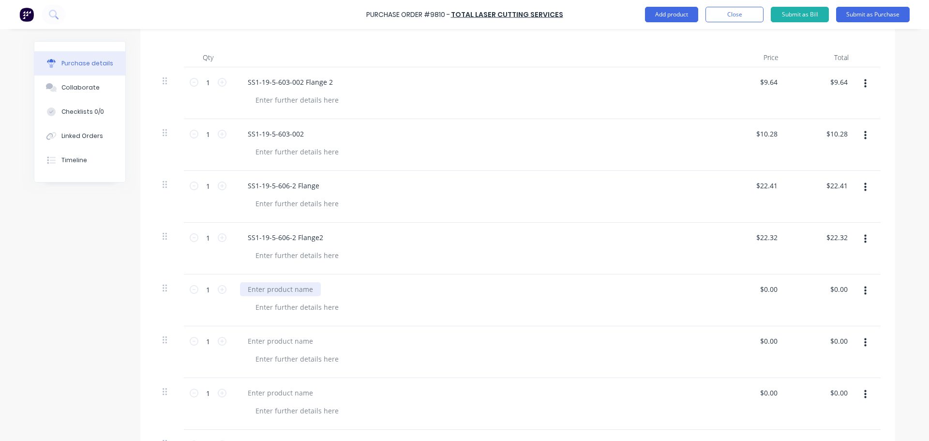
click at [273, 291] on div at bounding box center [280, 289] width 81 height 14
paste div
click at [775, 287] on input "0.00" at bounding box center [768, 289] width 22 height 14
click at [292, 340] on div at bounding box center [280, 341] width 81 height 14
paste div
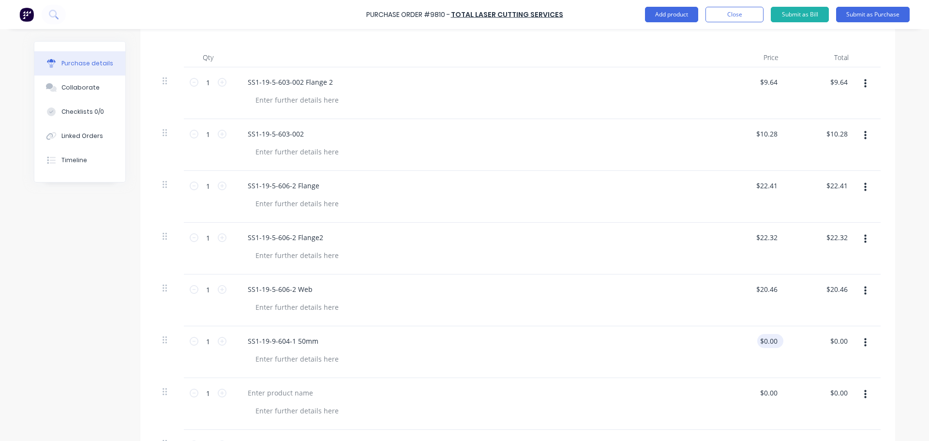
click at [775, 344] on div "$0.00 $0.00" at bounding box center [768, 341] width 22 height 14
click at [775, 343] on input "0.00" at bounding box center [770, 341] width 18 height 14
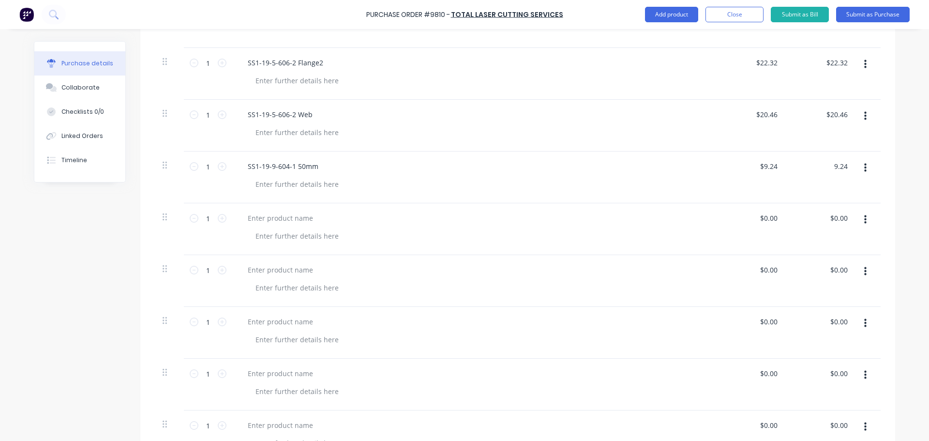
scroll to position [435, 0]
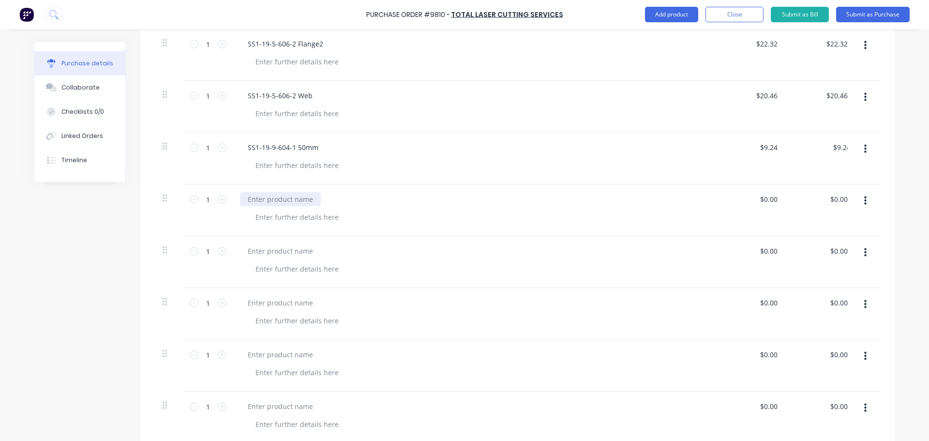
click at [283, 198] on div at bounding box center [280, 199] width 81 height 14
paste div
click at [775, 200] on input "0.00" at bounding box center [770, 199] width 18 height 14
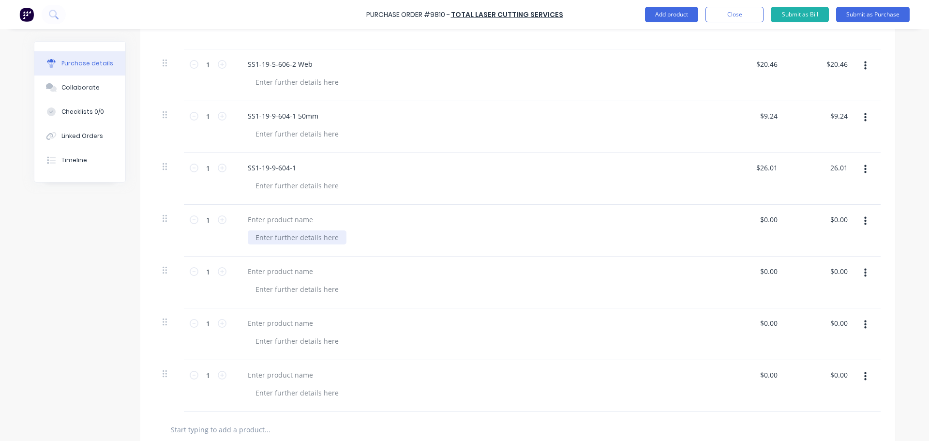
scroll to position [484, 0]
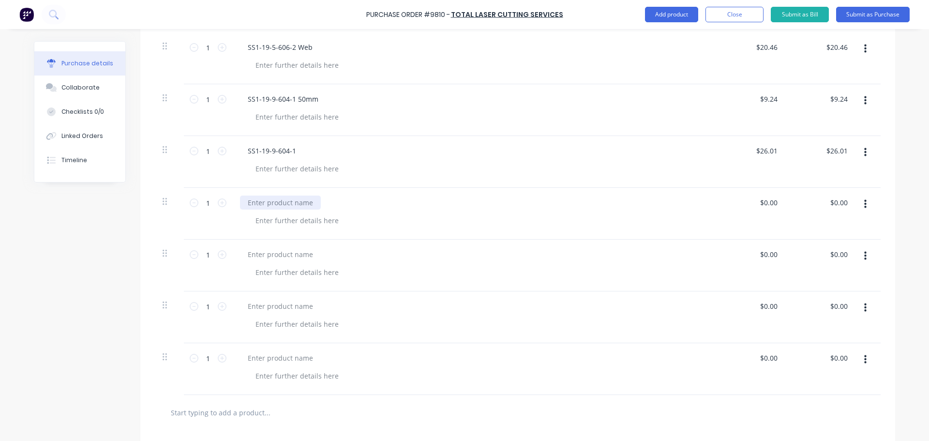
click at [300, 203] on div at bounding box center [280, 202] width 81 height 14
paste div
click at [773, 205] on input "0.00" at bounding box center [768, 202] width 22 height 14
click at [494, 289] on div at bounding box center [474, 265] width 484 height 52
click at [278, 252] on div at bounding box center [280, 254] width 81 height 14
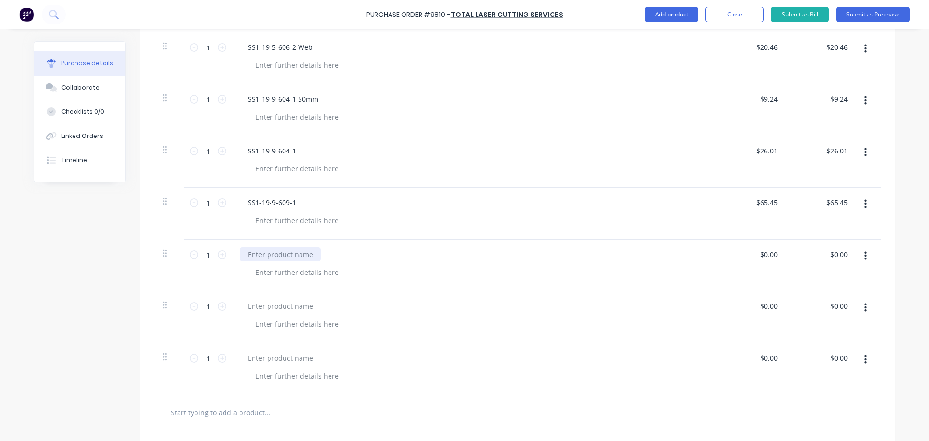
paste div
click at [776, 257] on div "$0.00 $0.00" at bounding box center [768, 254] width 22 height 14
click at [776, 256] on div "$0.00 $0.00" at bounding box center [768, 254] width 22 height 14
click at [774, 255] on input "0.00" at bounding box center [768, 254] width 22 height 14
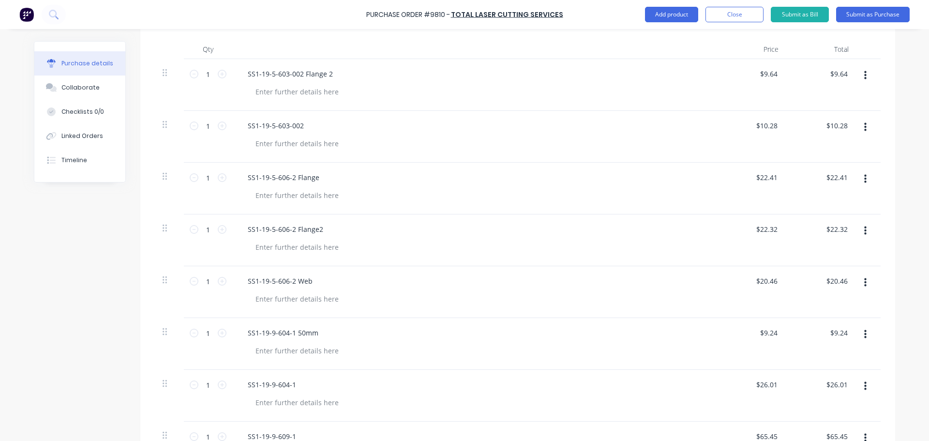
scroll to position [145, 0]
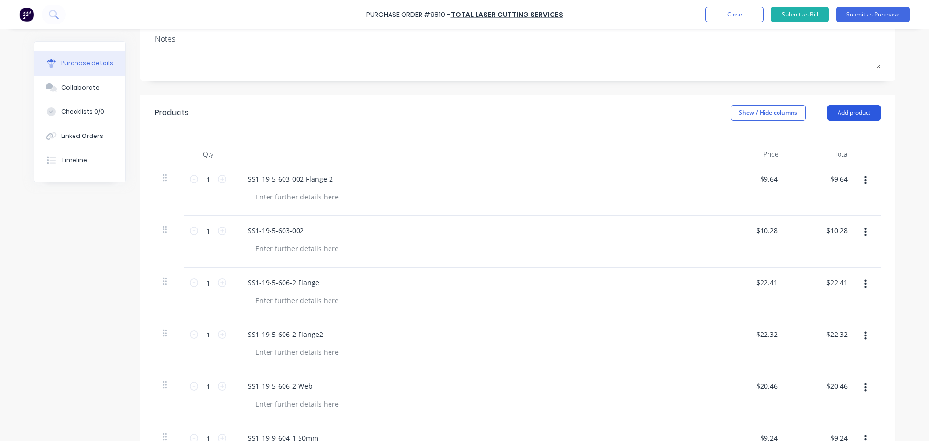
click at [848, 113] on button "Add product" at bounding box center [853, 112] width 53 height 15
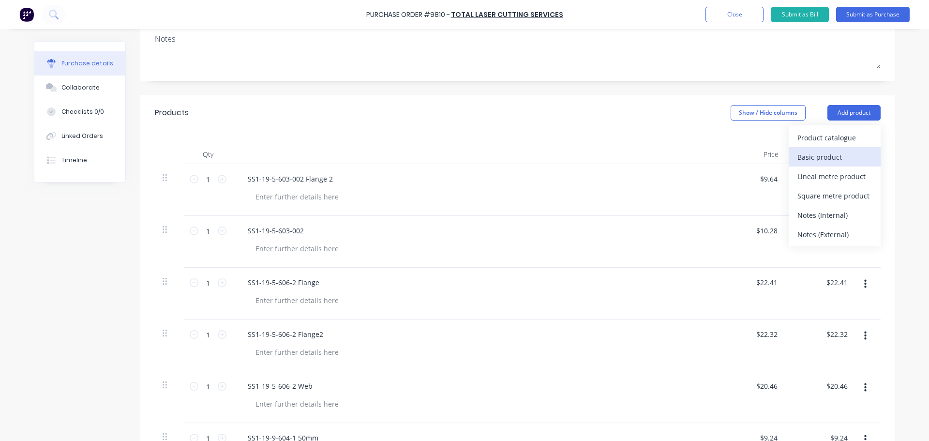
click at [805, 156] on div "Basic product" at bounding box center [834, 157] width 75 height 14
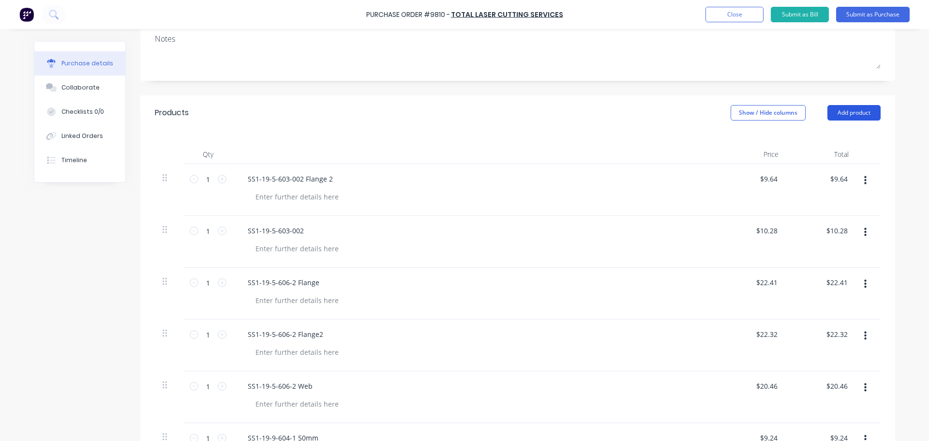
click at [850, 111] on button "Add product" at bounding box center [853, 112] width 53 height 15
drag, startPoint x: 814, startPoint y: 162, endPoint x: 812, endPoint y: 157, distance: 5.8
click at [814, 162] on div "Basic product" at bounding box center [834, 157] width 75 height 14
click at [839, 116] on button "Add product" at bounding box center [853, 112] width 53 height 15
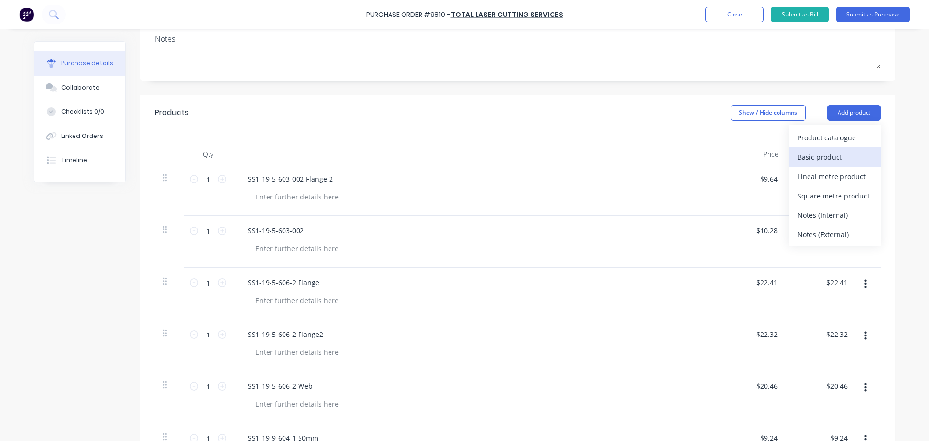
click at [816, 153] on div "Basic product" at bounding box center [834, 157] width 75 height 14
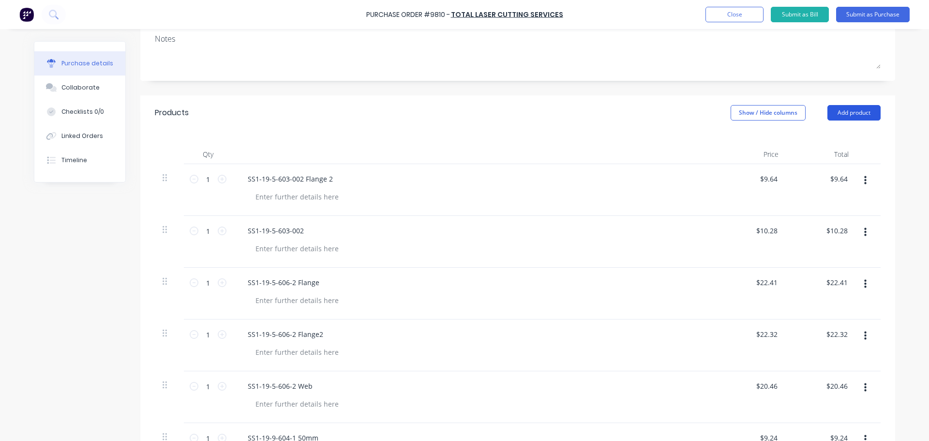
click at [843, 109] on button "Add product" at bounding box center [853, 112] width 53 height 15
click at [813, 153] on div "Basic product" at bounding box center [834, 157] width 75 height 14
click at [842, 112] on button "Add product" at bounding box center [853, 112] width 53 height 15
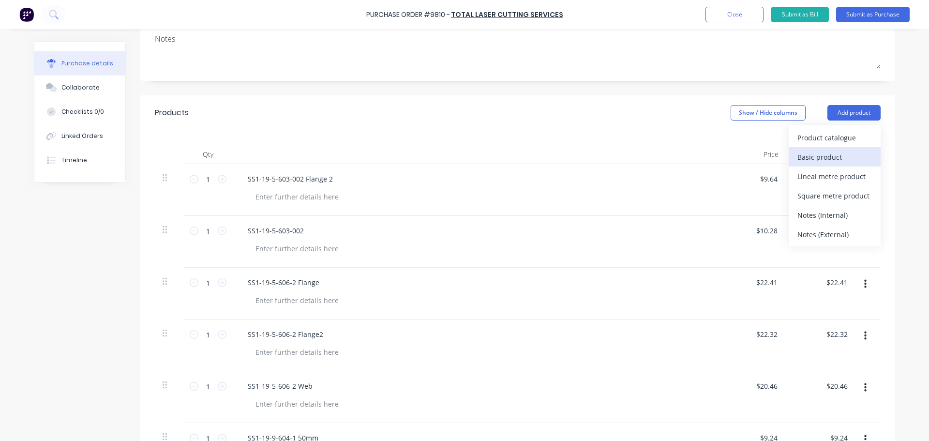
click at [817, 158] on div "Basic product" at bounding box center [834, 157] width 75 height 14
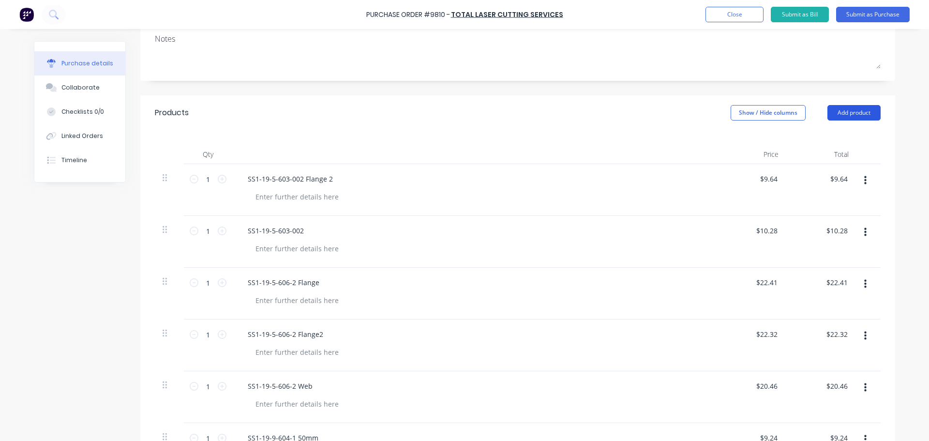
click at [842, 113] on button "Add product" at bounding box center [853, 112] width 53 height 15
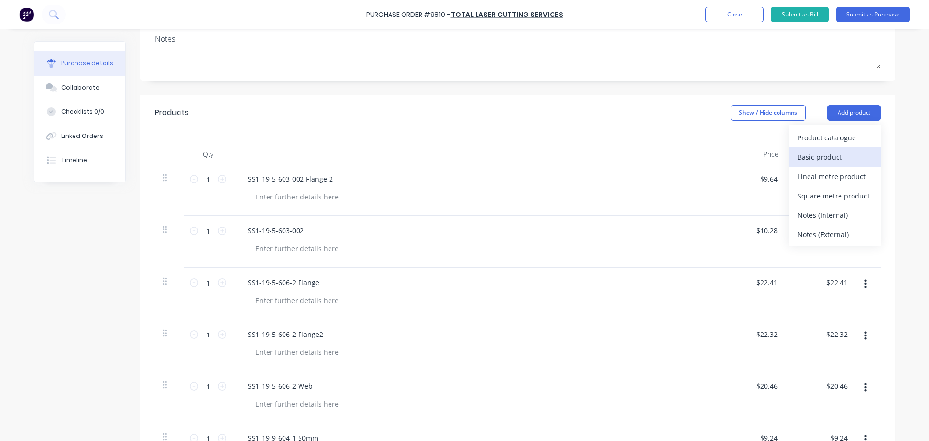
click at [816, 152] on div "Basic product" at bounding box center [834, 157] width 75 height 14
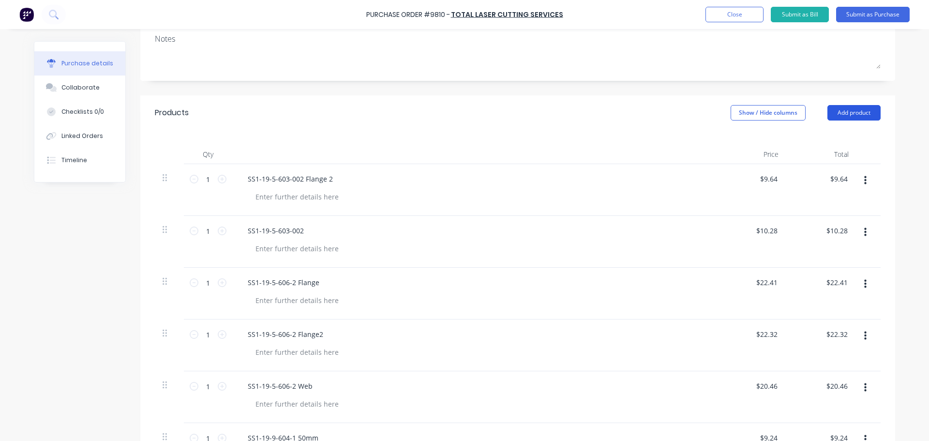
click at [840, 113] on button "Add product" at bounding box center [853, 112] width 53 height 15
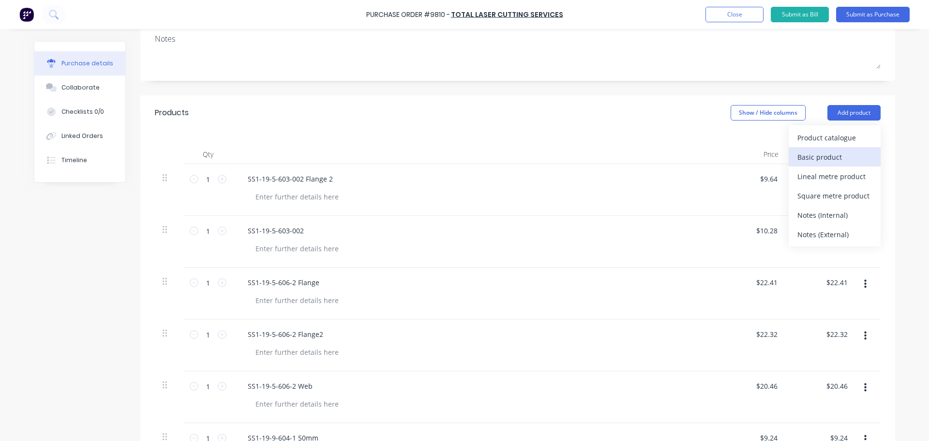
click at [814, 154] on div "Basic product" at bounding box center [834, 157] width 75 height 14
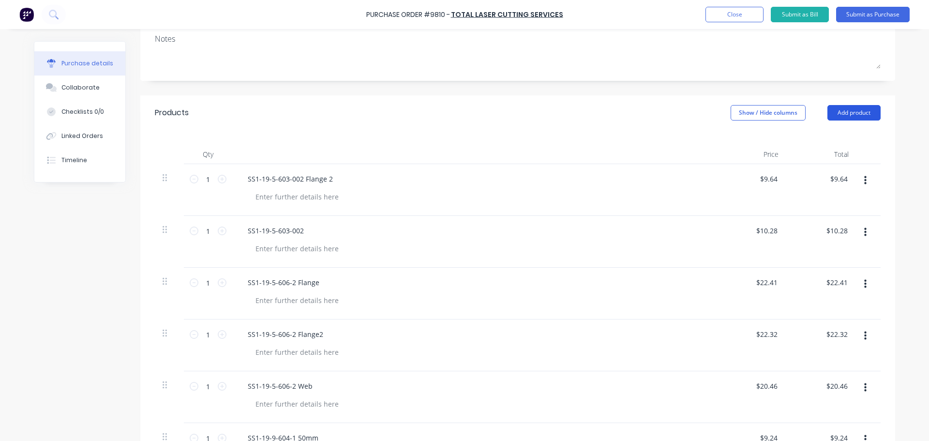
click at [849, 108] on button "Add product" at bounding box center [853, 112] width 53 height 15
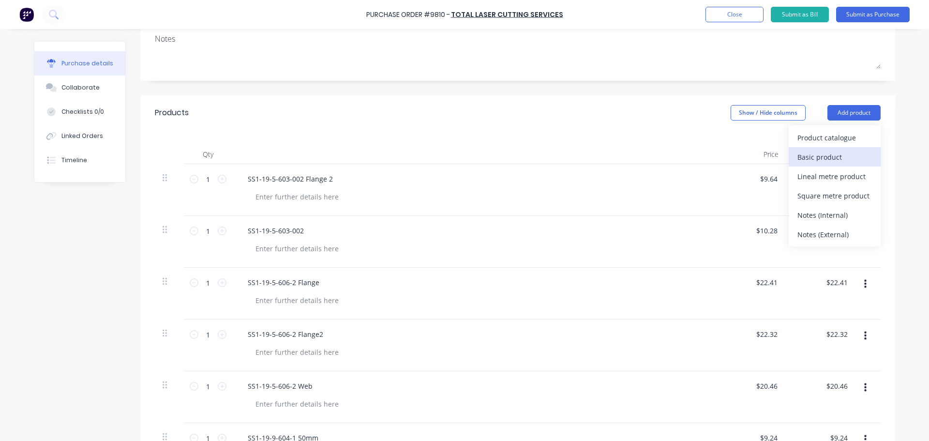
click at [820, 153] on div "Basic product" at bounding box center [834, 157] width 75 height 14
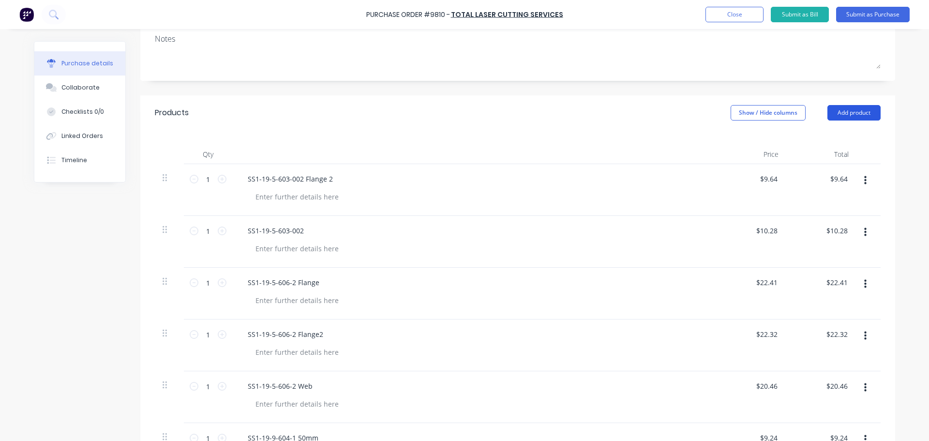
click at [845, 110] on button "Add product" at bounding box center [853, 112] width 53 height 15
drag, startPoint x: 815, startPoint y: 161, endPoint x: 820, endPoint y: 149, distance: 12.6
click at [815, 160] on div "Basic product" at bounding box center [834, 157] width 75 height 14
click at [844, 111] on button "Add product" at bounding box center [853, 112] width 53 height 15
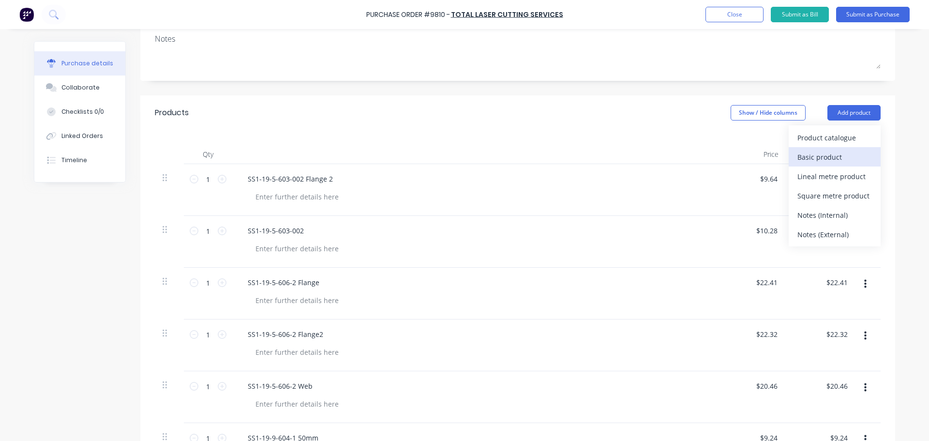
click at [823, 151] on div "Basic product" at bounding box center [834, 157] width 75 height 14
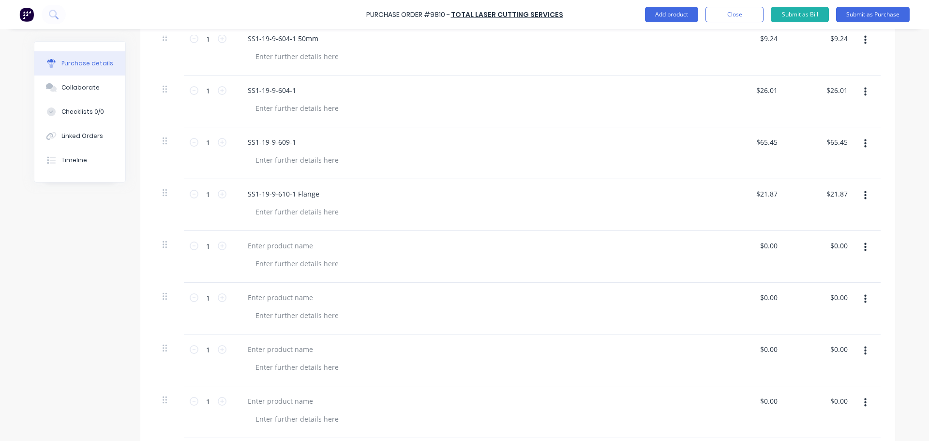
scroll to position [579, 0]
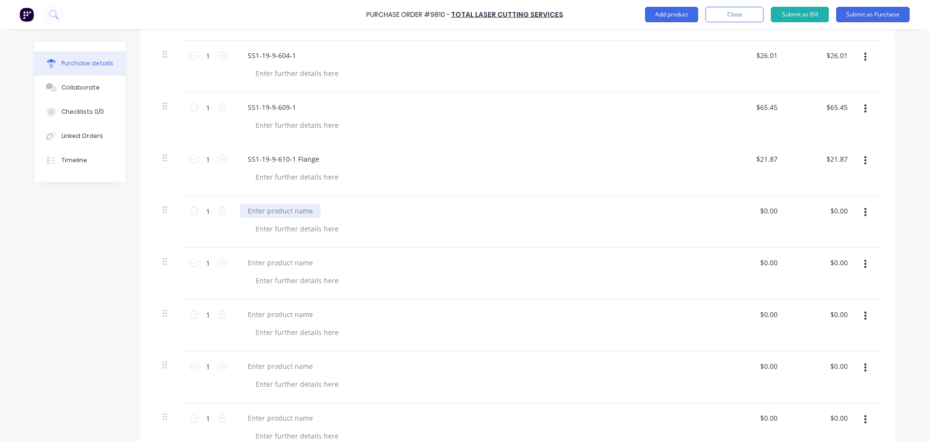
click at [284, 212] on div at bounding box center [280, 211] width 81 height 14
paste div
click at [772, 210] on input "0.00" at bounding box center [768, 211] width 22 height 14
click at [271, 261] on div at bounding box center [280, 262] width 81 height 14
paste div
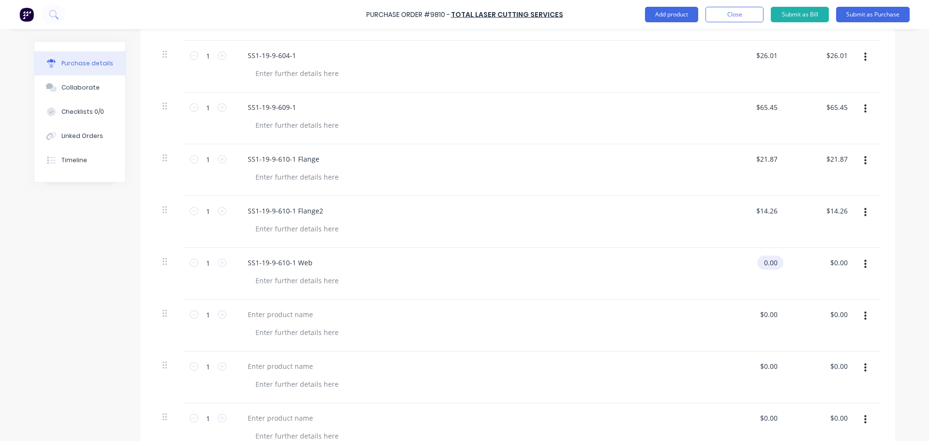
click at [771, 262] on input "0.00" at bounding box center [768, 262] width 22 height 14
click at [281, 305] on div at bounding box center [474, 325] width 484 height 52
click at [273, 316] on div at bounding box center [280, 314] width 81 height 14
paste div
click at [768, 313] on input "0.00" at bounding box center [770, 314] width 18 height 14
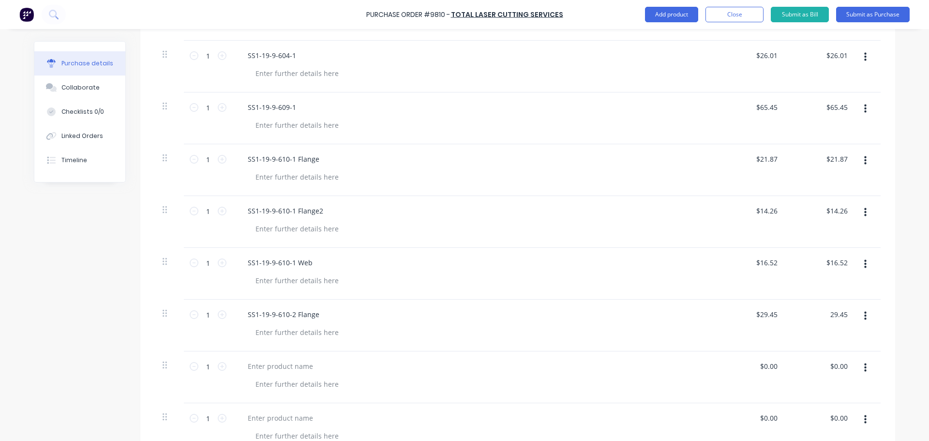
scroll to position [724, 0]
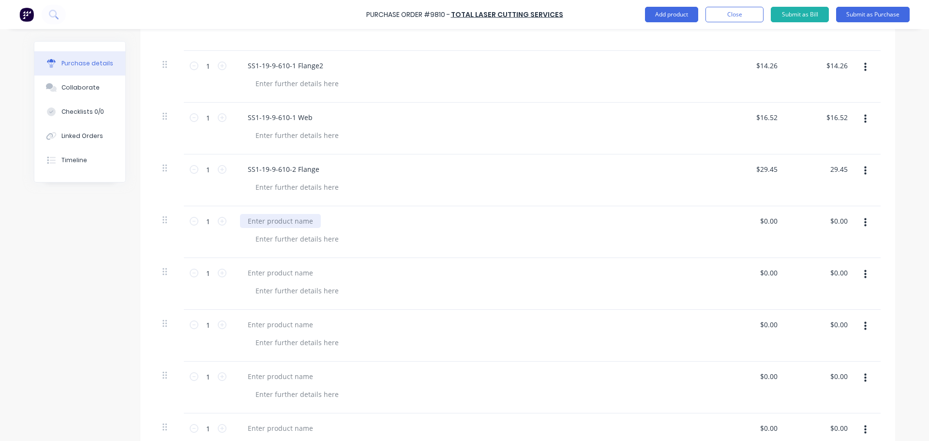
click at [280, 225] on div at bounding box center [280, 221] width 81 height 14
paste div
click at [774, 221] on input "0.00" at bounding box center [770, 221] width 18 height 14
click at [305, 274] on div at bounding box center [280, 273] width 81 height 14
paste div
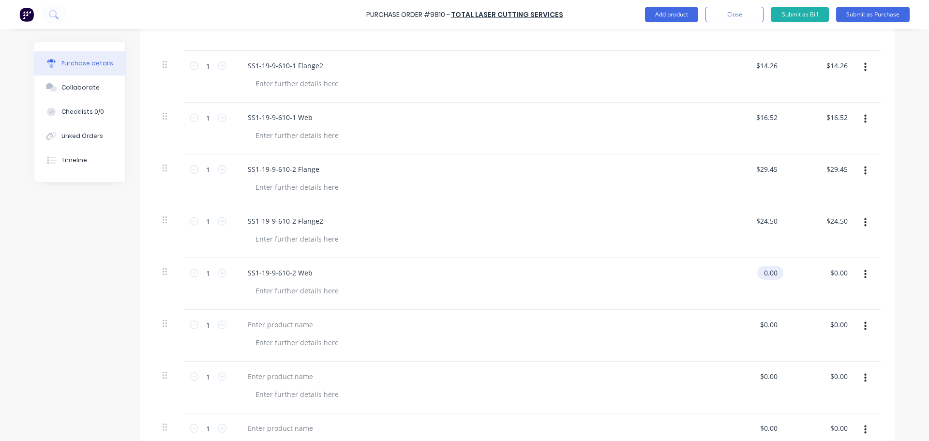
click at [775, 275] on input "0.00" at bounding box center [768, 273] width 22 height 14
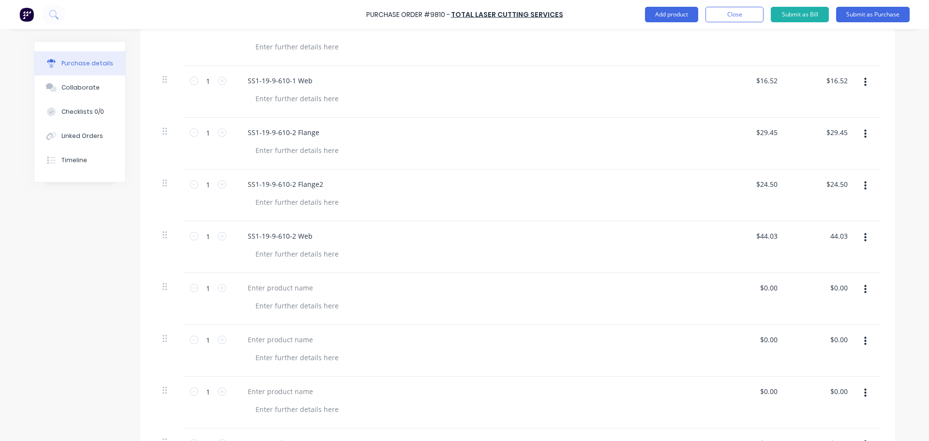
scroll to position [773, 0]
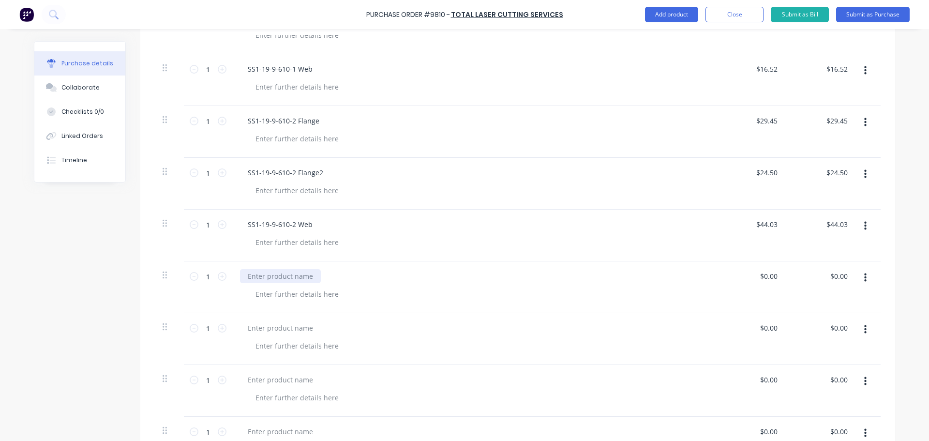
click at [272, 272] on div at bounding box center [280, 276] width 81 height 14
paste div
click at [772, 280] on input "0.00" at bounding box center [768, 276] width 22 height 14
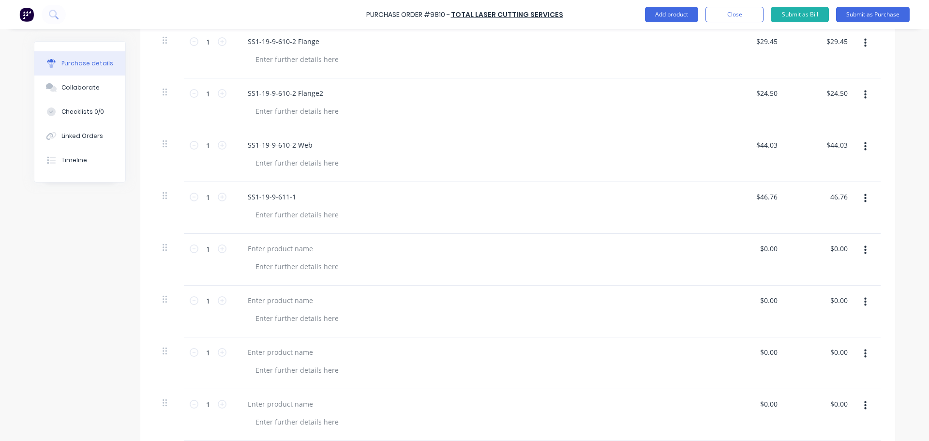
scroll to position [869, 0]
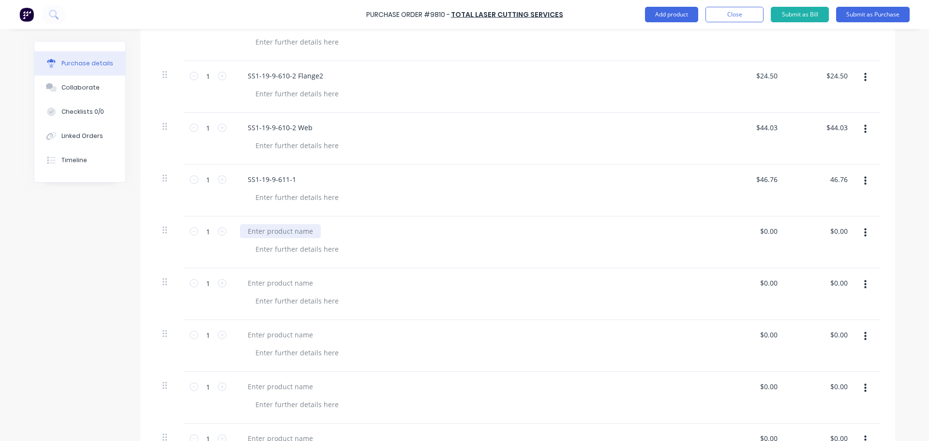
click at [293, 233] on div at bounding box center [280, 231] width 81 height 14
paste div
click at [771, 235] on input "0.00" at bounding box center [768, 231] width 22 height 14
click at [277, 281] on div at bounding box center [280, 283] width 81 height 14
paste div
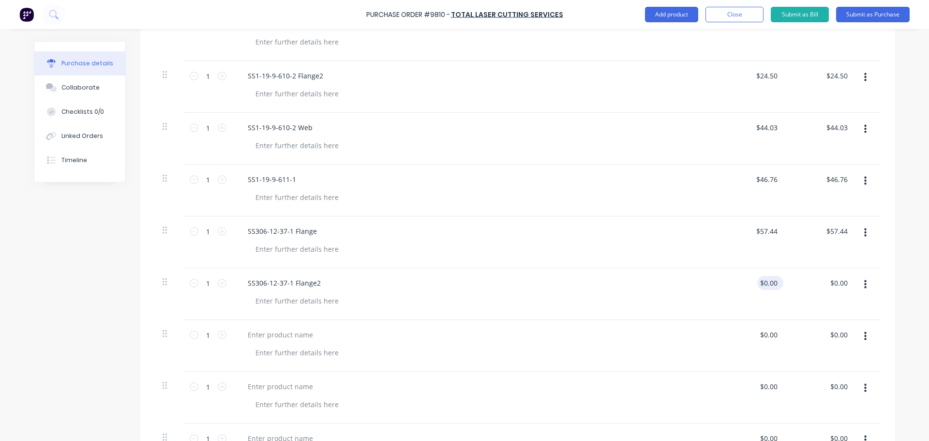
click at [777, 281] on div "$0.00 $0.00" at bounding box center [770, 283] width 26 height 14
click at [775, 284] on input "0.00" at bounding box center [768, 283] width 22 height 14
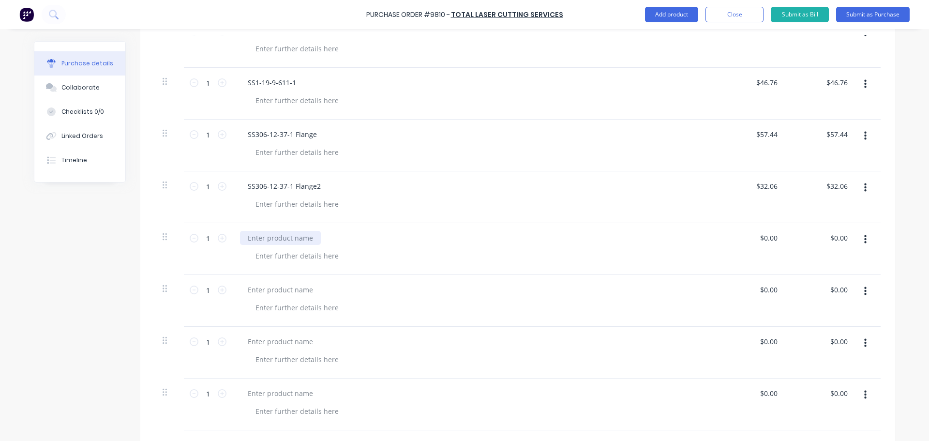
click at [289, 241] on div at bounding box center [280, 238] width 81 height 14
paste div
click at [774, 238] on input "0.00" at bounding box center [770, 238] width 18 height 14
click at [668, 309] on div at bounding box center [478, 307] width 461 height 14
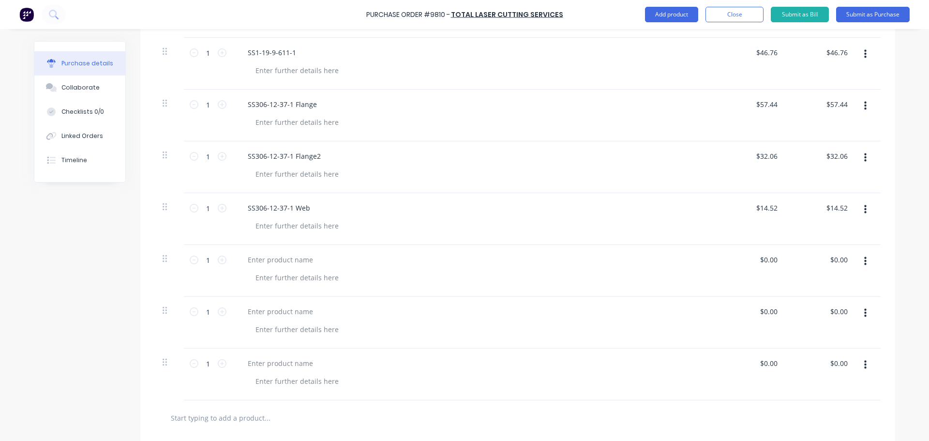
scroll to position [1015, 0]
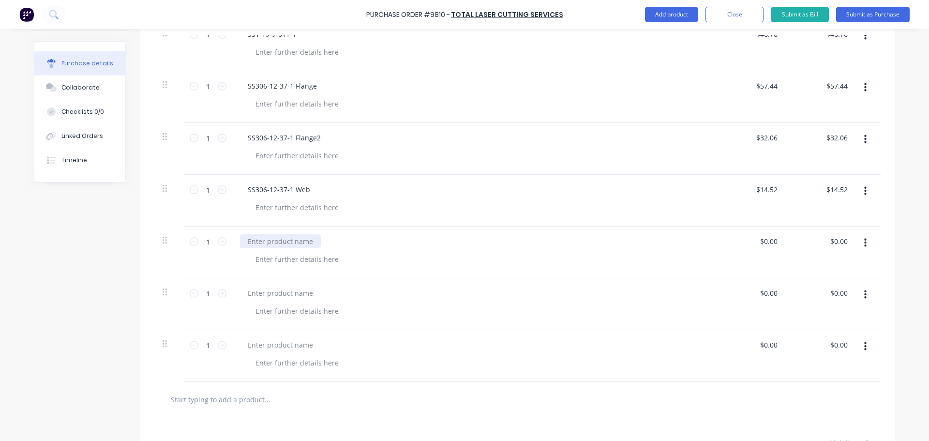
click at [309, 240] on div at bounding box center [280, 241] width 81 height 14
click at [283, 239] on div at bounding box center [280, 241] width 81 height 14
paste div
click at [778, 239] on div "$0.00 $0.00" at bounding box center [770, 241] width 26 height 14
click at [776, 242] on div "$0.00 $0.00" at bounding box center [770, 241] width 26 height 14
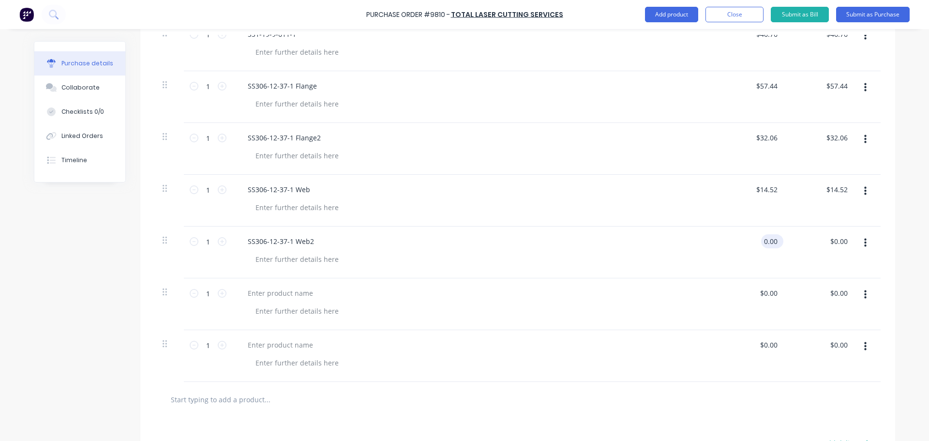
click at [775, 241] on input "0.00" at bounding box center [770, 241] width 18 height 14
click at [289, 292] on div at bounding box center [280, 293] width 81 height 14
paste div
click at [772, 294] on input "0.00" at bounding box center [768, 293] width 22 height 14
click at [279, 347] on div at bounding box center [280, 345] width 81 height 14
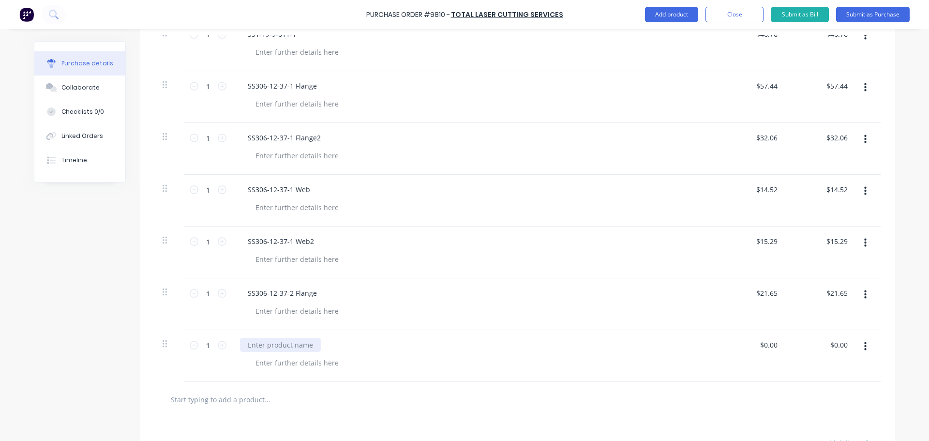
paste div
click at [770, 345] on input "0.00" at bounding box center [768, 345] width 22 height 14
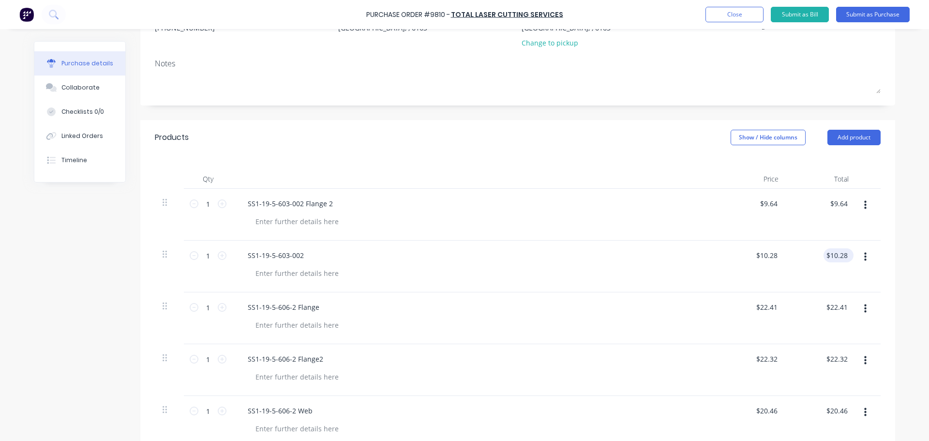
scroll to position [145, 0]
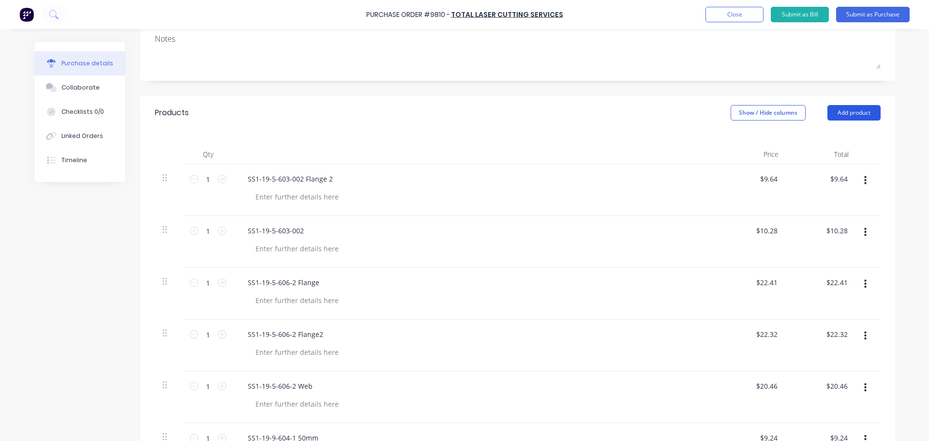
click at [846, 113] on button "Add product" at bounding box center [853, 112] width 53 height 15
click at [805, 156] on div "Basic product" at bounding box center [834, 157] width 75 height 14
click at [848, 116] on button "Add product" at bounding box center [853, 112] width 53 height 15
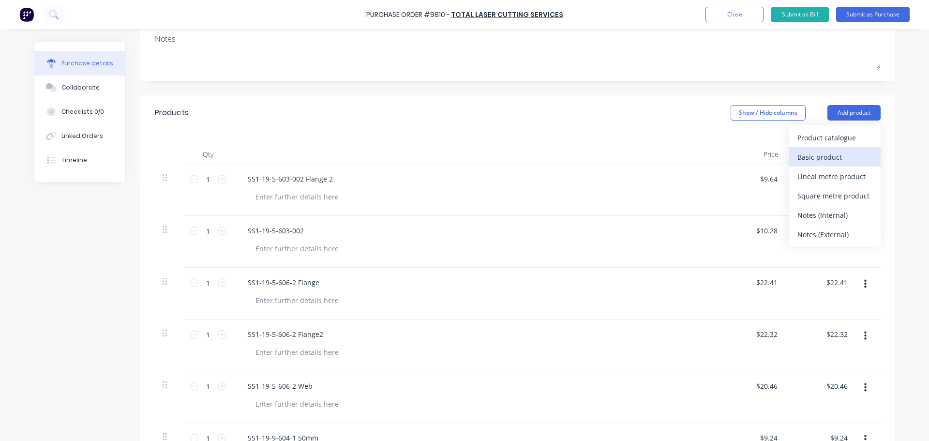
click at [815, 157] on div "Basic product" at bounding box center [834, 157] width 75 height 14
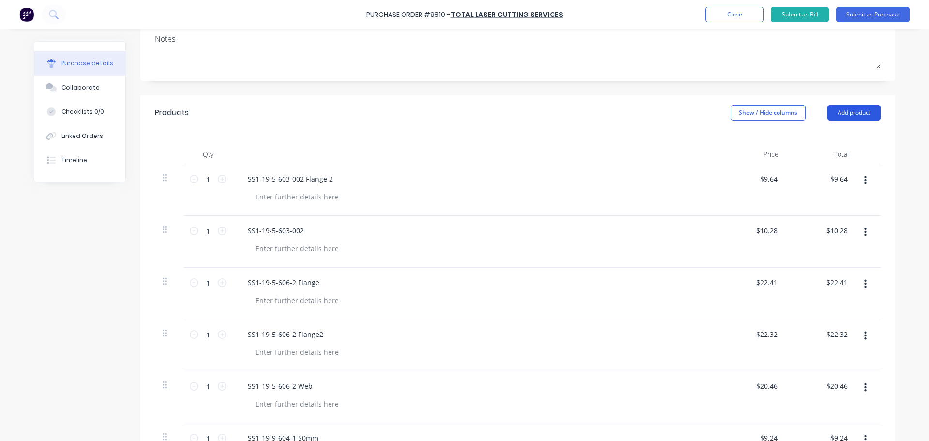
click at [845, 114] on button "Add product" at bounding box center [853, 112] width 53 height 15
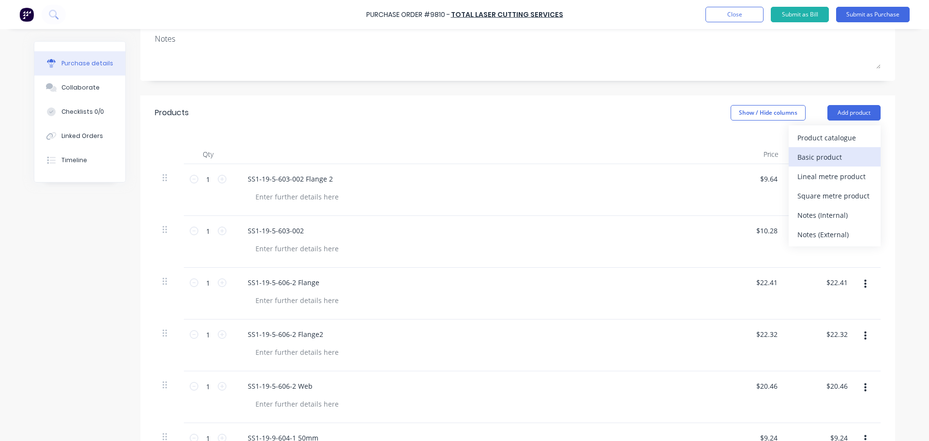
click at [814, 155] on div "Basic product" at bounding box center [834, 157] width 75 height 14
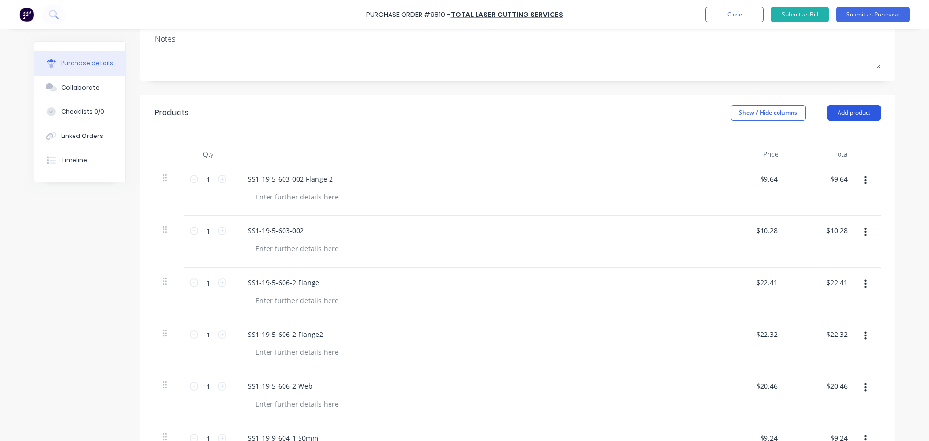
click at [847, 113] on button "Add product" at bounding box center [853, 112] width 53 height 15
click at [814, 152] on div "Basic product" at bounding box center [834, 157] width 75 height 14
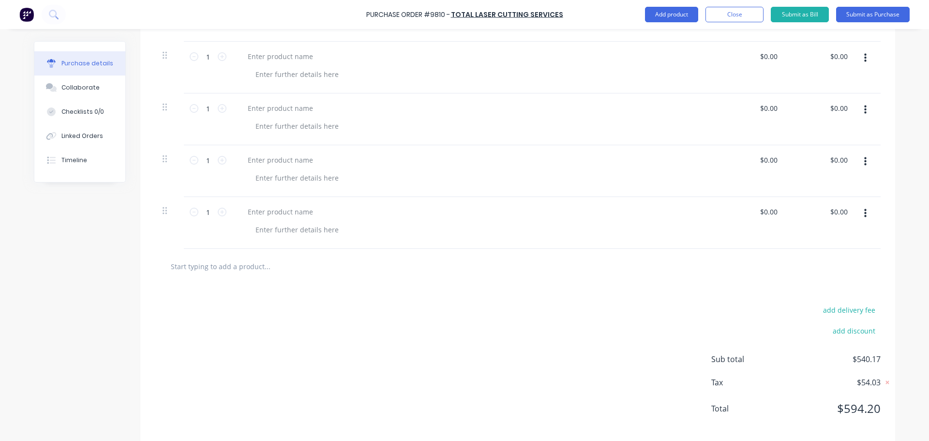
scroll to position [1258, 0]
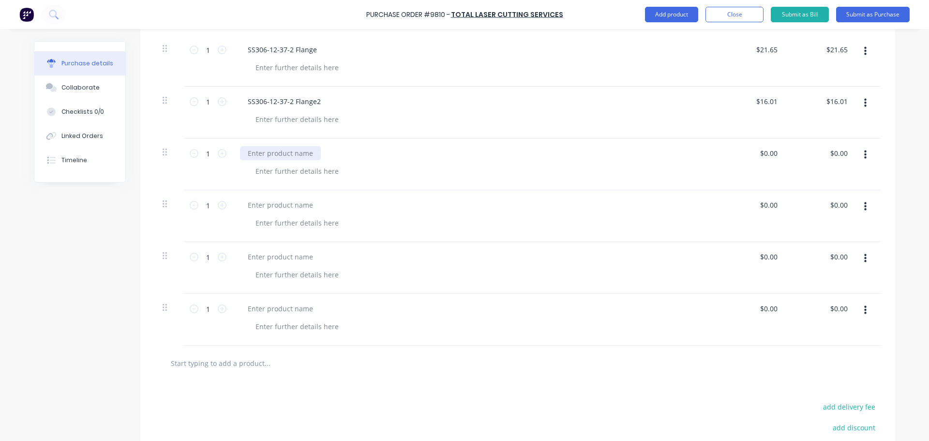
click at [275, 152] on div at bounding box center [280, 153] width 81 height 14
paste div
click at [776, 149] on div "$0.00 $0.00" at bounding box center [770, 153] width 26 height 14
click at [771, 156] on input "0.00" at bounding box center [770, 153] width 18 height 14
click at [258, 204] on div at bounding box center [280, 205] width 81 height 14
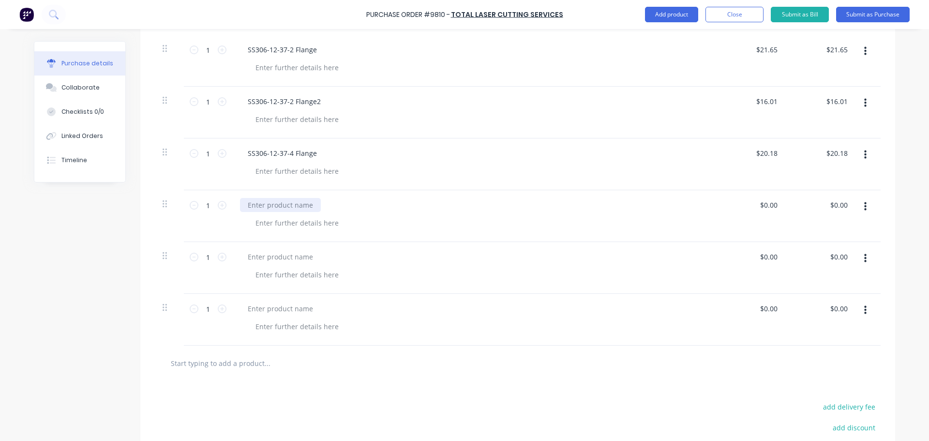
click at [282, 202] on div at bounding box center [280, 205] width 81 height 14
paste div
click at [776, 207] on div "$0.00 $0.00" at bounding box center [770, 205] width 26 height 14
click at [770, 207] on input "0.00" at bounding box center [770, 205] width 18 height 14
click at [315, 265] on div at bounding box center [474, 268] width 484 height 52
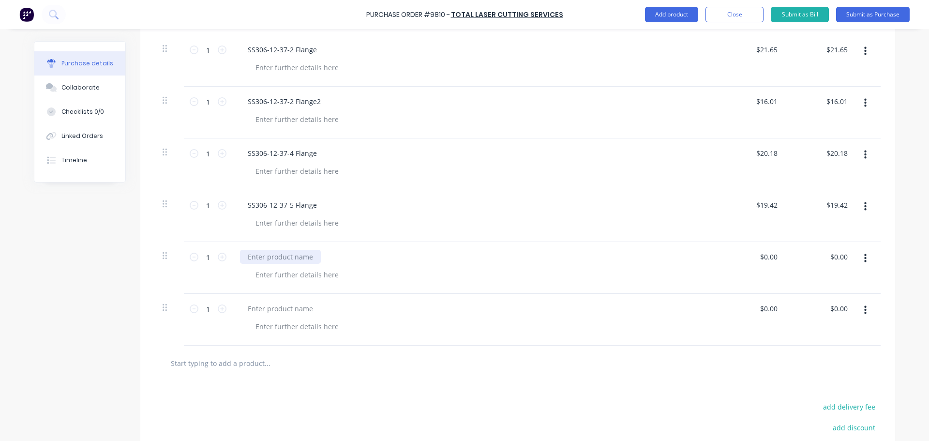
click at [277, 258] on div at bounding box center [280, 257] width 81 height 14
paste div
click at [772, 259] on input "0.00" at bounding box center [768, 257] width 22 height 14
click at [271, 306] on div at bounding box center [280, 308] width 81 height 14
paste div
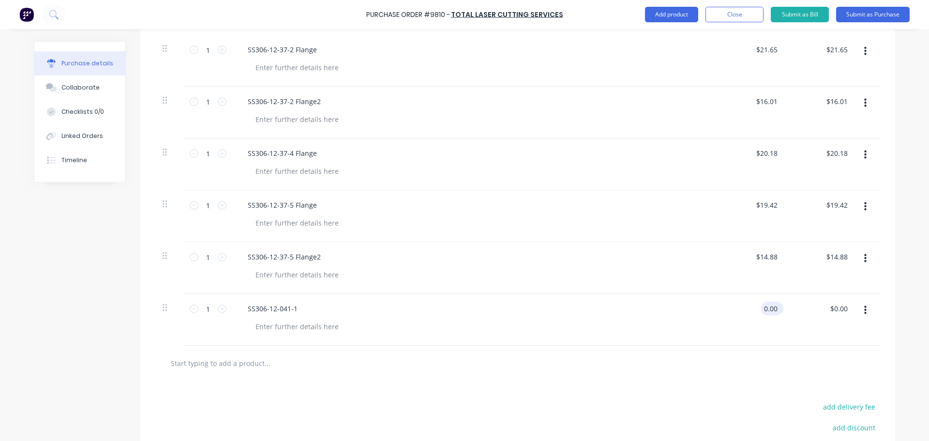
click at [773, 308] on input "0.00" at bounding box center [770, 308] width 18 height 14
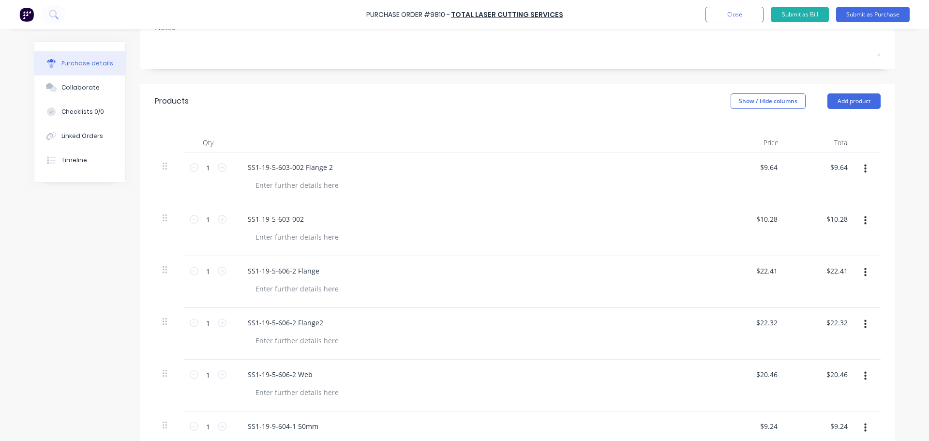
scroll to position [145, 0]
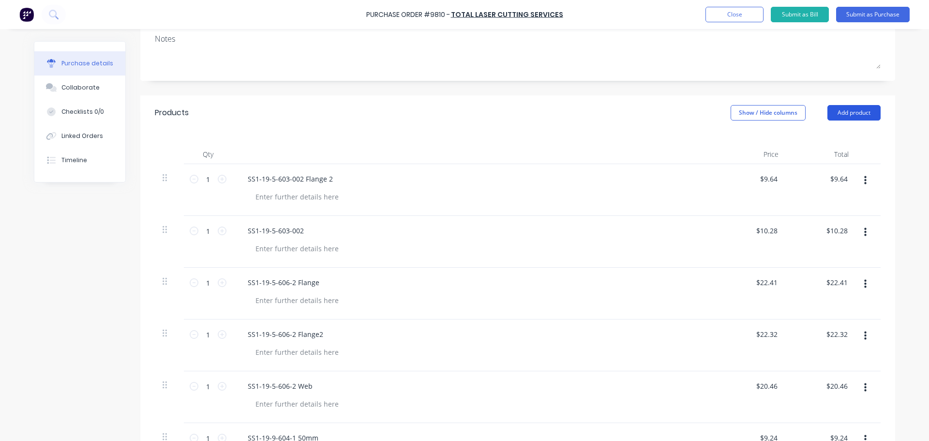
click at [858, 110] on button "Add product" at bounding box center [853, 112] width 53 height 15
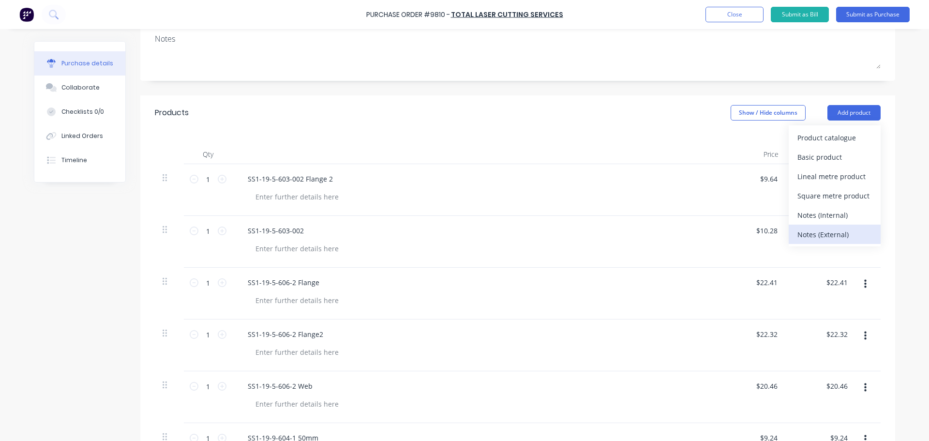
click at [819, 233] on div "Notes (External)" at bounding box center [834, 234] width 75 height 14
click at [855, 103] on div "Products Show / Hide columns Add product" at bounding box center [517, 112] width 755 height 35
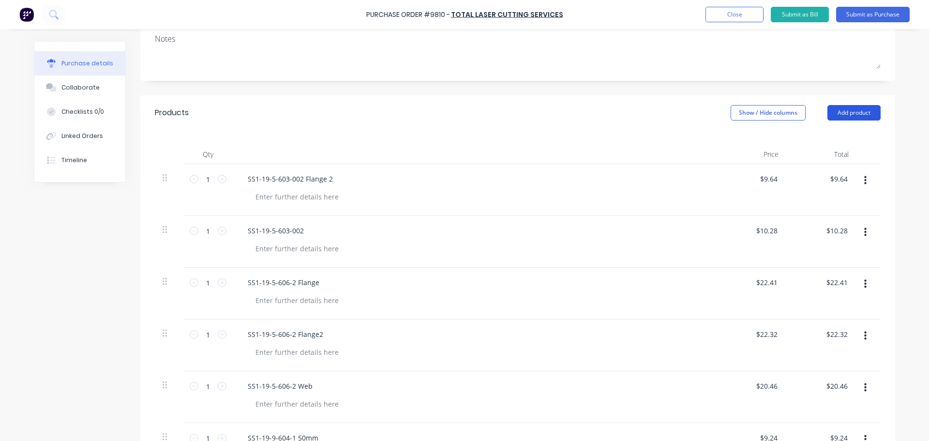
click at [853, 109] on button "Add product" at bounding box center [853, 112] width 53 height 15
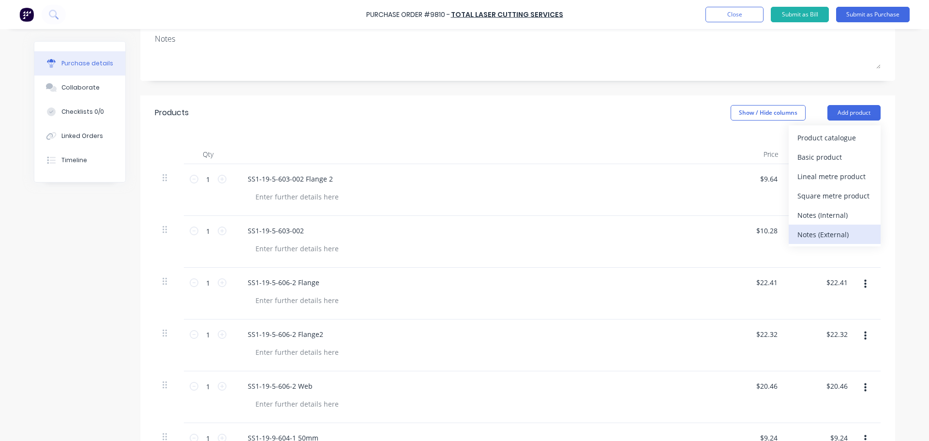
click at [816, 235] on div "Notes (External)" at bounding box center [834, 234] width 75 height 14
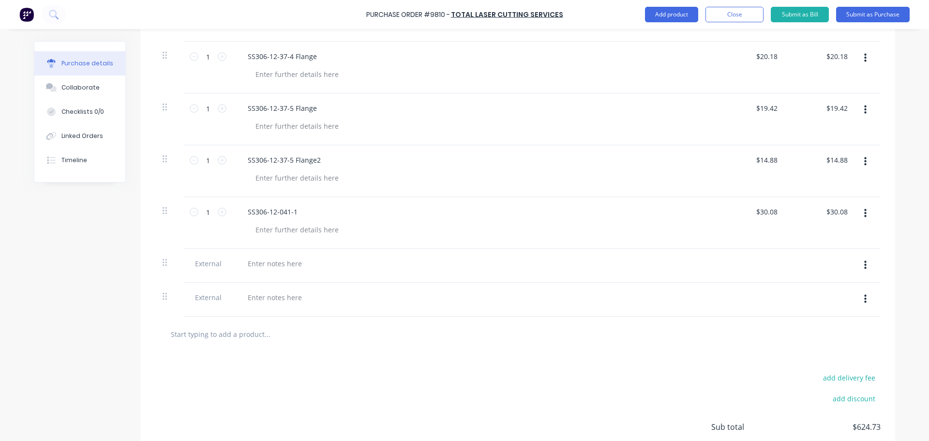
scroll to position [1435, 0]
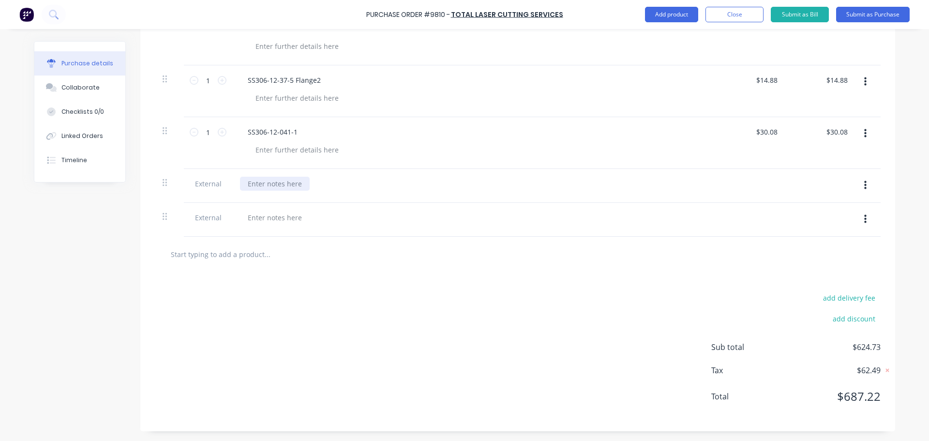
click at [260, 181] on div at bounding box center [275, 184] width 70 height 14
click at [246, 217] on div at bounding box center [275, 217] width 70 height 14
click at [249, 219] on div at bounding box center [275, 217] width 70 height 14
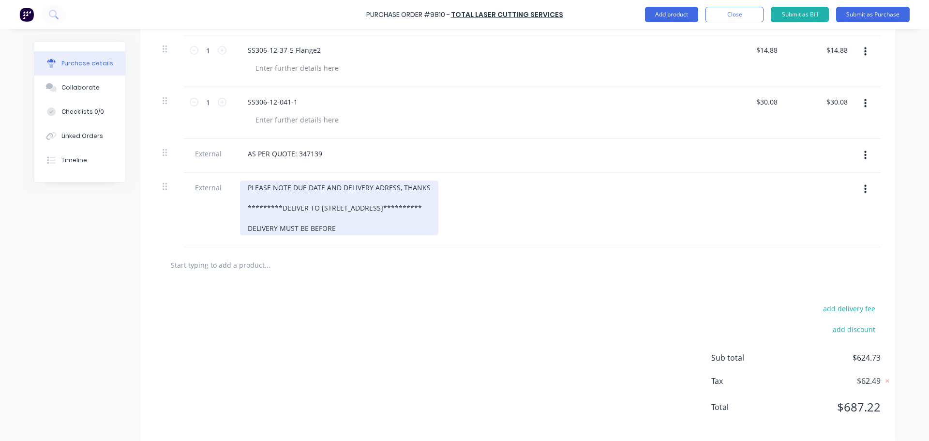
scroll to position [1475, 0]
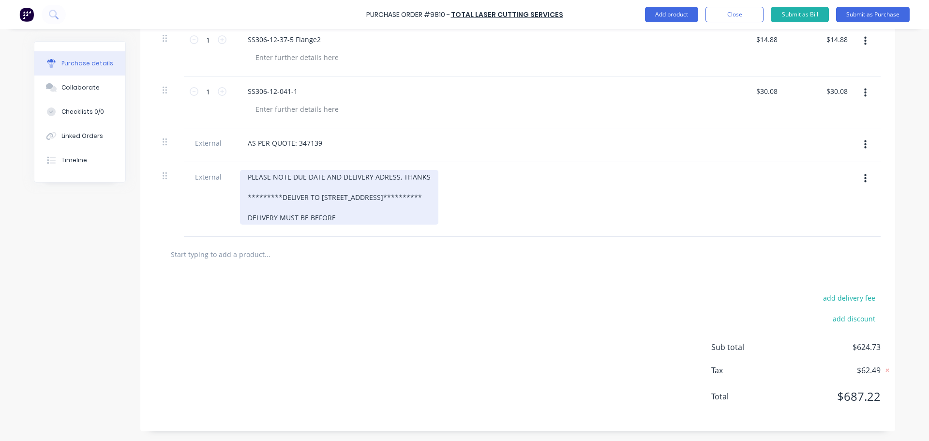
click at [344, 216] on div "**********" at bounding box center [339, 197] width 198 height 55
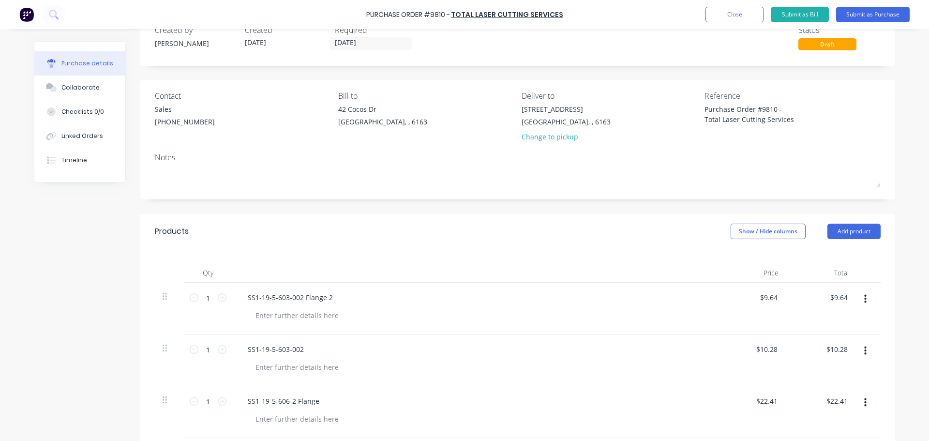
scroll to position [0, 0]
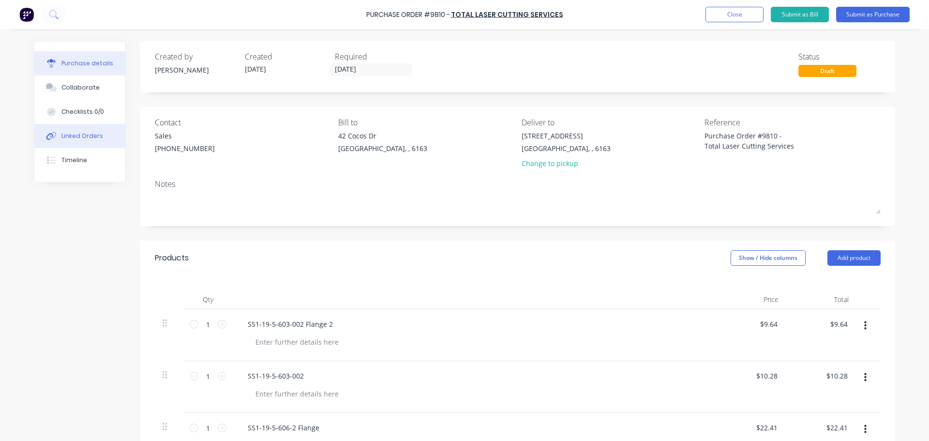
click at [73, 132] on div "Linked Orders" at bounding box center [82, 136] width 42 height 9
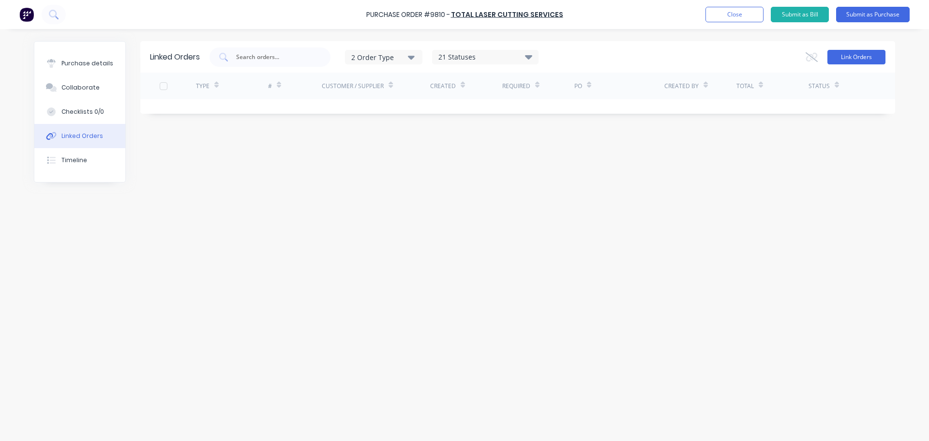
click at [843, 59] on button "Link Orders" at bounding box center [856, 57] width 58 height 15
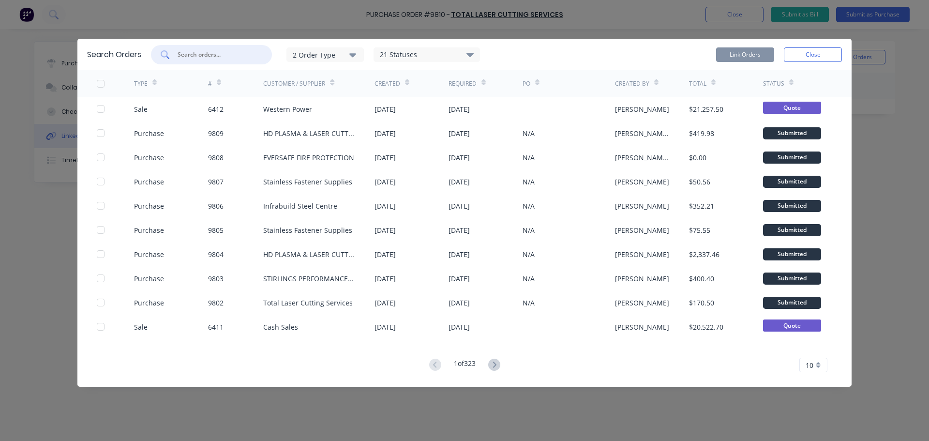
click at [182, 55] on input "text" at bounding box center [217, 55] width 80 height 10
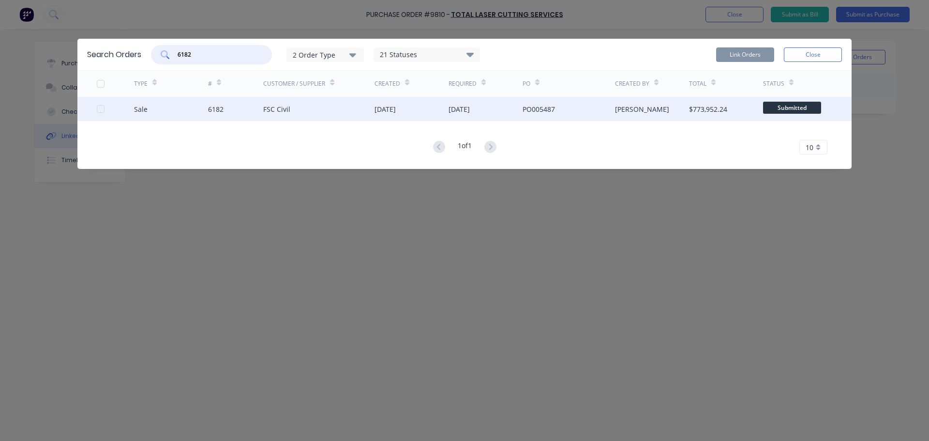
click at [94, 108] on div "Sale 6182 FSC Civil [DATE] [DATE] PO005487 [PERSON_NAME] $773,952.24 Submitted" at bounding box center [464, 109] width 774 height 24
click at [101, 112] on div at bounding box center [115, 109] width 37 height 24
click at [101, 110] on div at bounding box center [100, 108] width 19 height 19
click at [743, 54] on button "Link Orders" at bounding box center [745, 54] width 58 height 15
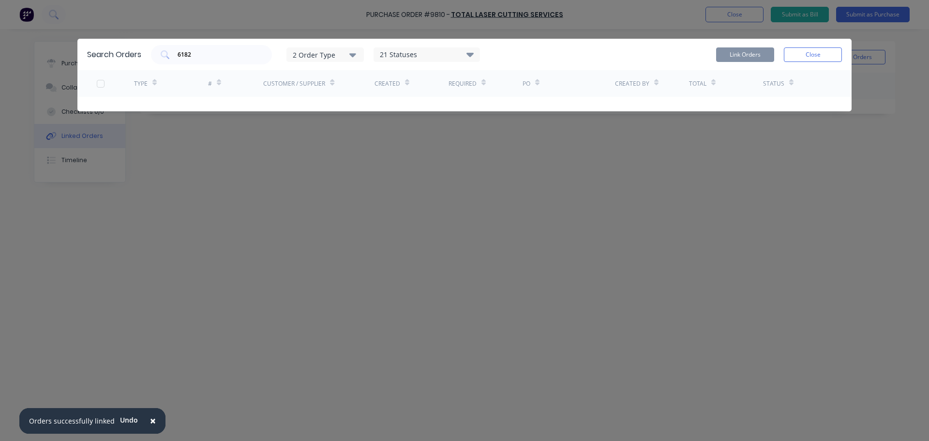
click at [811, 53] on button "Close" at bounding box center [813, 54] width 58 height 15
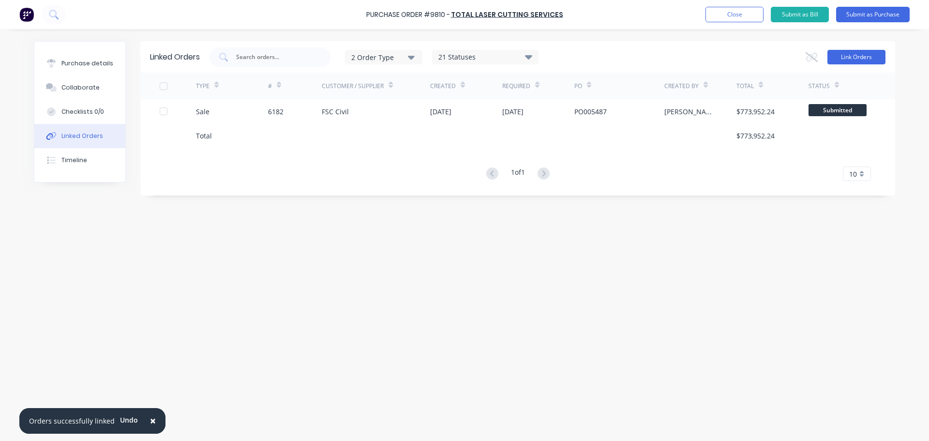
click at [874, 54] on button "Link Orders" at bounding box center [856, 57] width 58 height 15
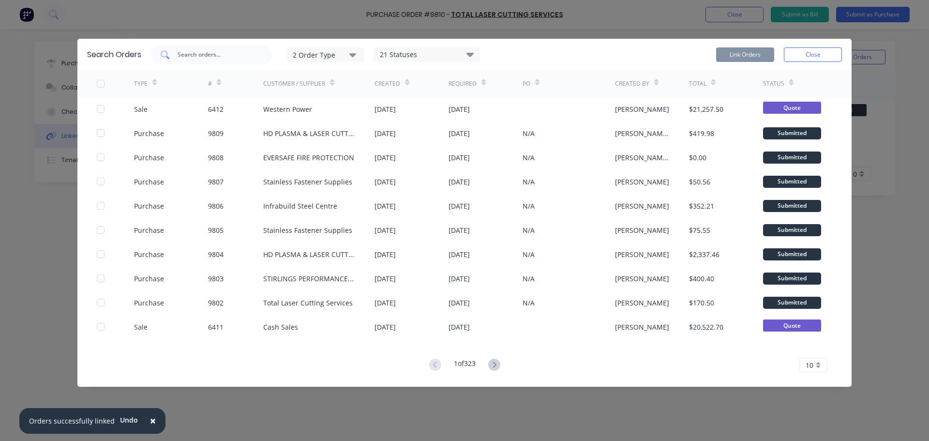
click at [191, 55] on input "text" at bounding box center [217, 55] width 80 height 10
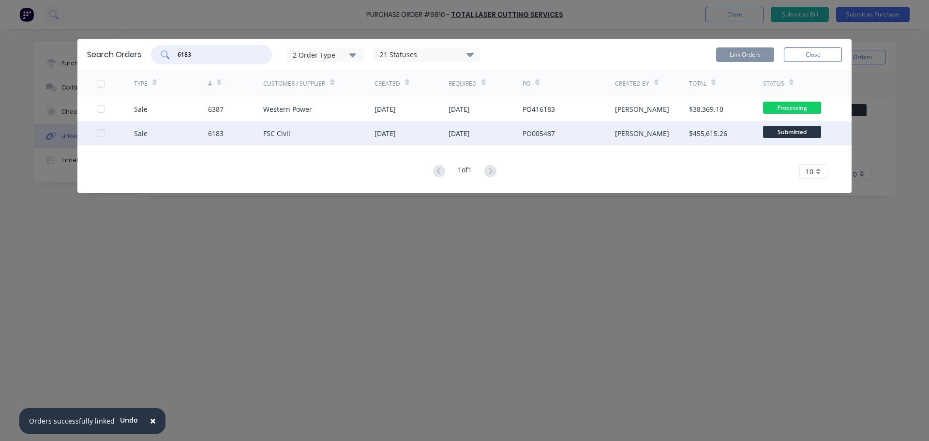
click at [100, 134] on div at bounding box center [100, 132] width 19 height 19
click at [150, 422] on span "×" at bounding box center [153, 421] width 6 height 14
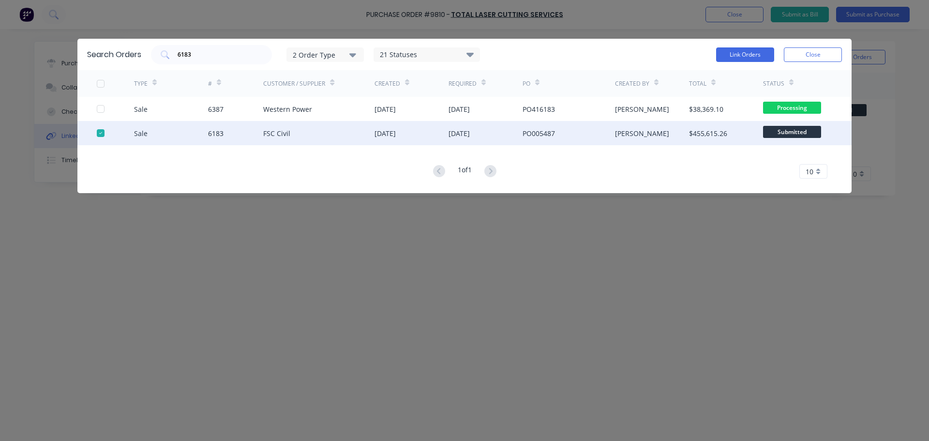
click at [277, 348] on div "Search Orders 6183 2 Order Type 21 Statuses Sales Order Status All Archived Dra…" at bounding box center [464, 220] width 929 height 441
click at [756, 59] on button "Link Orders" at bounding box center [745, 54] width 58 height 15
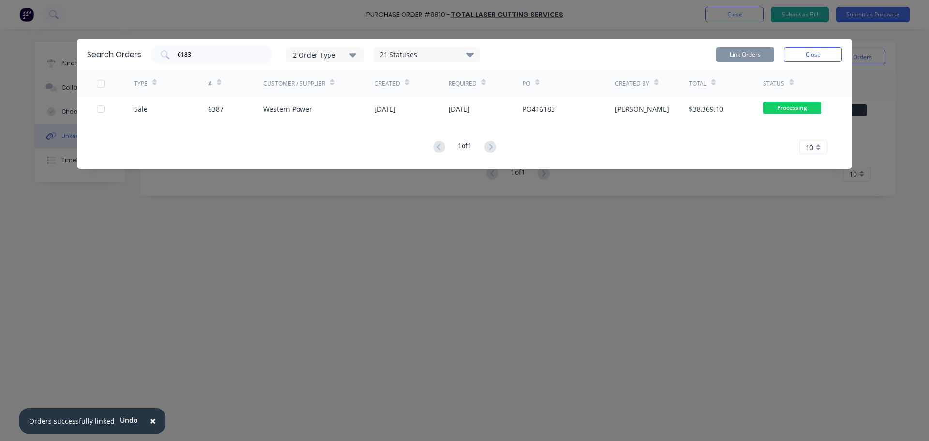
click at [811, 52] on button "Close" at bounding box center [813, 54] width 58 height 15
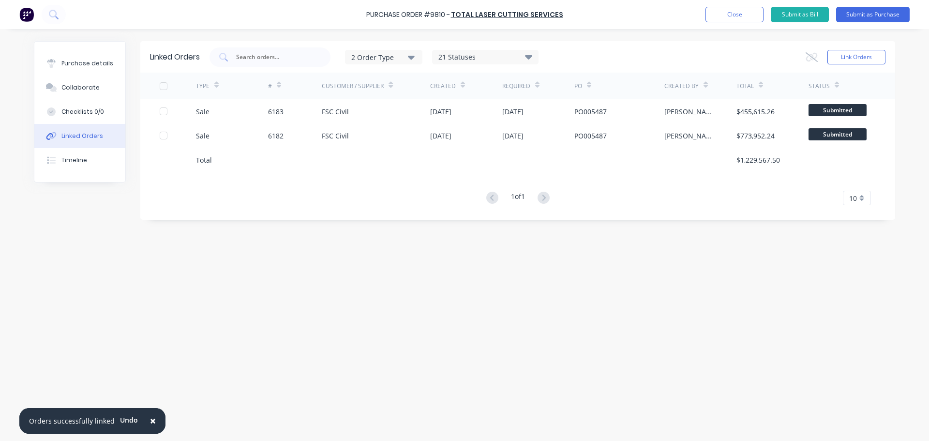
click at [309, 297] on div "Linked Orders 2 Order Type 21 Statuses Sales Order Status All Archived Draft Qu…" at bounding box center [464, 232] width 861 height 383
click at [219, 337] on div "Linked Orders 2 Order Type 21 Statuses Sales Order Status All Archived Draft Qu…" at bounding box center [464, 232] width 861 height 383
click at [150, 425] on span "×" at bounding box center [153, 421] width 6 height 14
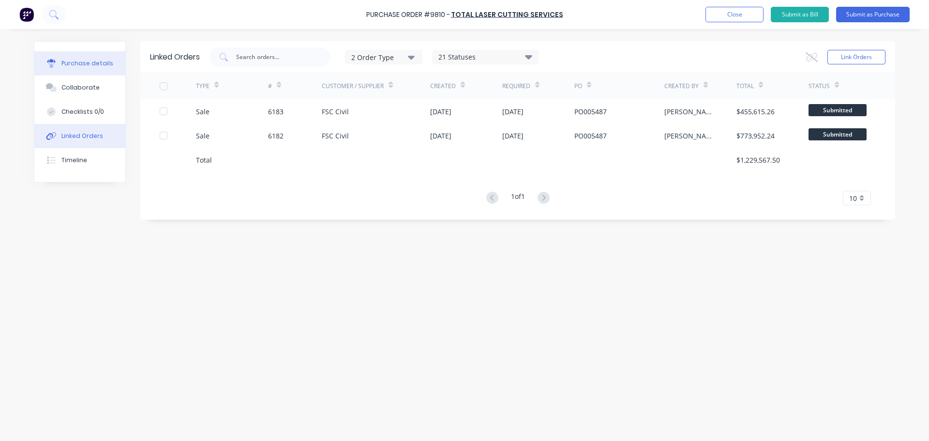
click at [81, 71] on button "Purchase details" at bounding box center [79, 63] width 91 height 24
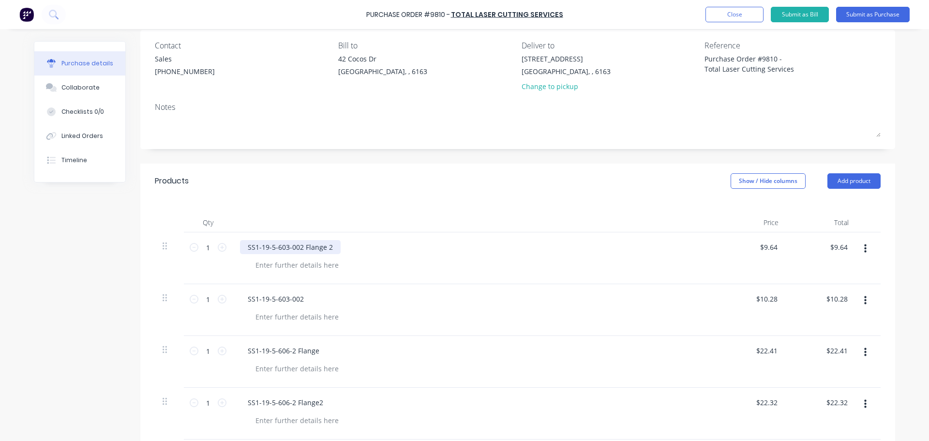
scroll to position [97, 0]
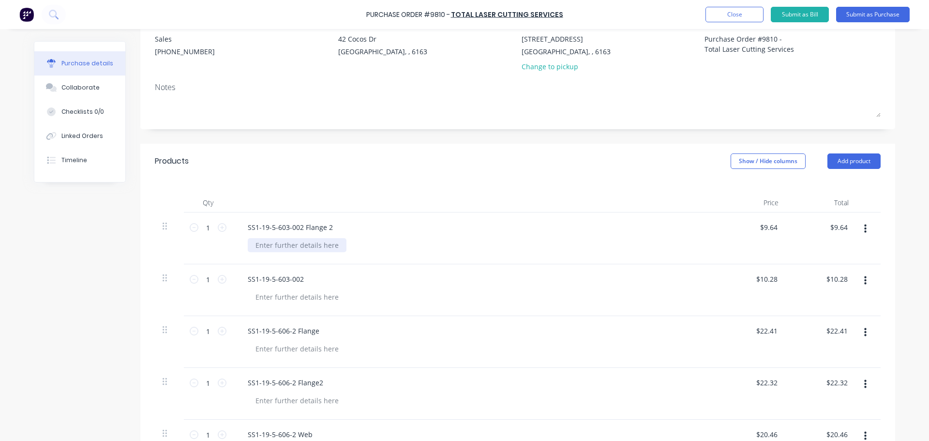
click at [290, 242] on div at bounding box center [297, 245] width 99 height 14
paste div
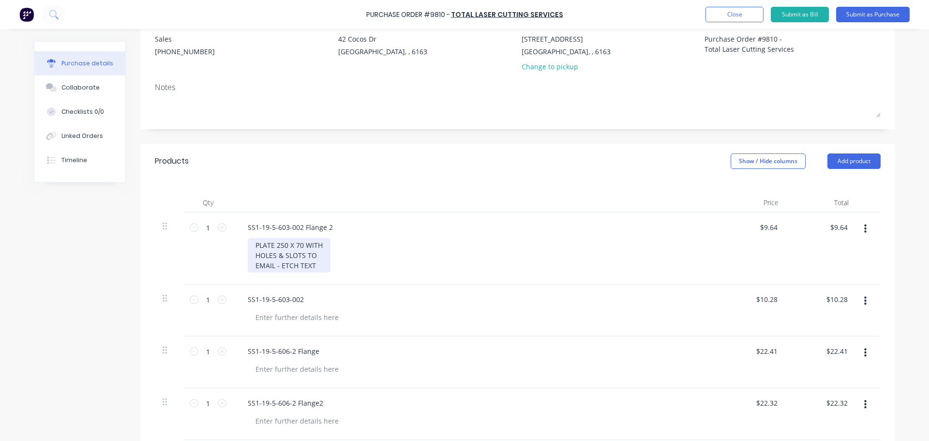
click at [251, 255] on div "PLATE 250 X 70 WITH HOLES & SLOTS TO EMAIL - ETCH TEXT" at bounding box center [289, 255] width 83 height 34
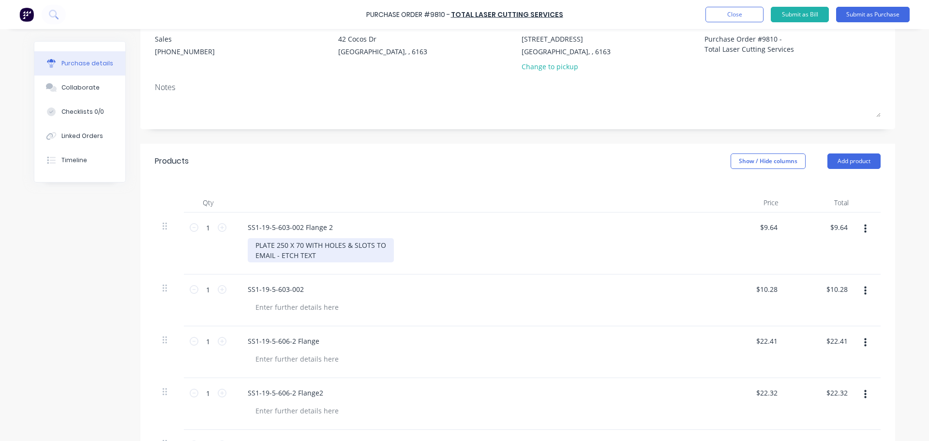
click at [270, 257] on div "PLATE 250 X 70 WITH HOLES & SLOTS TO EMAIL - ETCH TEXT" at bounding box center [321, 250] width 146 height 24
click at [251, 256] on div "PLATE 250 X 70 WITH HOLES & SLOTS TO EMAIL - ETCH TEXT" at bounding box center [321, 250] width 146 height 24
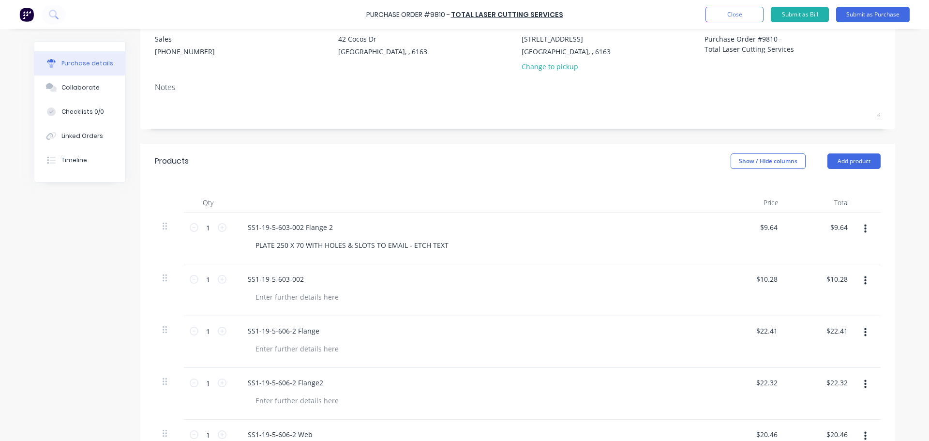
click at [354, 283] on div "SS1-19-5-603-002" at bounding box center [474, 279] width 468 height 14
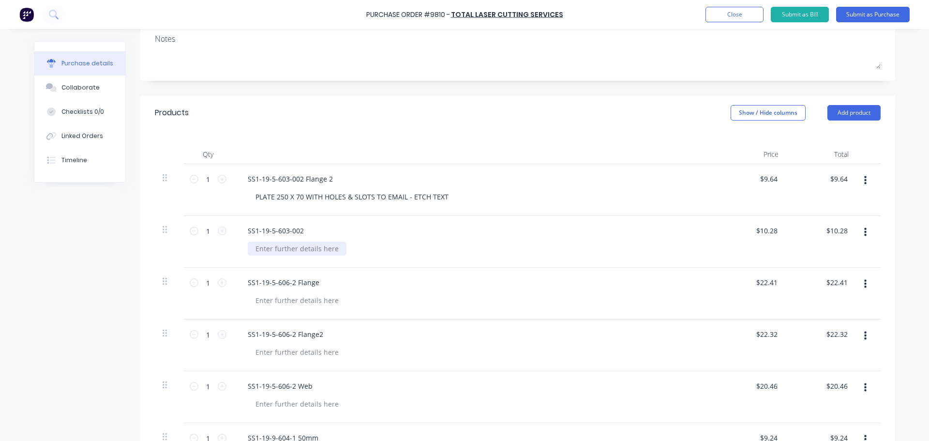
click at [265, 249] on div at bounding box center [297, 248] width 99 height 14
paste div
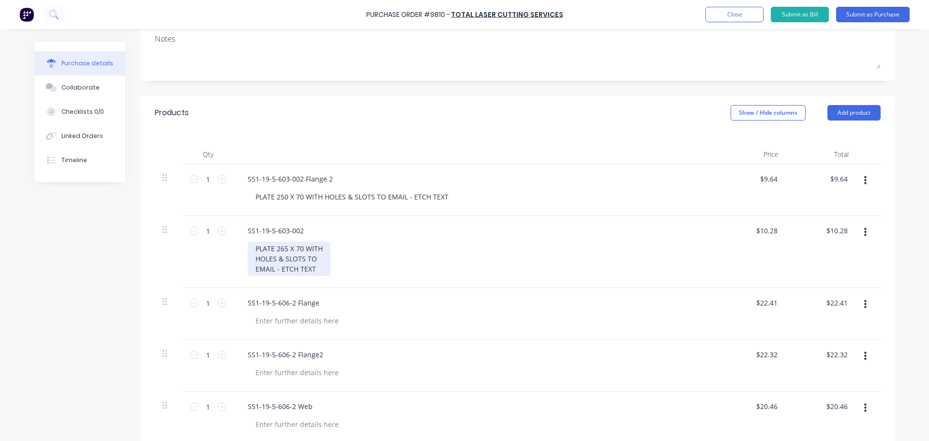
click at [251, 260] on div "PLATE 265 X 70 WITH HOLES & SLOTS TO EMAIL - ETCH TEXT" at bounding box center [289, 258] width 83 height 34
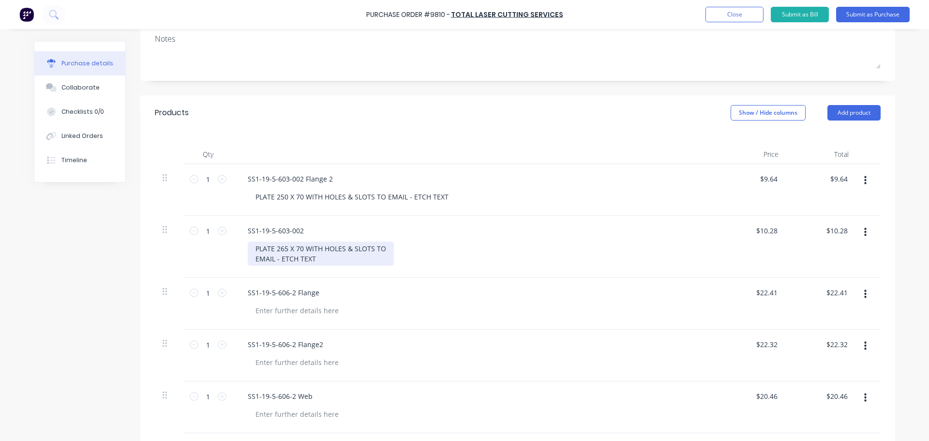
click at [381, 249] on div "PLATE 265 X 70 WITH HOLES & SLOTS TO EMAIL - ETCH TEXT" at bounding box center [321, 253] width 146 height 24
click at [253, 258] on div "PLATE 265 X 70 WITH HOLES & SLOTS TO EMAIL - ETCH TEXT" at bounding box center [321, 253] width 146 height 24
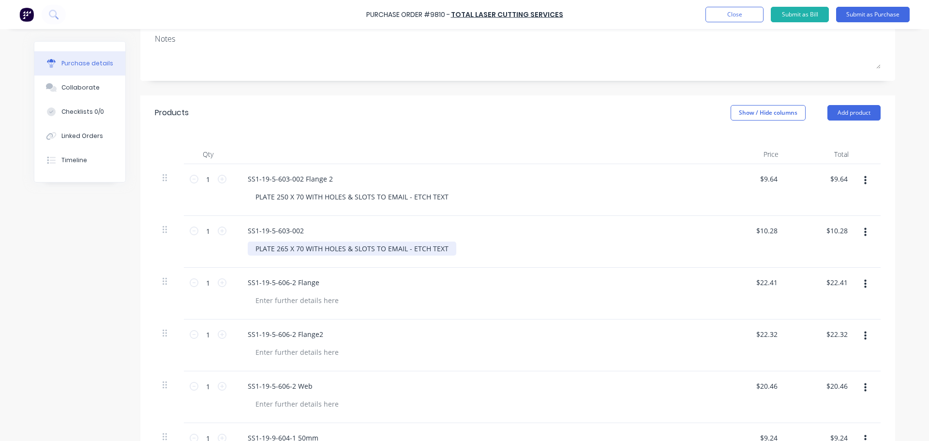
scroll to position [194, 0]
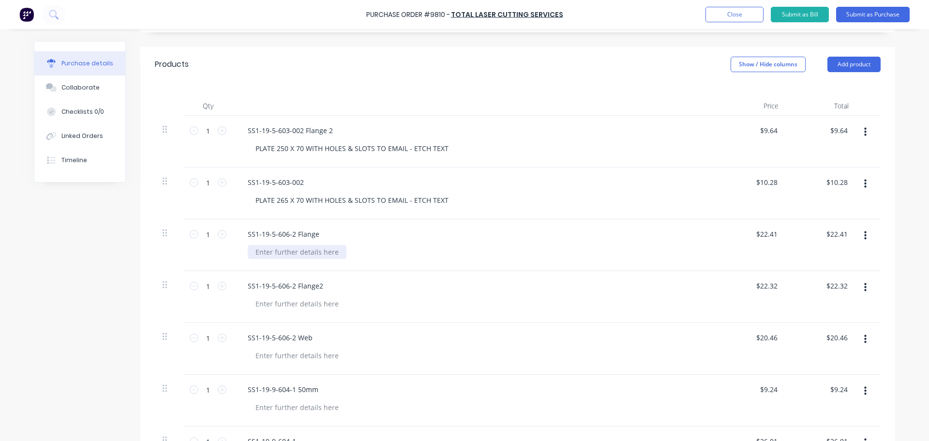
click at [289, 253] on div at bounding box center [297, 252] width 99 height 14
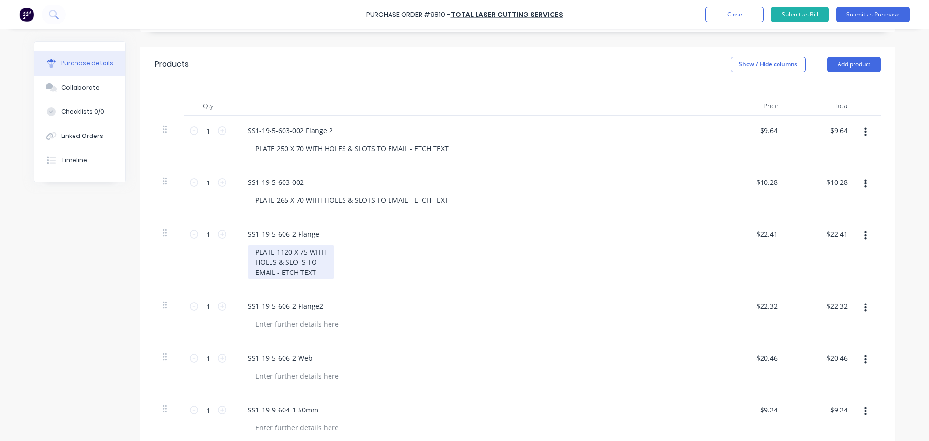
click at [252, 260] on div "PLATE 1120 X 75 WITH HOLES & SLOTS TO EMAIL - ETCH TEXT" at bounding box center [291, 262] width 87 height 34
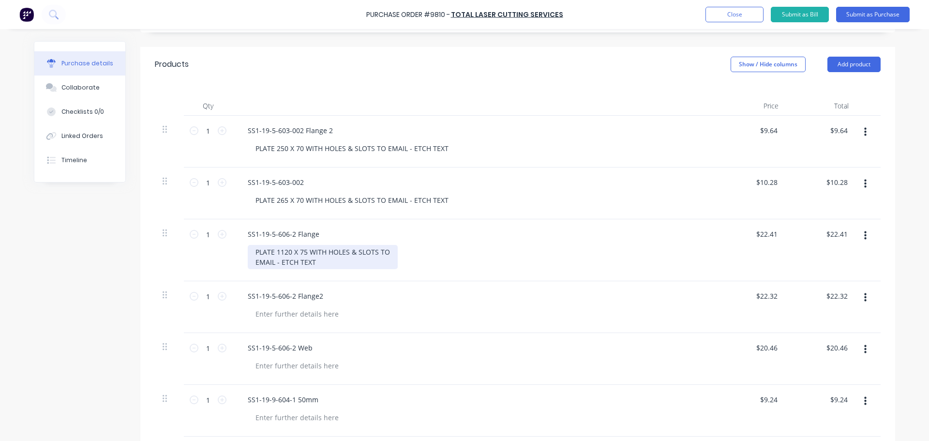
click at [252, 262] on div "PLATE 1120 X 75 WITH HOLES & SLOTS TO EMAIL - ETCH TEXT" at bounding box center [323, 257] width 150 height 24
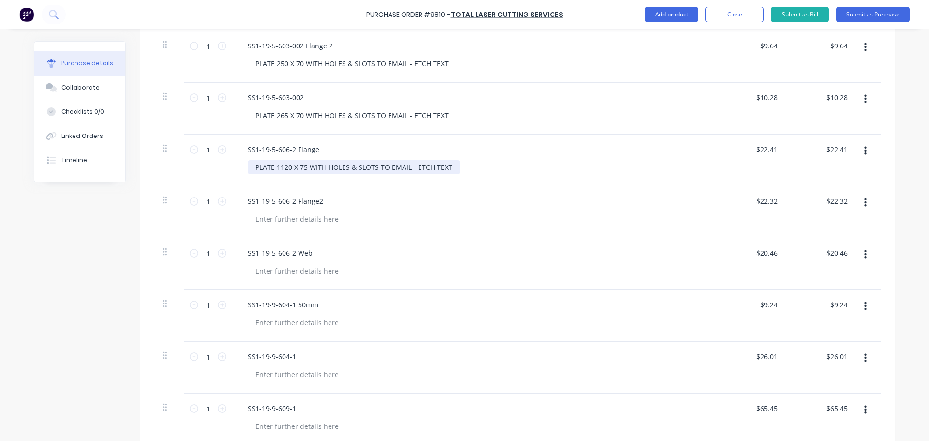
scroll to position [290, 0]
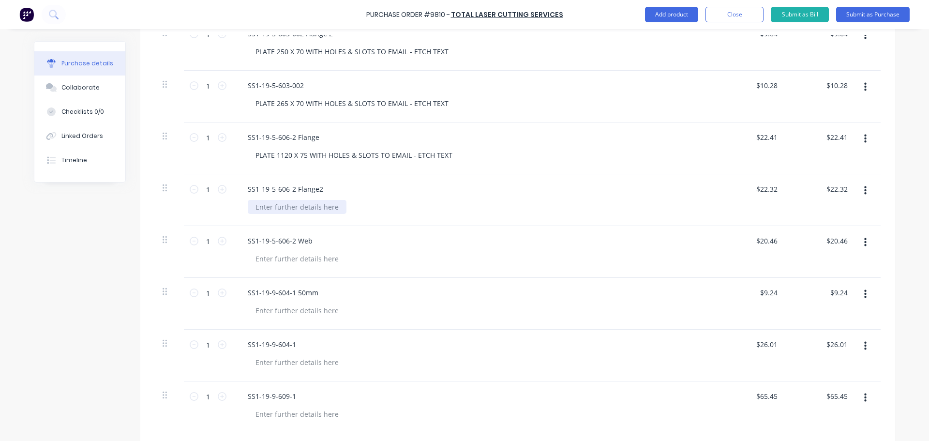
click at [277, 210] on div at bounding box center [297, 207] width 99 height 14
paste div
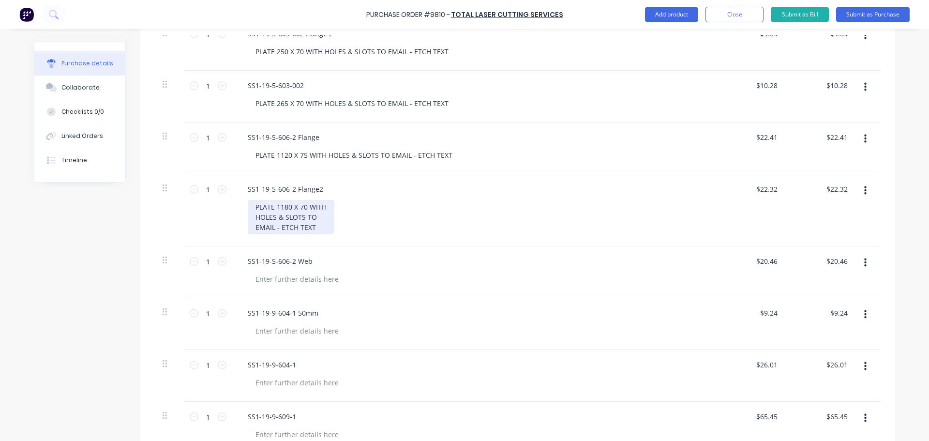
click at [253, 219] on div "PLATE 1180 X 70 WITH HOLES & SLOTS TO EMAIL - ETCH TEXT" at bounding box center [291, 217] width 87 height 34
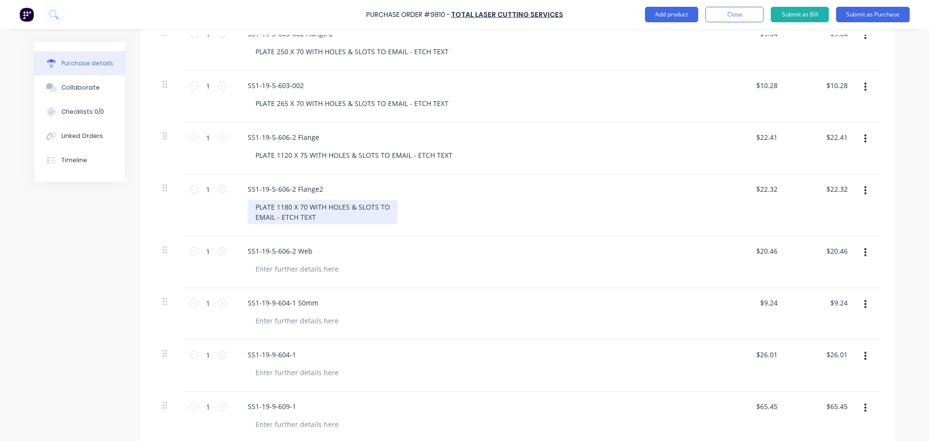
click at [253, 218] on div "PLATE 1180 X 70 WITH HOLES & SLOTS TO EMAIL - ETCH TEXT" at bounding box center [323, 212] width 150 height 24
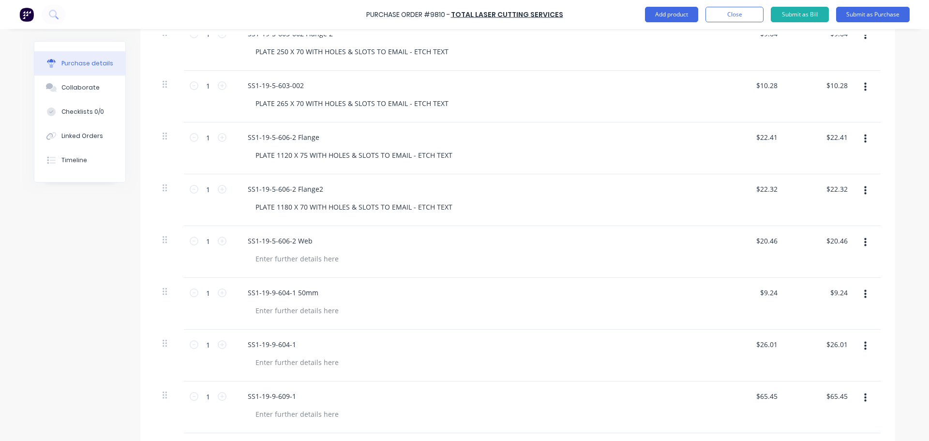
click at [388, 257] on div at bounding box center [478, 259] width 461 height 14
click at [284, 260] on div at bounding box center [297, 259] width 99 height 14
paste div
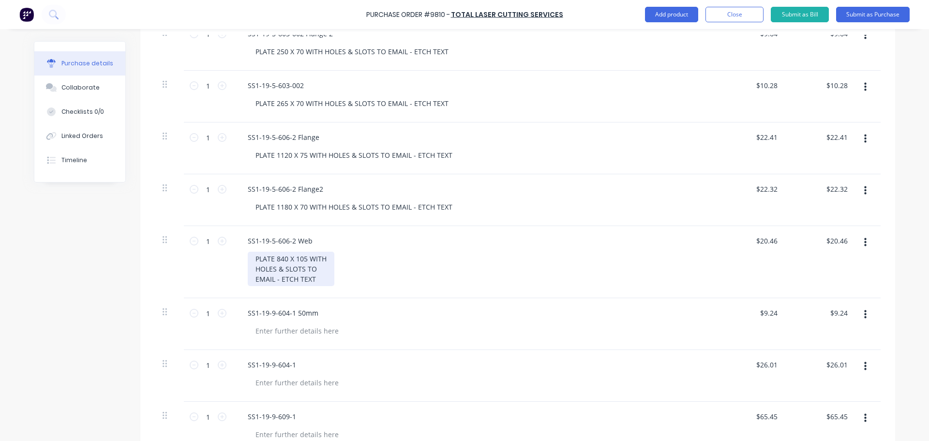
click at [253, 269] on div "PLATE 840 X 105 WITH HOLES & SLOTS TO EMAIL - ETCH TEXT" at bounding box center [291, 269] width 87 height 34
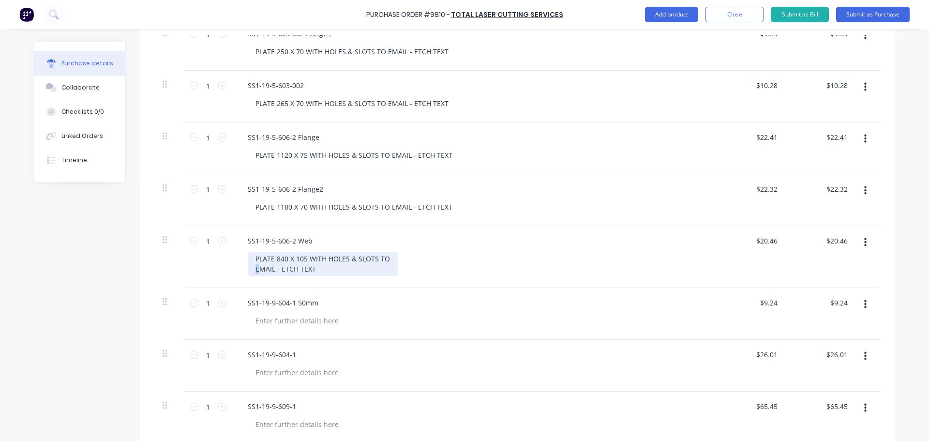
click at [254, 269] on div "PLATE 840 X 105 WITH HOLES & SLOTS TO EMAIL - ETCH TEXT" at bounding box center [323, 264] width 150 height 24
click at [385, 291] on div "SS1-19-9-604-1 50mm" at bounding box center [474, 314] width 484 height 52
click at [251, 269] on div "PLATE 840 X 105 WITH HOLES & SLOTS TO EMAIL - ETCH TEXT" at bounding box center [323, 264] width 150 height 24
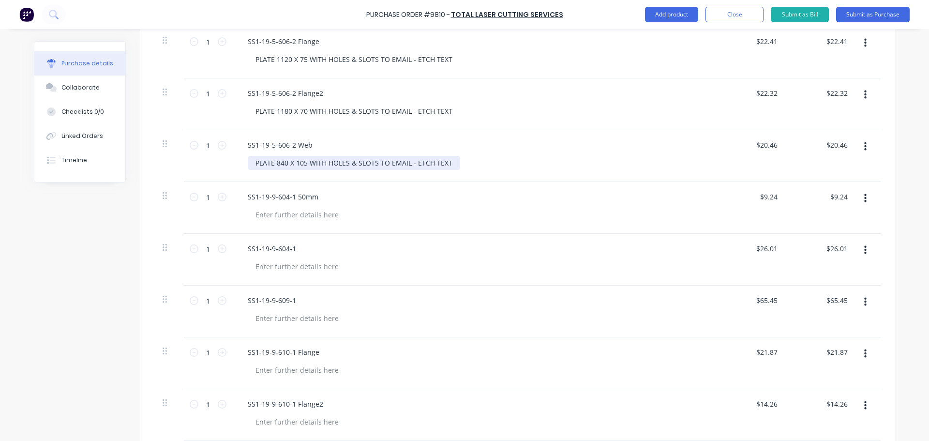
scroll to position [387, 0]
click at [263, 220] on div at bounding box center [297, 214] width 99 height 14
paste div
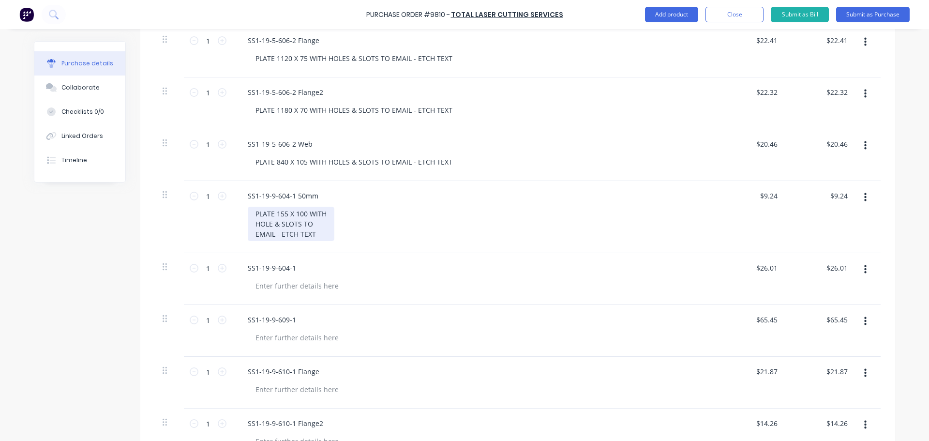
click at [251, 223] on div "PLATE 155 X 100 WITH HOLE & SLOTS TO EMAIL - ETCH TEXT" at bounding box center [291, 224] width 87 height 34
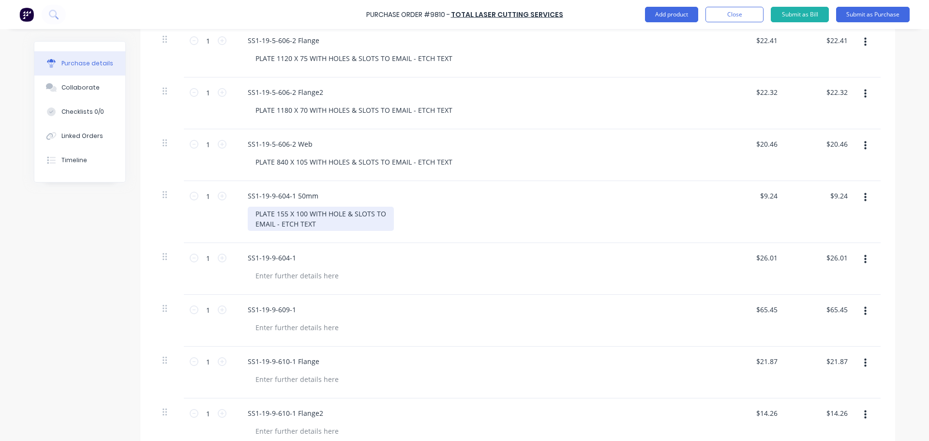
click at [251, 226] on div "PLATE 155 X 100 WITH HOLE & SLOTS TO EMAIL - ETCH TEXT" at bounding box center [321, 219] width 146 height 24
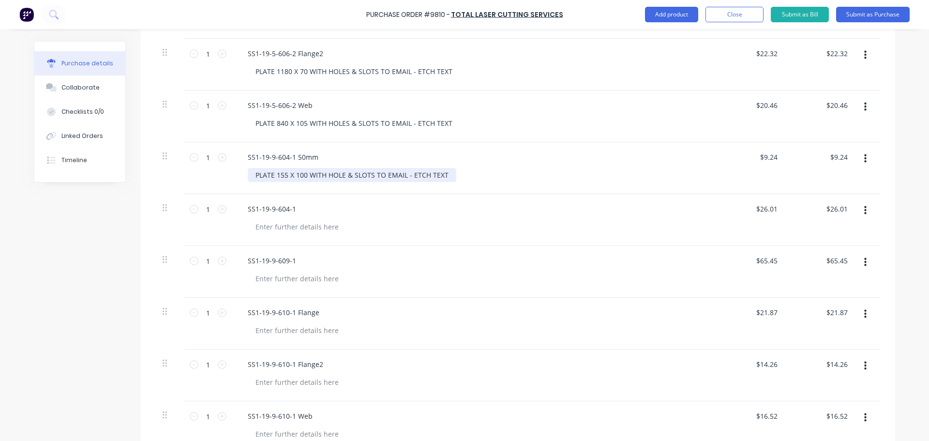
scroll to position [435, 0]
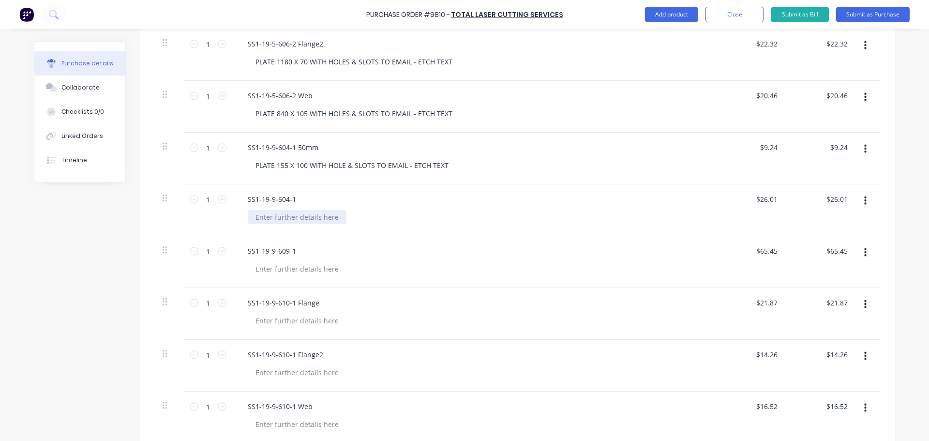
click at [261, 214] on div at bounding box center [297, 217] width 99 height 14
paste div
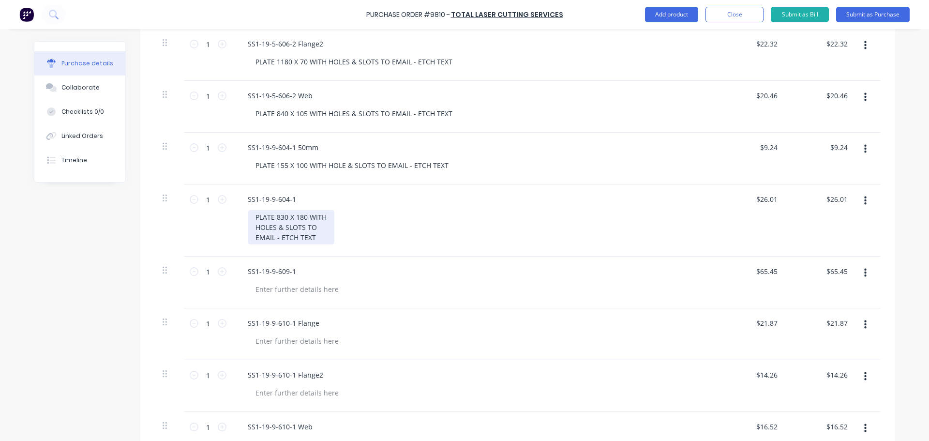
click at [253, 228] on div "PLATE 830 X 180 WITH HOLES & SLOTS TO EMAIL - ETCH TEXT" at bounding box center [291, 227] width 87 height 34
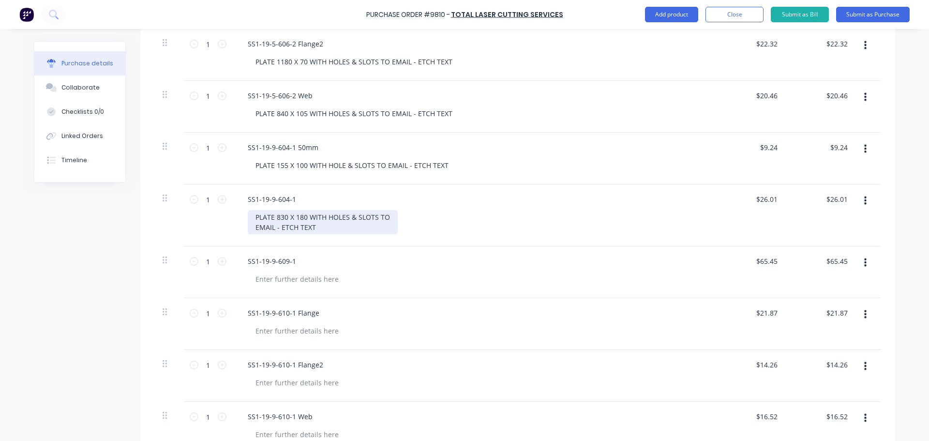
click at [253, 226] on div "PLATE 830 X 180 WITH HOLES & SLOTS TO EMAIL - ETCH TEXT" at bounding box center [323, 222] width 150 height 24
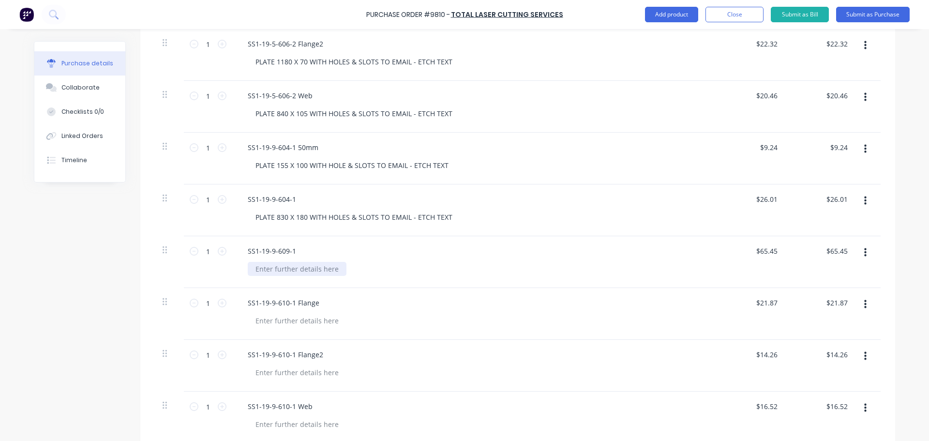
click at [266, 269] on div at bounding box center [297, 269] width 99 height 14
paste div
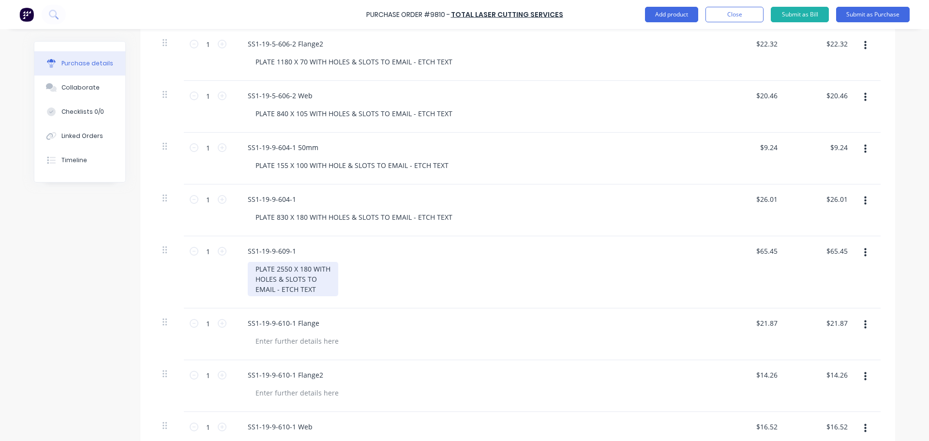
click at [253, 281] on div "PLATE 2550 X 180 WITH HOLES & SLOTS TO EMAIL - ETCH TEXT" at bounding box center [293, 279] width 90 height 34
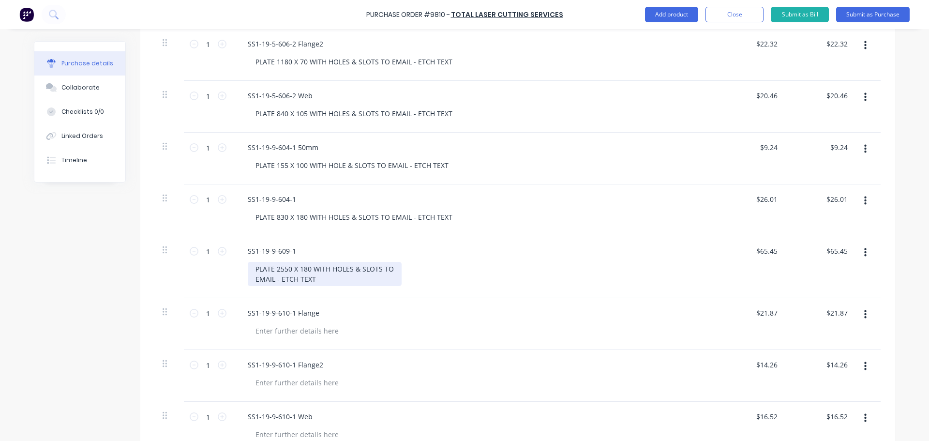
click at [252, 279] on div "PLATE 2550 X 180 WITH HOLES & SLOTS TO EMAIL - ETCH TEXT" at bounding box center [325, 274] width 154 height 24
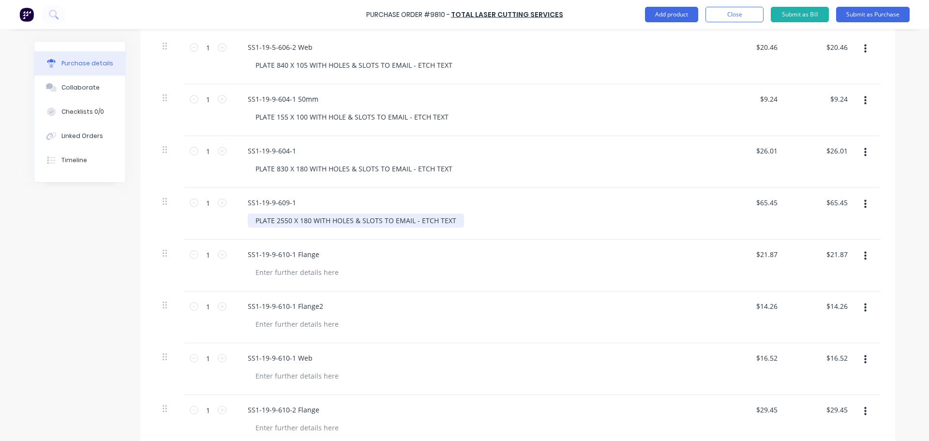
scroll to position [532, 0]
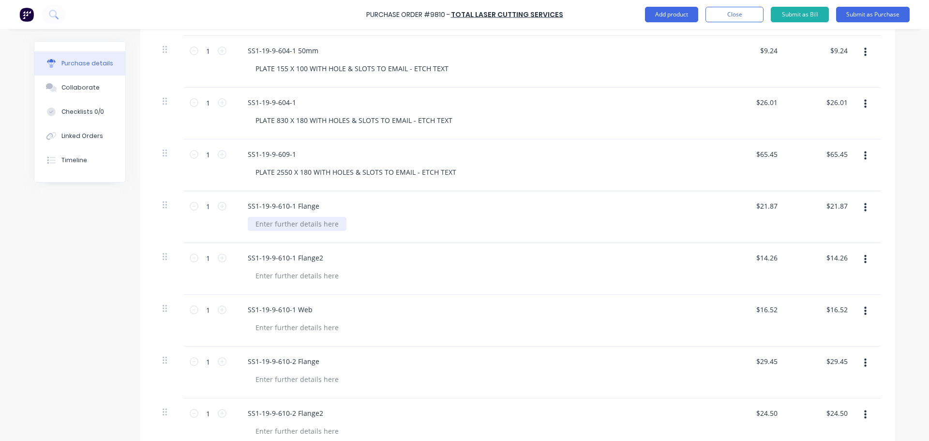
click at [329, 228] on div at bounding box center [297, 224] width 99 height 14
click at [277, 226] on div at bounding box center [297, 224] width 99 height 14
paste div
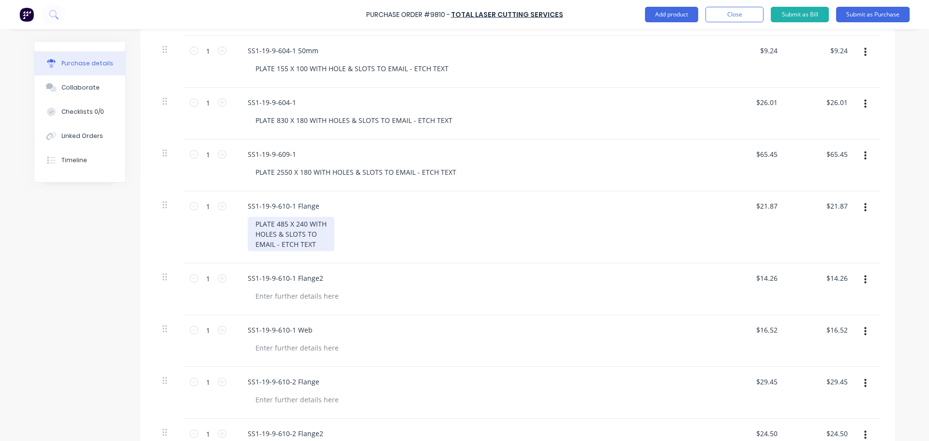
click at [253, 235] on div "PLATE 485 X 240 WITH HOLES & SLOTS TO EMAIL - ETCH TEXT" at bounding box center [291, 234] width 87 height 34
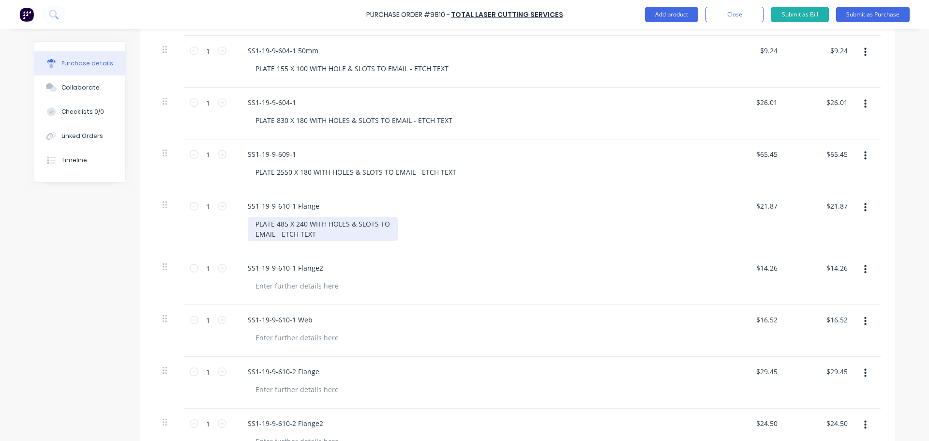
click at [251, 237] on div "PLATE 485 X 240 WITH HOLES & SLOTS TO EMAIL - ETCH TEXT" at bounding box center [323, 229] width 150 height 24
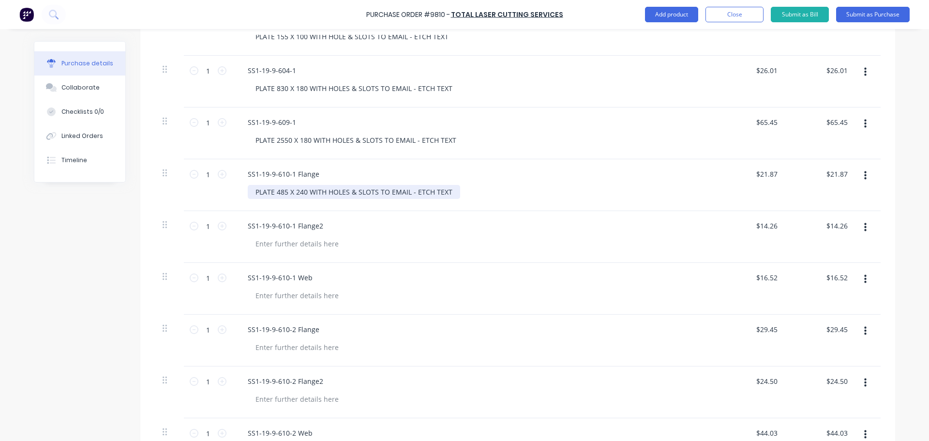
scroll to position [629, 0]
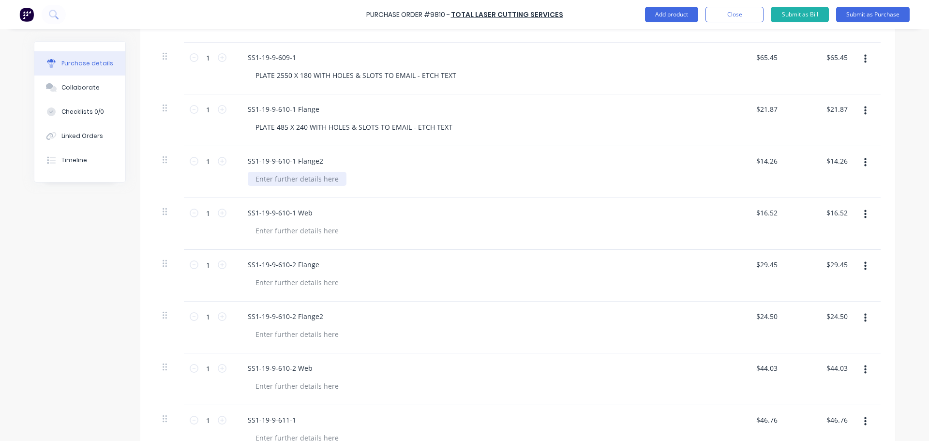
click at [267, 177] on div at bounding box center [297, 179] width 99 height 14
paste div
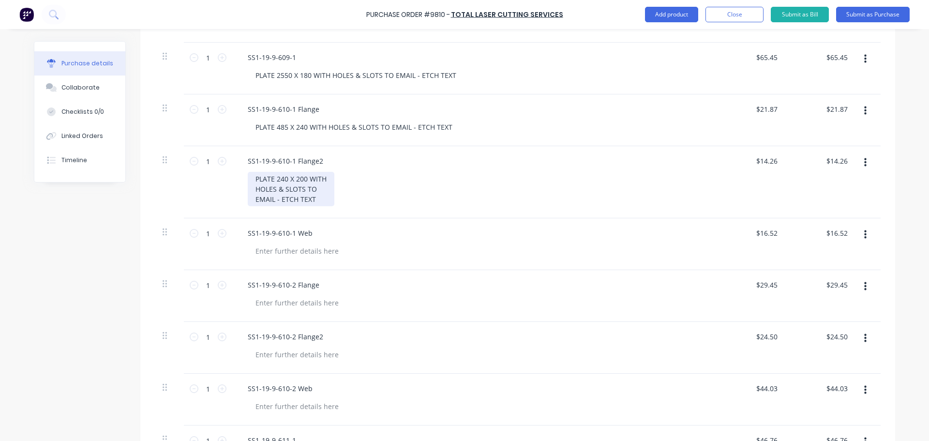
click at [253, 191] on div "PLATE 240 X 200 WITH HOLES & SLOTS TO EMAIL - ETCH TEXT" at bounding box center [291, 189] width 87 height 34
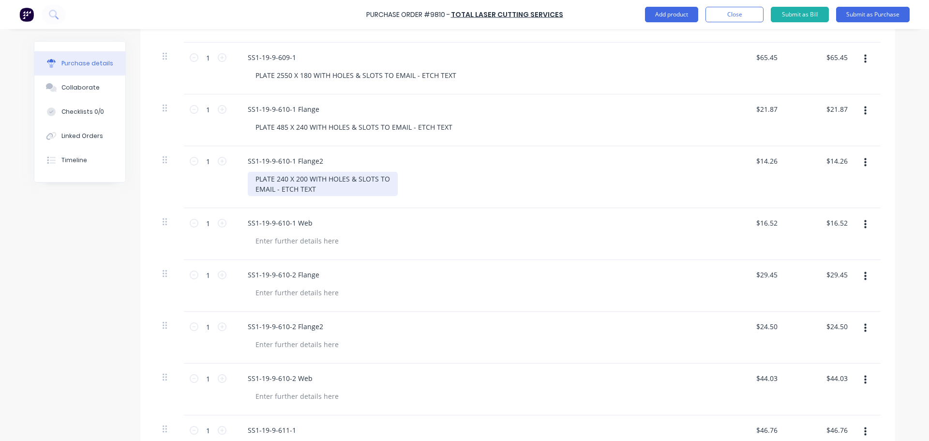
click at [252, 191] on div "PLATE 240 X 200 WITH HOLES & SLOTS TO EMAIL - ETCH TEXT" at bounding box center [323, 184] width 150 height 24
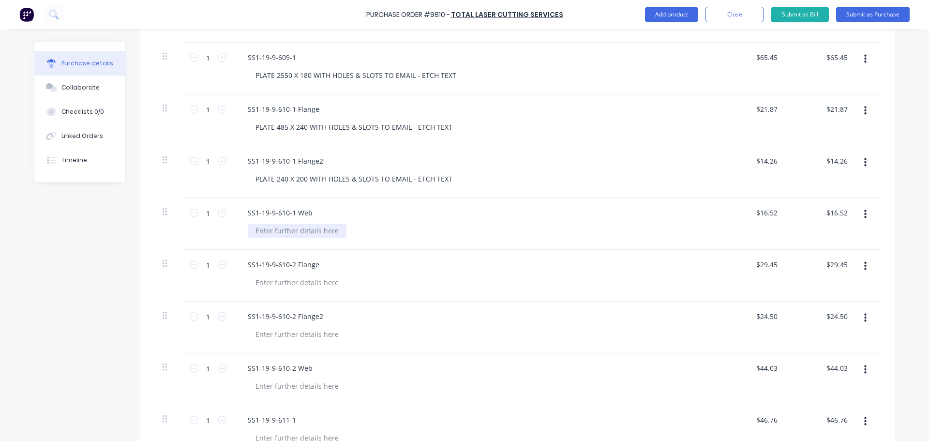
click at [279, 230] on div at bounding box center [297, 231] width 99 height 14
paste div
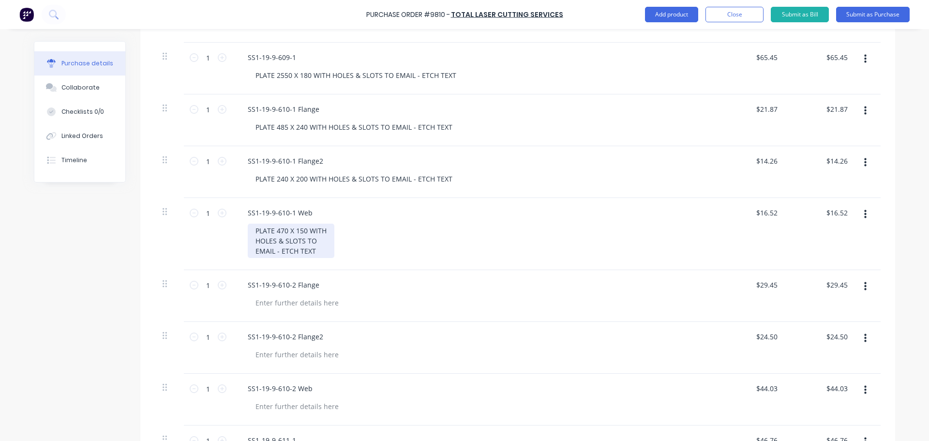
click at [251, 241] on div "PLATE 470 X 150 WITH HOLES & SLOTS TO EMAIL - ETCH TEXT" at bounding box center [291, 241] width 87 height 34
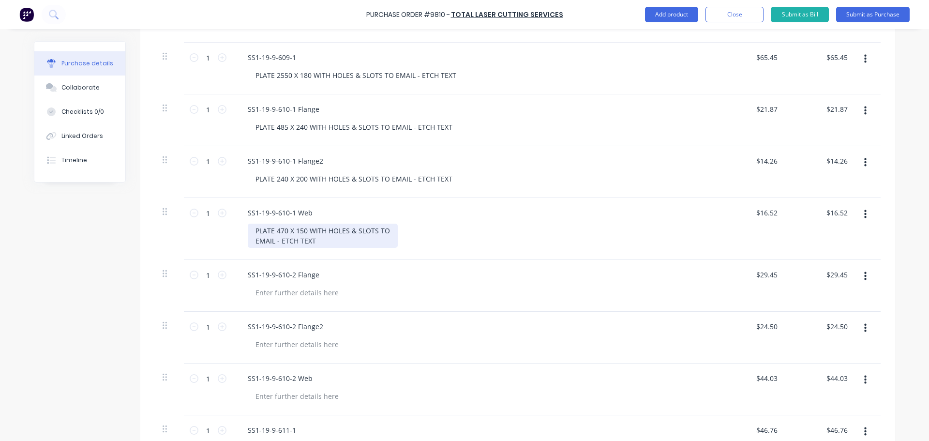
click at [252, 241] on div "PLATE 470 X 150 WITH HOLES & SLOTS TO EMAIL - ETCH TEXT" at bounding box center [323, 236] width 150 height 24
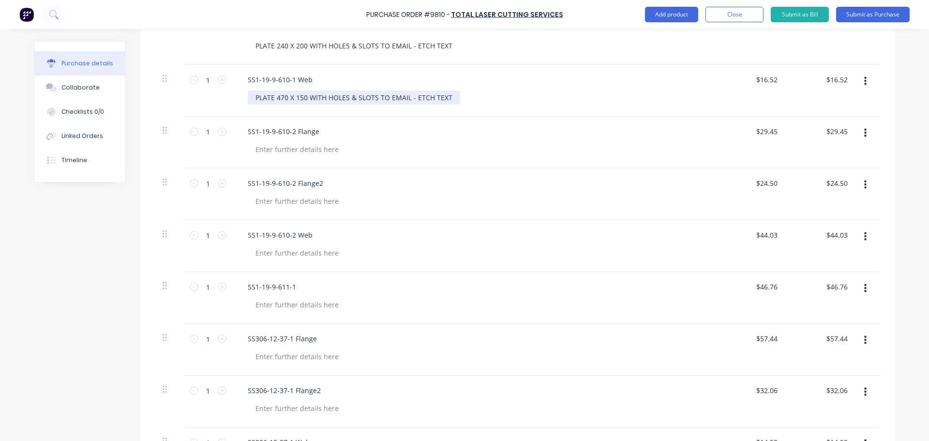
scroll to position [774, 0]
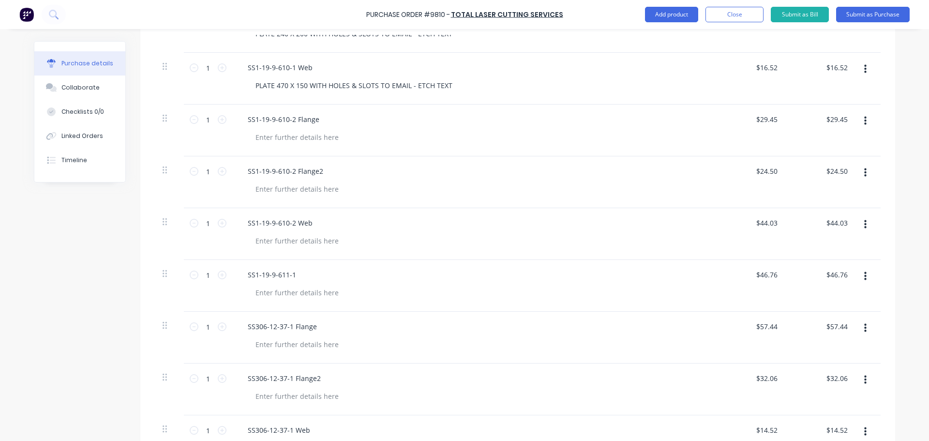
click at [438, 158] on div "SS1-19-9-610-2 Flange2" at bounding box center [474, 182] width 484 height 52
click at [271, 135] on div at bounding box center [297, 137] width 99 height 14
paste div
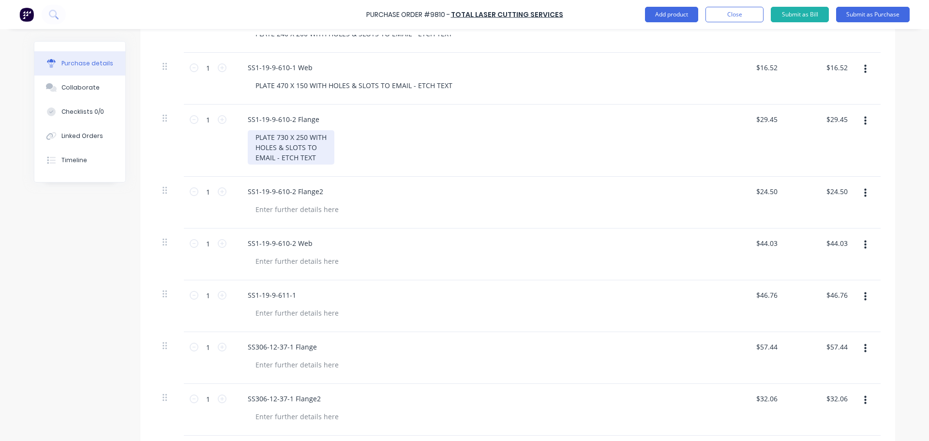
click at [252, 145] on div "PLATE 730 X 250 WITH HOLES & SLOTS TO EMAIL - ETCH TEXT" at bounding box center [291, 147] width 87 height 34
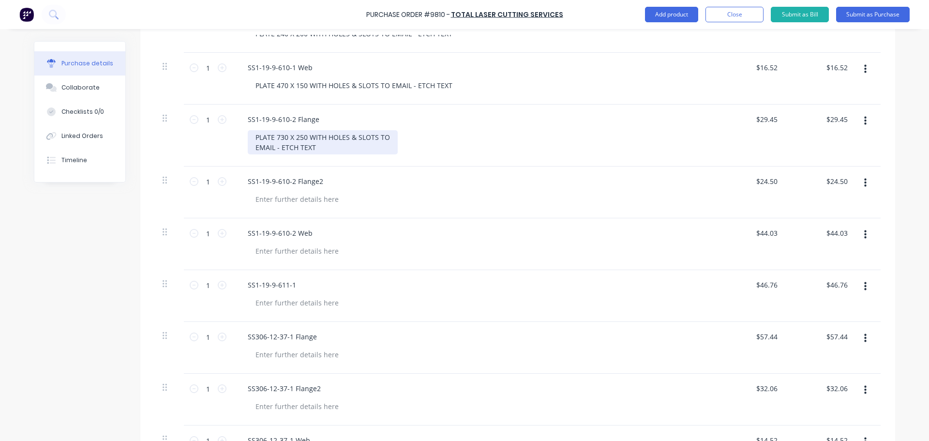
click at [251, 147] on div "PLATE 730 X 250 WITH HOLES & SLOTS TO EMAIL - ETCH TEXT" at bounding box center [323, 142] width 150 height 24
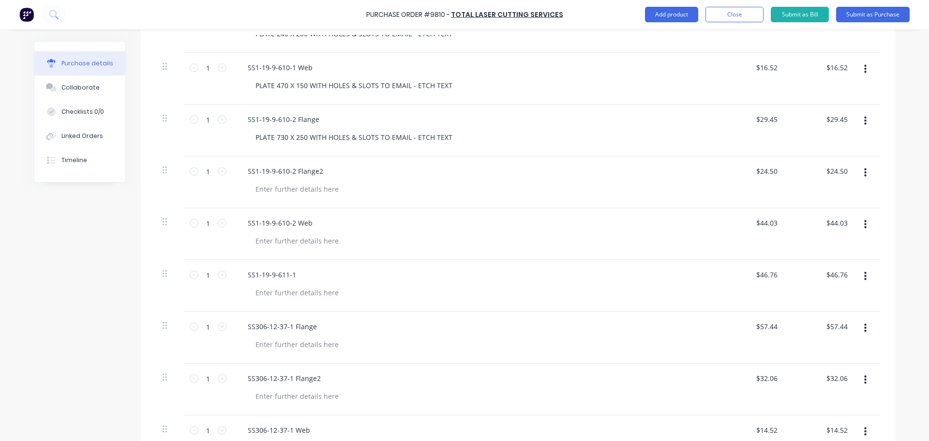
click at [385, 184] on div at bounding box center [478, 189] width 461 height 14
click at [276, 189] on div at bounding box center [297, 189] width 99 height 14
paste div
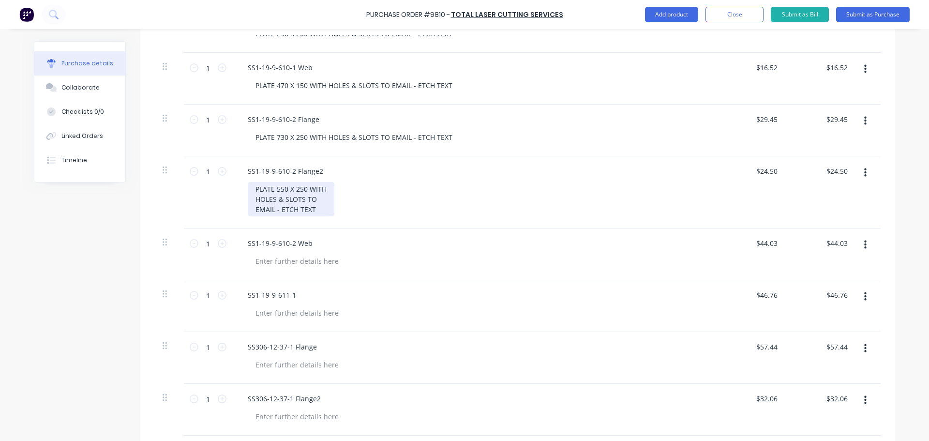
click at [253, 198] on div "PLATE 550 X 250 WITH HOLES & SLOTS TO EMAIL - ETCH TEXT" at bounding box center [291, 199] width 87 height 34
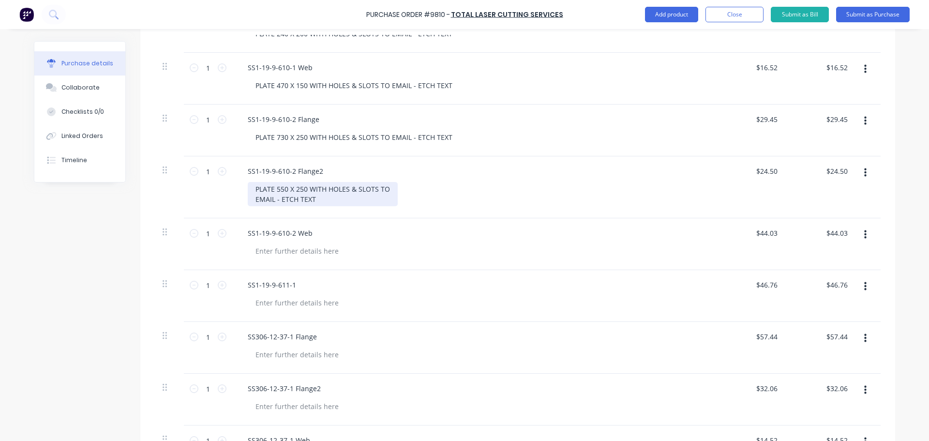
click at [252, 199] on div "PLATE 550 X 250 WITH HOLES & SLOTS TO EMAIL - ETCH TEXT" at bounding box center [323, 194] width 150 height 24
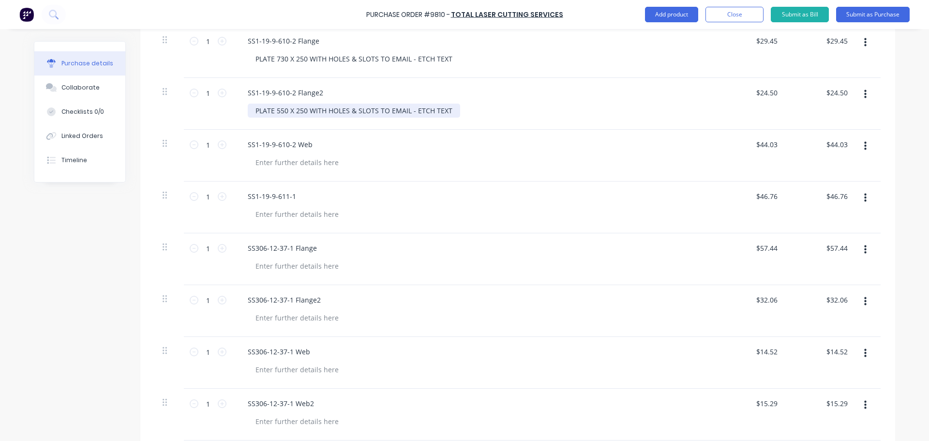
scroll to position [867, 0]
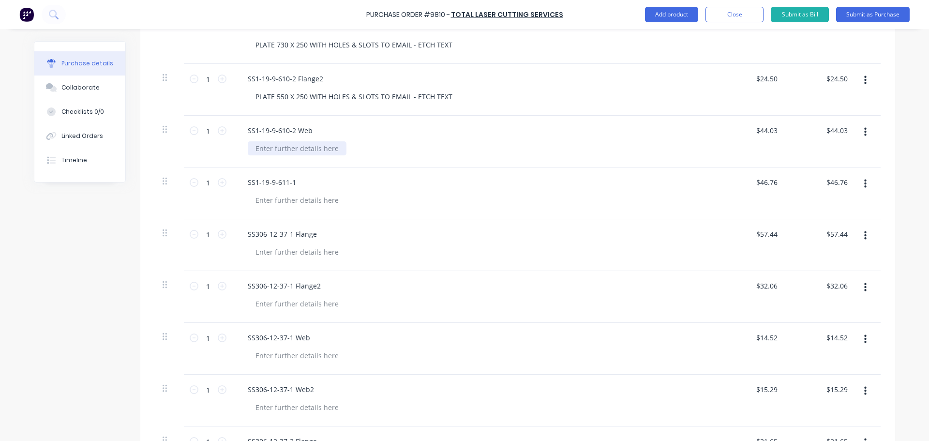
click at [263, 152] on div at bounding box center [297, 148] width 99 height 14
paste div
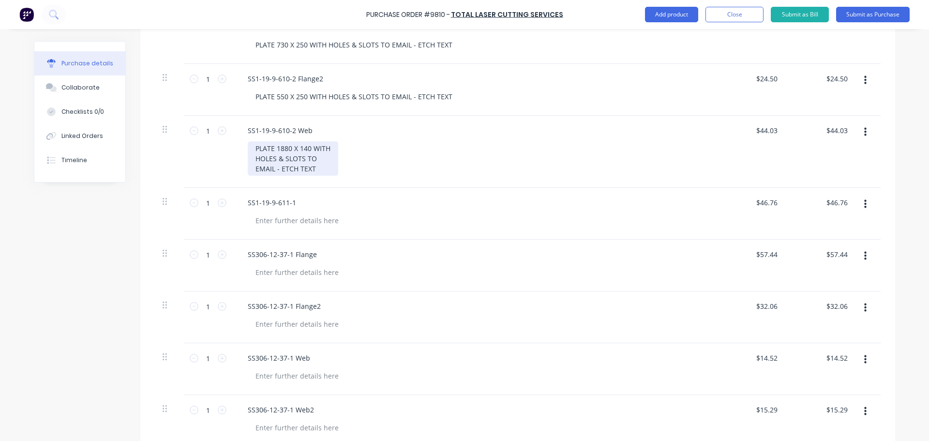
click at [253, 158] on div "PLATE 1880 X 140 WITH HOLES & SLOTS TO EMAIL - ETCH TEXT" at bounding box center [293, 158] width 90 height 34
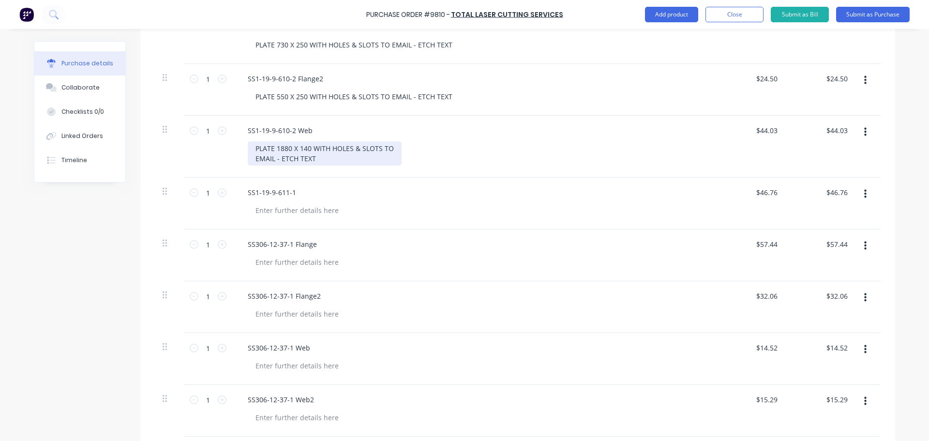
click at [252, 158] on div "PLATE 1880 X 140 WITH HOLES & SLOTS TO EMAIL - ETCH TEXT" at bounding box center [325, 153] width 154 height 24
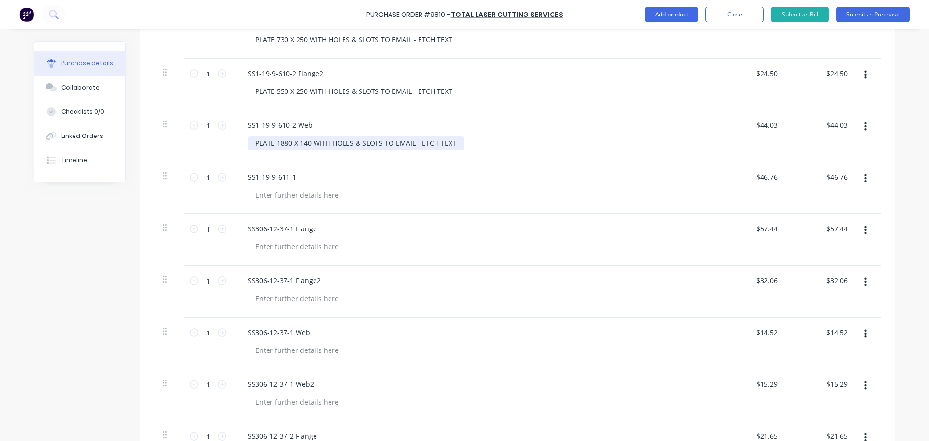
scroll to position [915, 0]
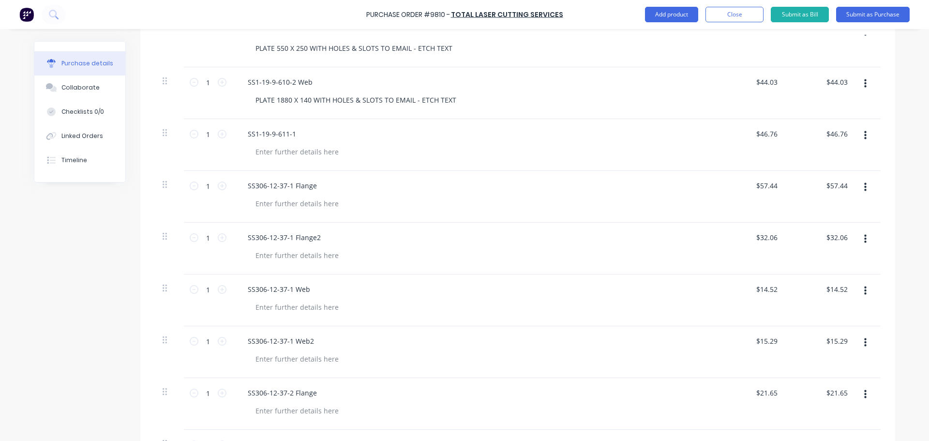
click at [504, 143] on div "SS1-19-9-611-1" at bounding box center [474, 145] width 484 height 52
click at [267, 153] on div at bounding box center [297, 152] width 99 height 14
paste div
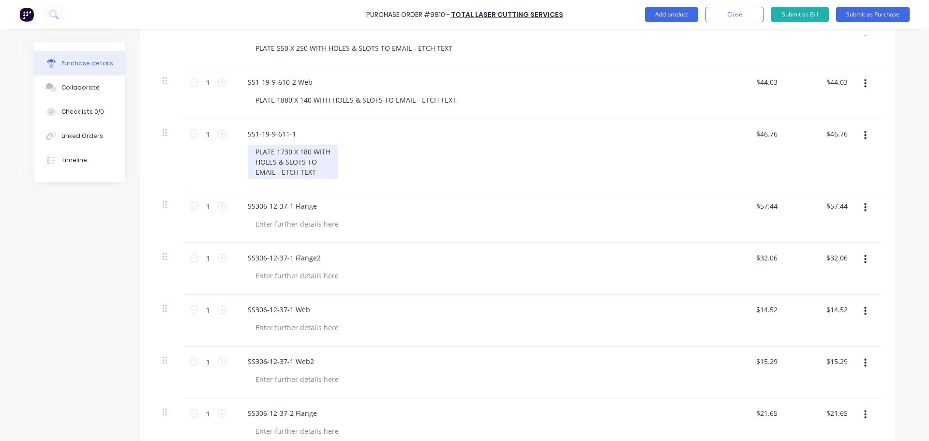
click at [252, 173] on div "PLATE 1730 X 180 WITH HOLES & SLOTS TO EMAIL - ETCH TEXT" at bounding box center [293, 162] width 90 height 34
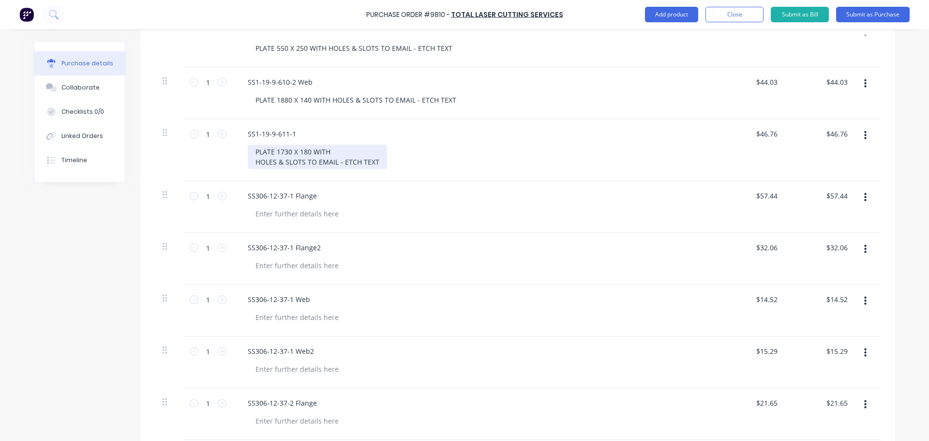
click at [251, 165] on div "PLATE 1730 X 180 WITH HOLES & SLOTS TO EMAIL - ETCH TEXT" at bounding box center [317, 157] width 139 height 24
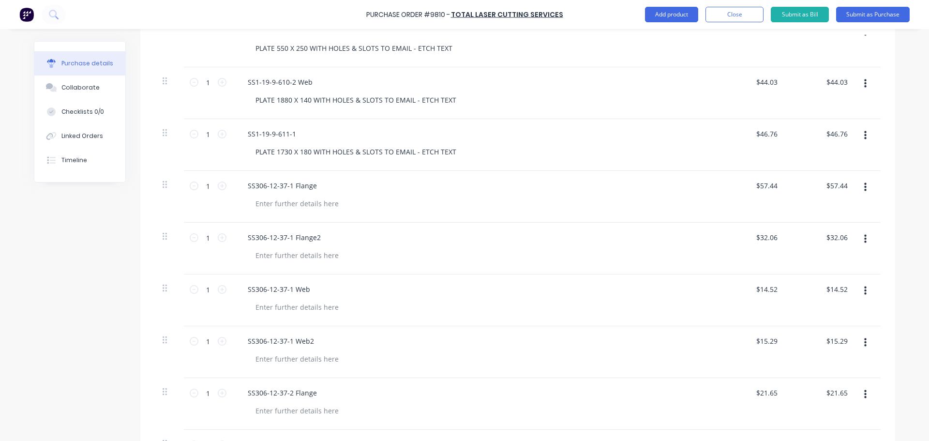
click at [370, 186] on div "SS306-12-37-1 Flange" at bounding box center [474, 186] width 468 height 14
click at [271, 201] on div at bounding box center [297, 203] width 99 height 14
paste div
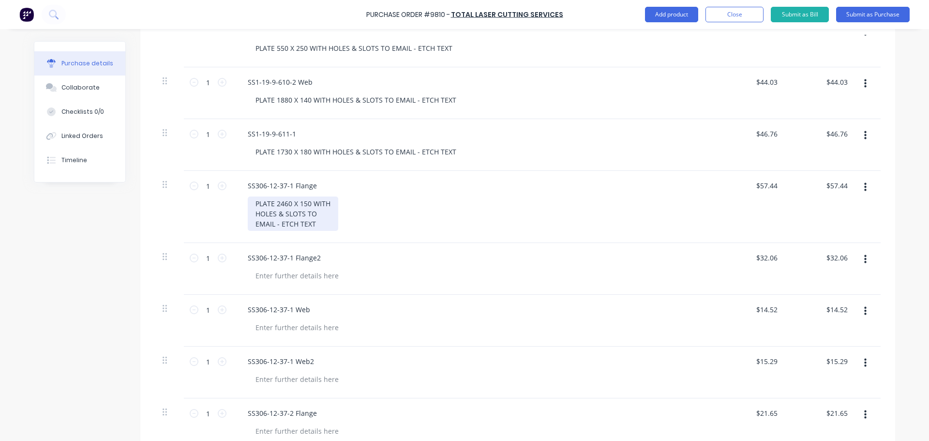
click at [253, 224] on div "PLATE 2460 X 150 WITH HOLES & SLOTS TO EMAIL - ETCH TEXT" at bounding box center [293, 213] width 90 height 34
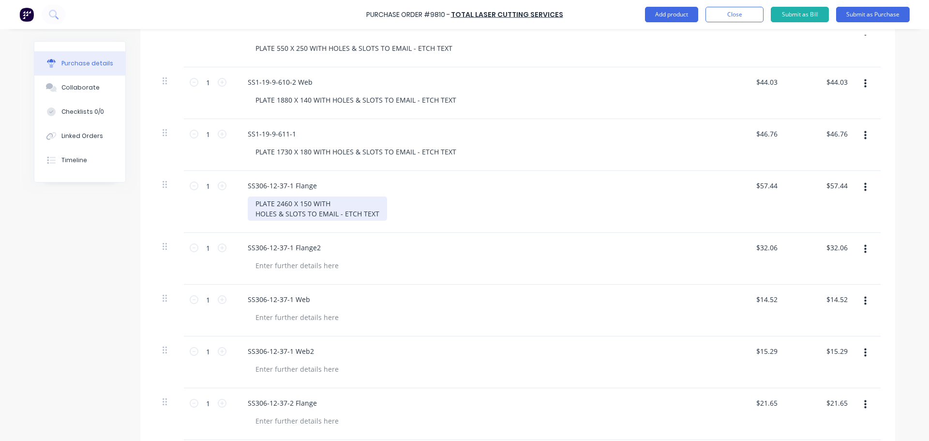
click at [252, 214] on div "PLATE 2460 X 150 WITH HOLES & SLOTS TO EMAIL - ETCH TEXT" at bounding box center [317, 208] width 139 height 24
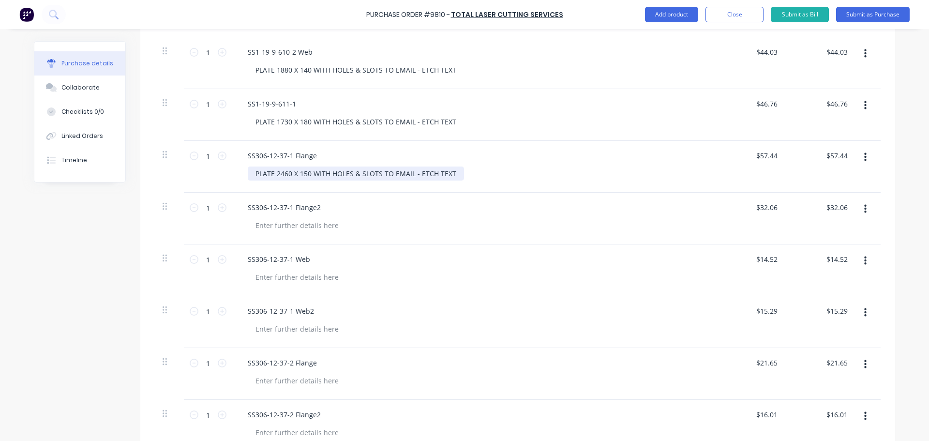
scroll to position [963, 0]
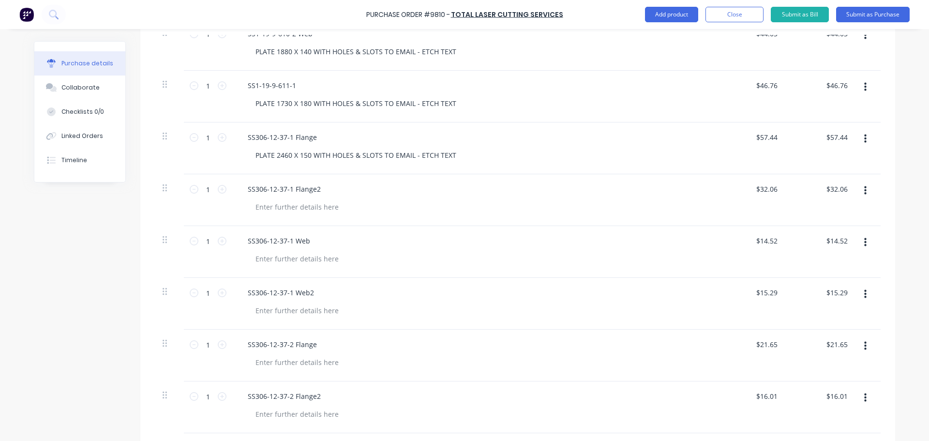
click at [407, 198] on div "SS306-12-37-1 Flange2" at bounding box center [474, 200] width 484 height 52
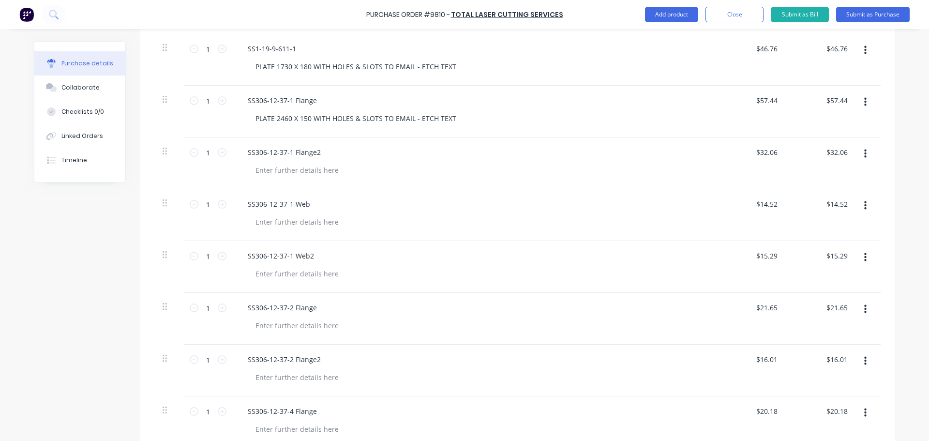
scroll to position [1012, 0]
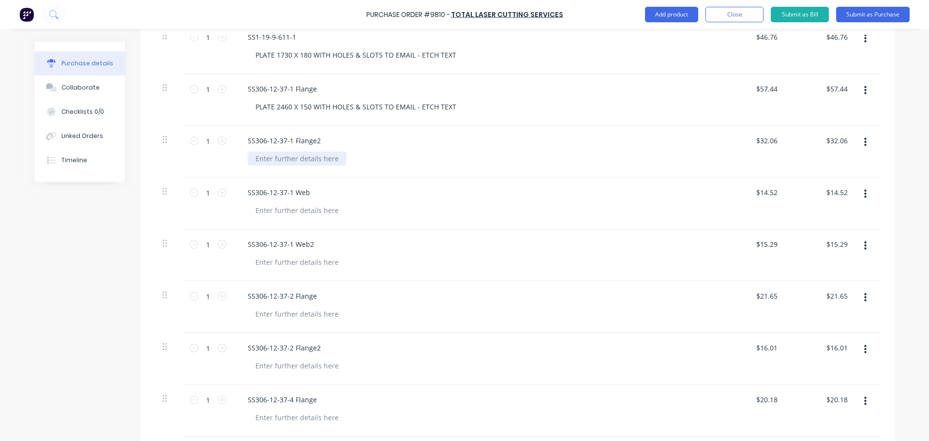
click at [290, 153] on div at bounding box center [297, 158] width 99 height 14
paste div
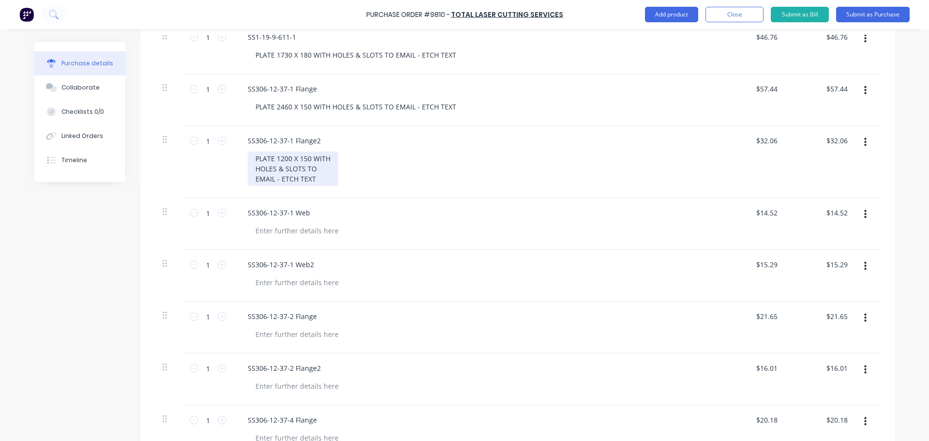
click at [251, 179] on div "PLATE 1200 X 150 WITH HOLES & SLOTS TO EMAIL - ETCH TEXT" at bounding box center [293, 168] width 90 height 34
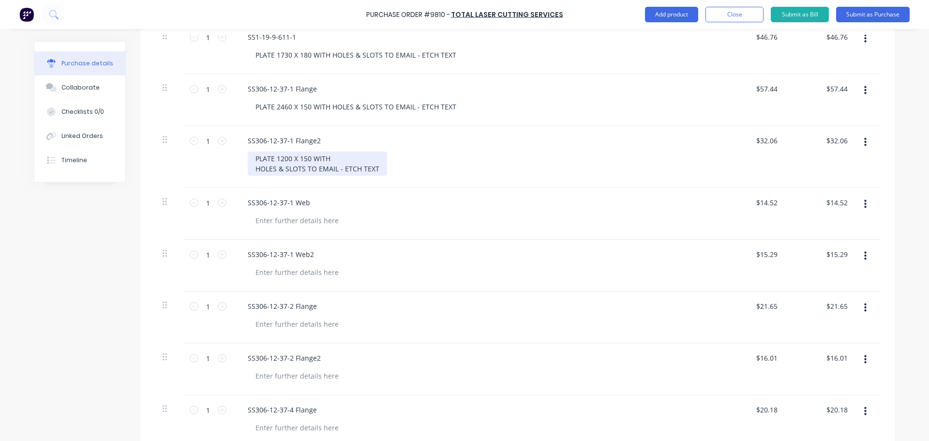
click at [253, 169] on div "PLATE 1200 X 150 WITH HOLES & SLOTS TO EMAIL - ETCH TEXT" at bounding box center [317, 163] width 139 height 24
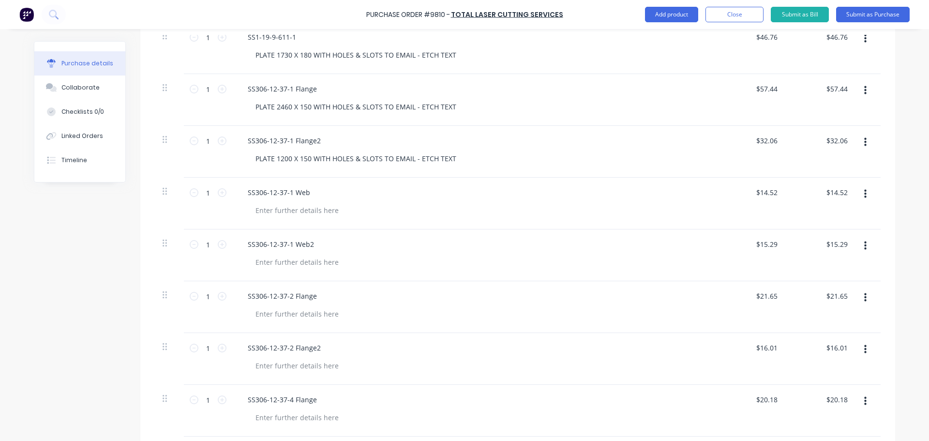
click at [387, 198] on div "SS306-12-37-1 Web" at bounding box center [474, 204] width 484 height 52
click at [270, 205] on div at bounding box center [297, 210] width 99 height 14
paste div
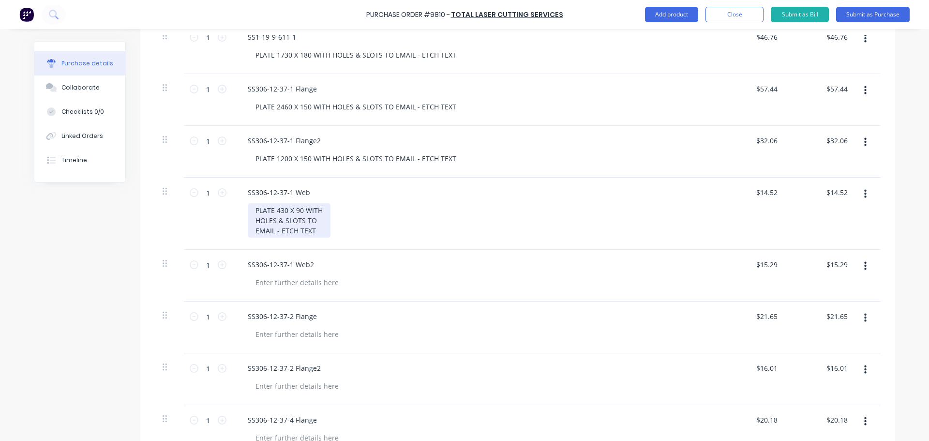
click at [252, 231] on div "PLATE 430 X 90 WITH HOLES & SLOTS TO EMAIL - ETCH TEXT" at bounding box center [289, 220] width 83 height 34
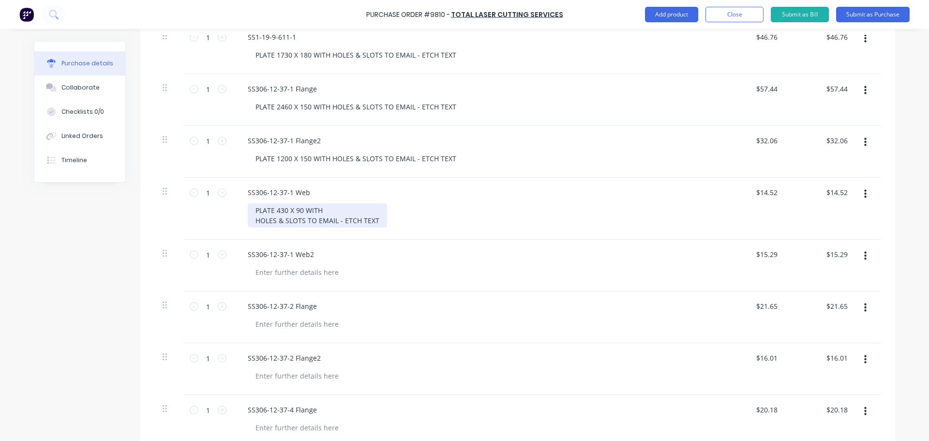
click at [252, 220] on div "PLATE 430 X 90 WITH HOLES & SLOTS TO EMAIL - ETCH TEXT" at bounding box center [317, 215] width 139 height 24
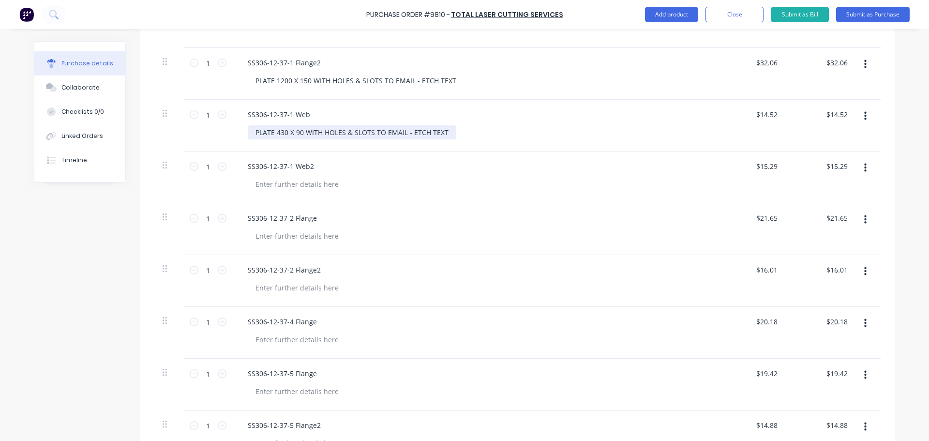
scroll to position [1108, 0]
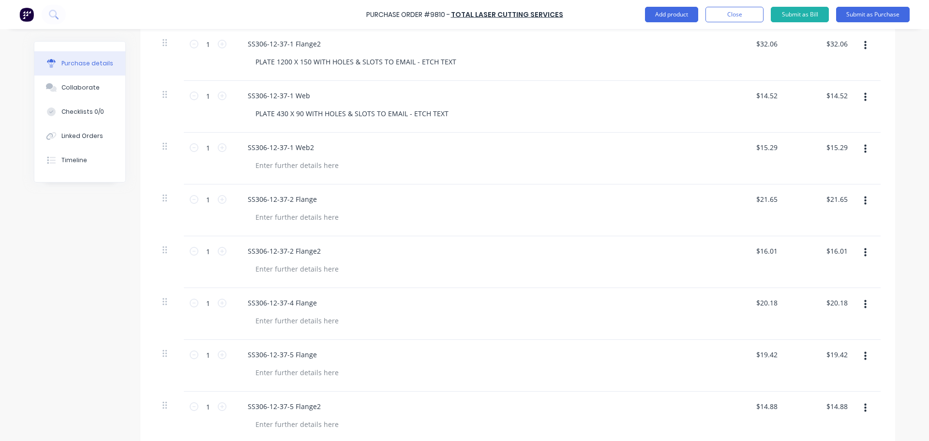
click at [453, 217] on div at bounding box center [478, 217] width 461 height 14
click at [275, 168] on div at bounding box center [297, 165] width 99 height 14
paste div
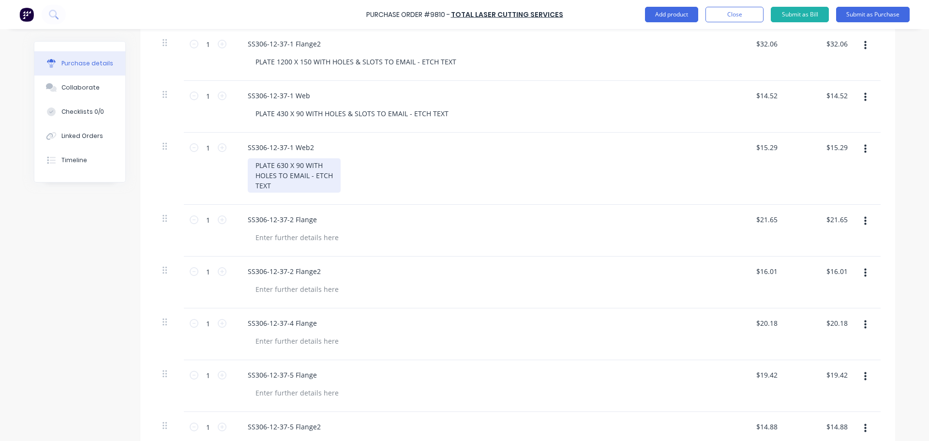
click at [251, 174] on div "PLATE 630 X 90 WITH HOLES TO EMAIL - ETCH TEXT" at bounding box center [294, 175] width 93 height 34
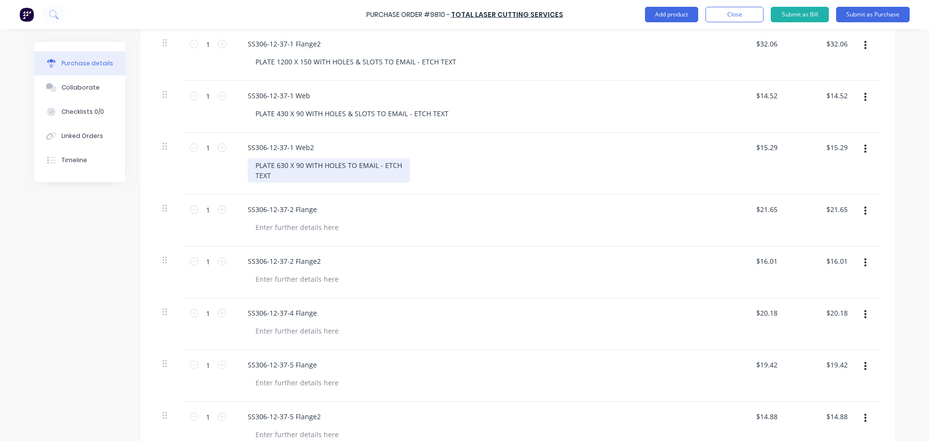
click at [251, 176] on div "PLATE 630 X 90 WITH HOLES TO EMAIL - ETCH TEXT" at bounding box center [329, 170] width 162 height 24
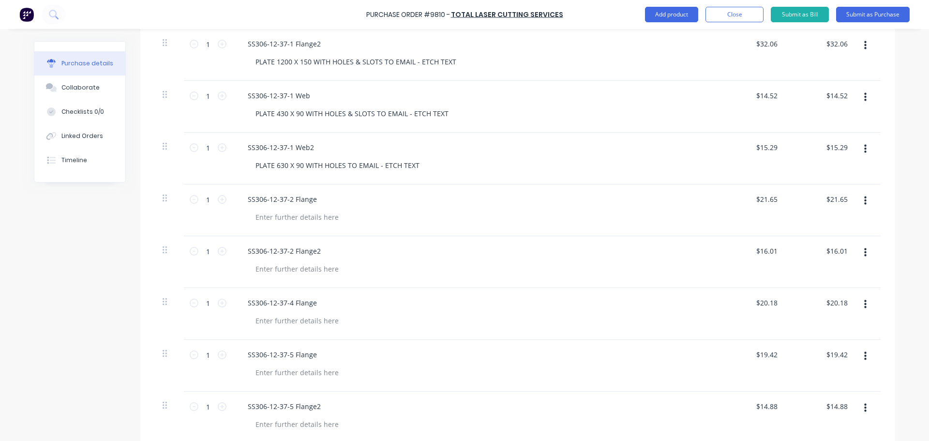
click at [459, 151] on div "SS306-12-37-1 Web2" at bounding box center [474, 147] width 468 height 14
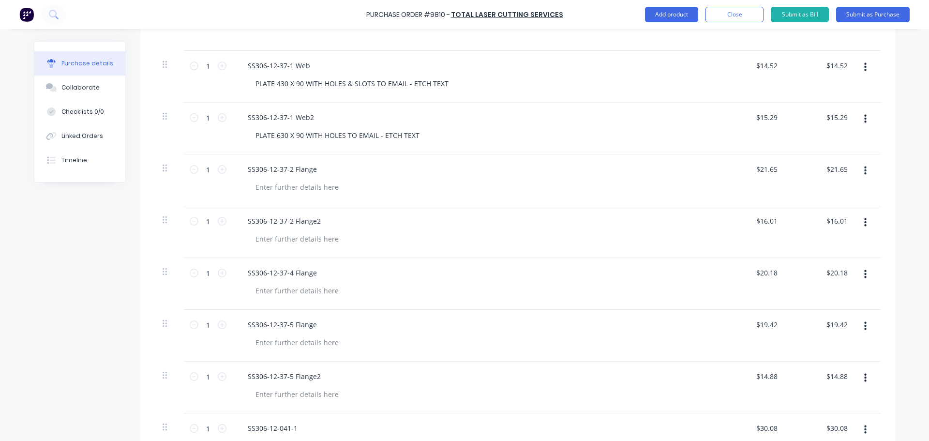
scroll to position [1157, 0]
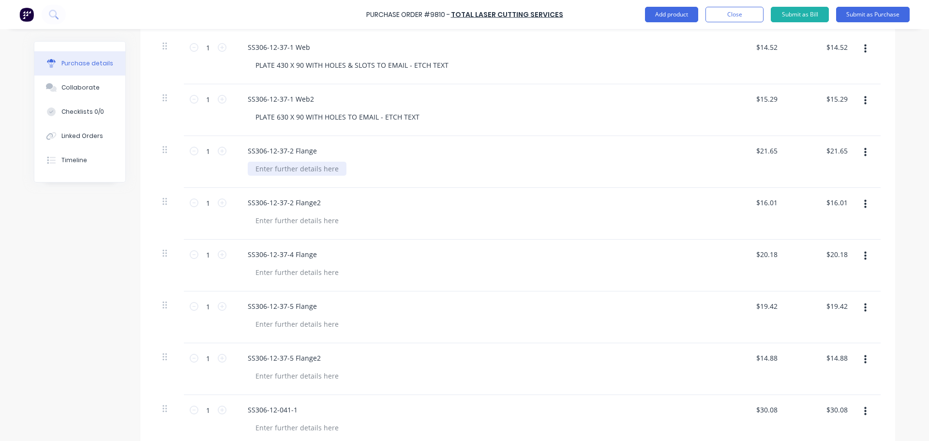
click at [299, 168] on div at bounding box center [297, 169] width 99 height 14
paste div
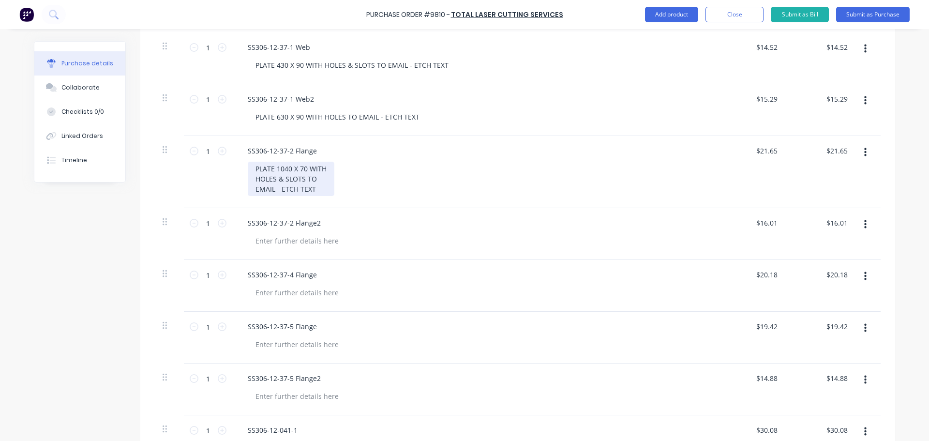
click at [252, 177] on div "PLATE 1040 X 70 WITH HOLES & SLOTS TO EMAIL - ETCH TEXT" at bounding box center [291, 179] width 87 height 34
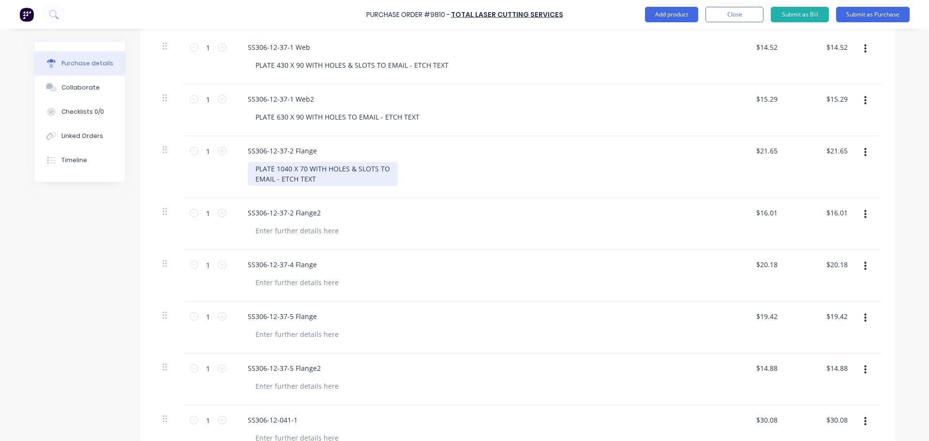
click at [252, 177] on div "PLATE 1040 X 70 WITH HOLES & SLOTS TO EMAIL - ETCH TEXT" at bounding box center [323, 174] width 150 height 24
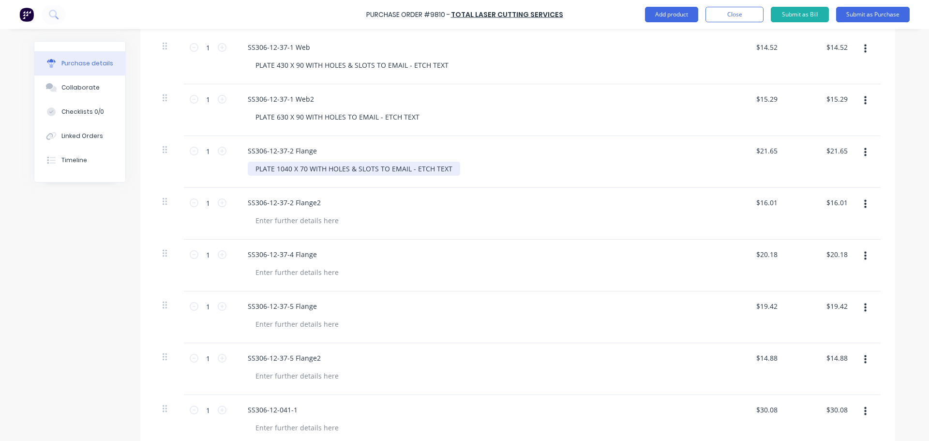
scroll to position [1254, 0]
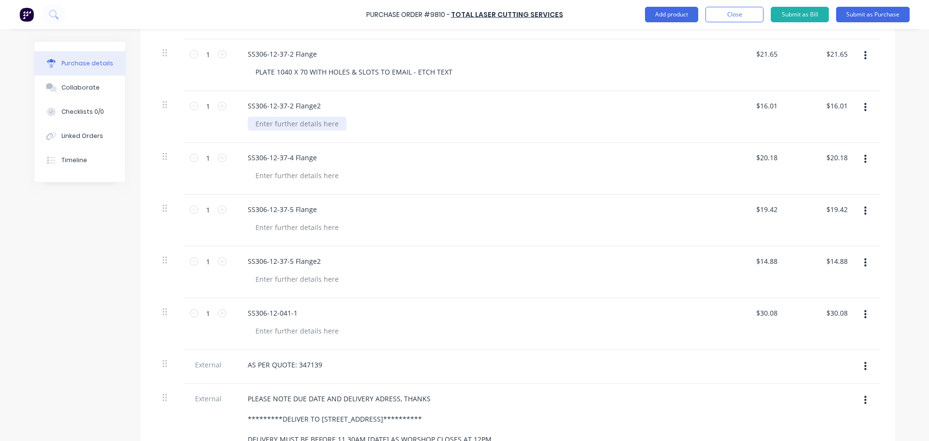
click at [286, 120] on div at bounding box center [297, 124] width 99 height 14
paste div
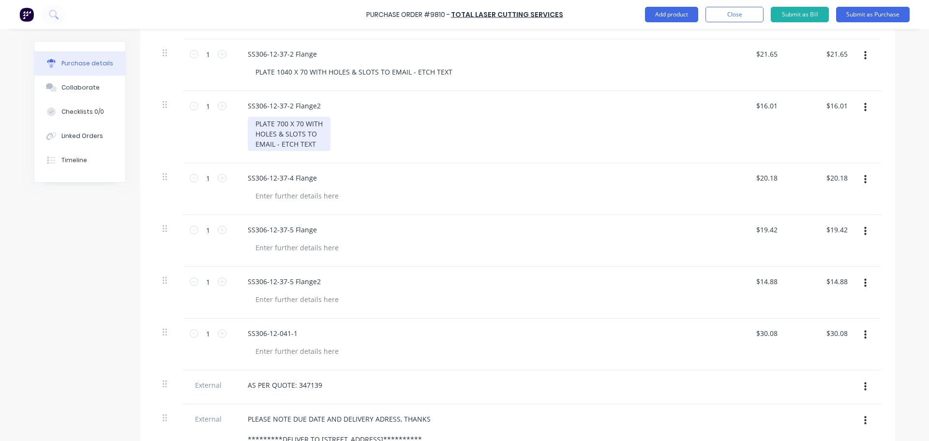
click at [252, 144] on div "PLATE 700 X 70 WITH HOLES & SLOTS TO EMAIL - ETCH TEXT" at bounding box center [289, 134] width 83 height 34
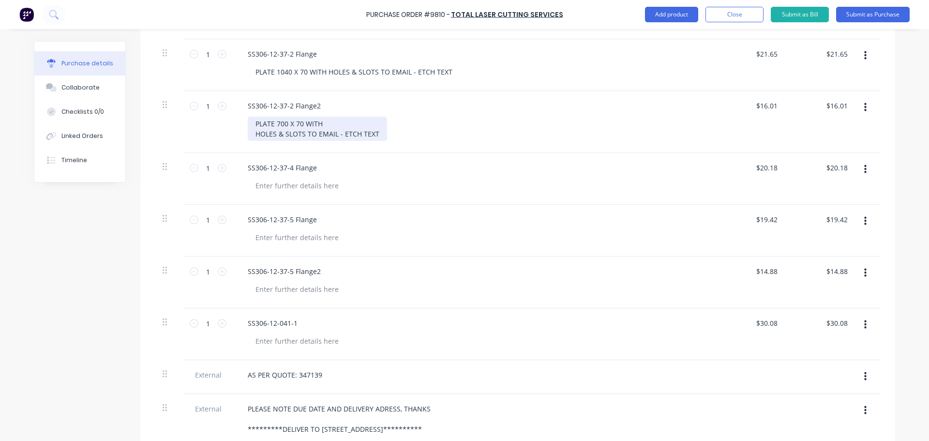
click at [251, 134] on div "PLATE 700 X 70 WITH HOLES & SLOTS TO EMAIL - ETCH TEXT" at bounding box center [317, 129] width 139 height 24
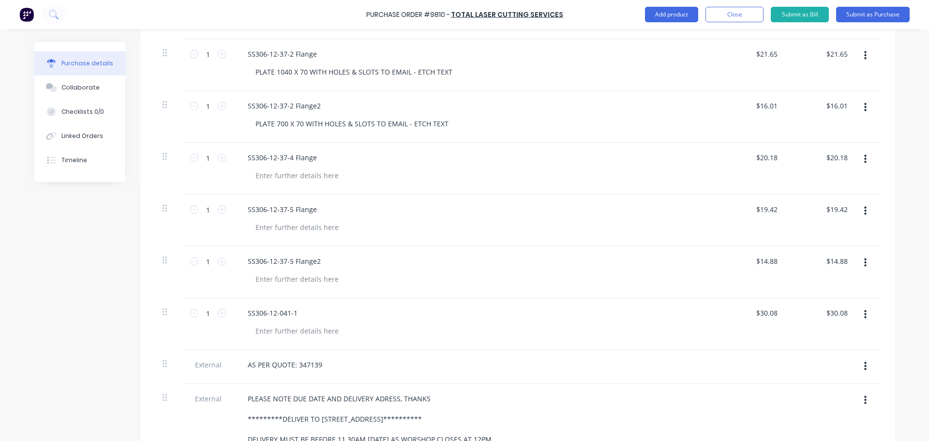
click at [511, 189] on div "SS306-12-37-4 Flange" at bounding box center [474, 169] width 484 height 52
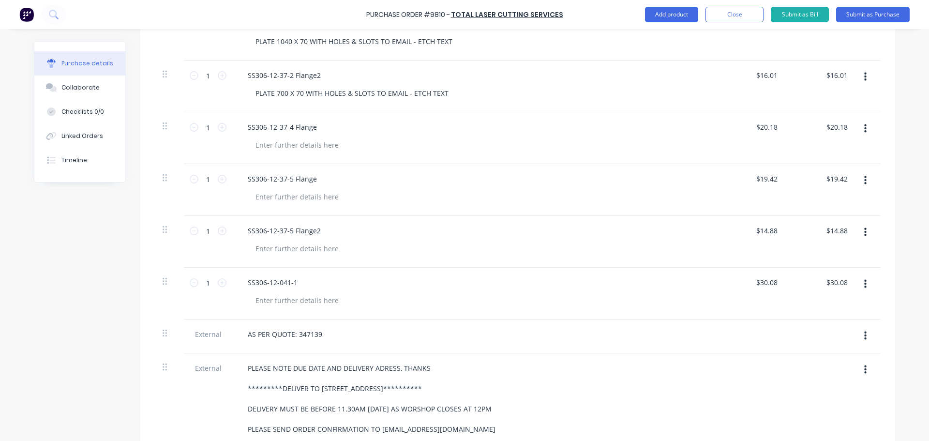
scroll to position [1302, 0]
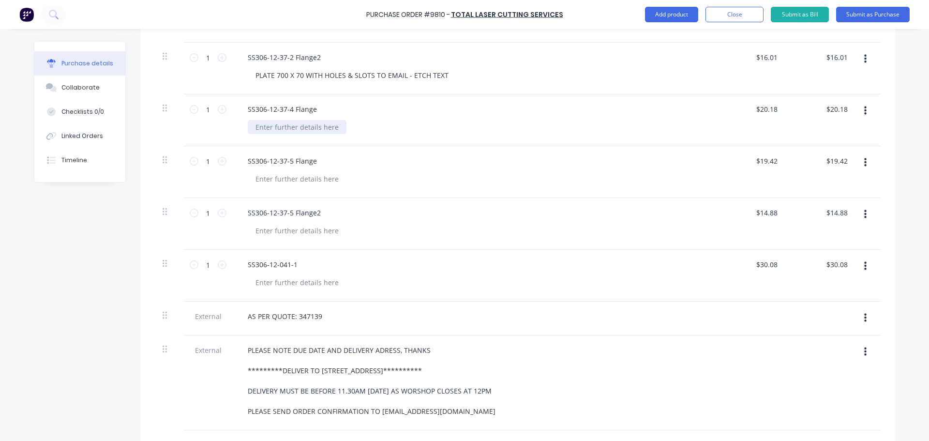
click at [295, 124] on div at bounding box center [297, 127] width 99 height 14
paste div
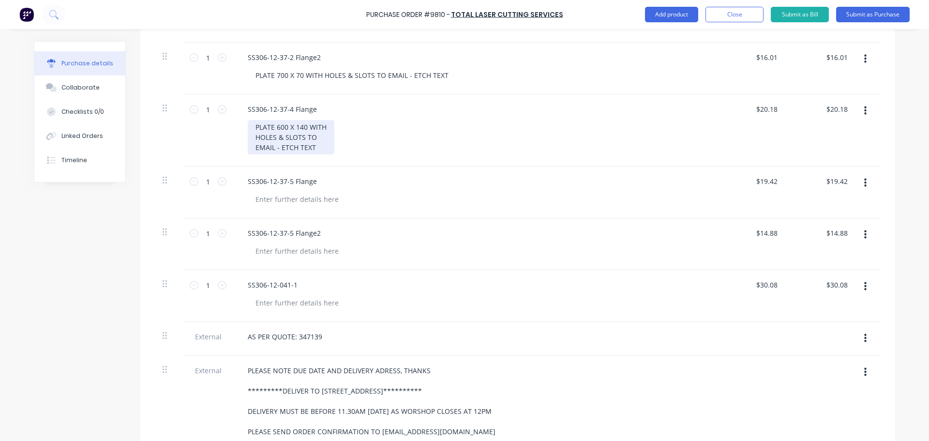
click at [251, 147] on div "PLATE 600 X 140 WITH HOLES & SLOTS TO EMAIL - ETCH TEXT" at bounding box center [291, 137] width 87 height 34
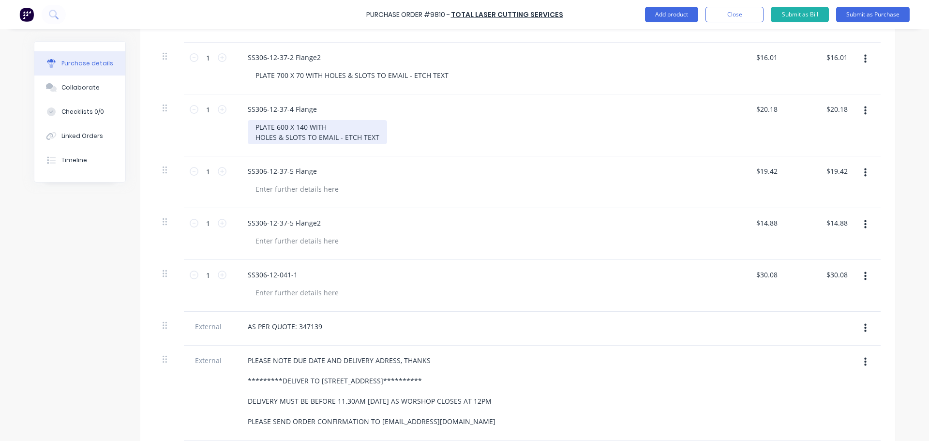
click at [251, 137] on div "PLATE 600 X 140 WITH HOLES & SLOTS TO EMAIL - ETCH TEXT" at bounding box center [317, 132] width 139 height 24
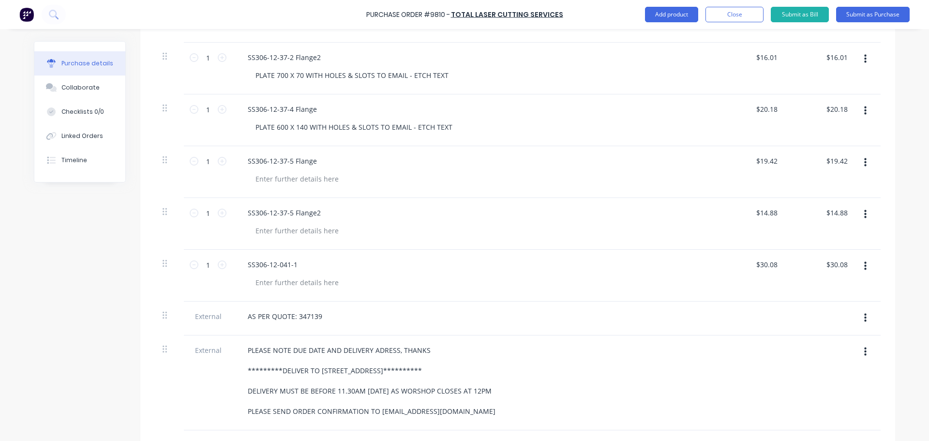
click at [333, 154] on div "SS306-12-37-5 Flange" at bounding box center [474, 161] width 468 height 14
click at [266, 175] on div at bounding box center [297, 179] width 99 height 14
paste div
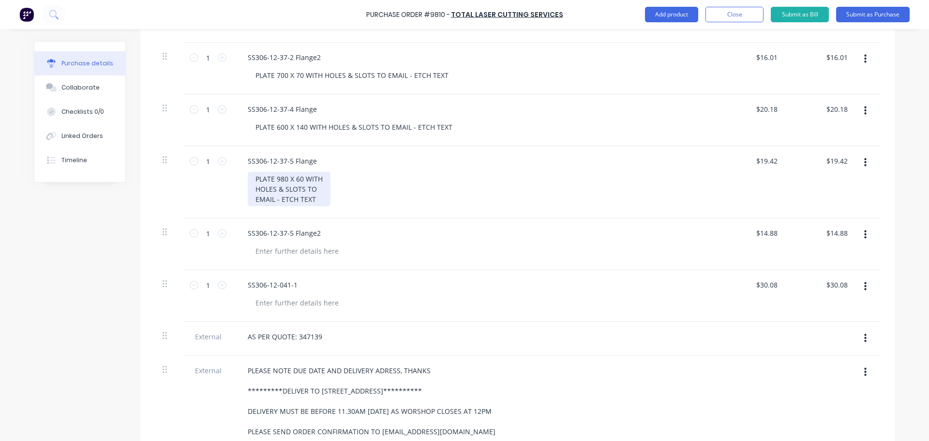
click at [251, 188] on div "PLATE 980 X 60 WITH HOLES & SLOTS TO EMAIL - ETCH TEXT" at bounding box center [289, 189] width 83 height 34
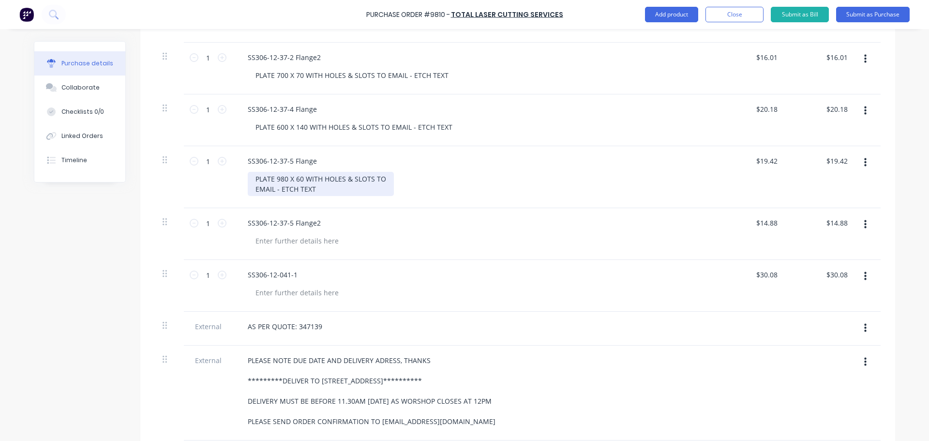
click at [252, 187] on div "PLATE 980 X 60 WITH HOLES & SLOTS TO EMAIL - ETCH TEXT" at bounding box center [321, 184] width 146 height 24
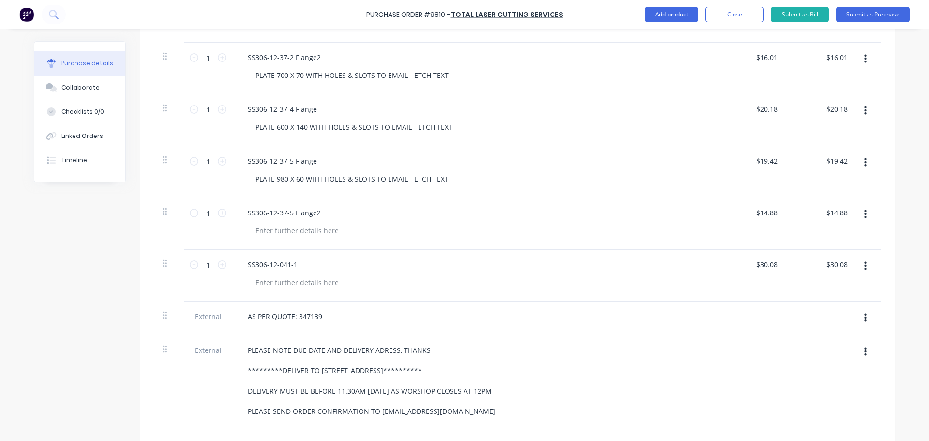
click at [385, 209] on div "SS306-12-37-5 Flange2" at bounding box center [474, 213] width 468 height 14
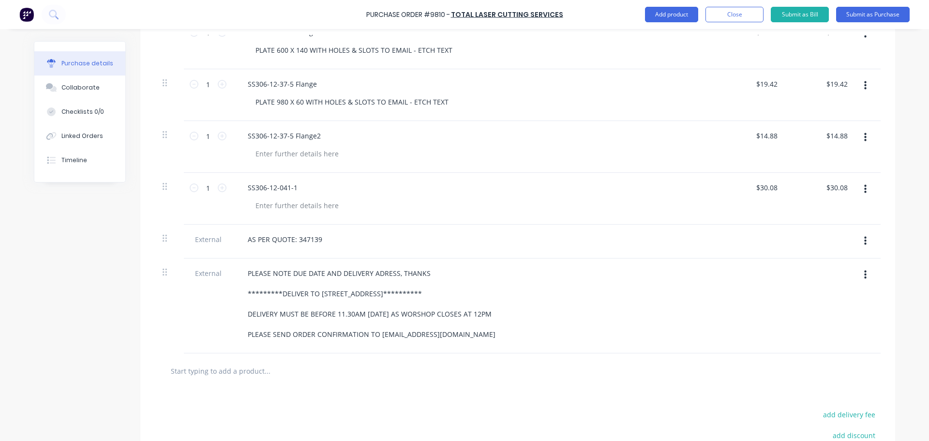
scroll to position [1399, 0]
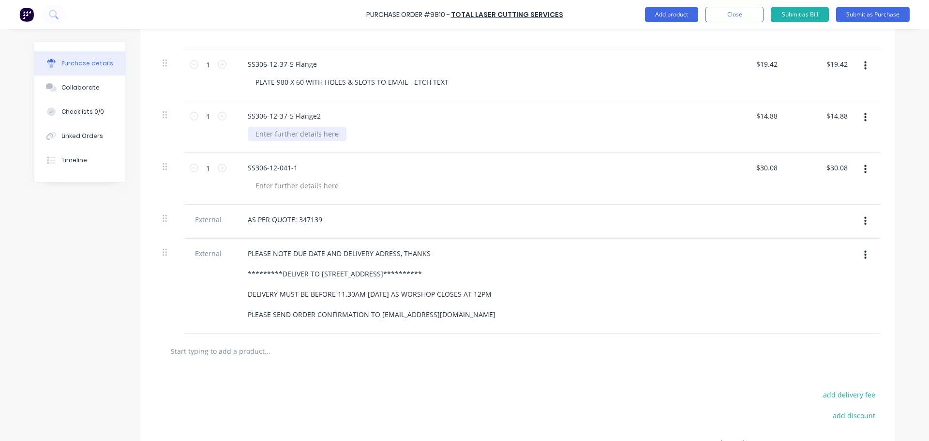
click at [289, 133] on div at bounding box center [297, 134] width 99 height 14
paste div
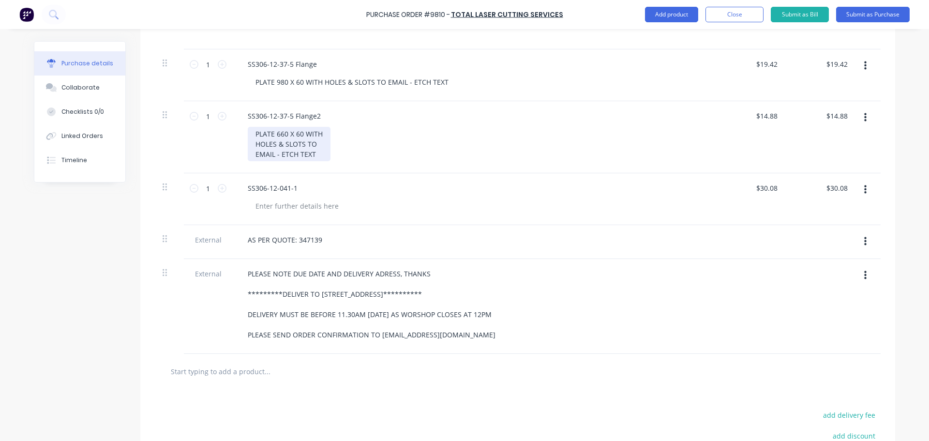
click at [254, 144] on div "PLATE 660 X 60 WITH HOLES & SLOTS TO EMAIL - ETCH TEXT" at bounding box center [289, 144] width 83 height 34
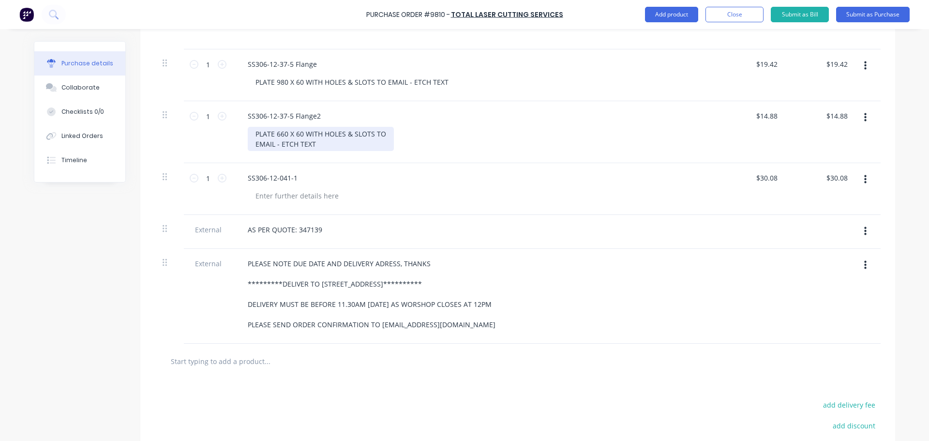
click at [251, 144] on div "PLATE 660 X 60 WITH HOLES & SLOTS TO EMAIL - ETCH TEXT" at bounding box center [321, 139] width 146 height 24
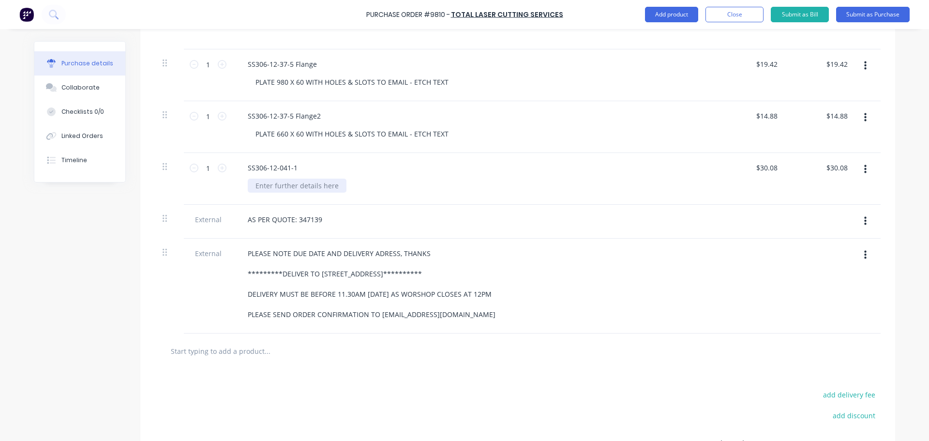
click at [274, 186] on div at bounding box center [297, 186] width 99 height 14
paste div
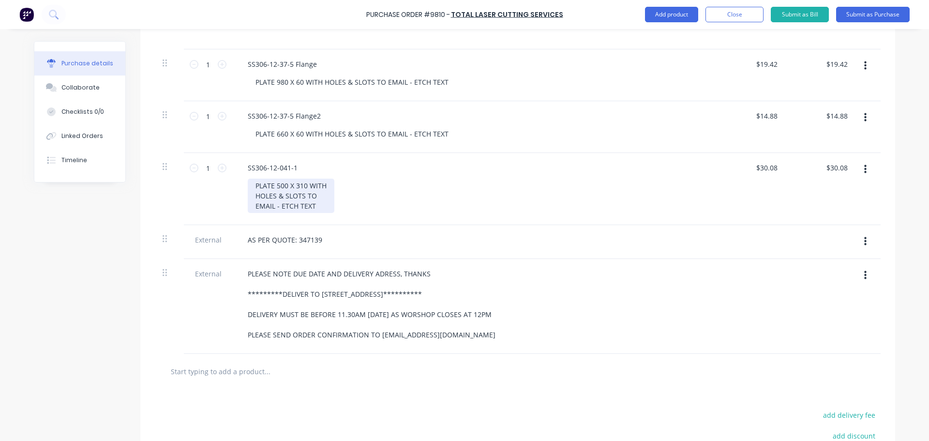
click at [253, 197] on div "PLATE 500 X 310 WITH HOLES & SLOTS TO EMAIL - ETCH TEXT" at bounding box center [291, 196] width 87 height 34
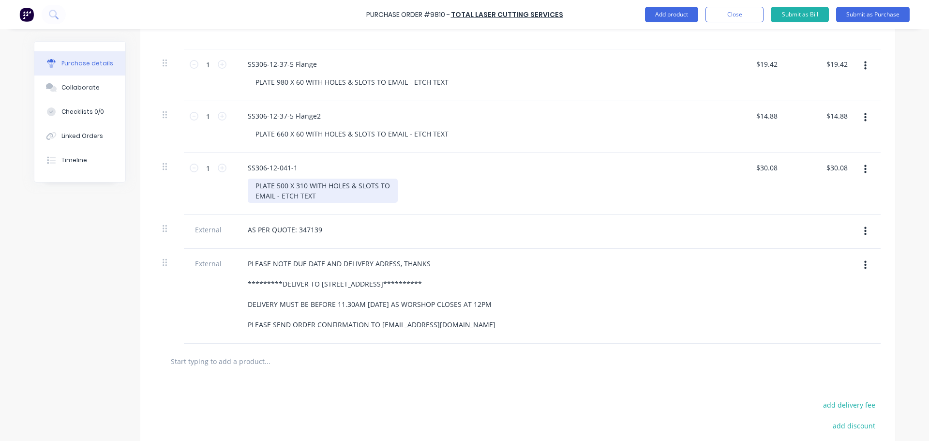
click at [251, 198] on div "PLATE 500 X 310 WITH HOLES & SLOTS TO EMAIL - ETCH TEXT" at bounding box center [323, 191] width 150 height 24
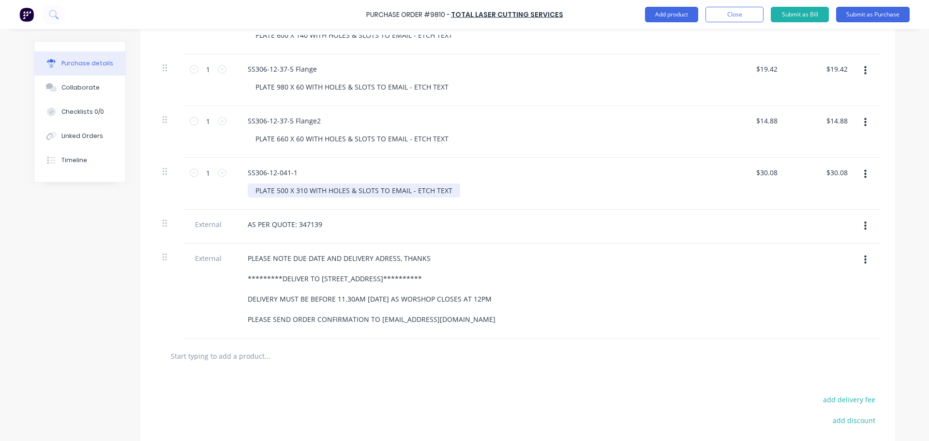
scroll to position [1350, 0]
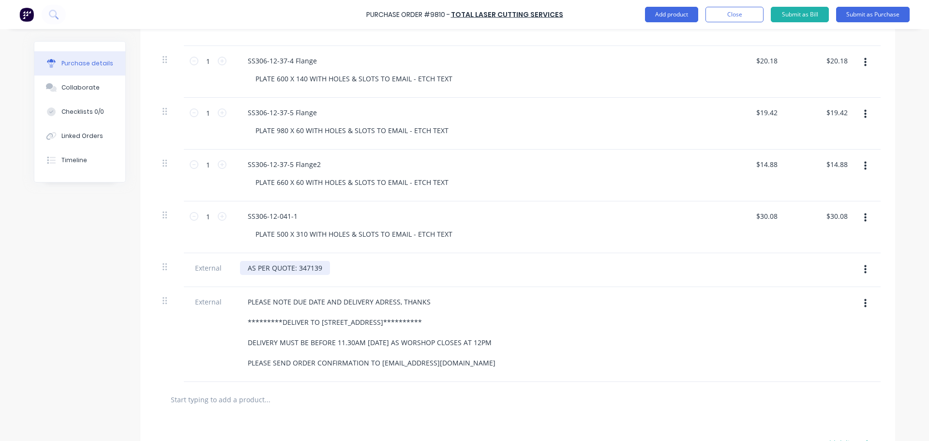
click at [323, 268] on div "AS PER QUOTE: 347139" at bounding box center [285, 268] width 90 height 14
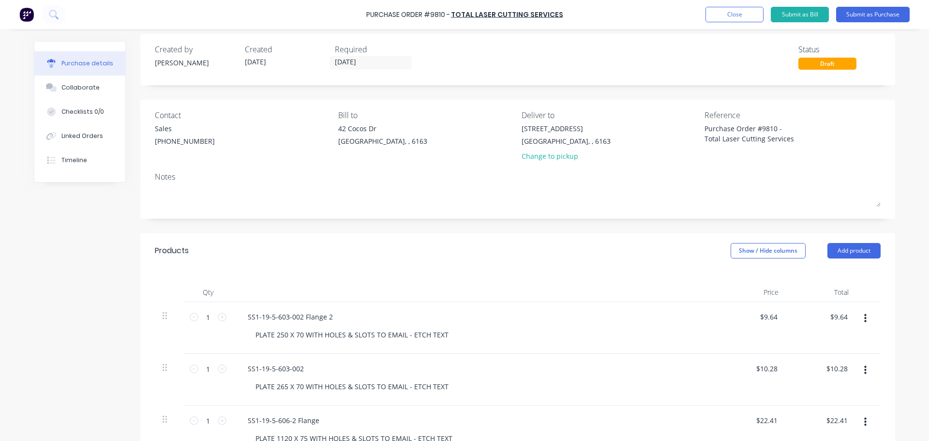
scroll to position [0, 0]
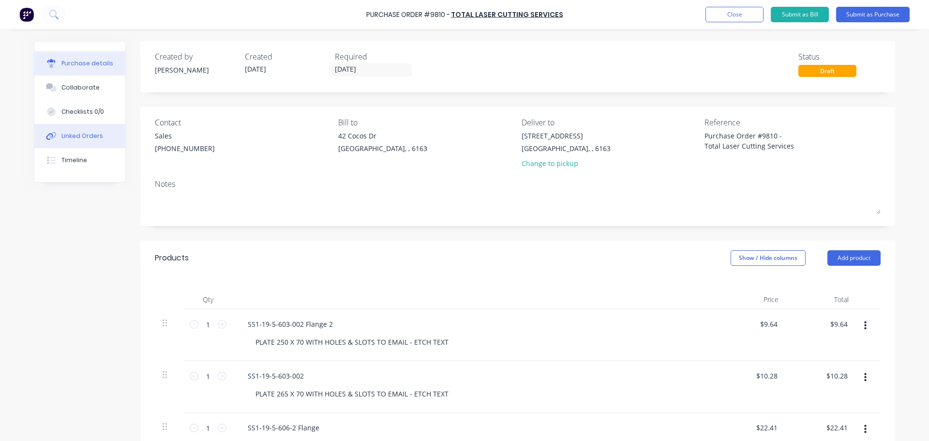
click at [67, 129] on button "Linked Orders" at bounding box center [79, 136] width 91 height 24
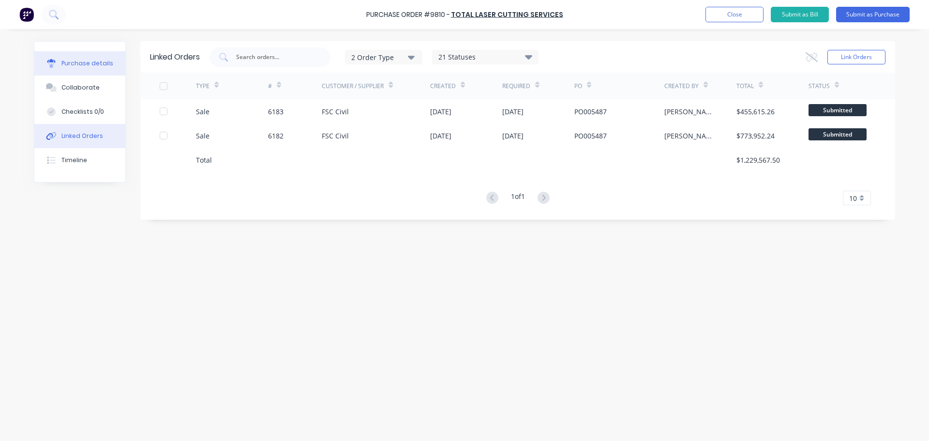
click at [66, 64] on div "Purchase details" at bounding box center [87, 63] width 52 height 9
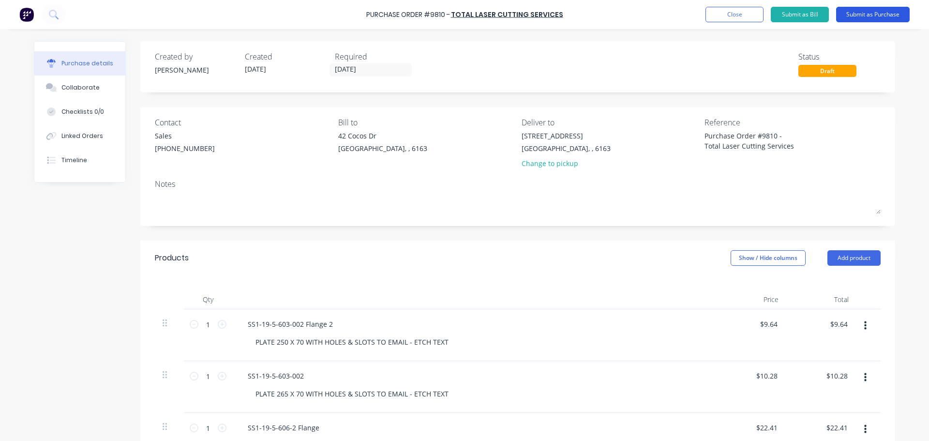
click at [860, 17] on button "Submit as Purchase" at bounding box center [873, 14] width 74 height 15
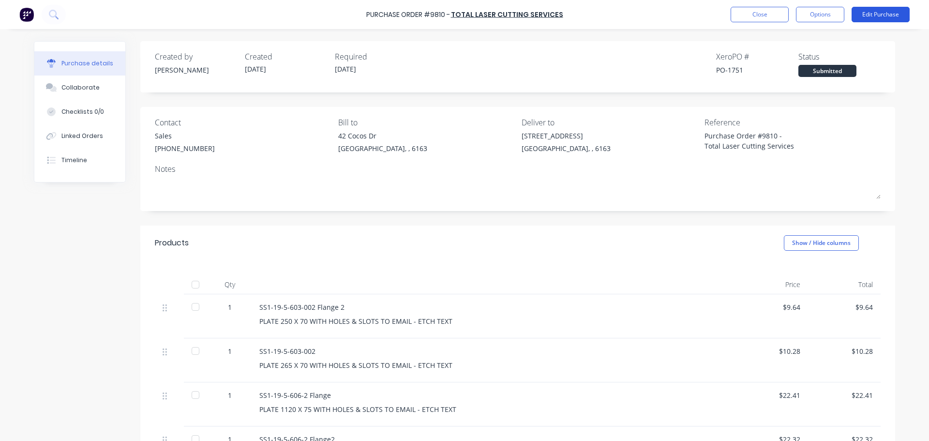
click at [862, 11] on button "Edit Purchase" at bounding box center [881, 14] width 58 height 15
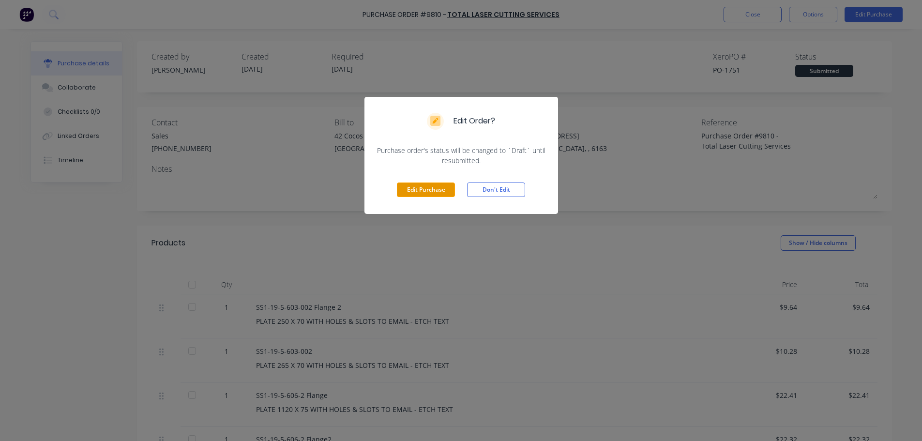
click at [416, 186] on button "Edit Purchase" at bounding box center [426, 189] width 58 height 15
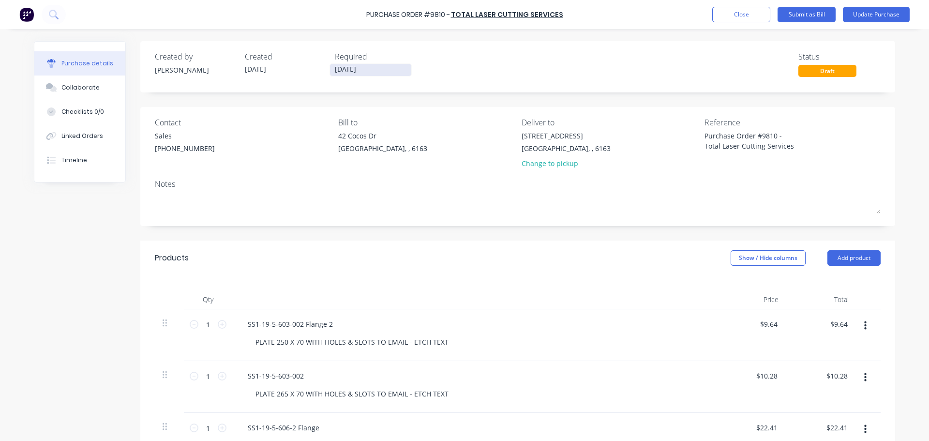
click at [339, 69] on input "[DATE]" at bounding box center [370, 70] width 81 height 12
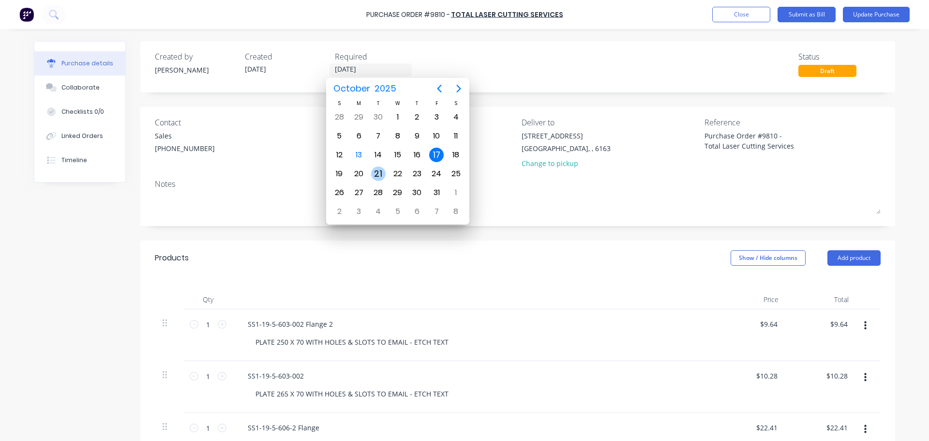
click at [376, 165] on div "21" at bounding box center [378, 174] width 19 height 18
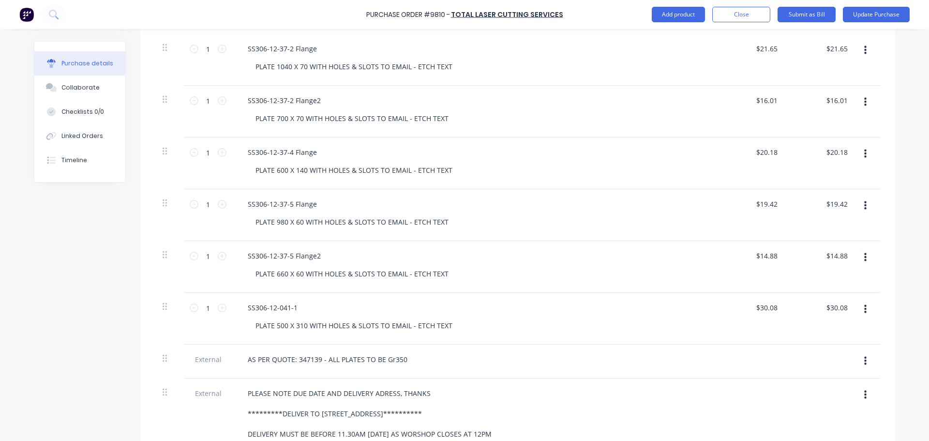
scroll to position [1403, 0]
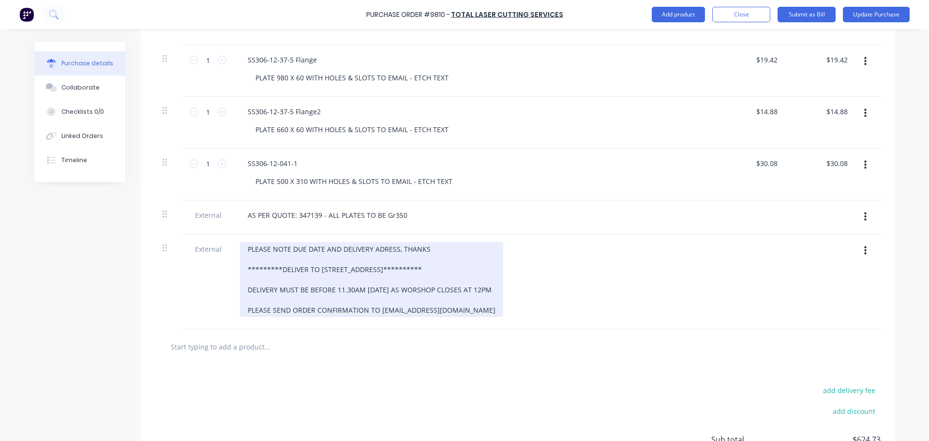
click at [336, 291] on div "**********" at bounding box center [371, 279] width 263 height 75
click at [350, 289] on div "**********" at bounding box center [371, 279] width 263 height 75
click at [394, 289] on div "**********" at bounding box center [371, 279] width 263 height 75
click at [443, 290] on div "**********" at bounding box center [371, 279] width 263 height 75
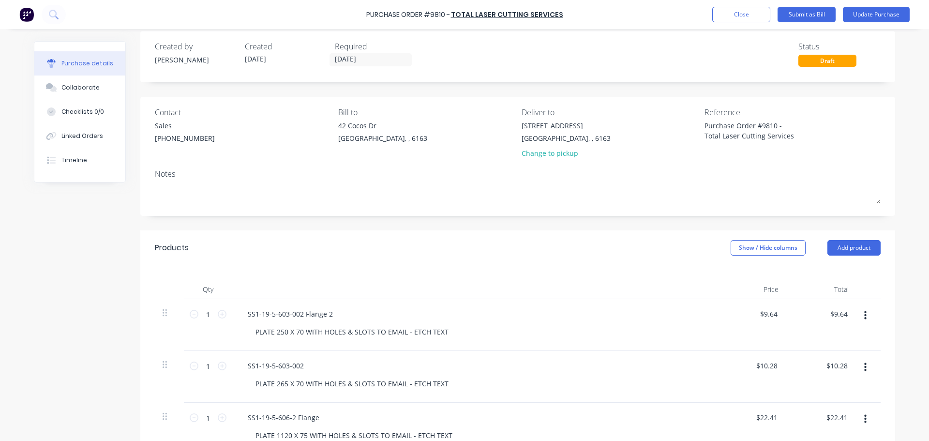
scroll to position [0, 0]
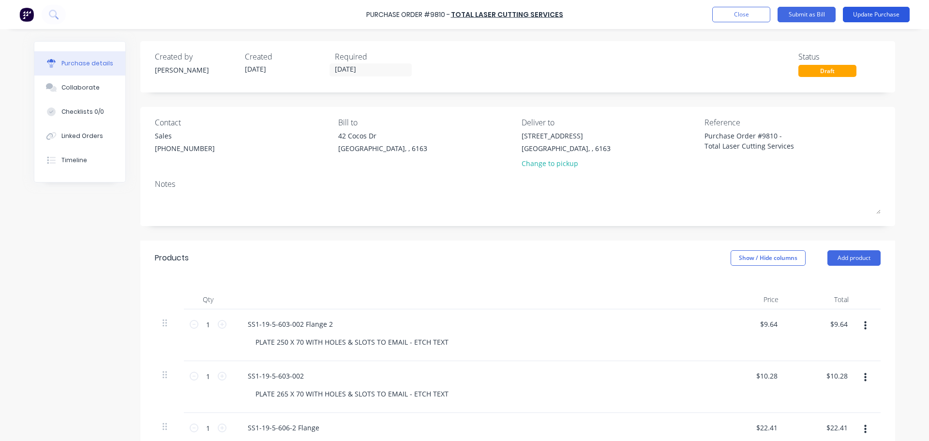
click at [867, 12] on button "Update Purchase" at bounding box center [876, 14] width 67 height 15
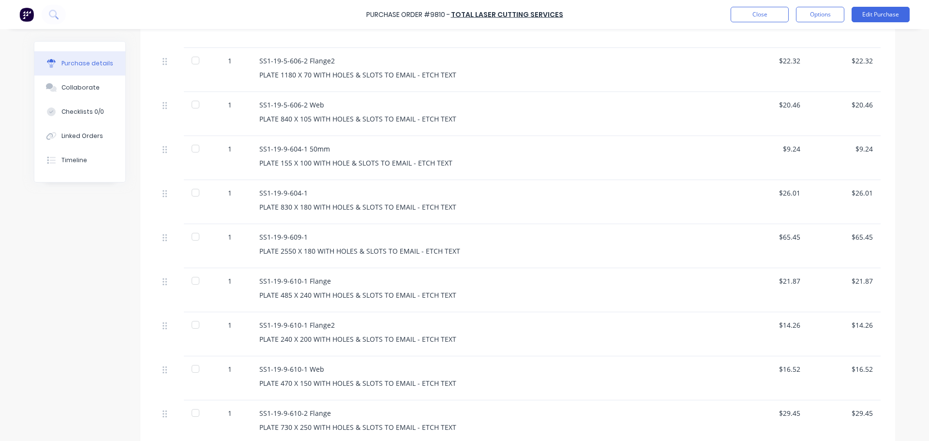
scroll to position [390, 0]
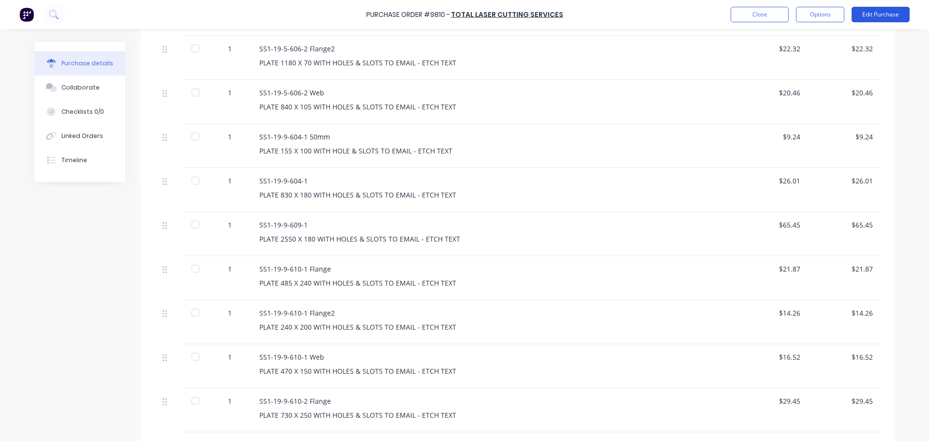
click at [867, 14] on button "Edit Purchase" at bounding box center [881, 14] width 58 height 15
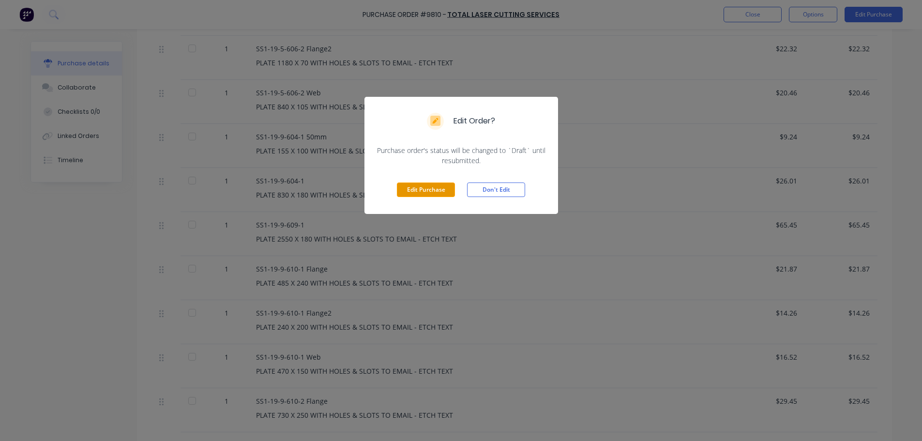
click at [432, 190] on button "Edit Purchase" at bounding box center [426, 189] width 58 height 15
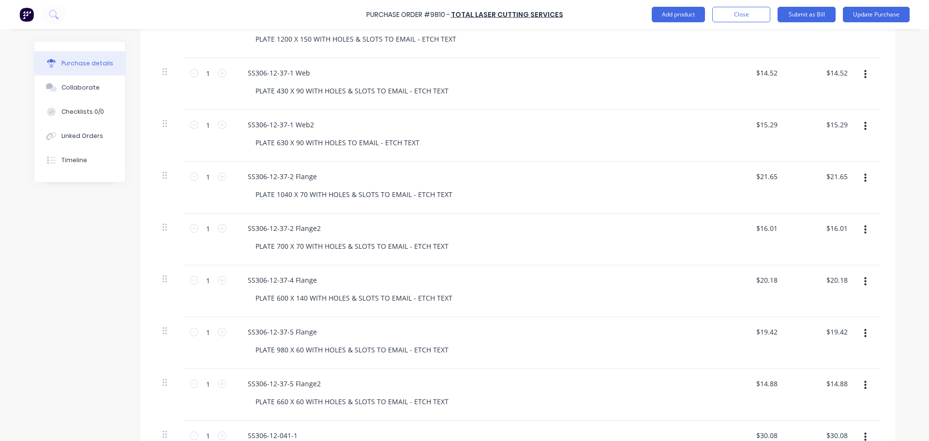
scroll to position [1422, 0]
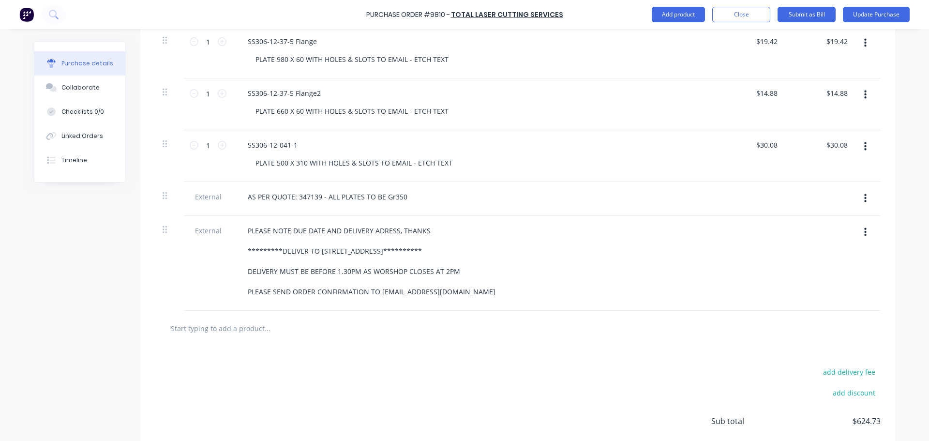
click at [231, 328] on input "text" at bounding box center [267, 327] width 194 height 19
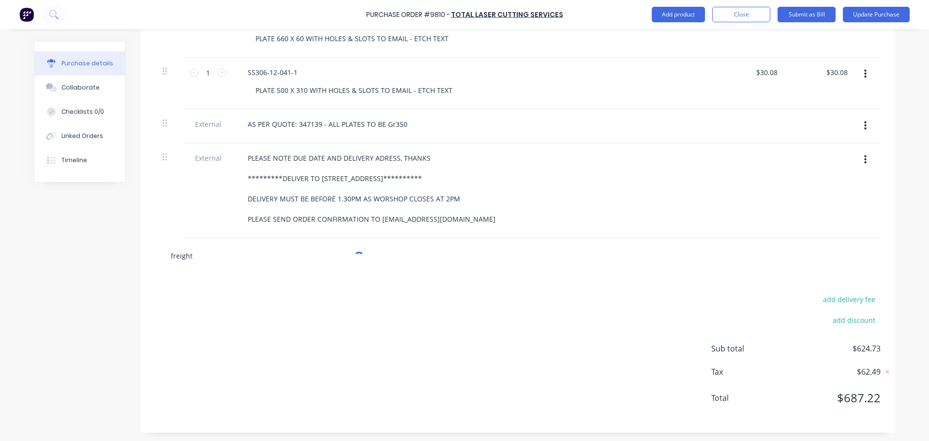
scroll to position [1496, 0]
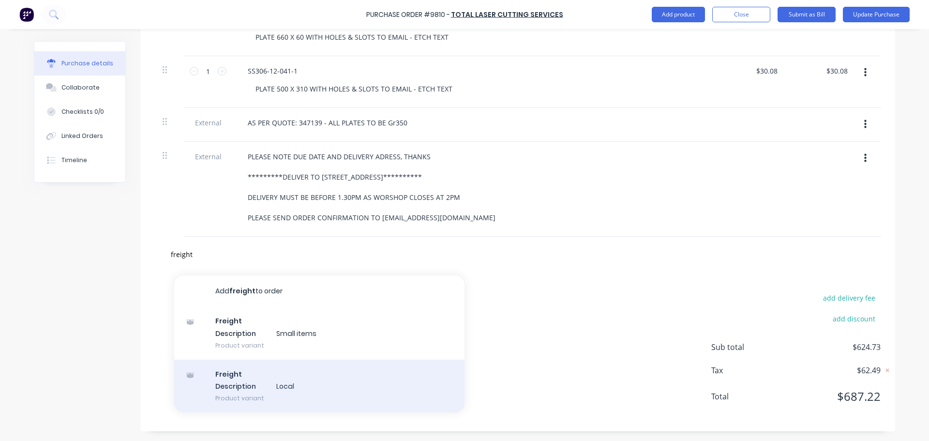
click at [247, 388] on div "Freight Description Local Product variant" at bounding box center [319, 385] width 290 height 53
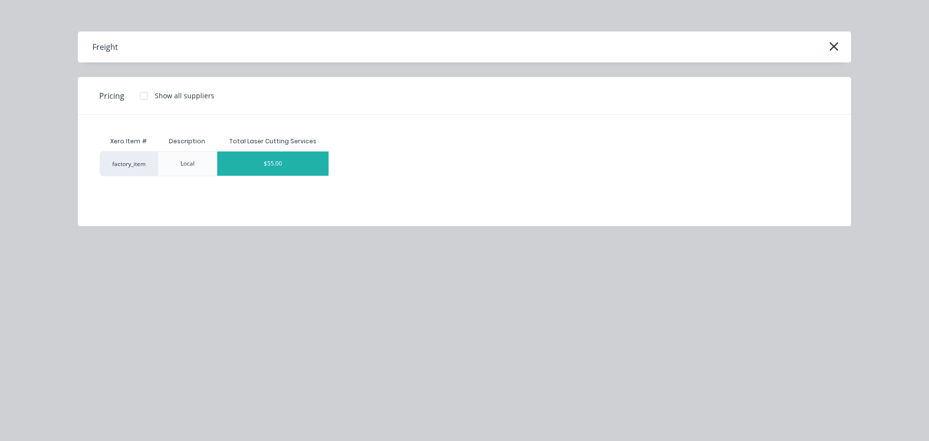
click at [253, 158] on div "$55.00" at bounding box center [272, 163] width 111 height 24
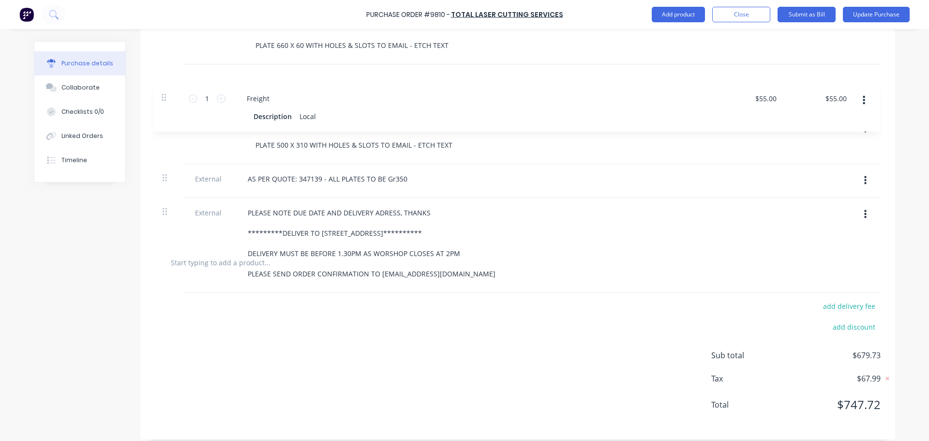
scroll to position [1487, 0]
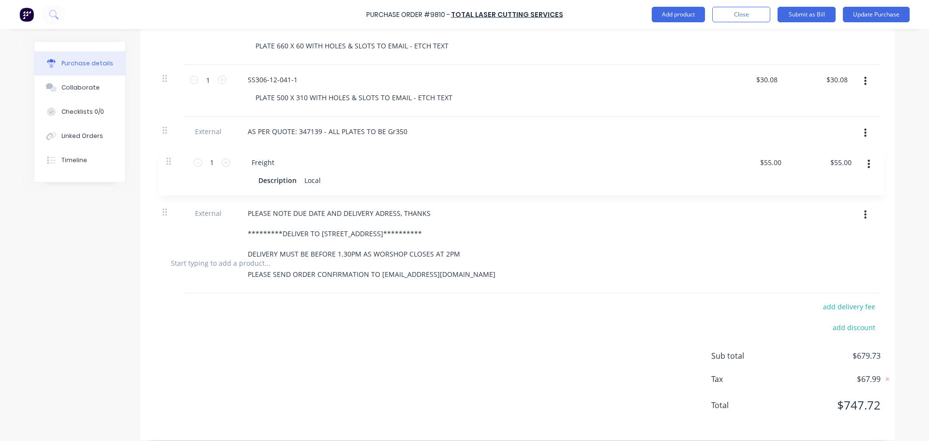
drag, startPoint x: 160, startPoint y: 253, endPoint x: 167, endPoint y: 161, distance: 92.7
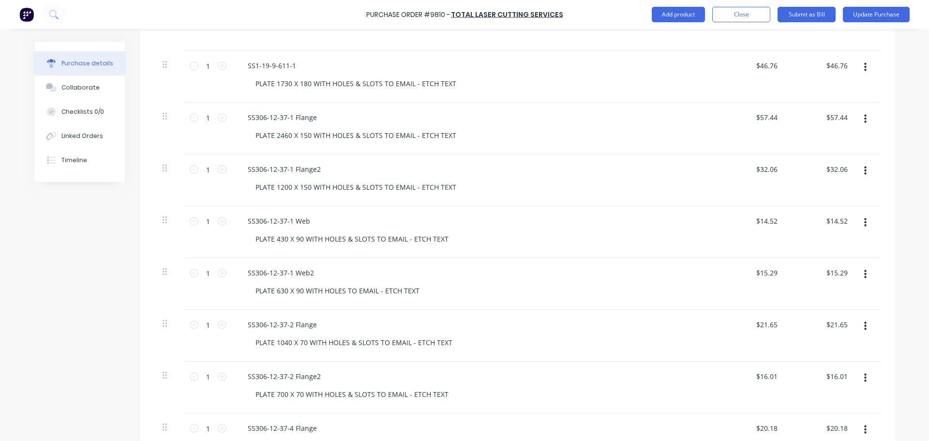
scroll to position [866, 0]
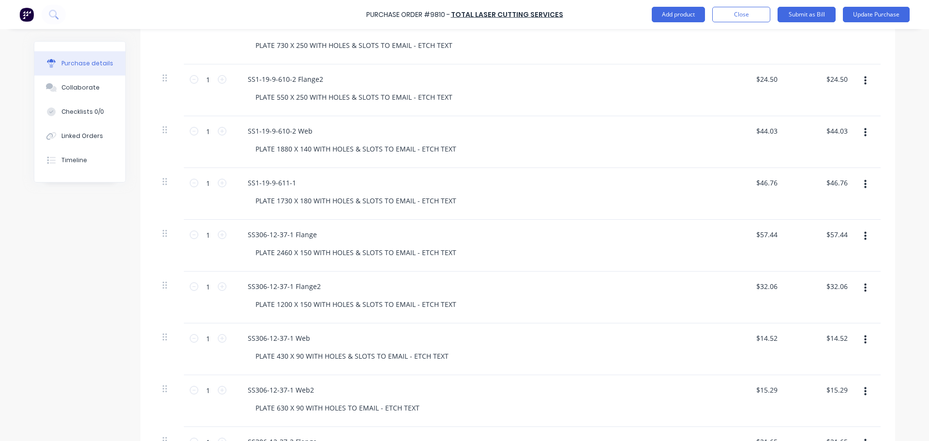
drag, startPoint x: 232, startPoint y: 4, endPoint x: 196, endPoint y: 2, distance: 36.3
click at [232, 4] on div "Purchase Order #9810 - Total Laser Cutting Services Add product Close Submit as…" at bounding box center [464, 14] width 929 height 29
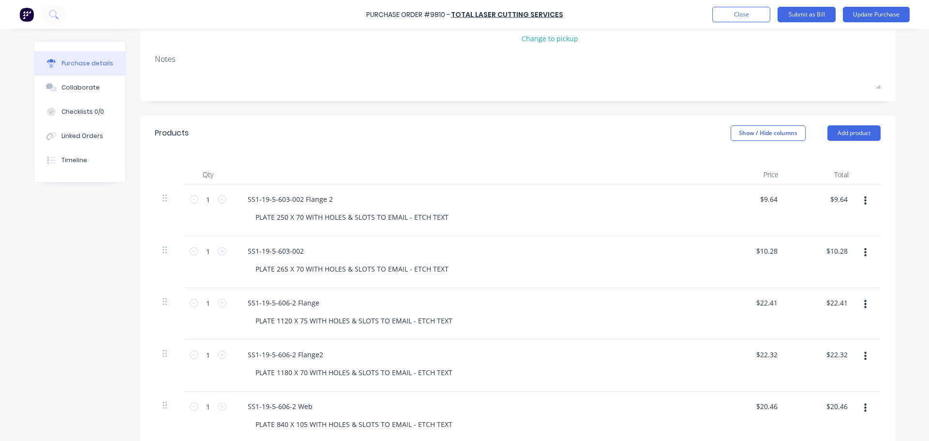
scroll to position [0, 0]
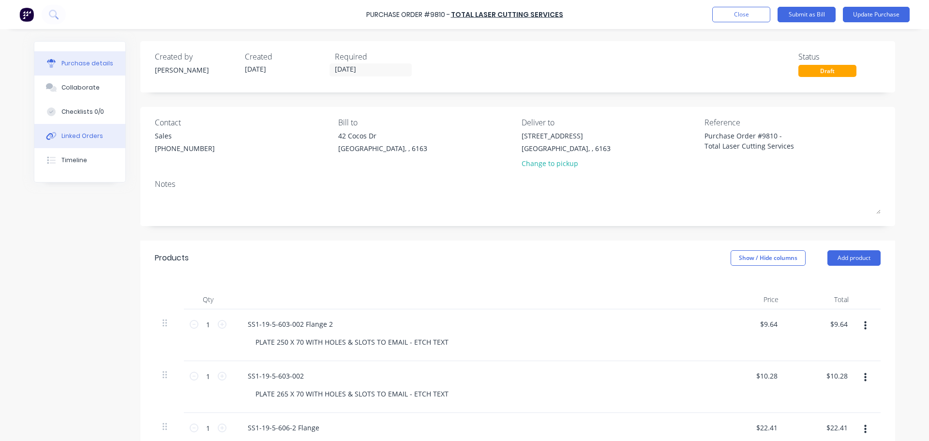
click at [80, 128] on button "Linked Orders" at bounding box center [79, 136] width 91 height 24
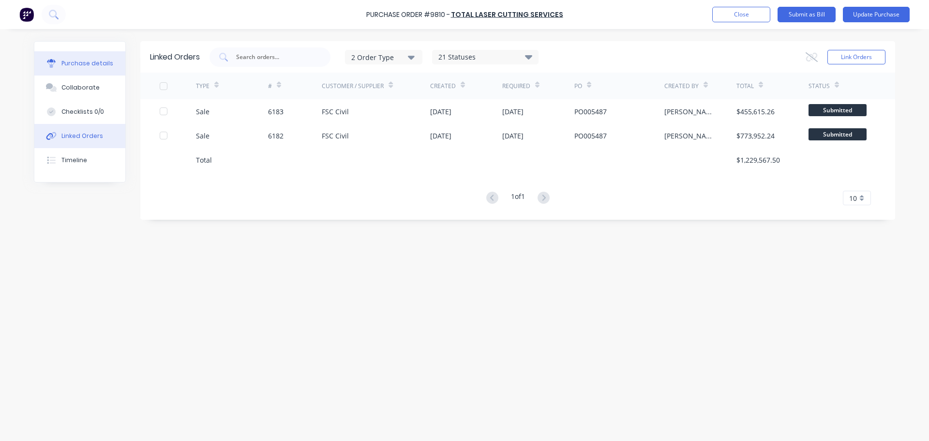
click at [79, 65] on div "Purchase details" at bounding box center [87, 63] width 52 height 9
